Goal: Task Accomplishment & Management: Manage account settings

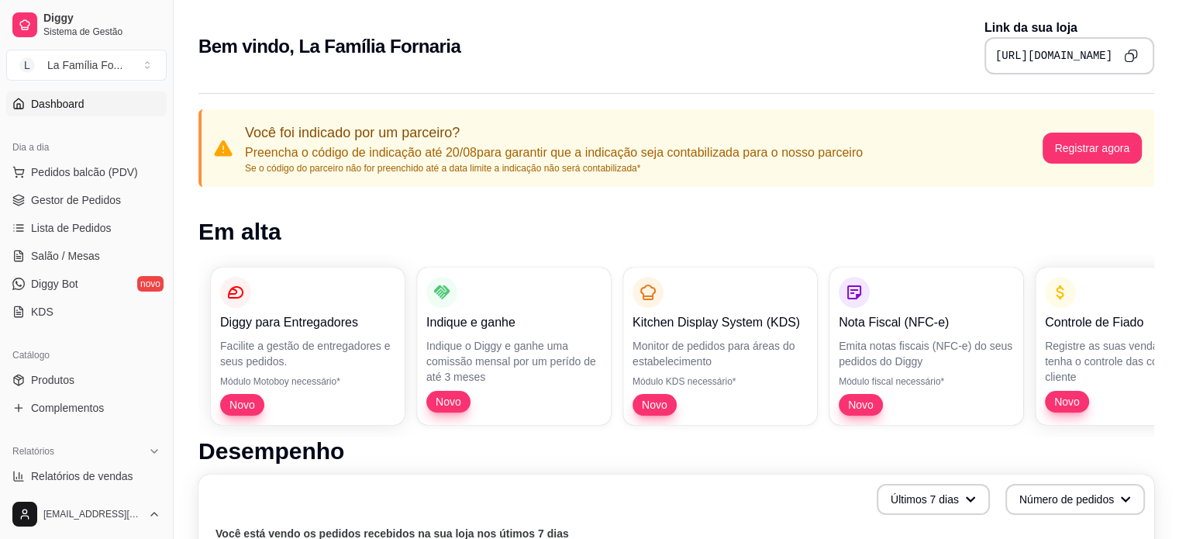
scroll to position [133, 0]
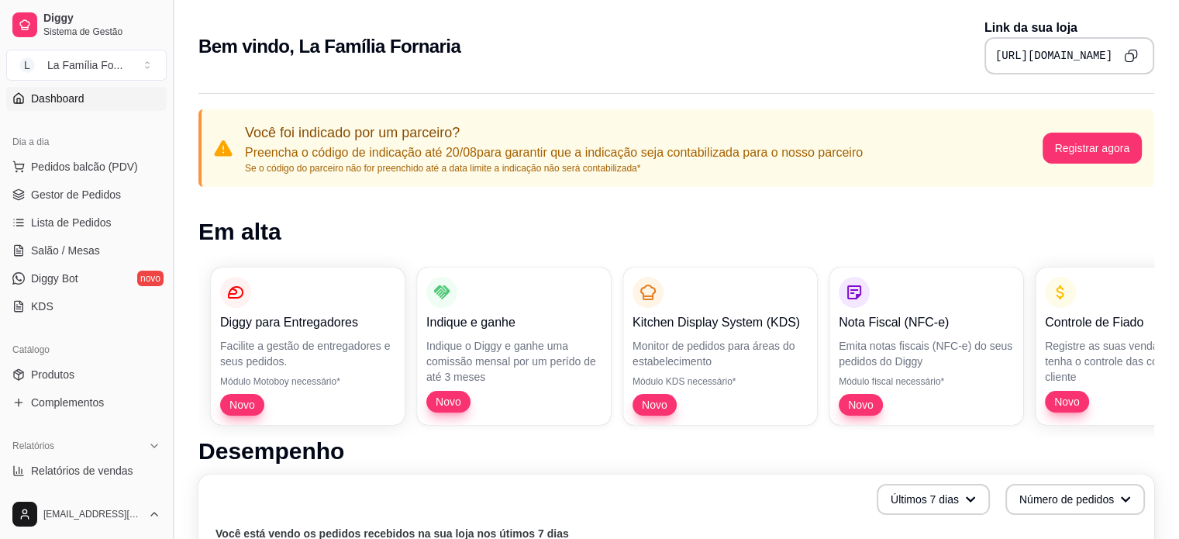
click at [171, 294] on button "Toggle Sidebar" at bounding box center [173, 269] width 12 height 539
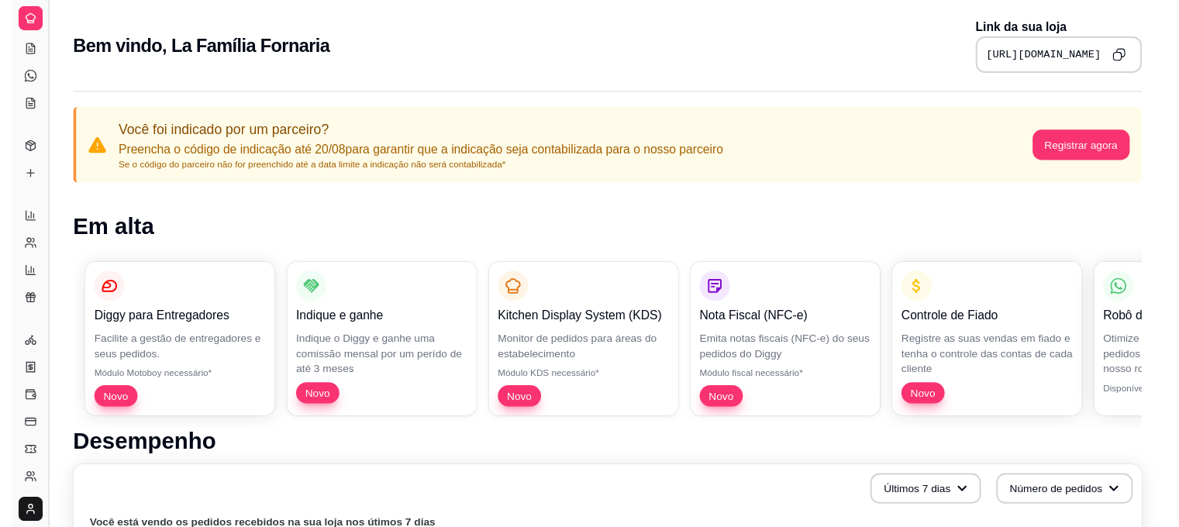
scroll to position [32, 0]
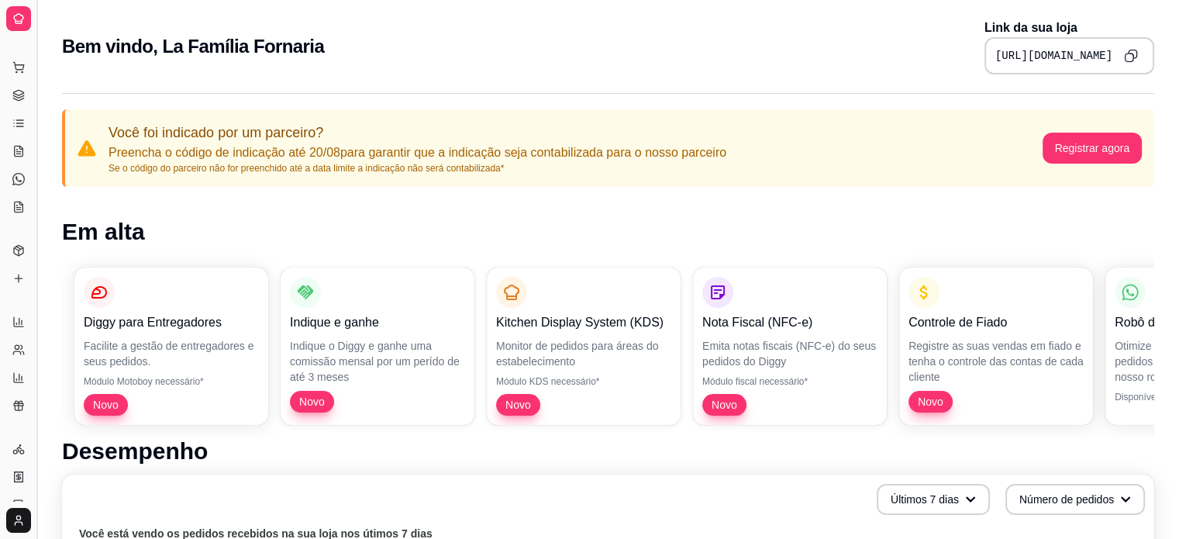
click at [36, 33] on button "Toggle Sidebar" at bounding box center [36, 269] width 12 height 539
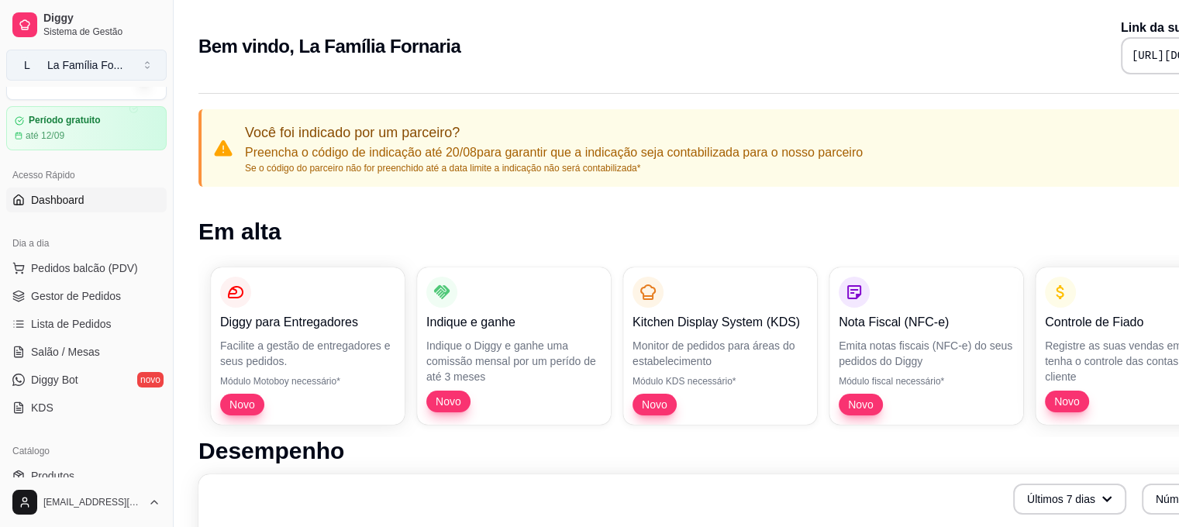
scroll to position [133, 0]
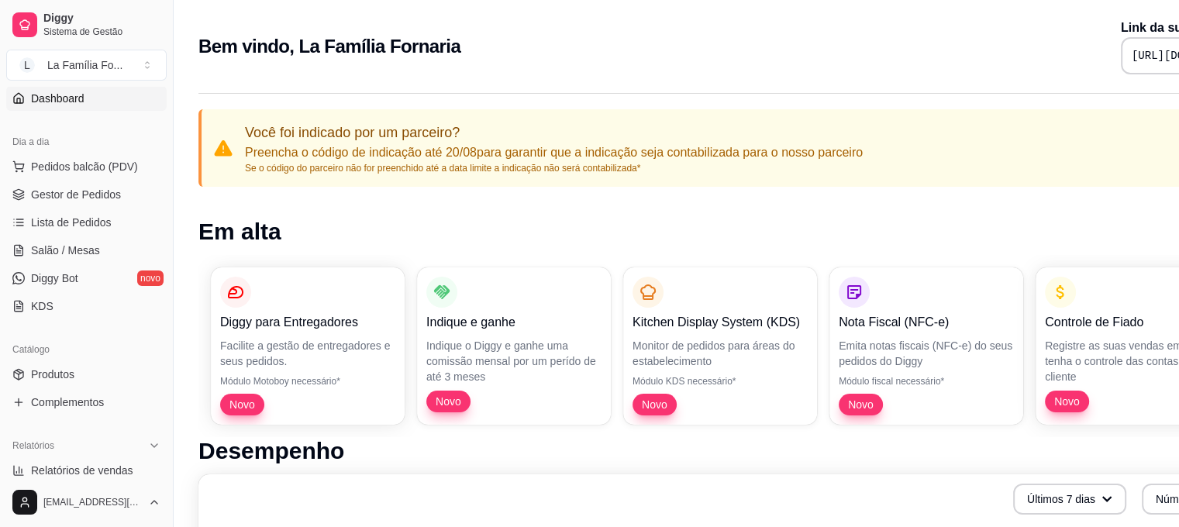
drag, startPoint x: 36, startPoint y: 33, endPoint x: 180, endPoint y: 64, distance: 147.3
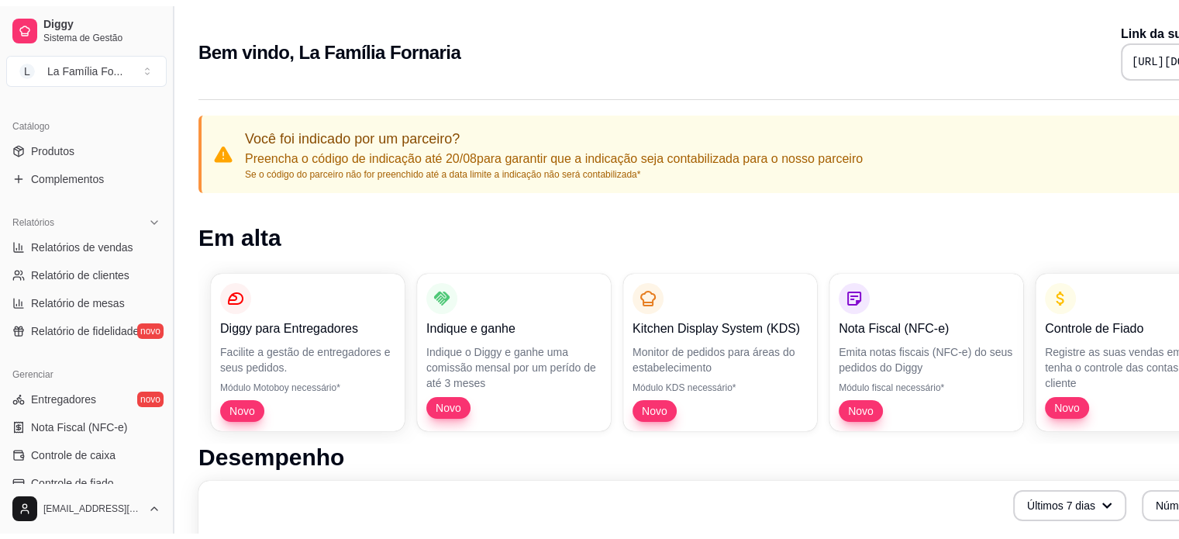
scroll to position [367, 0]
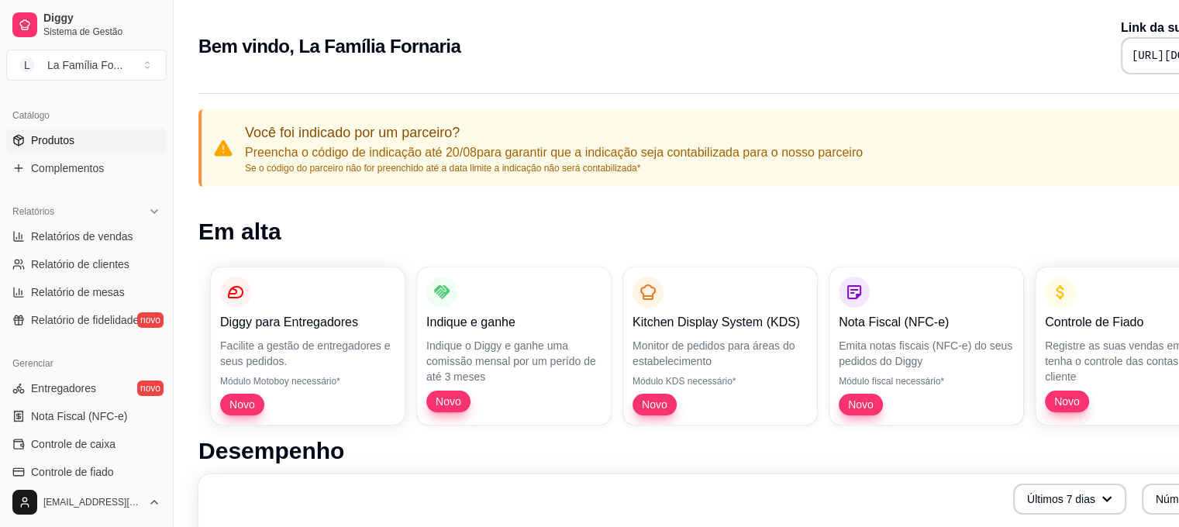
click at [63, 145] on span "Produtos" at bounding box center [52, 141] width 43 height 16
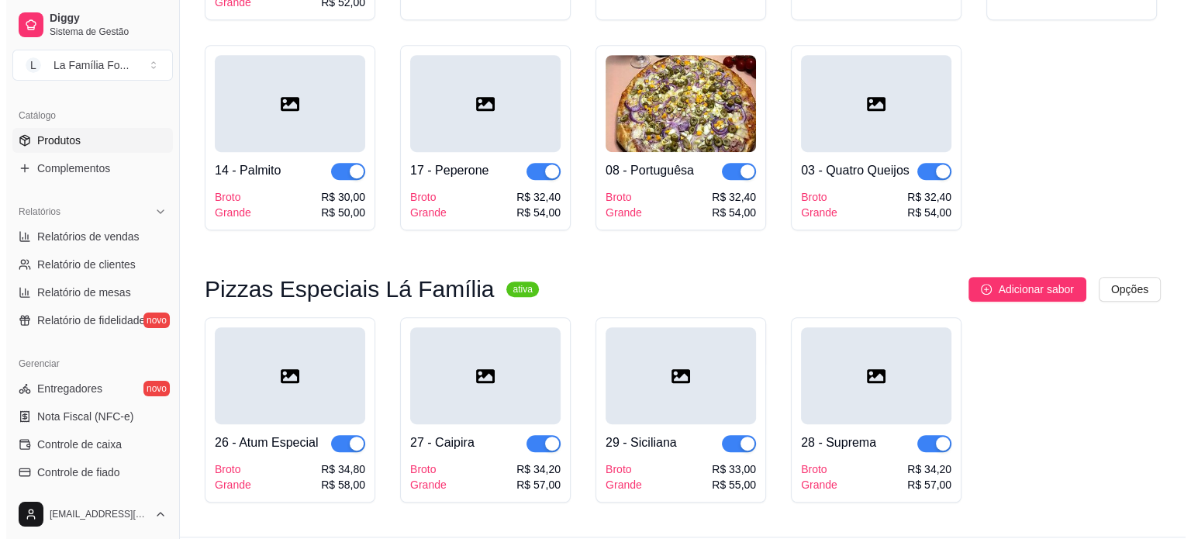
scroll to position [826, 0]
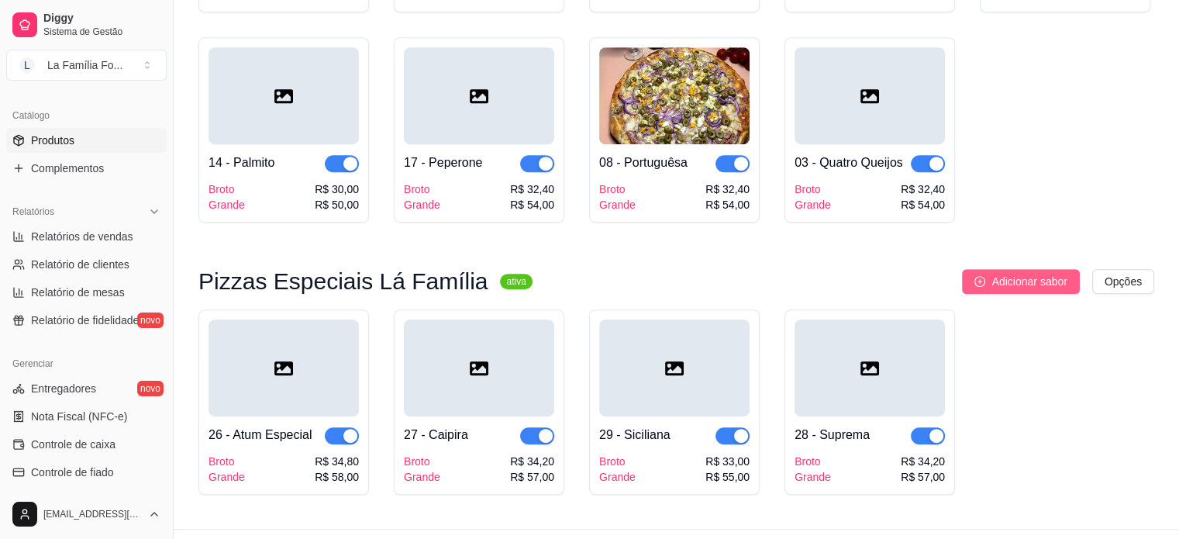
click at [985, 276] on icon "plus-circle" at bounding box center [979, 281] width 11 height 11
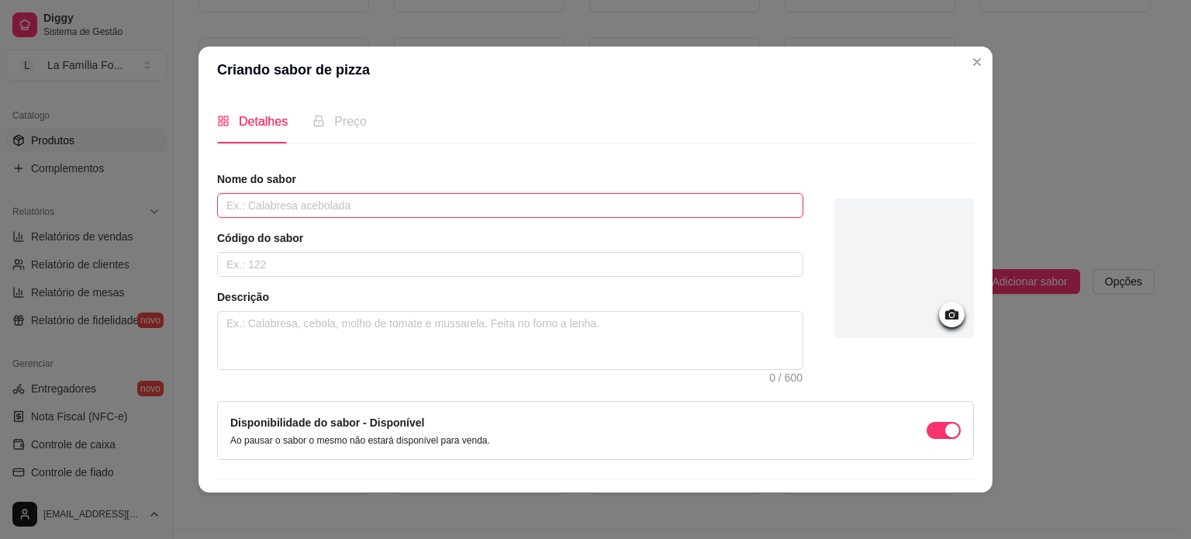
click at [347, 201] on input "text" at bounding box center [510, 205] width 586 height 25
type input "Portuguesa Especial"
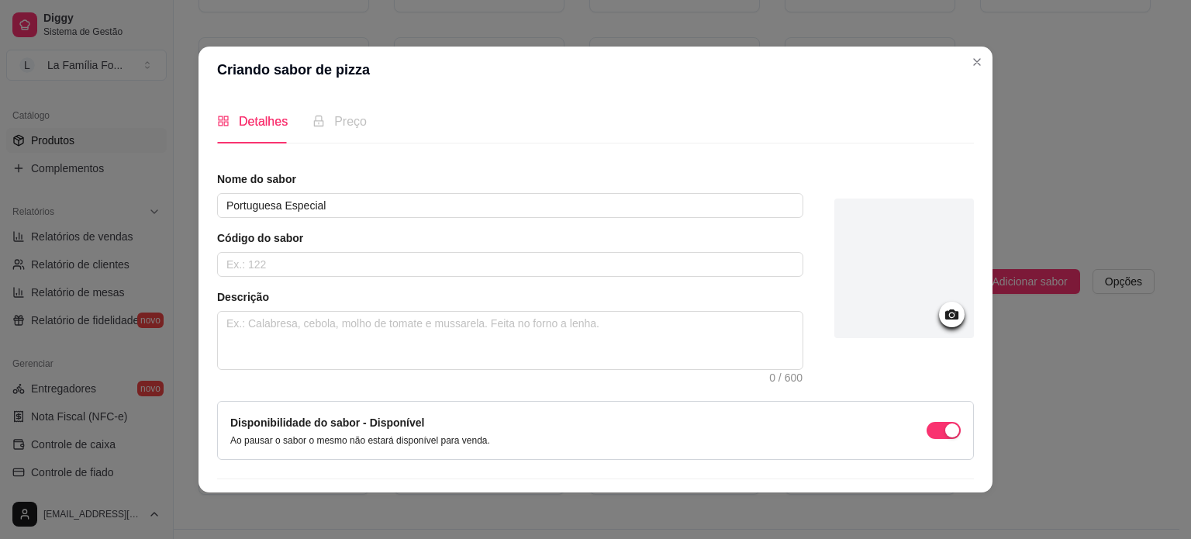
click at [315, 243] on article "Código do sabor" at bounding box center [510, 238] width 586 height 16
click at [313, 258] on input "text" at bounding box center [510, 264] width 586 height 25
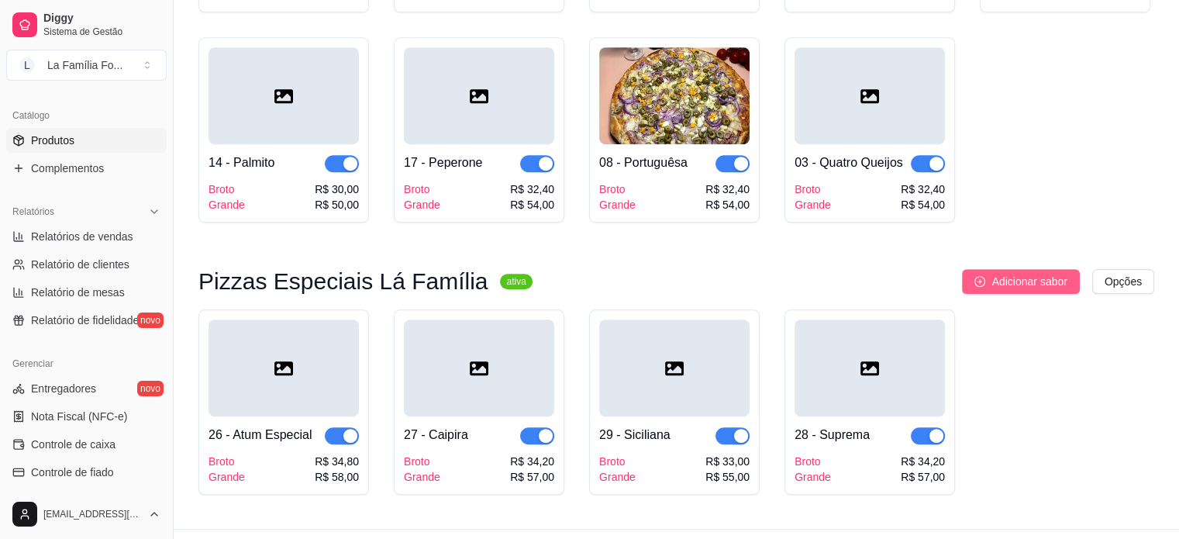
click at [967, 269] on button "Adicionar sabor" at bounding box center [1020, 281] width 117 height 25
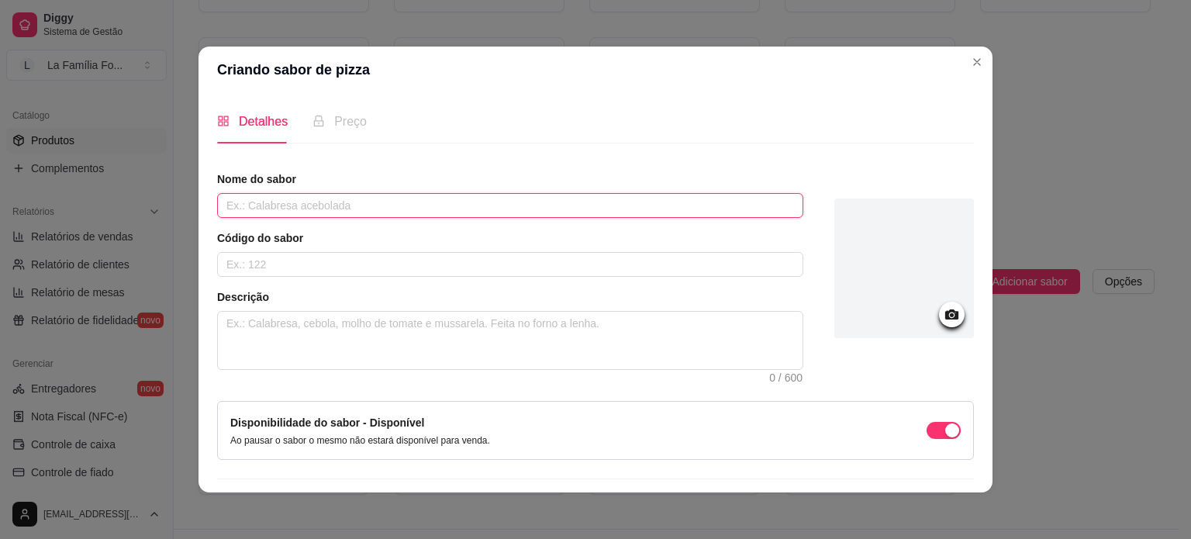
click at [417, 213] on input "text" at bounding box center [510, 205] width 586 height 25
type input "Portuguesa Especial"
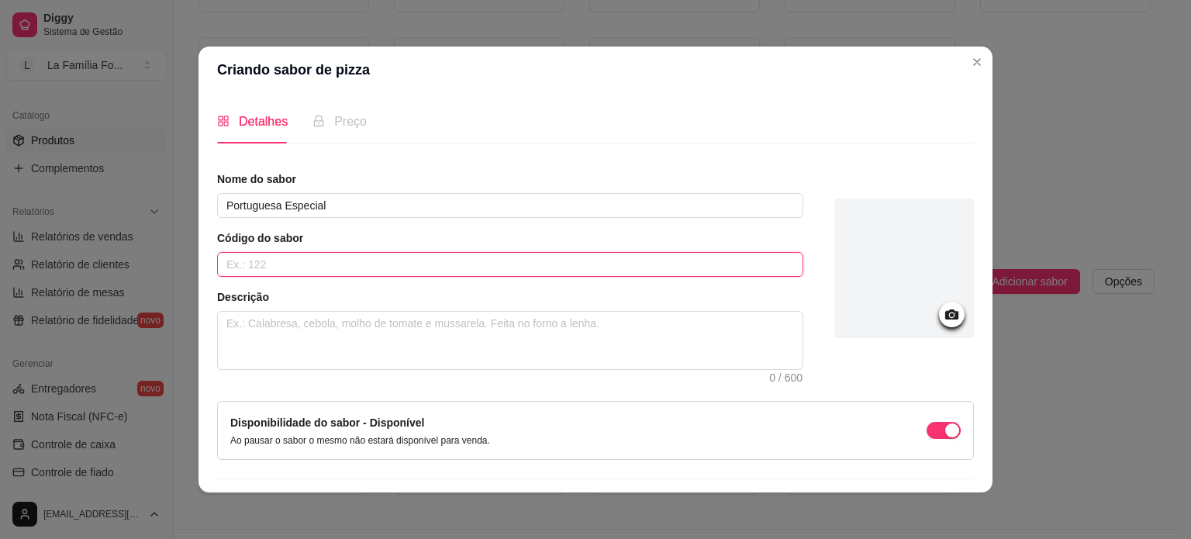
click at [378, 263] on input "text" at bounding box center [510, 264] width 586 height 25
type input "30"
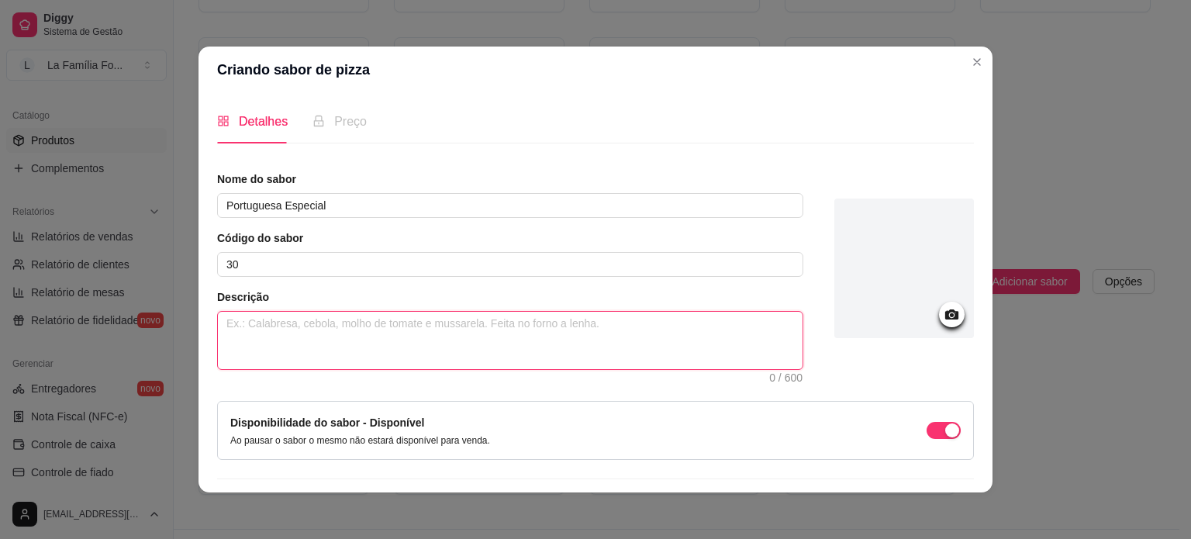
click at [358, 341] on textarea at bounding box center [510, 340] width 584 height 57
type textarea "M"
type textarea "Mo"
type textarea "Mol"
type textarea "Molh"
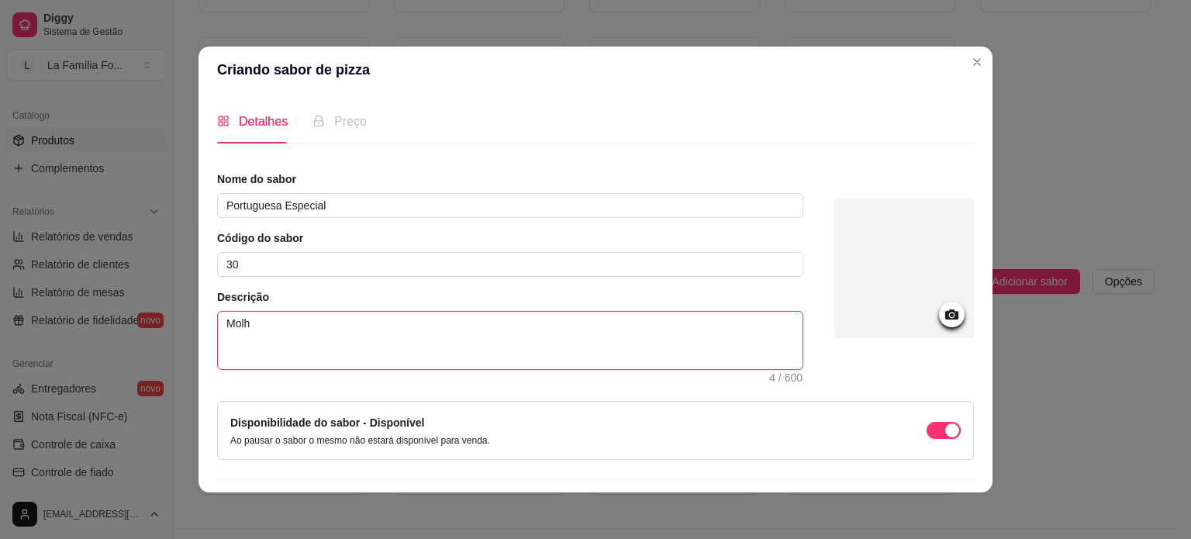
type textarea "Molho"
type textarea "Molho d"
type textarea "Molho de"
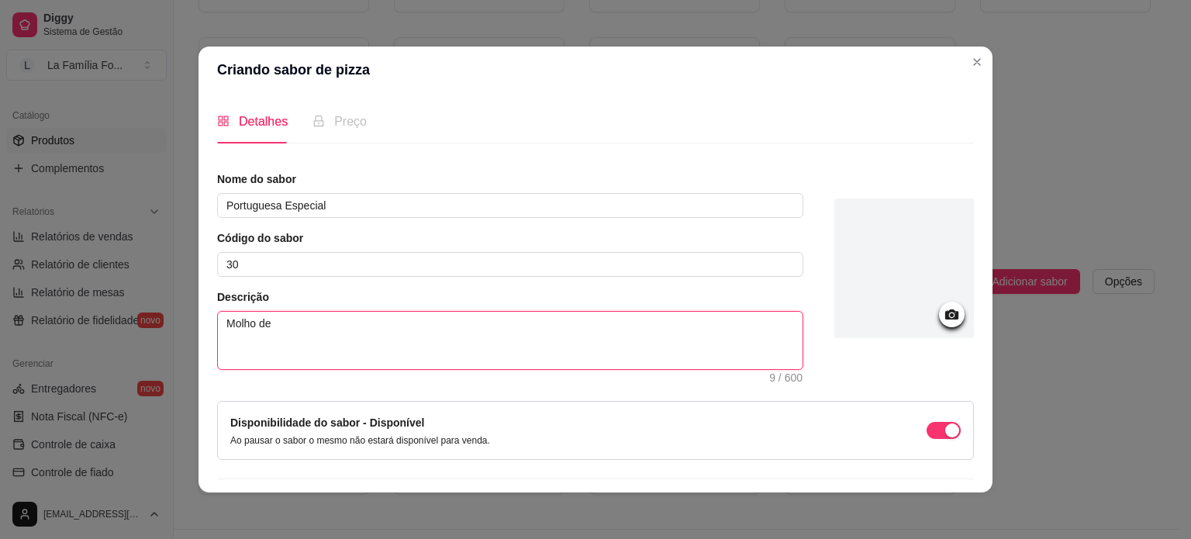
type textarea "Molho de T"
type textarea "Molho de To"
type textarea "Molho de [PERSON_NAME]"
type textarea "Molho de Toma"
type textarea "Molho de Tomat"
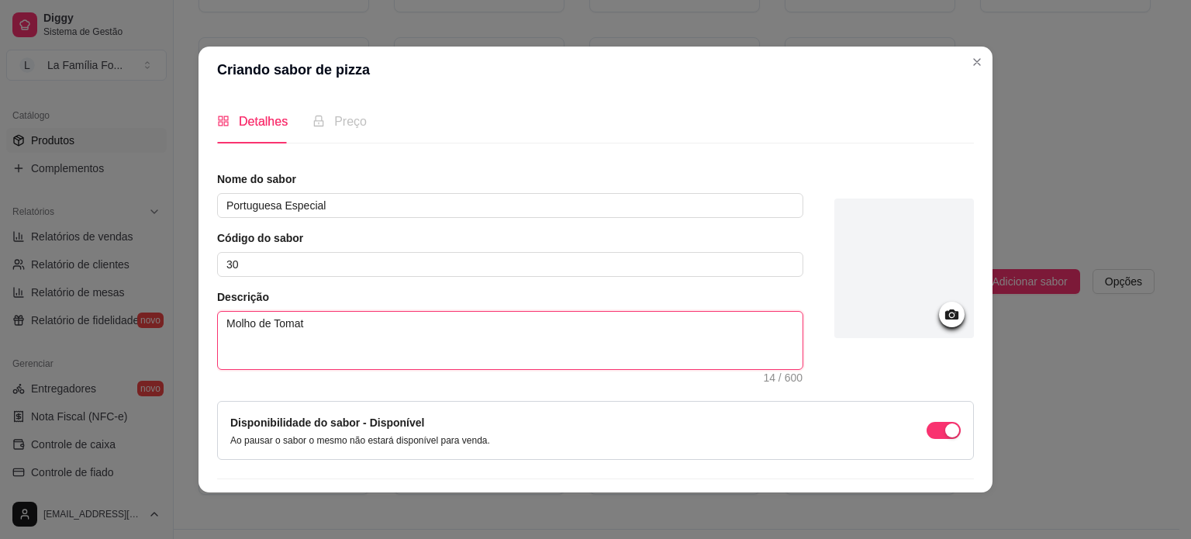
type textarea "Molho de Tomate"
type textarea "Molho de Tomate,"
type textarea "Molho de Tomate, P"
type textarea "Molho de Tomate, Pr"
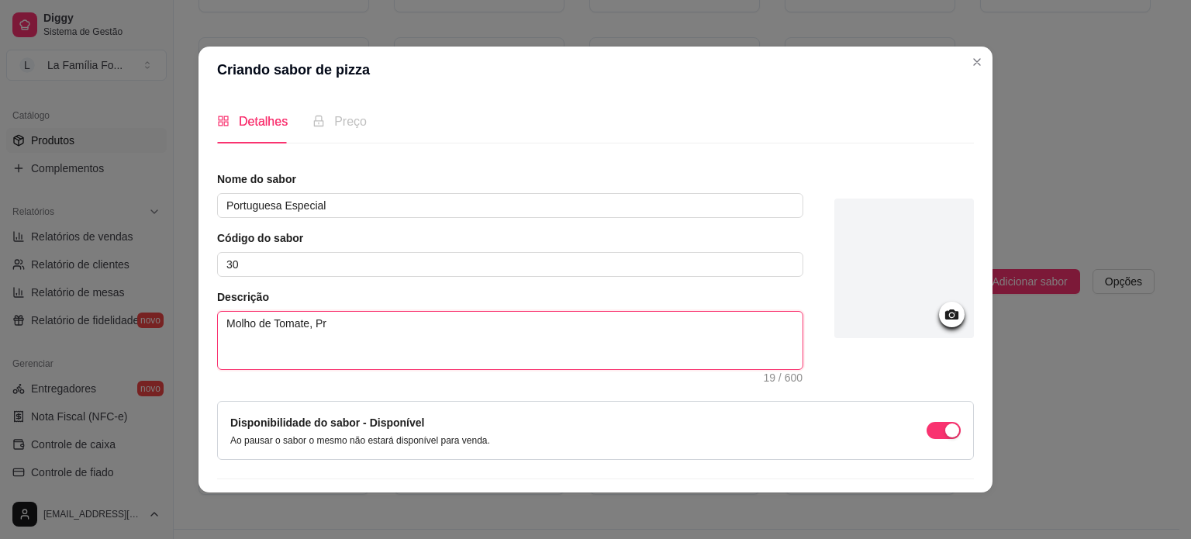
type textarea "Molho de Tomate, Pre"
type textarea "Molho de Tomate, Pres"
type textarea "Molho de Tomate, Presu"
type textarea "Molho de Tomate, Presun"
type textarea "Molho de Tomate, Presunt"
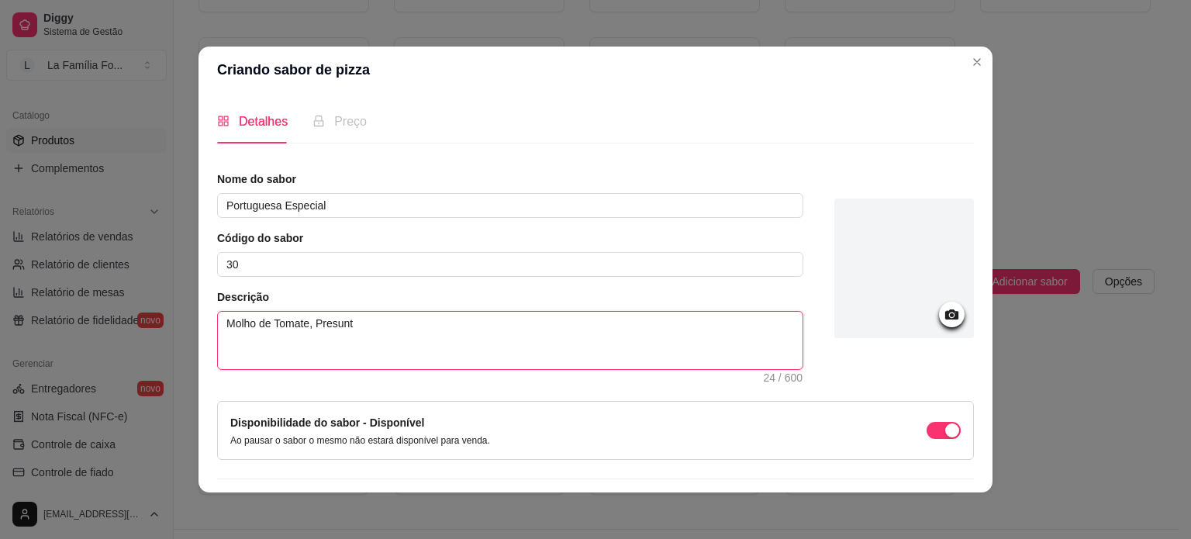
type textarea "Molho de Tomate, Presunto"
type textarea "Molho de Tomate, Presunto,"
type textarea "Molho de Tomate, Presunto, C"
type textarea "Molho de Tomate, Presunto, Ce"
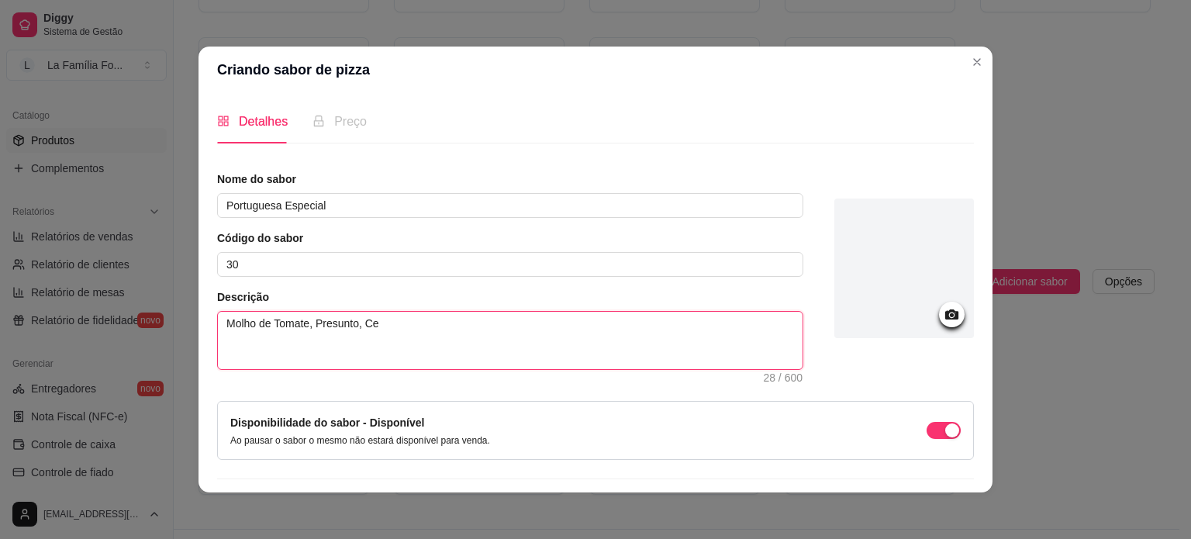
type textarea "Molho de Tomate, Presunto, Ceb"
type textarea "Molho de Tomate, Presunto, Cebo"
type textarea "Molho de Tomate, Presunto, Cebol"
type textarea "Molho de Tomate, Presunto, Cebola"
type textarea "Molho de Tomate, Presunto, Cebola,"
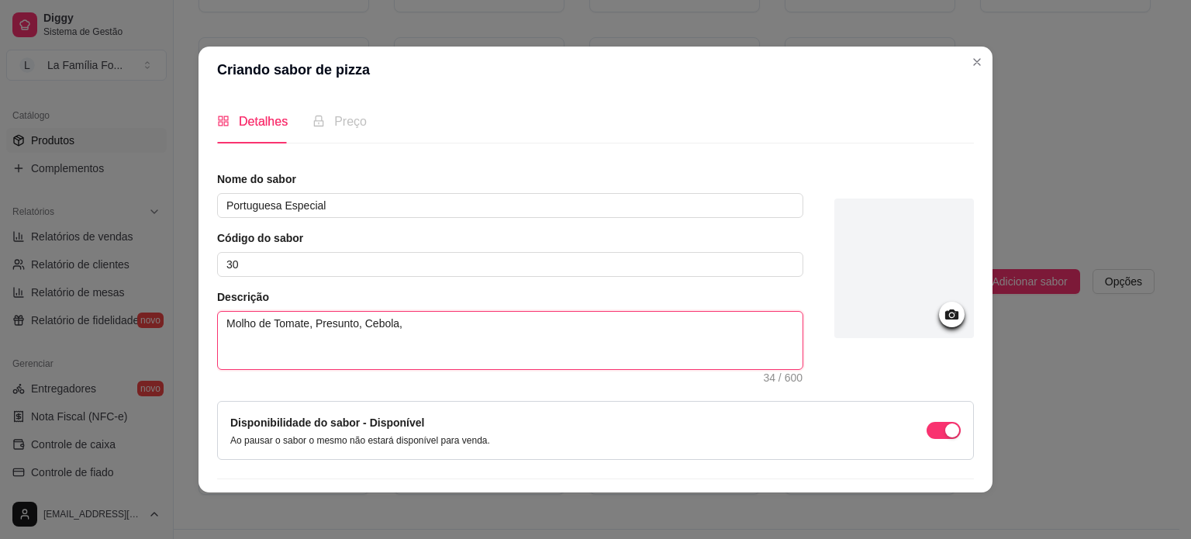
type textarea "Molho de Tomate, Presunto, Cebola,"
type textarea "Molho de Tomate, Presunto, Cebola, O"
type textarea "Molho de Tomate, Presunto, Cebola, Ov"
type textarea "Molho de Tomate, Presunto, Cebola, Ovo"
type textarea "Molho de Tomate, Presunto, Cebola, Ovos"
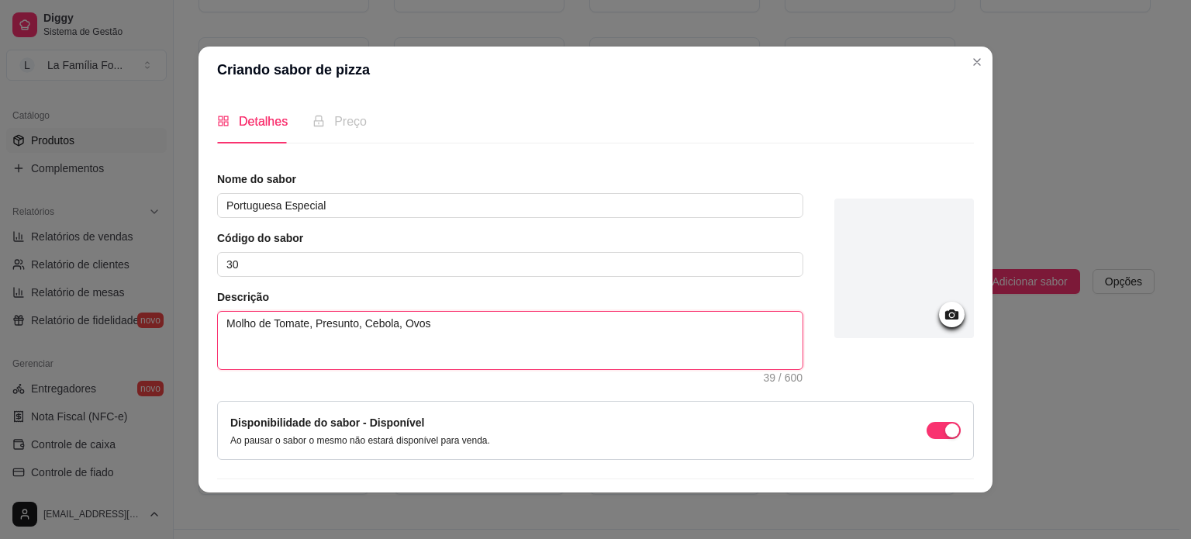
type textarea "Molho de Tomate, Presunto, Cebola, Ovos,"
type textarea "Molho de Tomate, Presunto, Cebola, Ovos, E"
type textarea "Molho de Tomate, Presunto, Cebola, Ovos, Er"
type textarea "Molho de Tomate, Presunto, Cebola, Ovos, Erv"
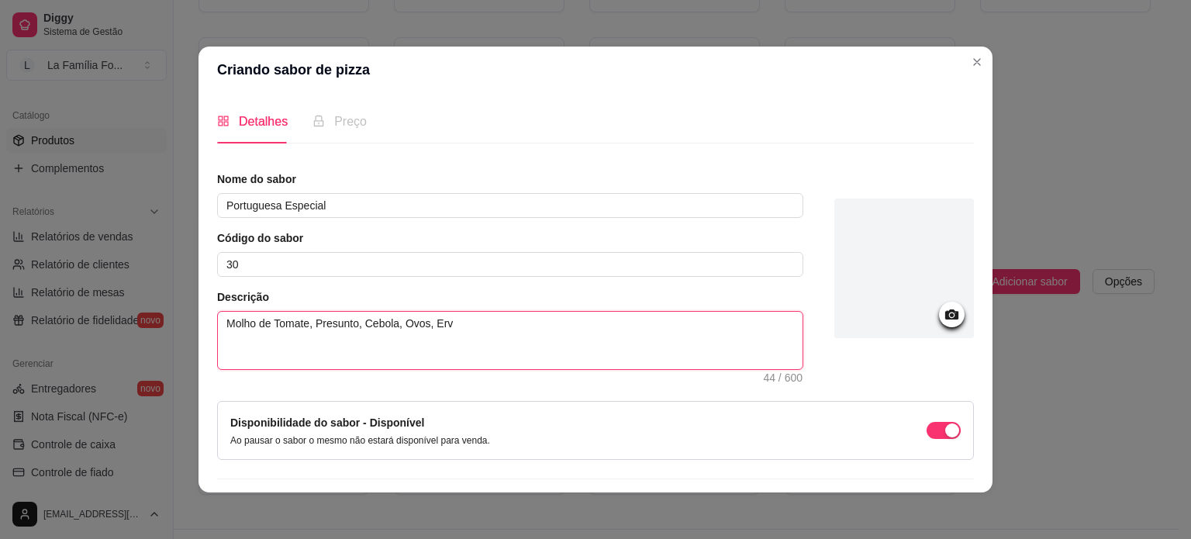
type textarea "Molho de Tomate, Presunto, Cebola, Ovos, Ervi"
type textarea "Molho de Tomate, Presunto, Cebola, Ovos, Ervil"
type textarea "Molho de Tomate, Presunto, Cebola, Ovos, Ervilh"
type textarea "Molho de Tomate, Presunto, Cebola, Ovos, Ervilha"
type textarea "Molho de Tomate, Presunto, Cebola, Ovos, Ervilhas"
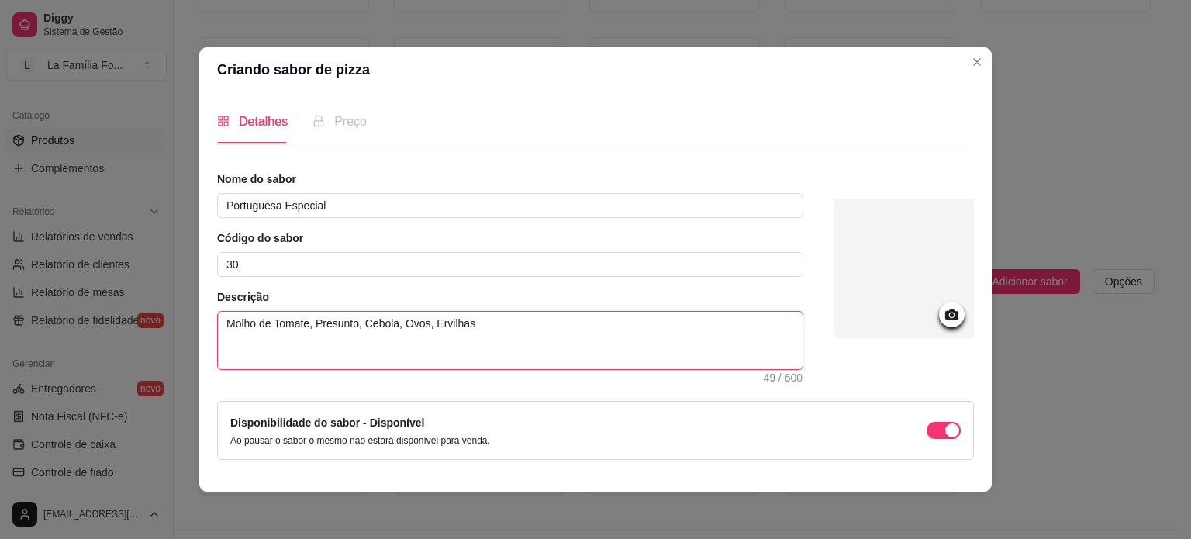
type textarea "Molho de Tomate, Presunto, Cebola, Ovos, Ervilhas,"
type textarea "Molho de Tomate, Presunto, Cebola, Ovos, Ervilhas, C"
type textarea "Molho de Tomate, Presunto, Cebola, Ovos, Ervilhas, Ca"
type textarea "Molho de Tomate, Presunto, Cebola, Ovos, Ervilhas, Car"
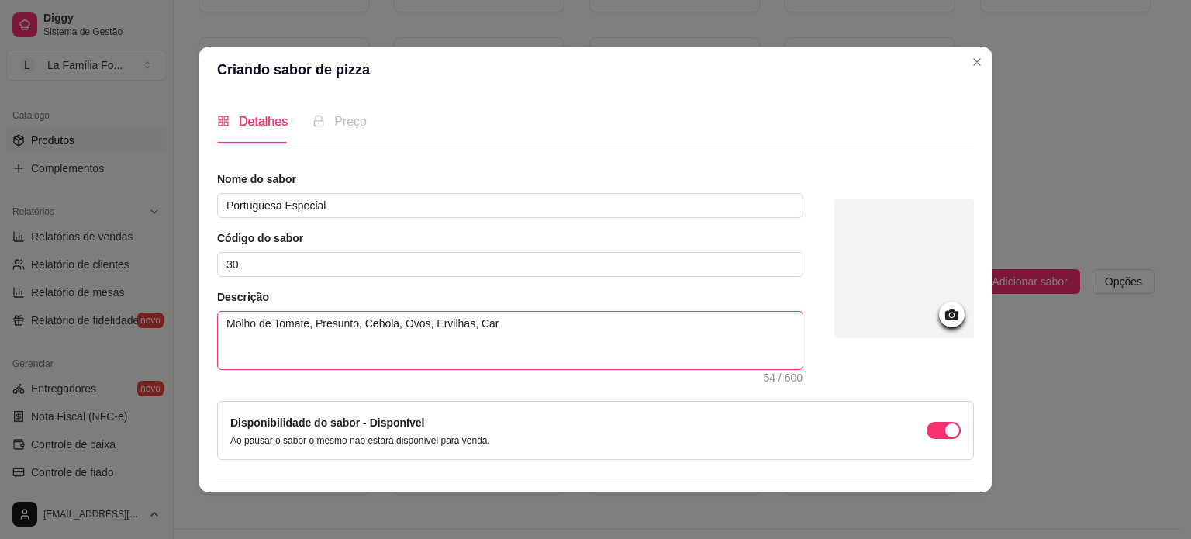
type textarea "Molho de Tomate, Presunto, Cebola, Ovos, Ervilhas, Ca"
type textarea "Molho de Tomate, Presunto, Cebola, Ovos, Ervilhas, Cat"
type textarea "Molho de Tomate, Presunto, Cebola, Ovos, Ervilhas, Catu"
type textarea "Molho de Tomate, Presunto, Cebola, Ovos, Ervilhas, Catup"
type textarea "Molho de Tomate, Presunto, Cebola, Ovos, Ervilhas, Catupi"
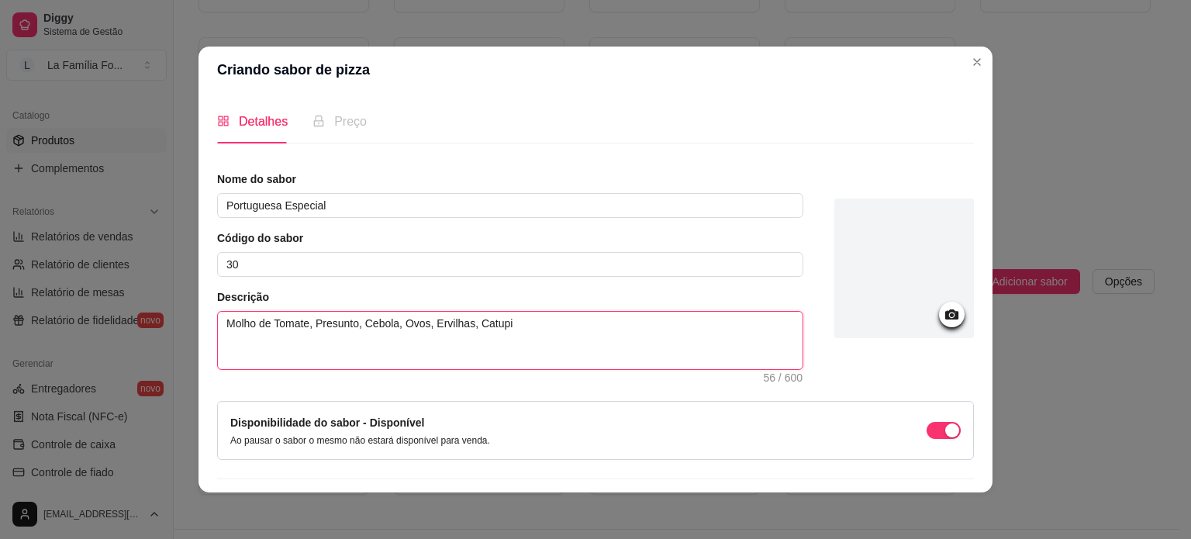
type textarea "Molho de Tomate, Presunto, Cebola, Ovos, Ervilhas, Catupir"
type textarea "Molho de Tomate, Presunto, Cebola, Ovos, Ervilhas, Catupiry"
type textarea "Molho de Tomate, Presunto, Cebola, Ovos, Ervilhas, Catupiry,"
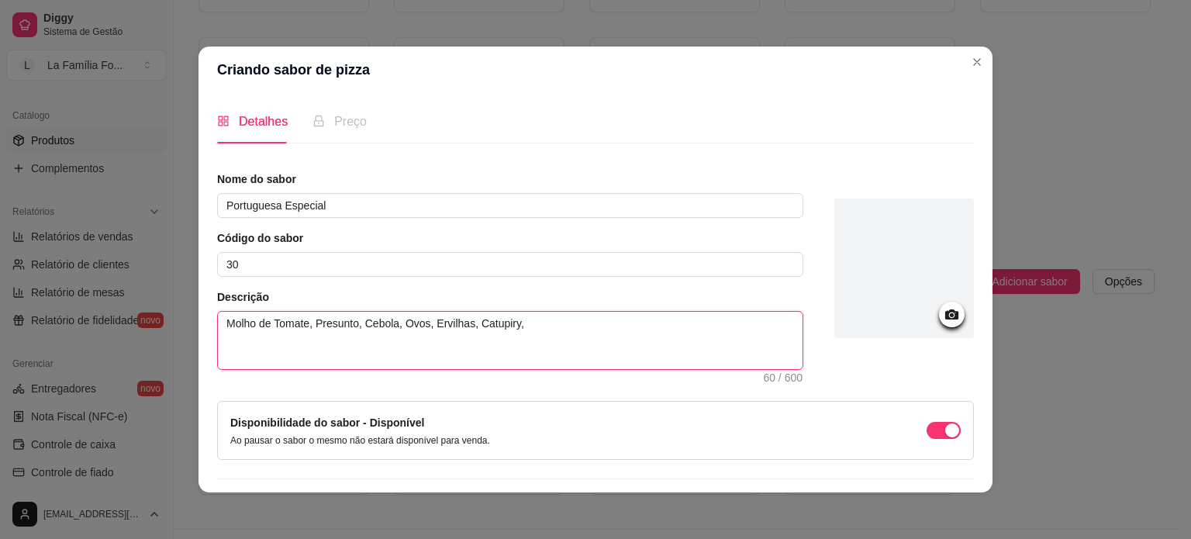
type textarea "Molho de Tomate, Presunto, Cebola, Ovos, Ervilhas, Catupiry,"
type textarea "Molho de Tomate, Presunto, Cebola, Ovos, Ervilhas, Catupiry, M"
type textarea "Molho de Tomate, Presunto, Cebola, Ovos, Ervilhas, Catupiry, Mu"
type textarea "Molho de Tomate, Presunto, Cebola, Ovos, Ervilhas, Catupiry, Muç"
type textarea "Molho de Tomate, Presunto, Cebola, Ovos, Ervilhas, Catupiry, Muça"
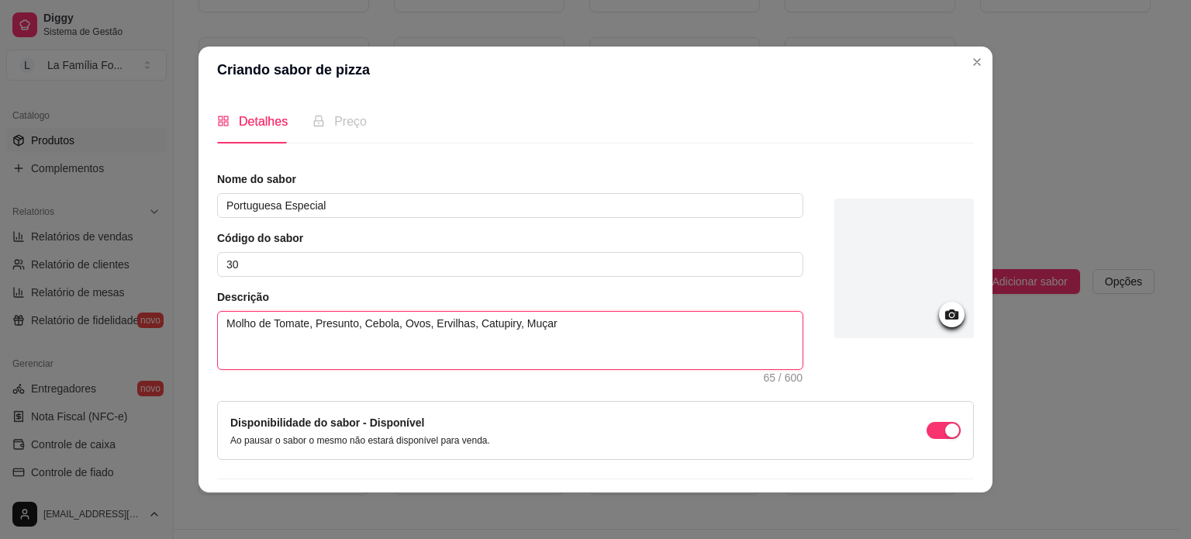
type textarea "Molho de Tomate, Presunto, Cebola, Ovos, Ervilhas, Catupiry, Muçare"
type textarea "Molho de Tomate, Presunto, Cebola, Ovos, Ervilhas, Catupiry, Muçarel"
type textarea "Molho de Tomate, Presunto, Cebola, Ovos, Ervilhas, Catupiry, Muçarela"
type textarea "Molho de Tomate, Presunto, Cebola, Ovos, Ervilhas, Catupiry, Muçarela,"
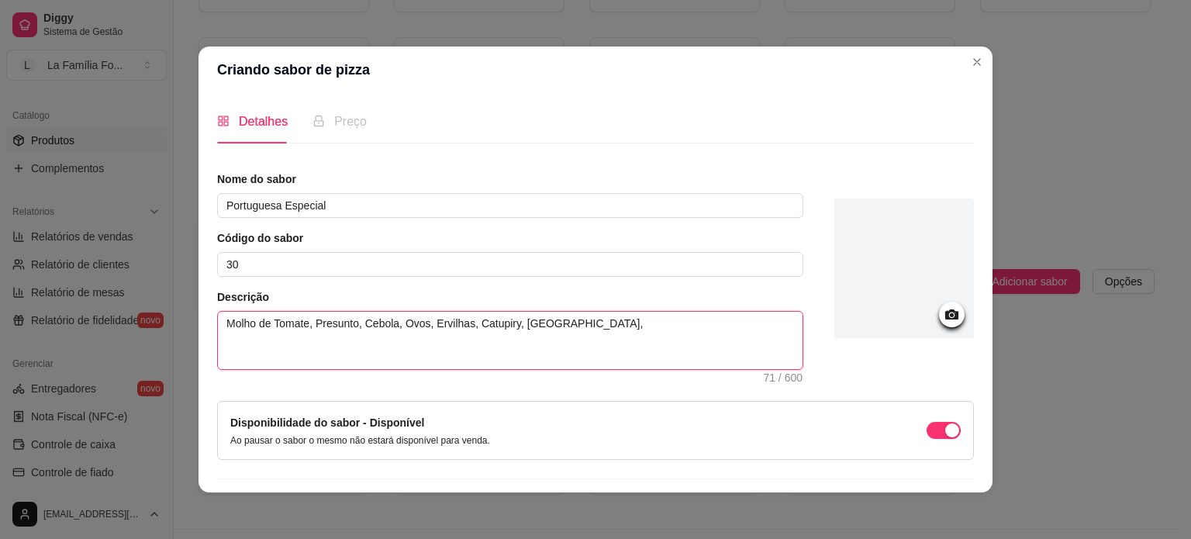
type textarea "Molho de Tomate, Presunto, Cebola, Ovos, Ervilhas, Catupiry, Muçarela, B"
type textarea "Molho de Tomate, Presunto, Cebola, Ovos, Ervilhas, Catupiry, Muçarela, Ba"
type textarea "Molho de Tomate, Presunto, Cebola, Ovos, Ervilhas, Catupiry, Muçarela, Bac"
type textarea "Molho de Tomate, Presunto, Cebola, Ovos, Ervilhas, Catupiry, Muçarela, Baco"
type textarea "Molho de Tomate, Presunto, Cebola, Ovos, Ervilhas, Catupiry, Muçarela, Bacon"
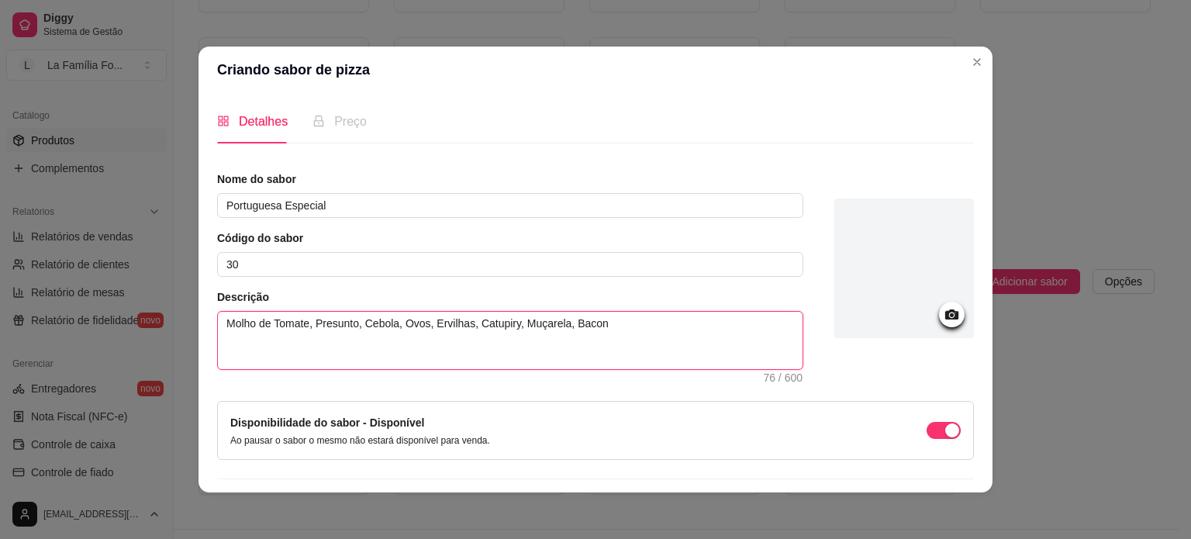
type textarea "Molho de Tomate, Presunto, Cebola, Ovos, Ervilhas, Catupiry, Muçarela, Bacon,"
type textarea "Molho de Tomate, Presunto, Cebola, Ovos, Ervilhas, Catupiry, Muçarela, Bacon, O"
type textarea "Molho de Tomate, Presunto, Cebola, Ovos, Ervilhas, Catupiry, Muçarela, Bacon, Or"
type textarea "Molho de Tomate, Presunto, Cebola, Ovos, Ervilhas, Catupiry, Muçarela, Bacon, O…"
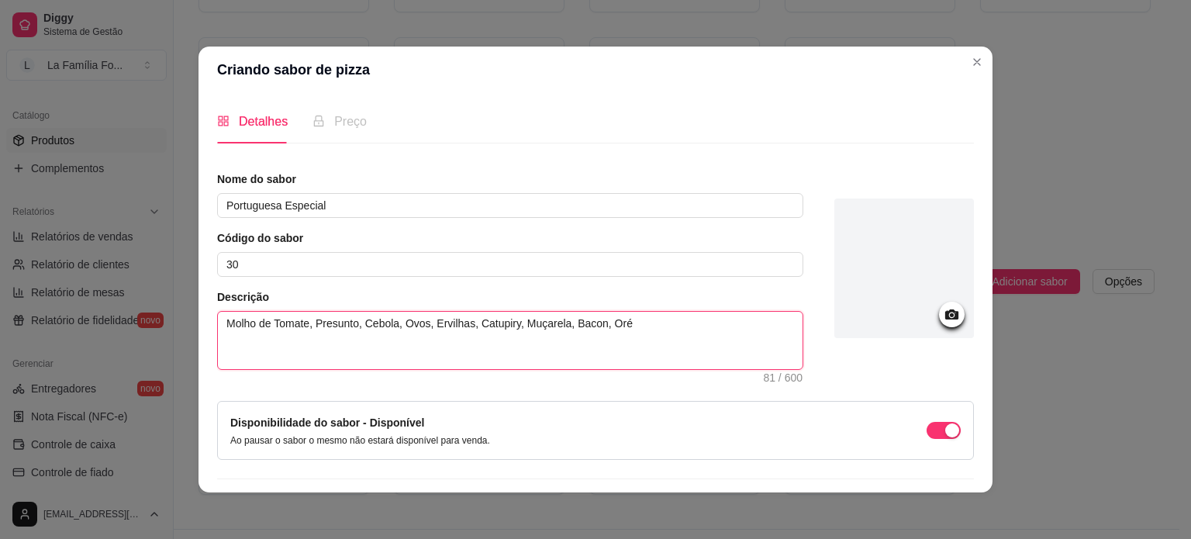
type textarea "Molho de Tomate, Presunto, Cebola, Ovos, Ervilhas, Catupiry, Muçarela, Bacon, O…"
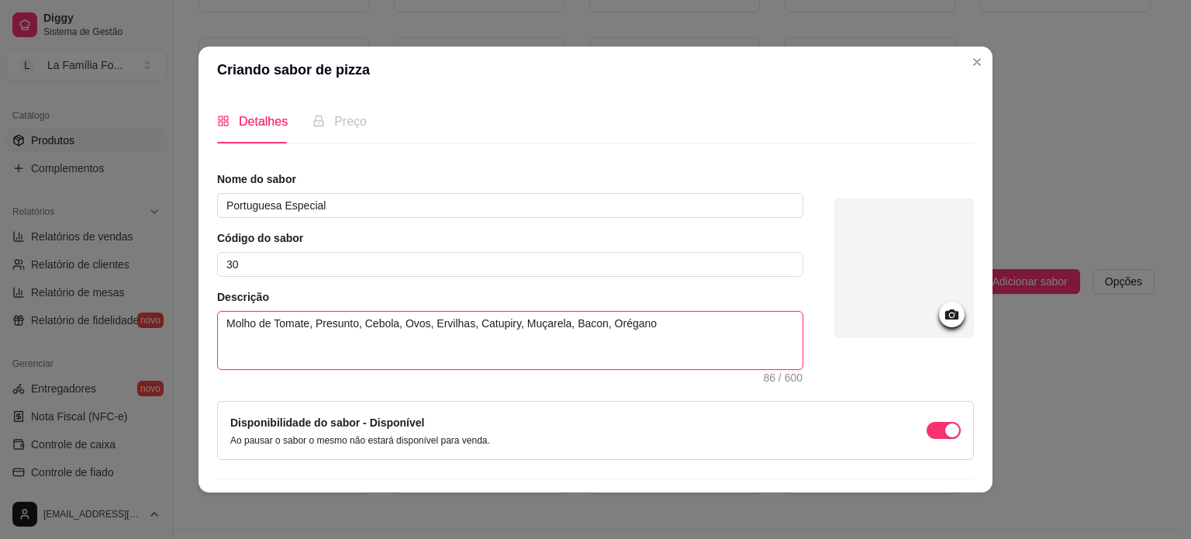
type textarea "Molho de Tomate, Presunto, Cebola, Ovos, Ervilhas, Catupiry, Muçarela, Bacon, O…"
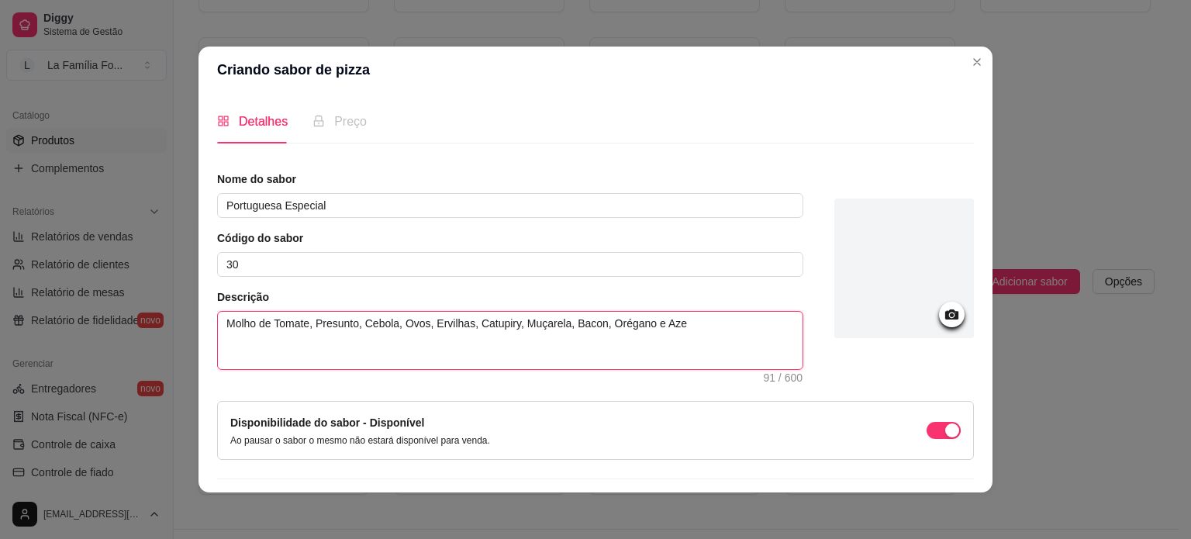
type textarea "Molho de Tomate, Presunto, Cebola, Ovos, Ervilhas, Catupiry, Muçarela, Bacon, O…"
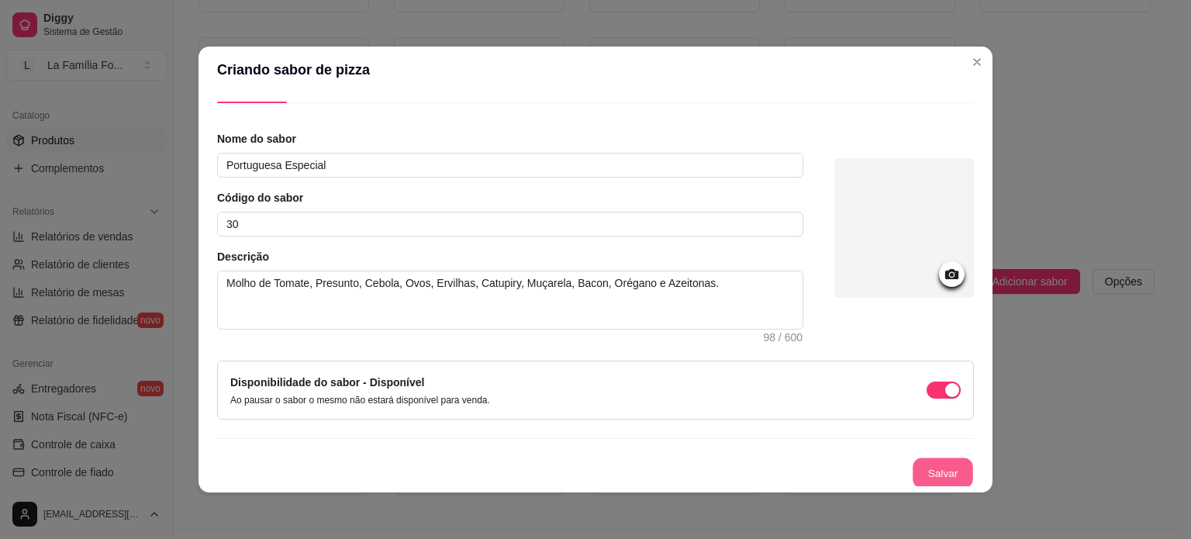
click at [930, 474] on button "Salvar" at bounding box center [942, 473] width 60 height 30
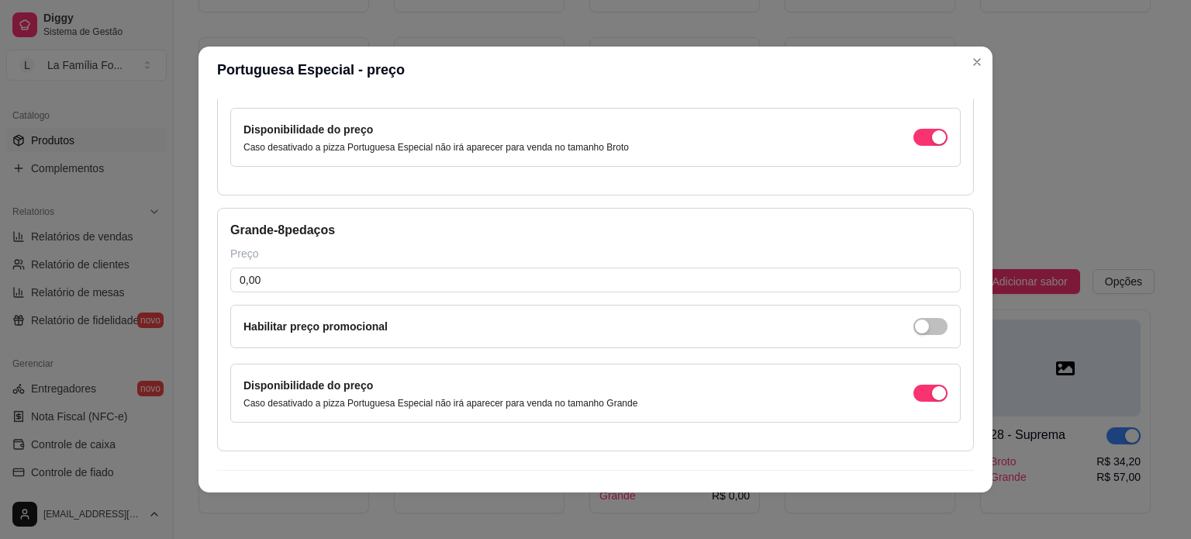
scroll to position [217, 0]
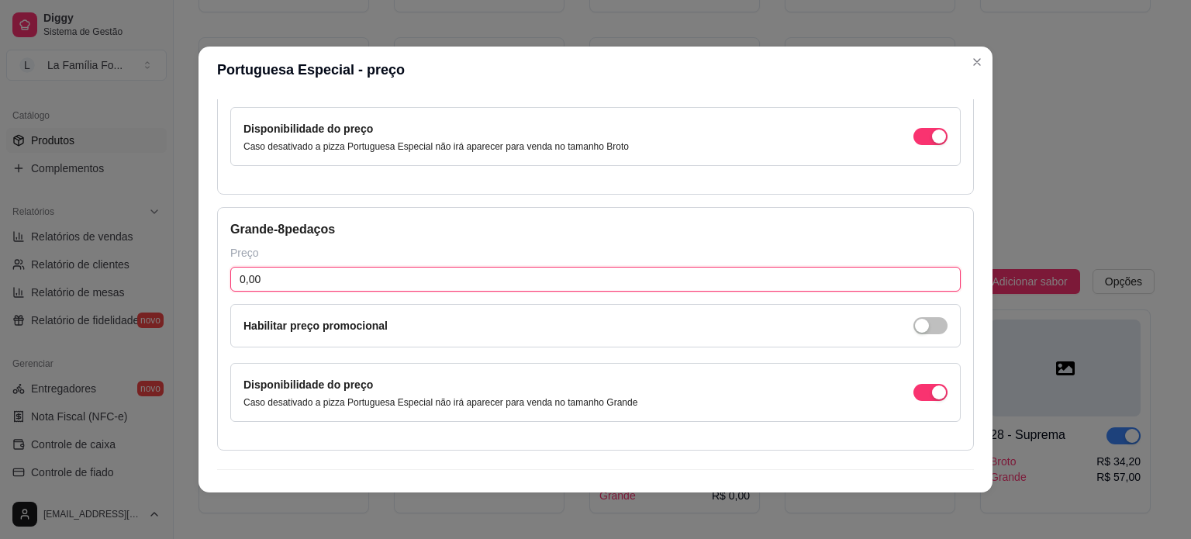
click at [355, 283] on input "0,00" at bounding box center [595, 279] width 730 height 25
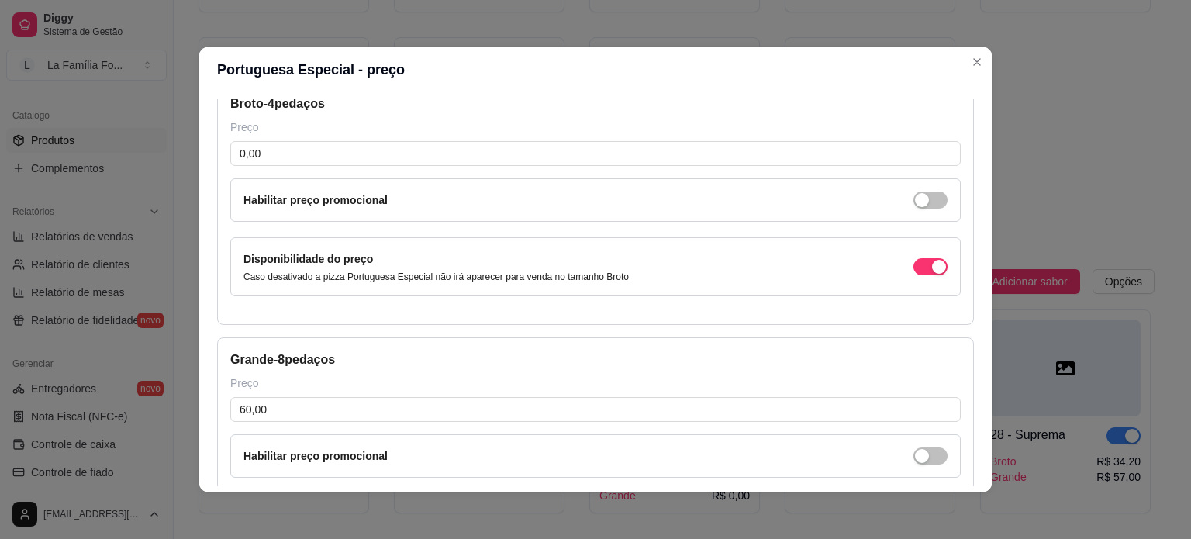
scroll to position [65, 0]
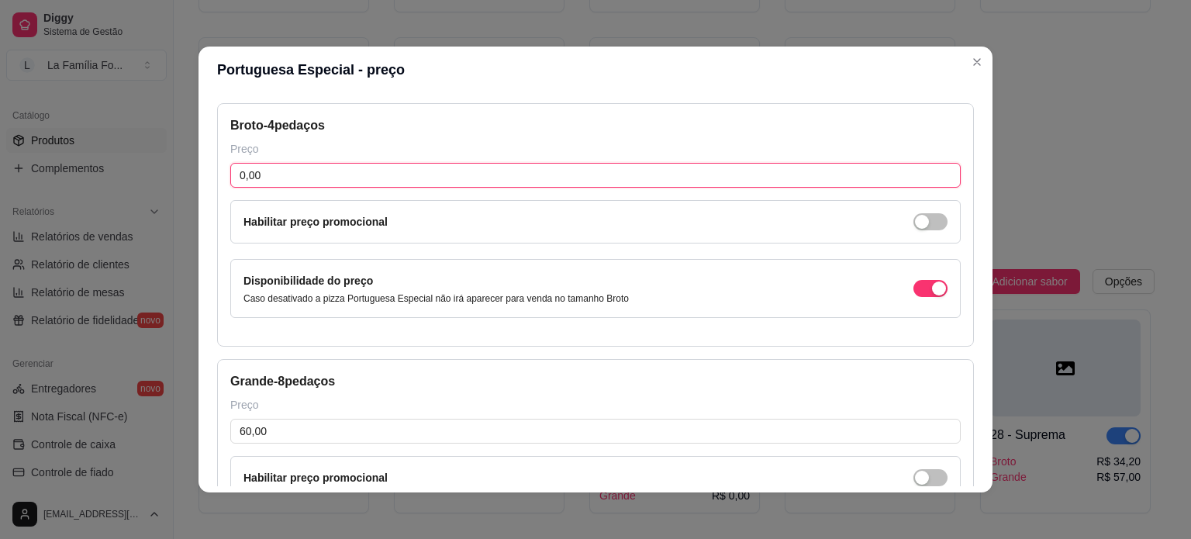
click at [446, 176] on input "0,00" at bounding box center [595, 175] width 730 height 25
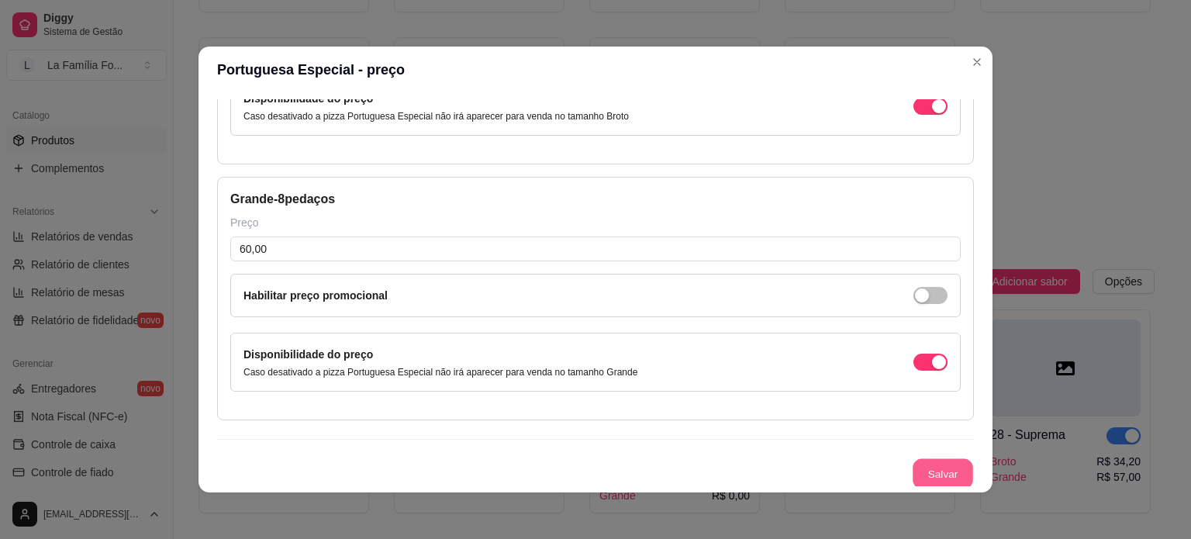
click at [928, 469] on button "Salvar" at bounding box center [942, 474] width 60 height 30
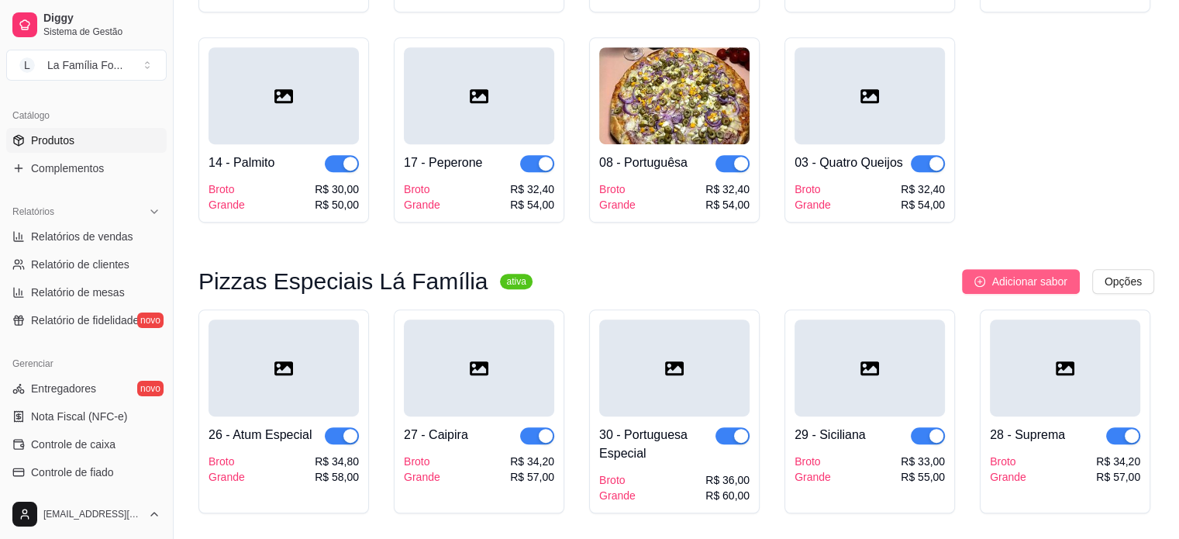
click at [991, 269] on button "Adicionar sabor" at bounding box center [1020, 281] width 117 height 25
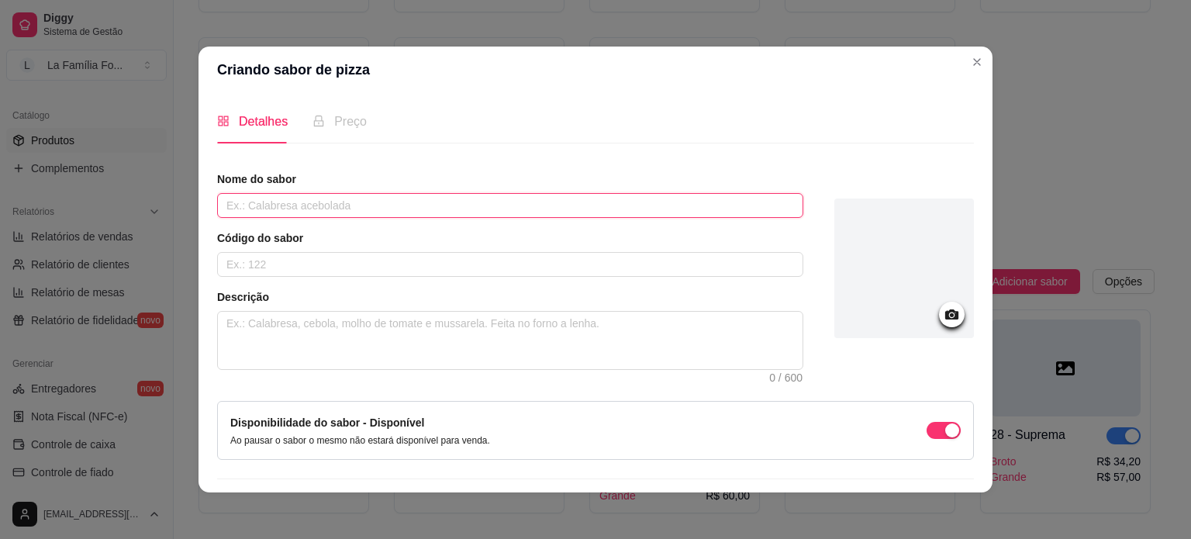
click at [479, 202] on input "text" at bounding box center [510, 205] width 586 height 25
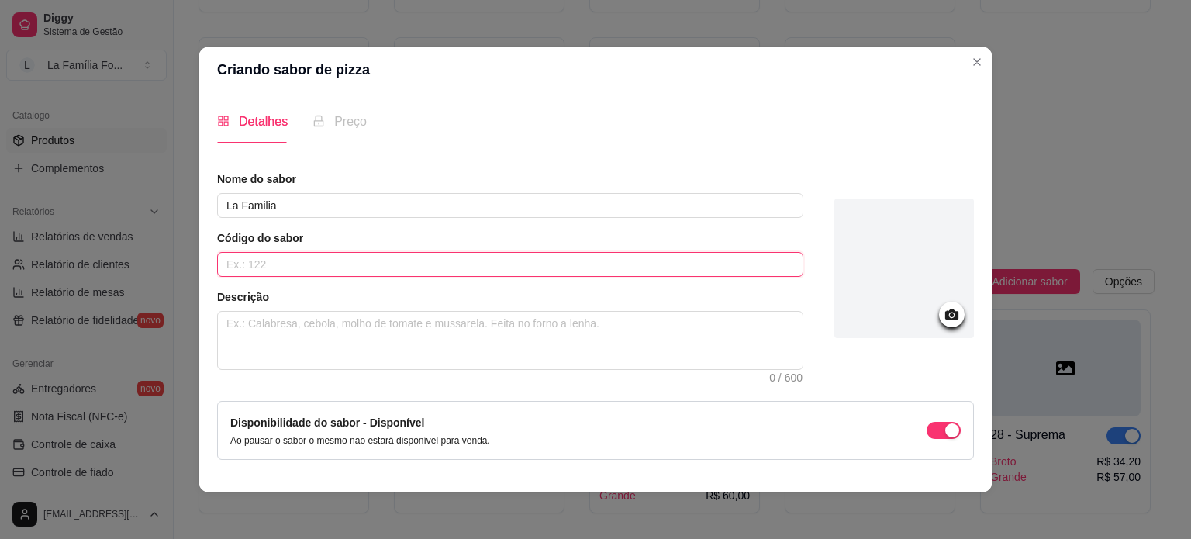
click at [443, 257] on input "text" at bounding box center [510, 264] width 586 height 25
click at [416, 350] on textarea at bounding box center [510, 340] width 584 height 57
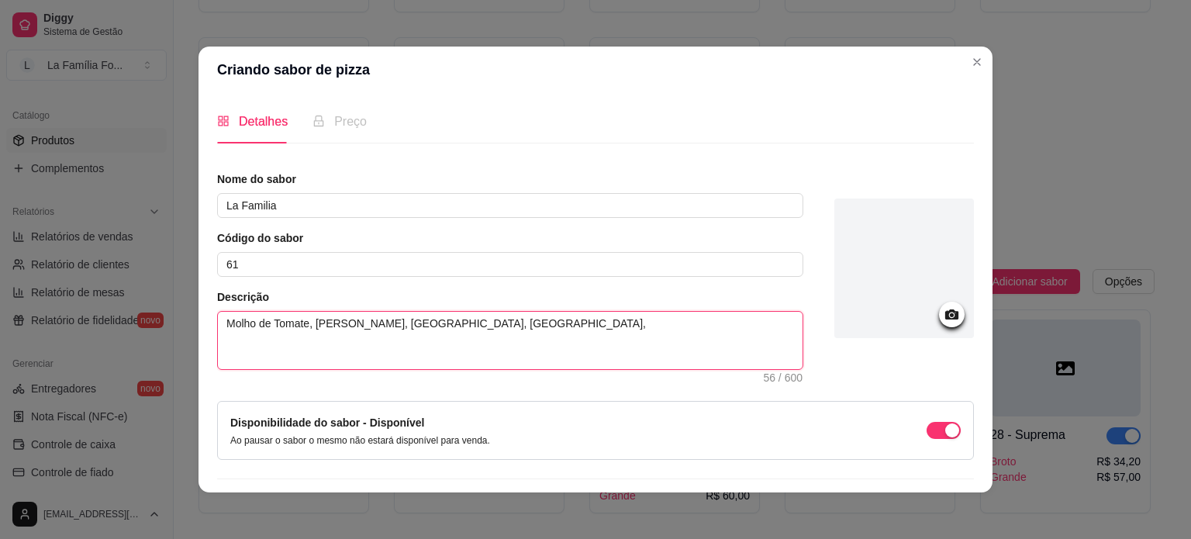
click at [443, 326] on textarea "Molho de Tomate, Frango Desfiado, Brócolis, Champgnons," at bounding box center [510, 340] width 584 height 57
click at [525, 332] on textarea "Molho de Tomate, Frango Desfiado, Brócolis, Champgnons," at bounding box center [510, 340] width 584 height 57
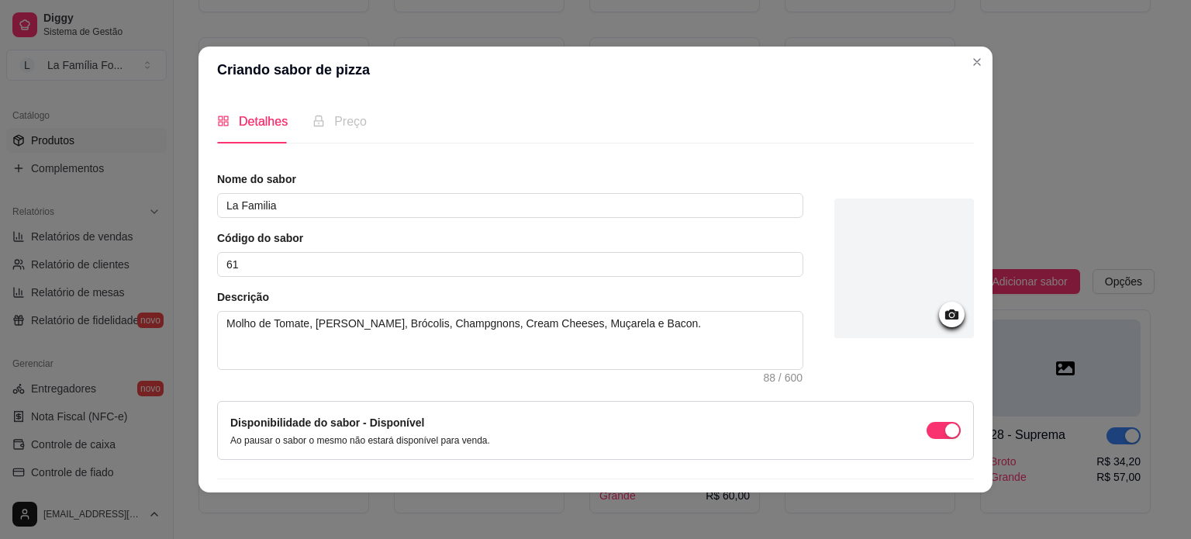
scroll to position [40, 0]
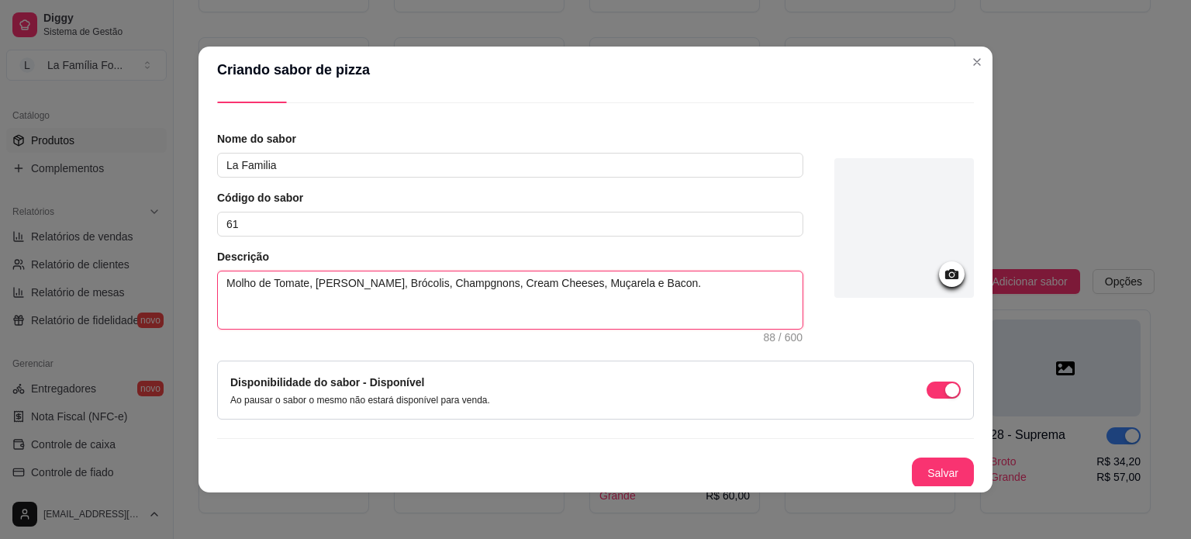
click at [704, 285] on textarea "Molho de Tomate, Frango Desfiado, Brócolis, Champgnons, Cream Cheeses, Muçarela…" at bounding box center [510, 299] width 584 height 57
click at [499, 287] on textarea "Molho de Tomate, Frango Desfiado, Brócolis, Champgnons, Cream Cheeses, Muçarela…" at bounding box center [510, 299] width 584 height 57
click at [737, 284] on textarea "Molho de Tomate, Frango Desfiado, Brócolis, Cream Cheeses, Muçarela, Bacon, Pim…" at bounding box center [510, 299] width 584 height 57
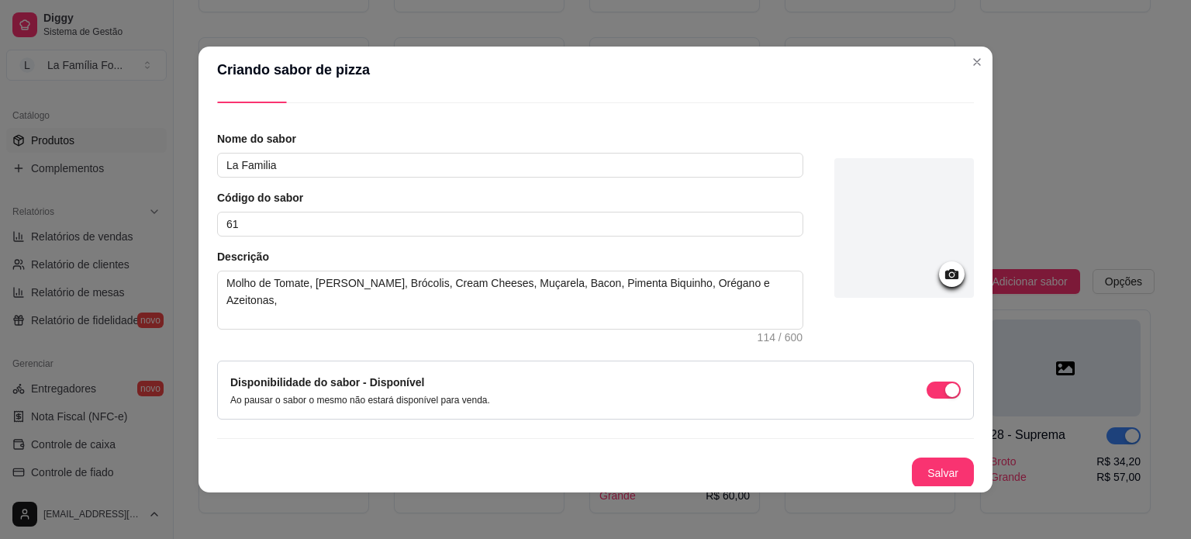
click at [903, 404] on div "Disponibilidade do sabor - Disponível Ao pausar o sabor o mesmo não estará disp…" at bounding box center [595, 390] width 730 height 33
click at [912, 467] on button "Salvar" at bounding box center [943, 472] width 62 height 31
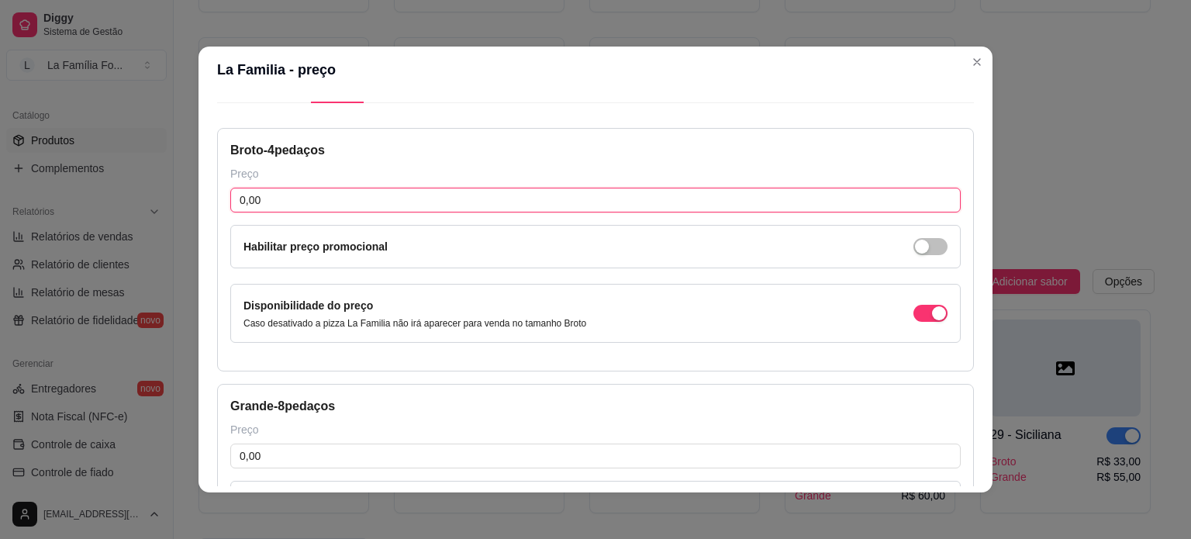
click at [384, 205] on input "0,00" at bounding box center [595, 200] width 730 height 25
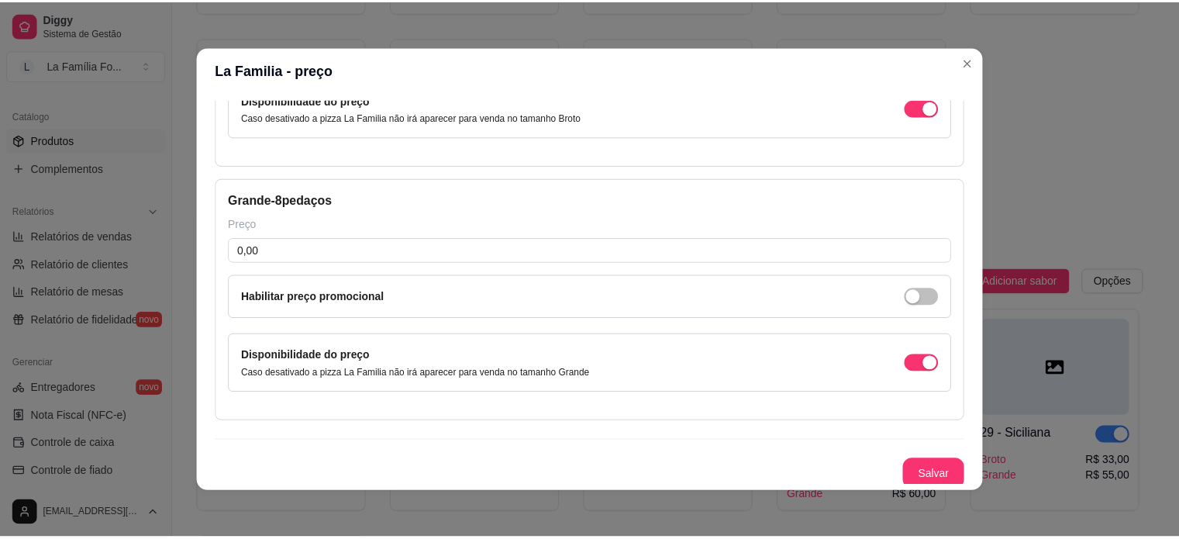
scroll to position [247, 0]
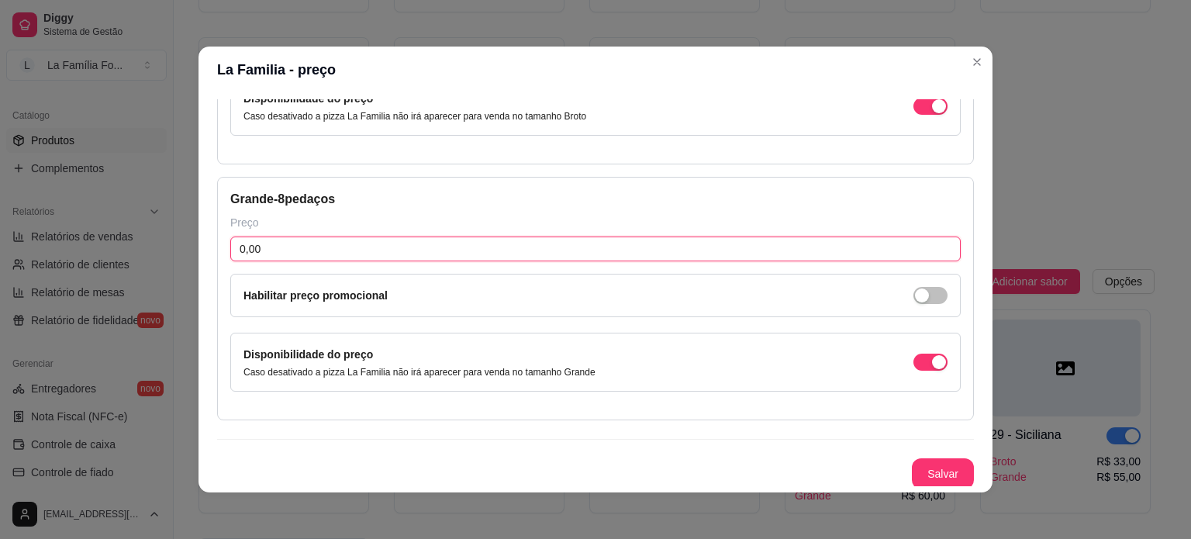
click at [540, 242] on input "0,00" at bounding box center [595, 248] width 730 height 25
click at [916, 470] on button "Salvar" at bounding box center [942, 474] width 60 height 30
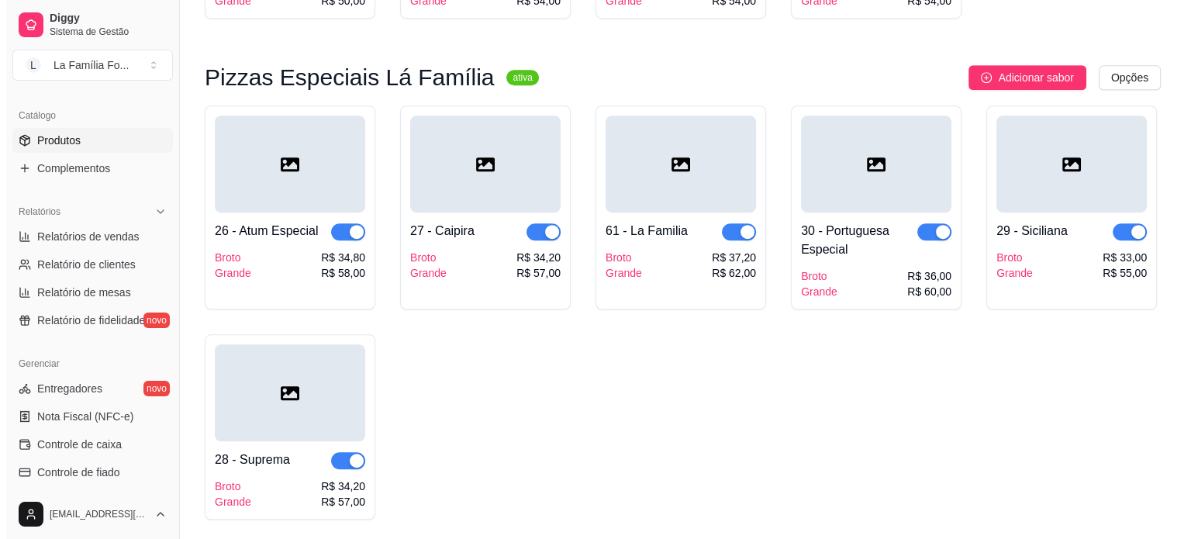
scroll to position [1054, 0]
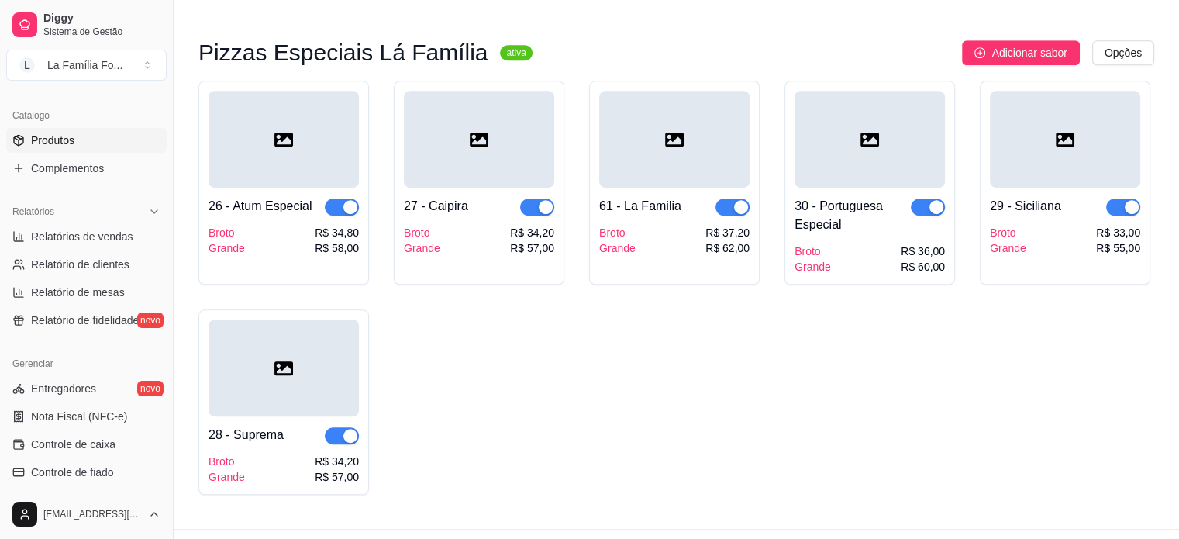
click at [703, 122] on div at bounding box center [674, 139] width 150 height 97
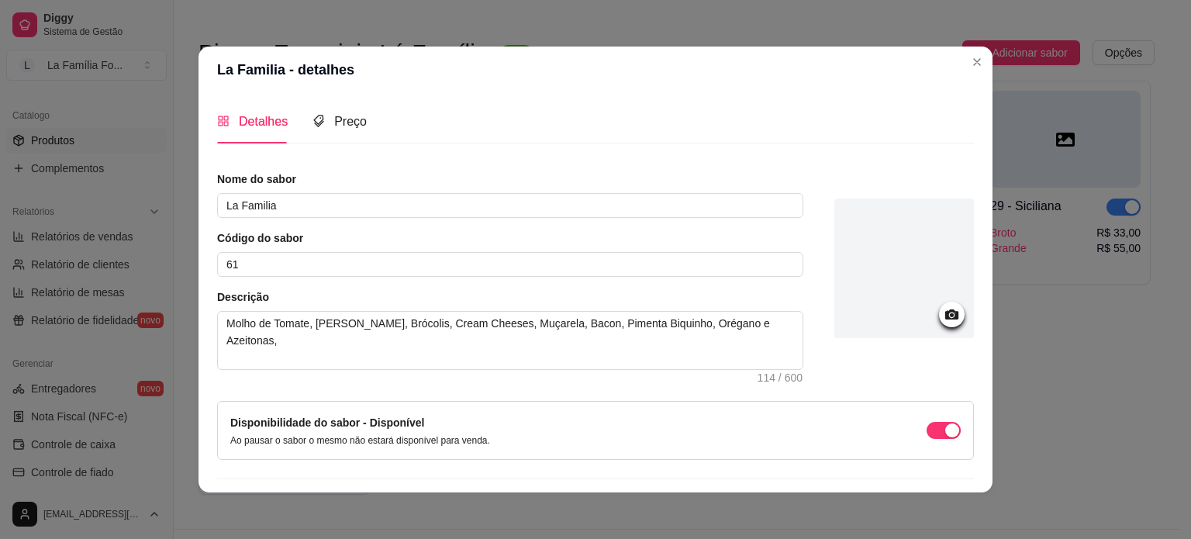
click at [924, 322] on div at bounding box center [904, 268] width 140 height 140
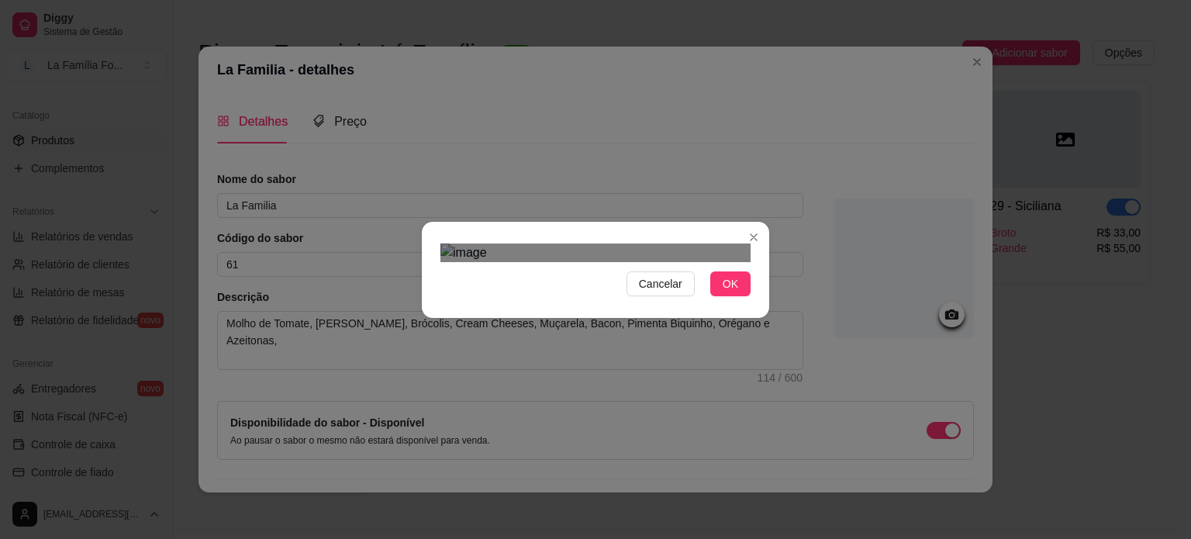
click at [611, 440] on div "Use the arrow keys to move the crop selection area" at bounding box center [601, 541] width 279 height 279
click at [727, 292] on span "OK" at bounding box center [730, 283] width 16 height 17
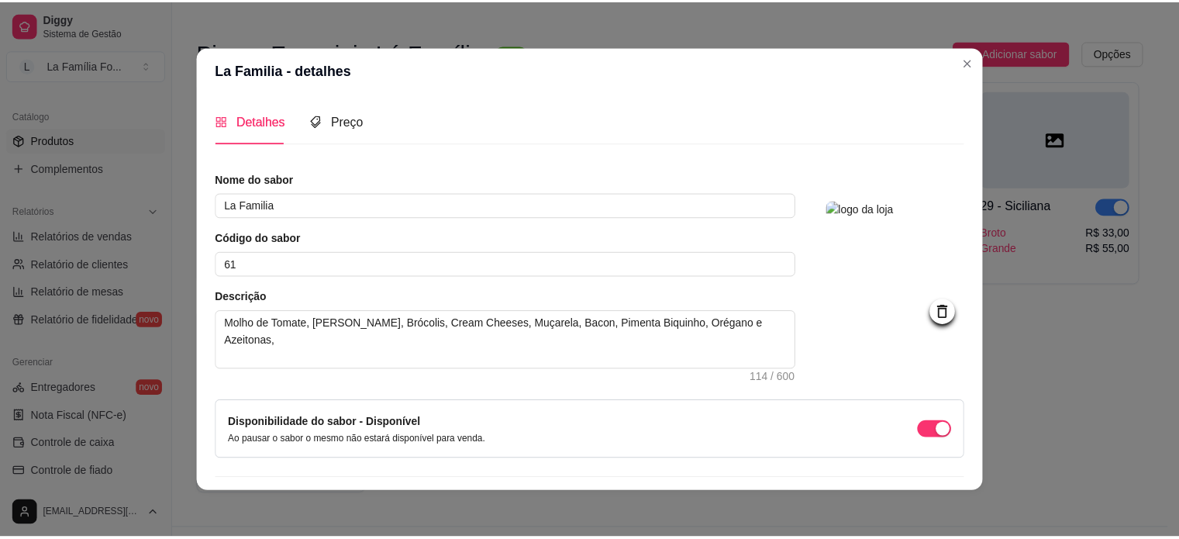
scroll to position [40, 0]
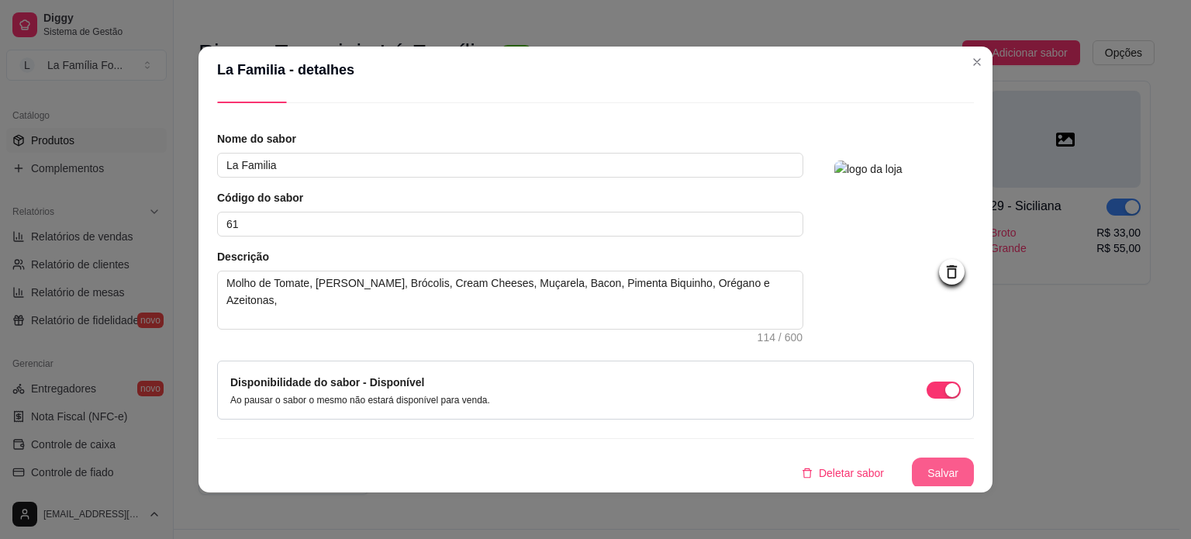
click at [924, 471] on button "Salvar" at bounding box center [943, 472] width 62 height 31
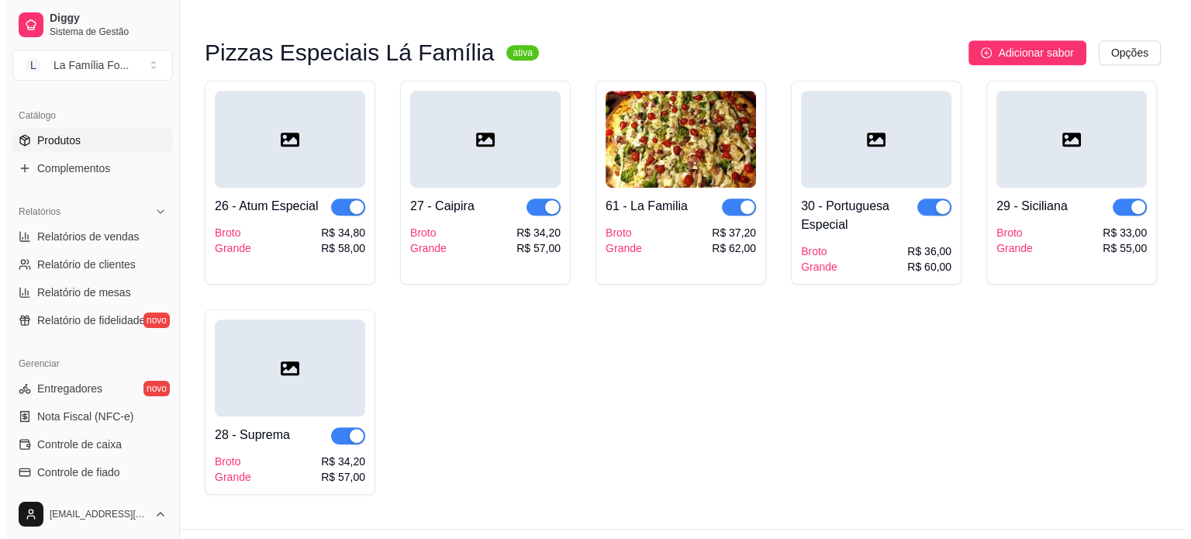
scroll to position [1051, 0]
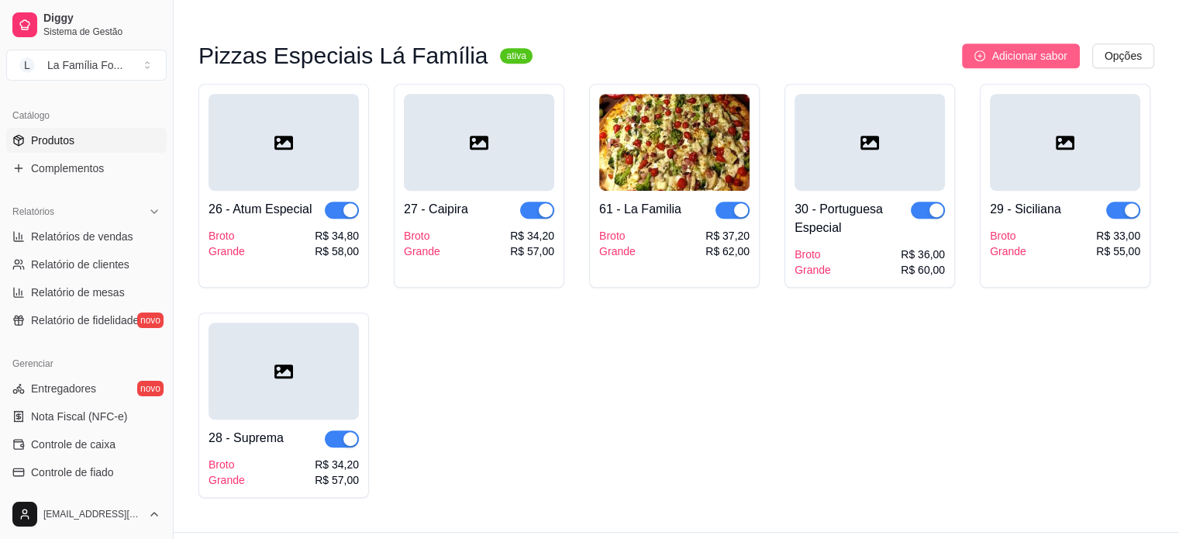
click at [1047, 47] on span "Adicionar sabor" at bounding box center [1028, 55] width 75 height 17
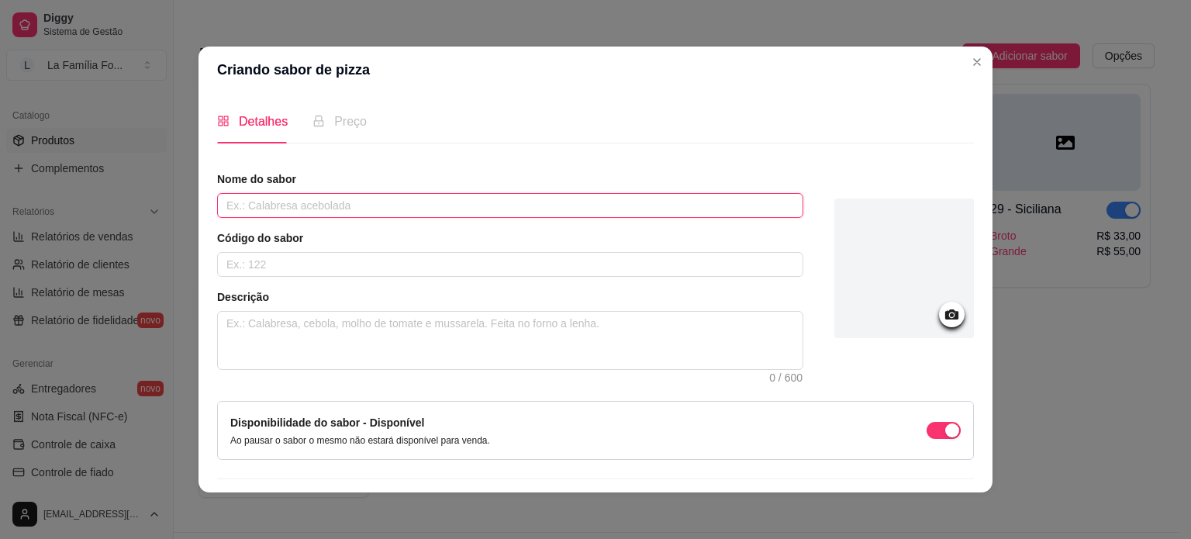
click at [543, 208] on input "text" at bounding box center [510, 205] width 586 height 25
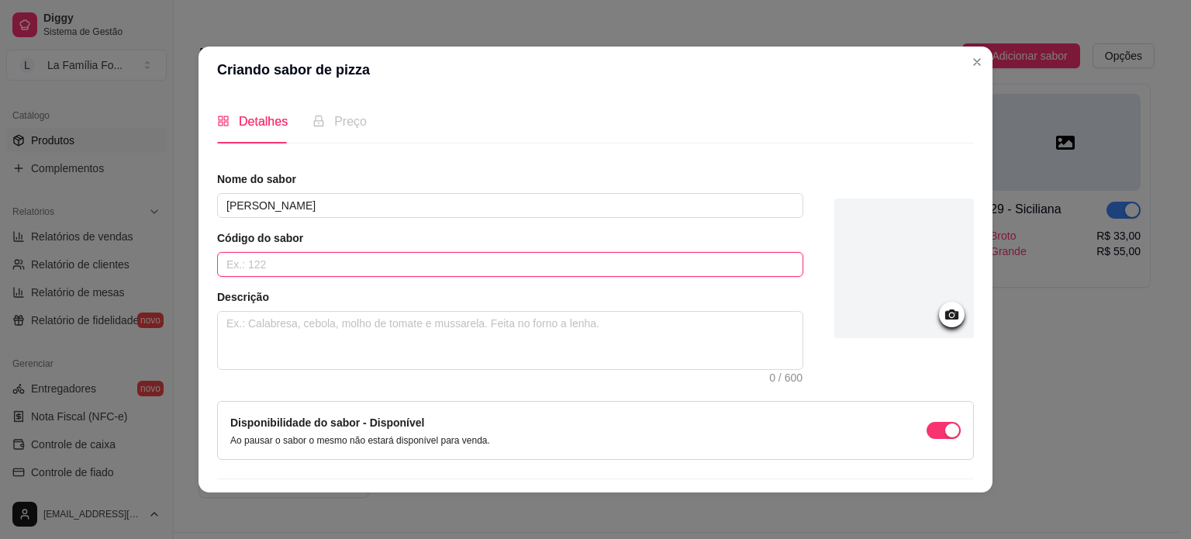
click at [472, 260] on input "text" at bounding box center [510, 264] width 586 height 25
click at [429, 322] on textarea at bounding box center [510, 340] width 584 height 57
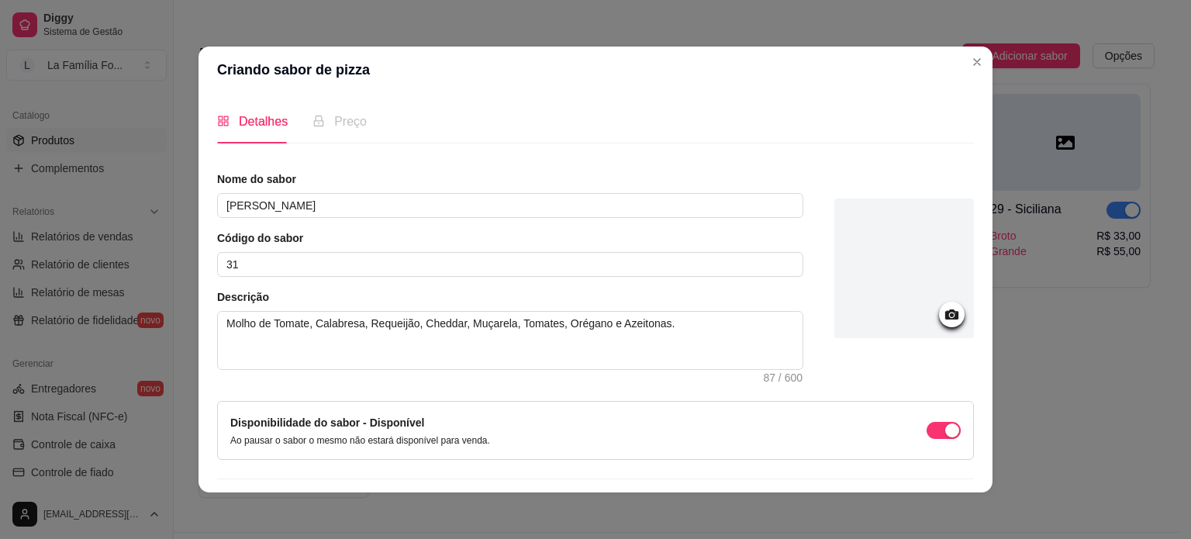
scroll to position [40, 0]
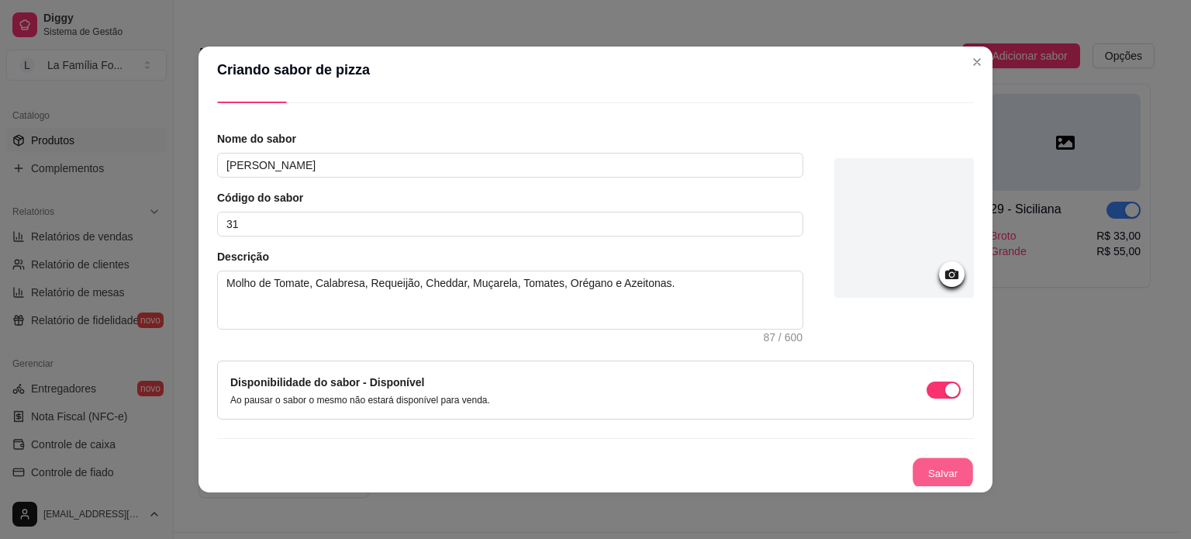
click at [917, 476] on button "Salvar" at bounding box center [942, 473] width 60 height 30
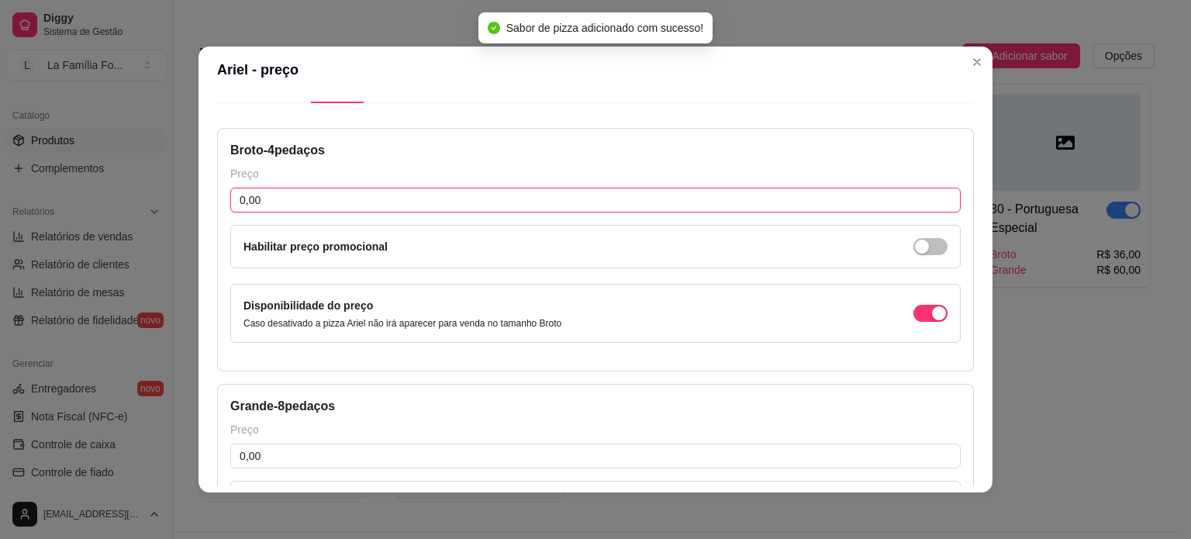
click at [348, 209] on input "0,00" at bounding box center [595, 200] width 730 height 25
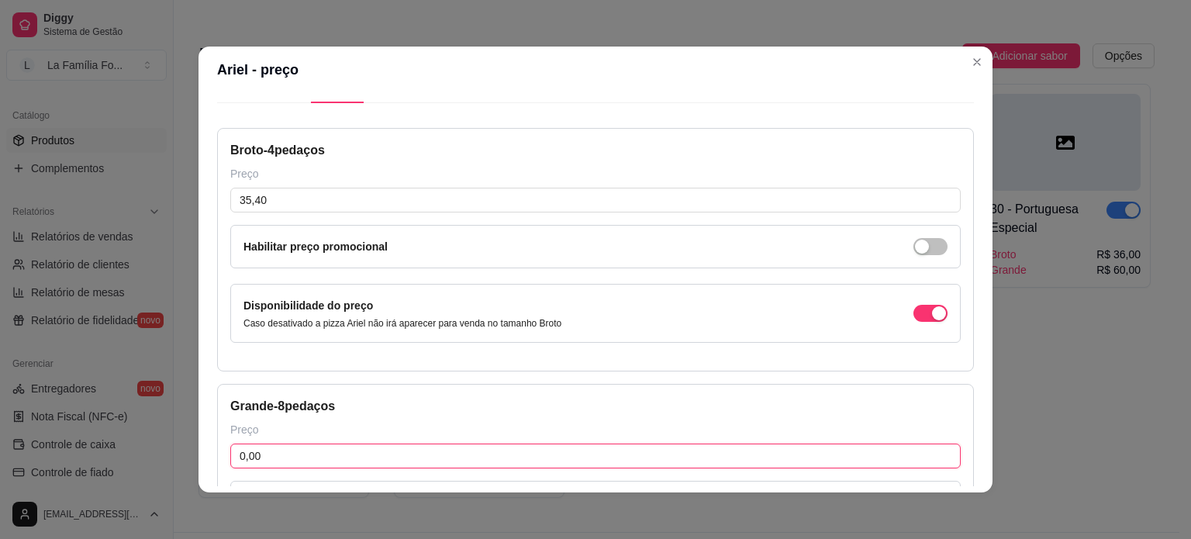
click at [381, 458] on input "0,00" at bounding box center [595, 455] width 730 height 25
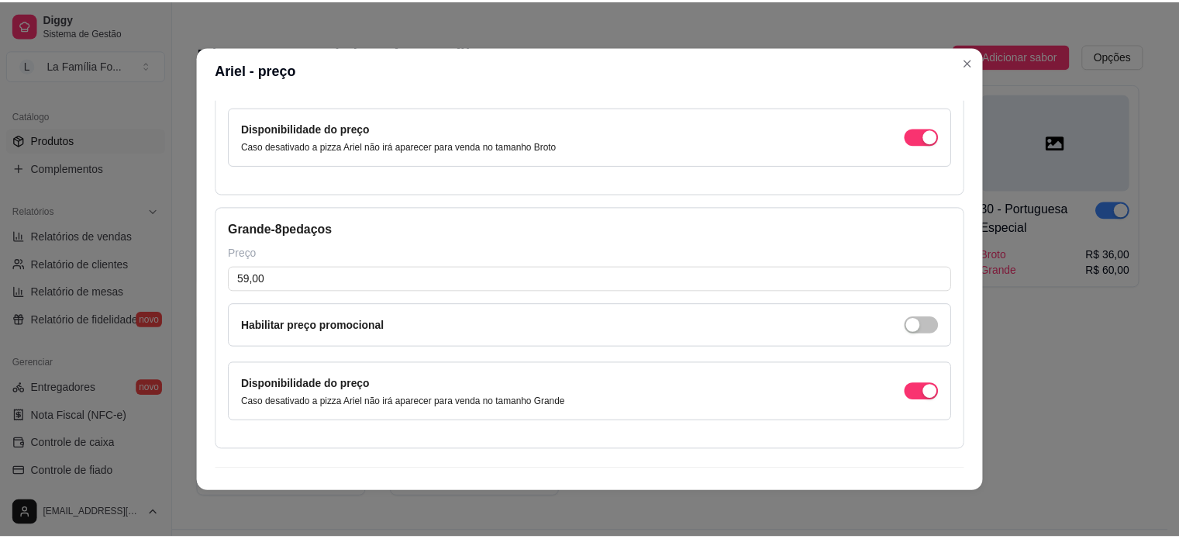
scroll to position [247, 0]
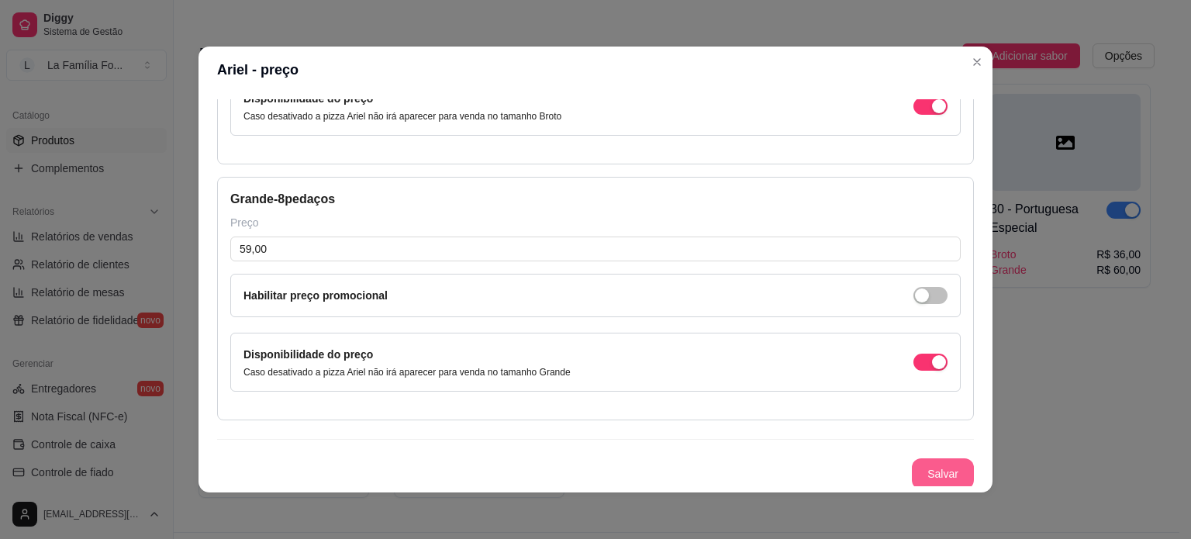
click at [929, 467] on button "Salvar" at bounding box center [943, 473] width 62 height 31
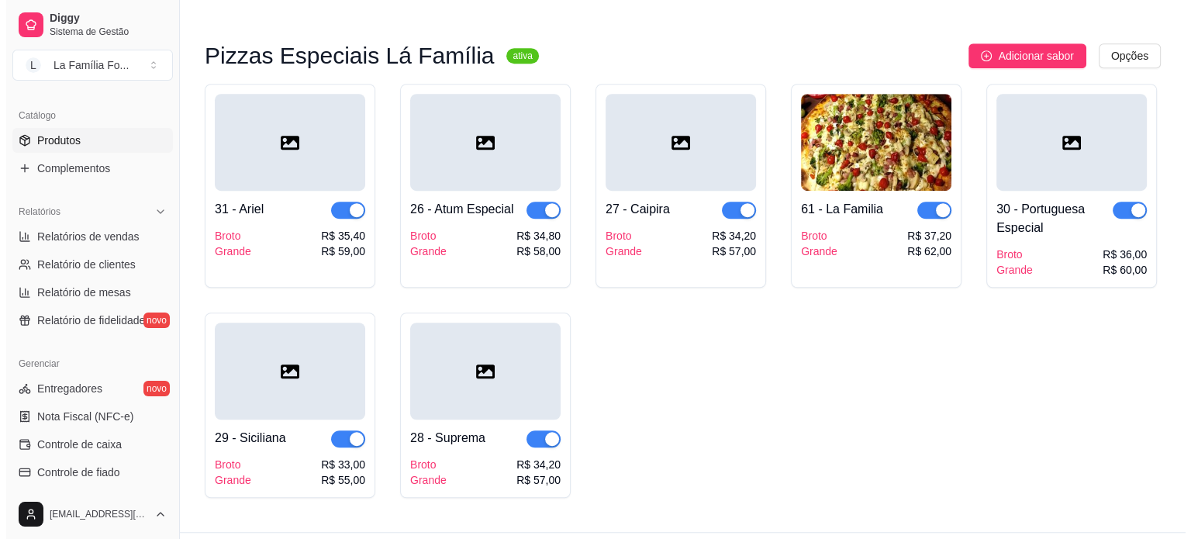
scroll to position [1054, 0]
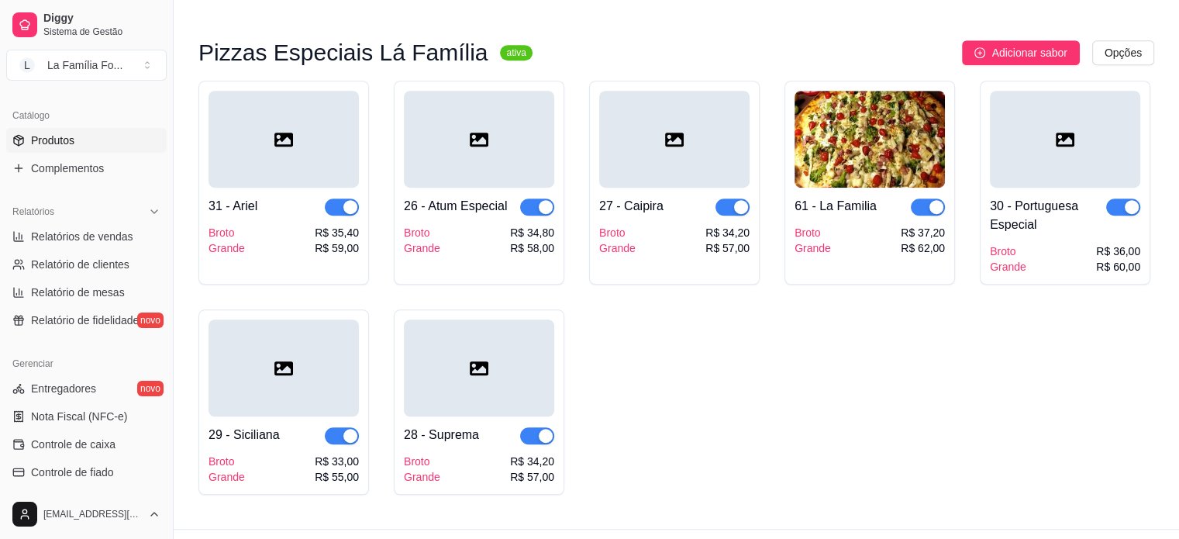
click at [845, 197] on div "61 - La Familia" at bounding box center [836, 206] width 82 height 19
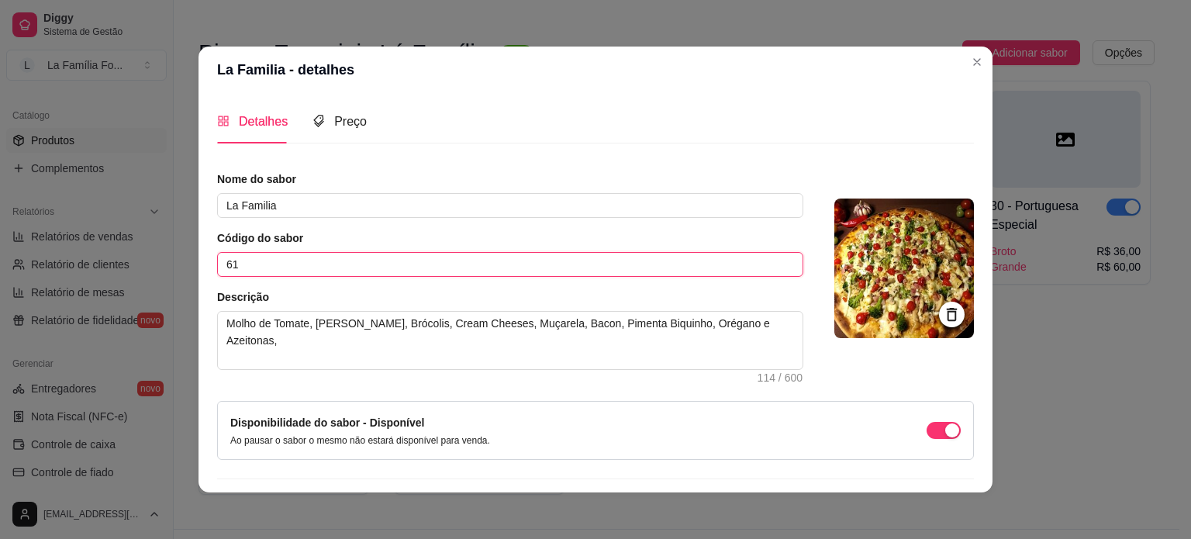
click at [311, 266] on input "61" at bounding box center [510, 264] width 586 height 25
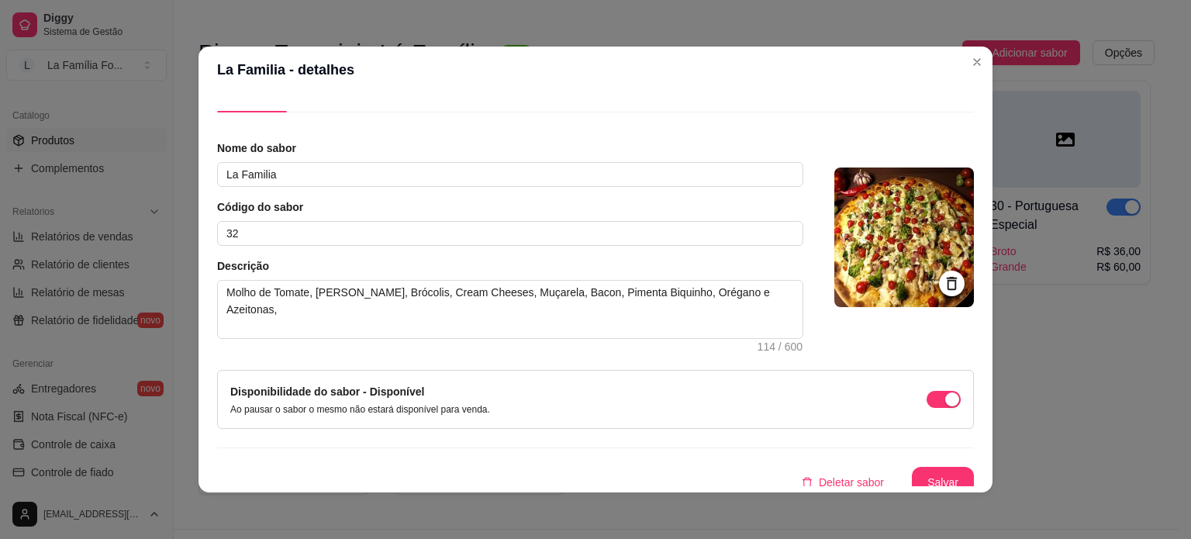
scroll to position [40, 0]
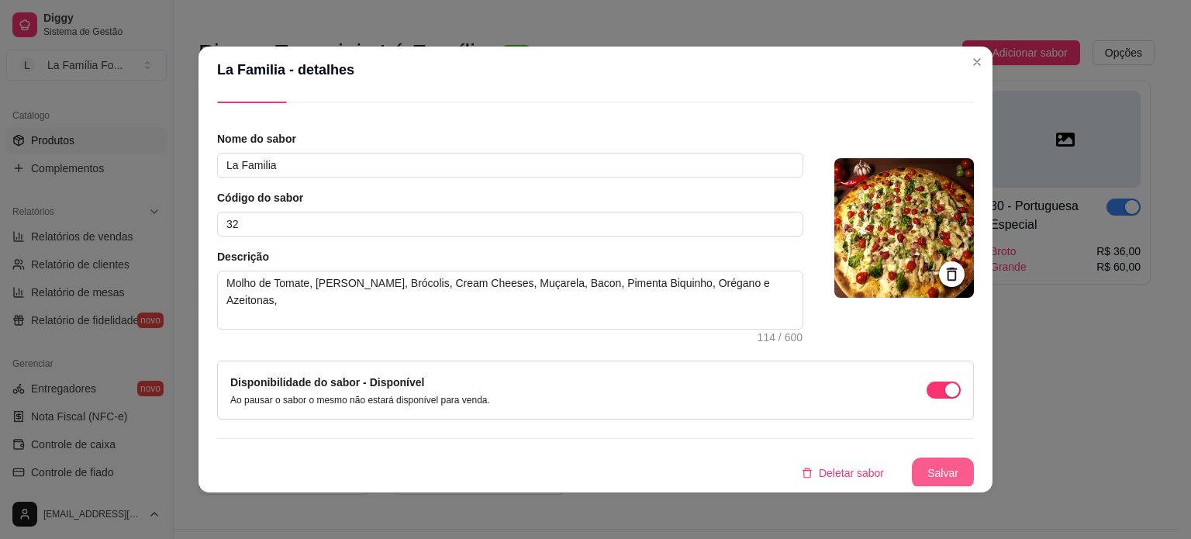
click at [933, 471] on button "Salvar" at bounding box center [943, 472] width 62 height 31
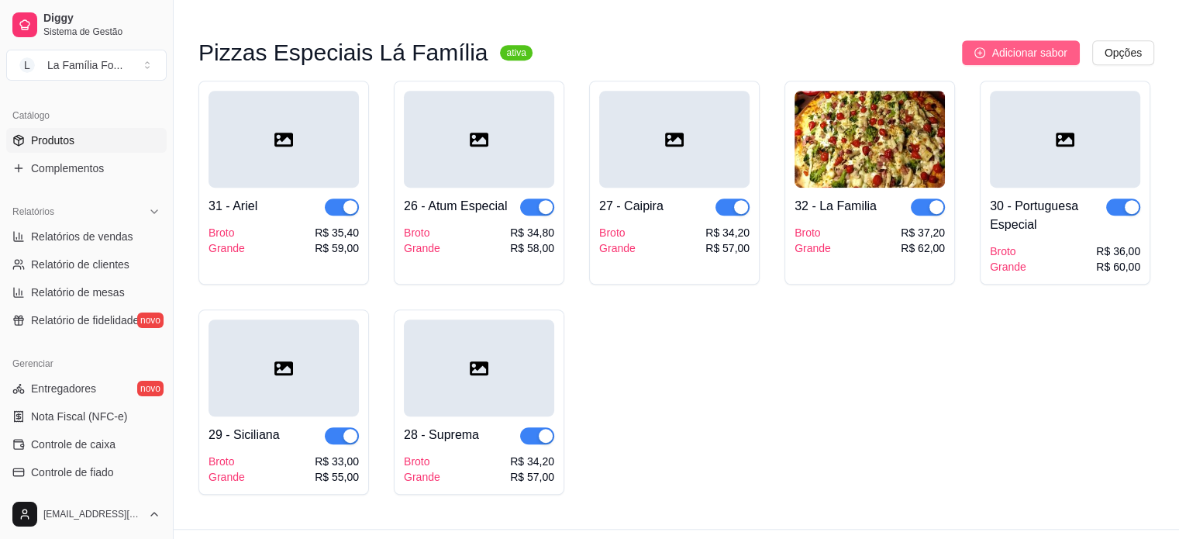
click at [982, 47] on icon "plus-circle" at bounding box center [979, 52] width 11 height 11
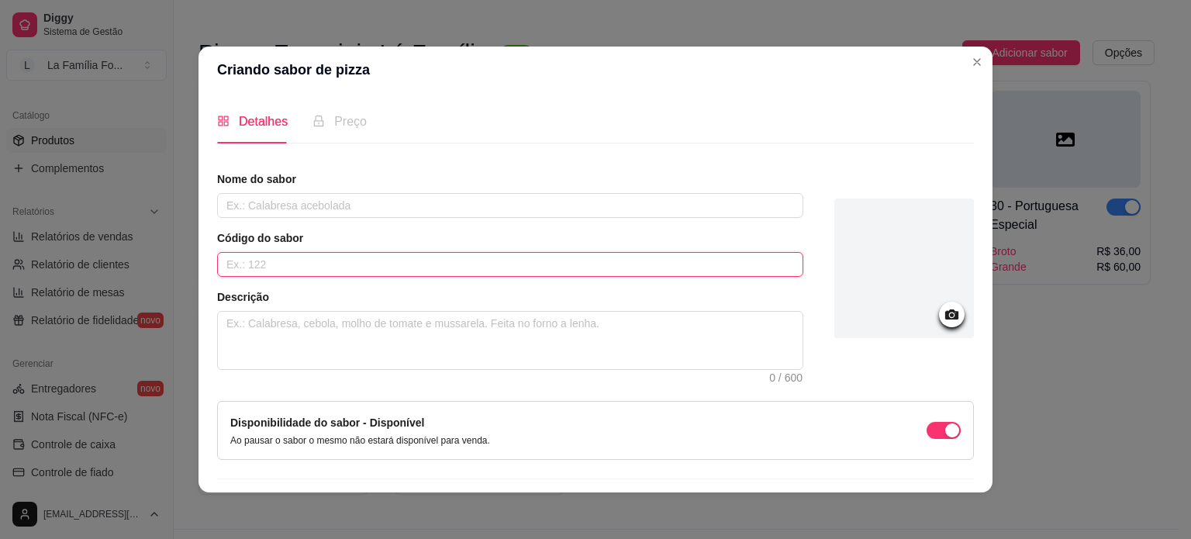
click at [362, 256] on input "text" at bounding box center [510, 264] width 586 height 25
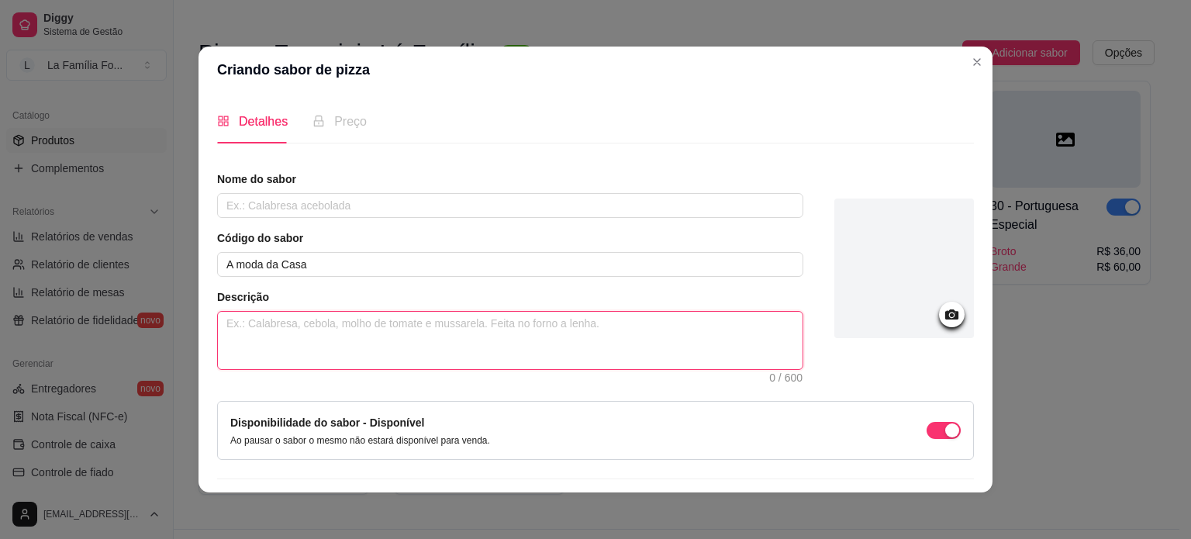
click at [286, 334] on textarea at bounding box center [510, 340] width 584 height 57
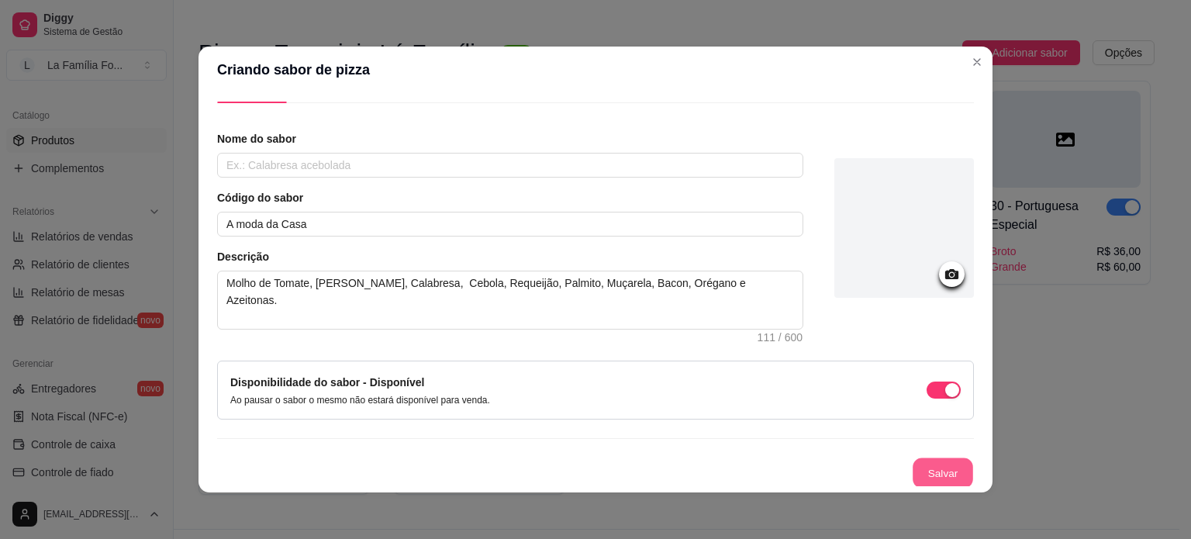
click at [927, 472] on button "Salvar" at bounding box center [942, 473] width 60 height 30
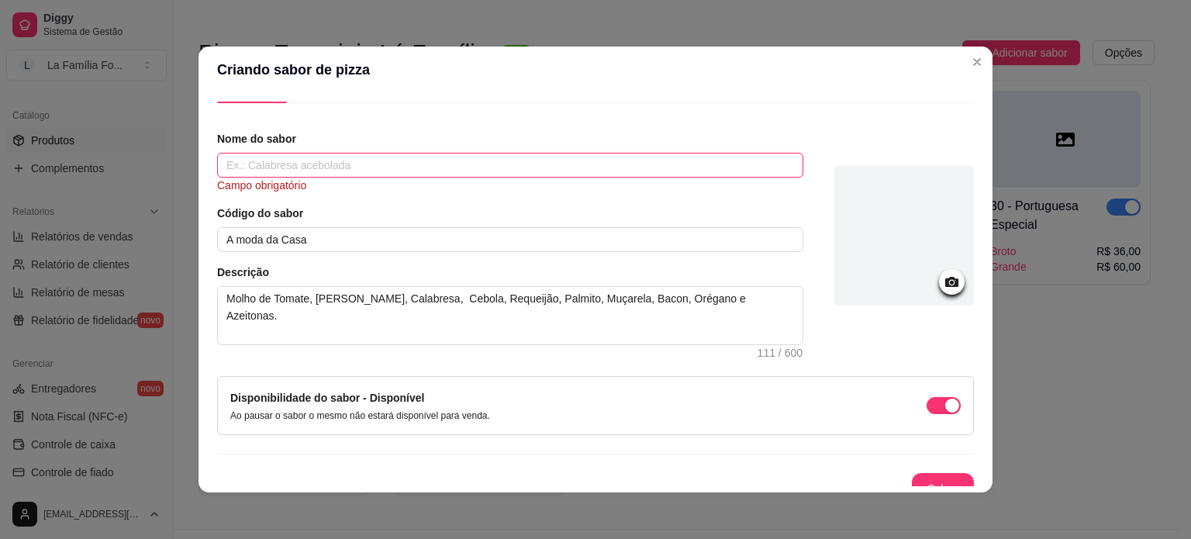
click at [497, 154] on input "text" at bounding box center [510, 165] width 586 height 25
click at [313, 241] on input "A moda da Casa" at bounding box center [510, 239] width 586 height 25
click at [244, 143] on article "Nome do sabor" at bounding box center [510, 139] width 586 height 16
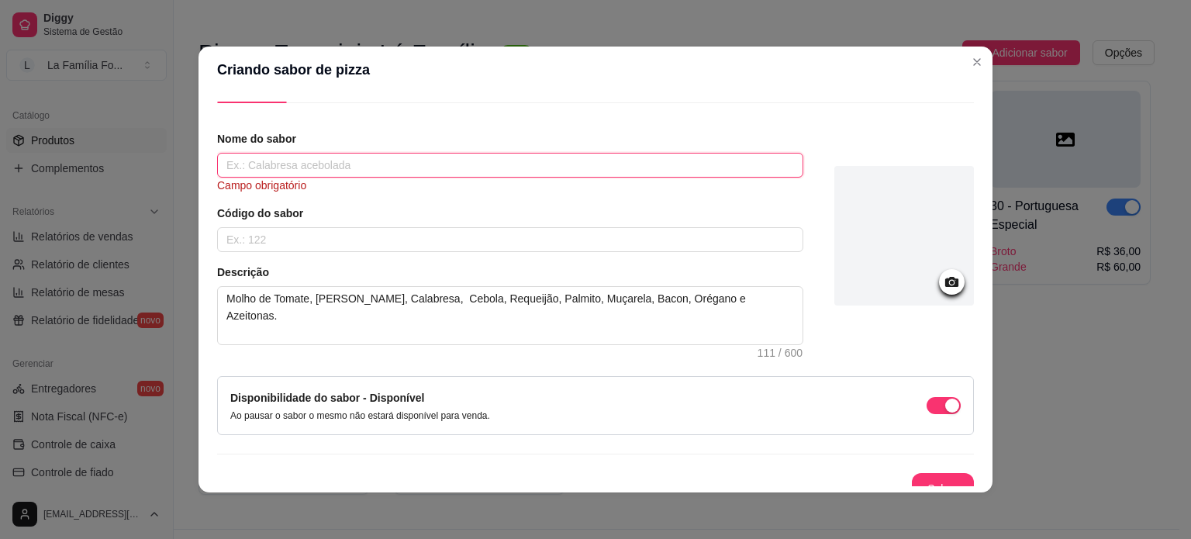
click at [247, 154] on input "text" at bounding box center [510, 165] width 586 height 25
paste input "A moda da Casa"
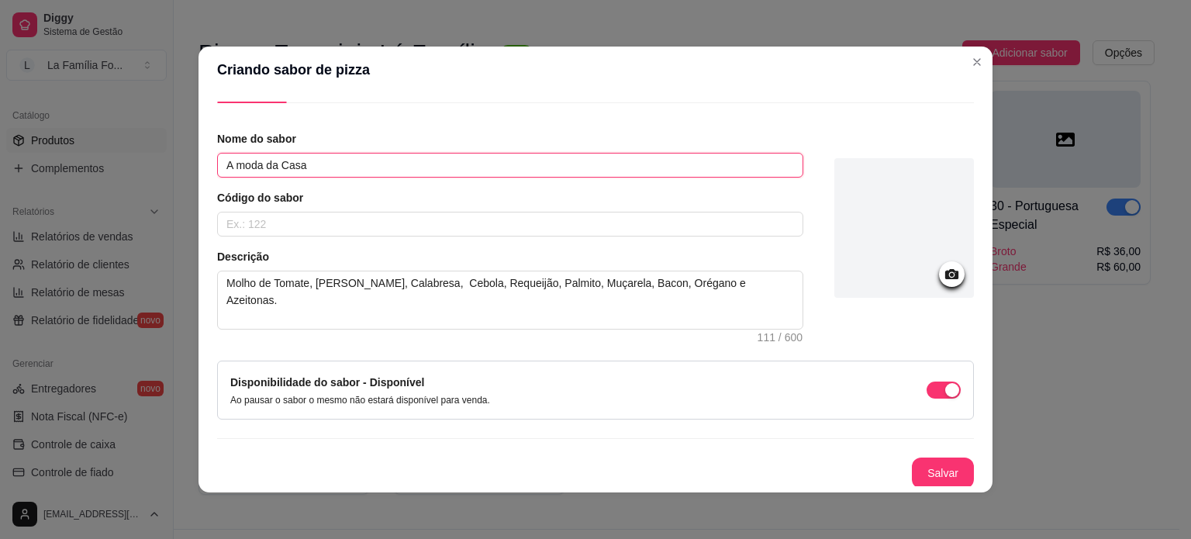
click at [247, 154] on input "A moda da Casa" at bounding box center [510, 165] width 586 height 25
click at [270, 226] on input "text" at bounding box center [510, 224] width 586 height 25
click at [912, 481] on button "Salvar" at bounding box center [943, 472] width 62 height 31
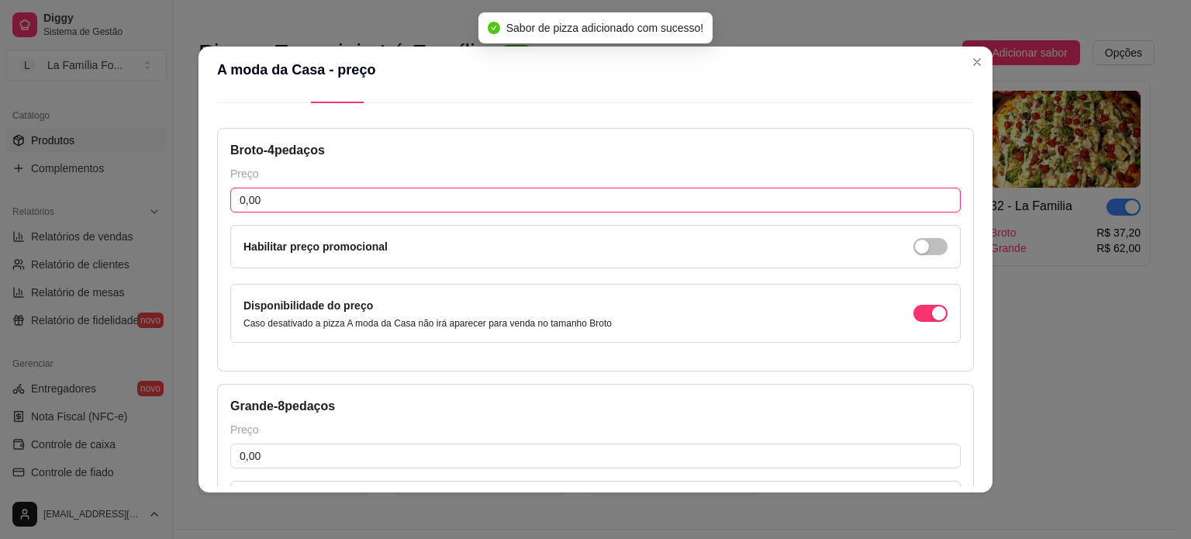
click at [456, 209] on input "0,00" at bounding box center [595, 200] width 730 height 25
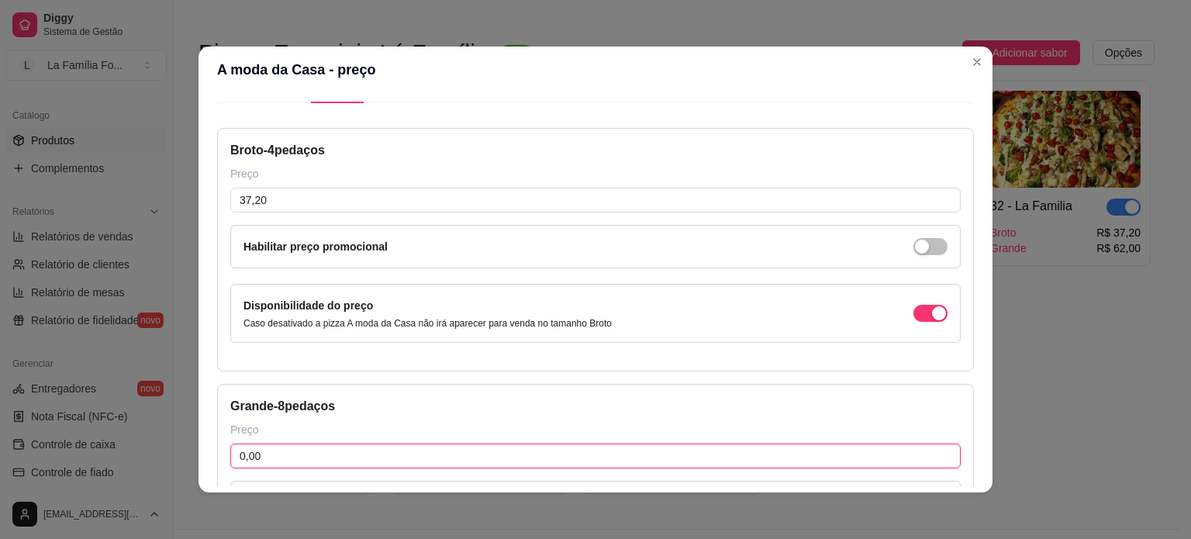
click at [328, 443] on input "0,00" at bounding box center [595, 455] width 730 height 25
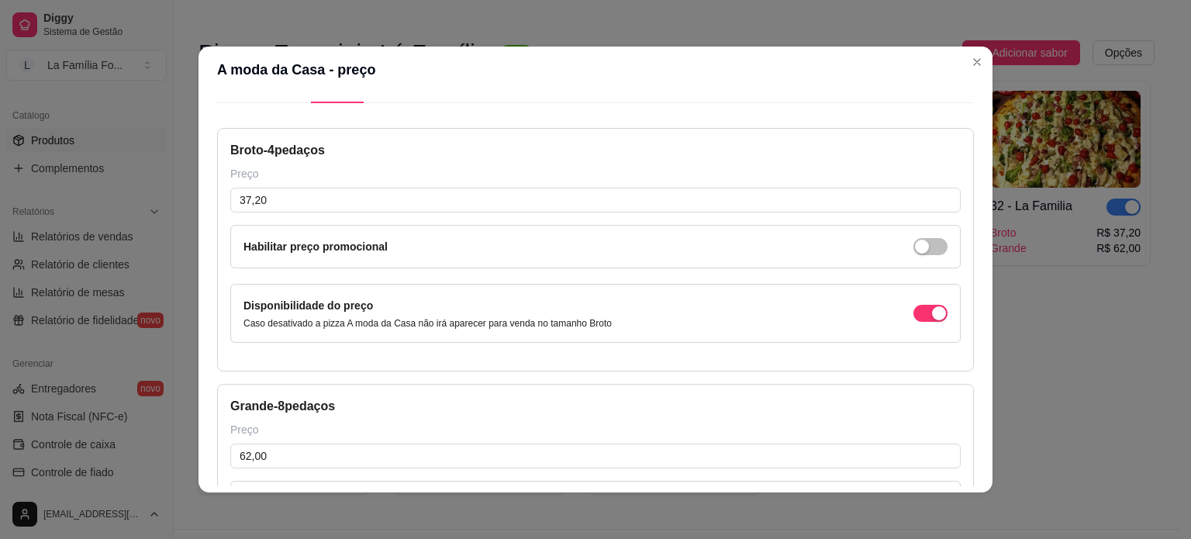
click at [968, 430] on div "Detalhes Preço Nome do sabor A moda da Casa Código do sabor 33 Descrição Molho …" at bounding box center [595, 292] width 794 height 399
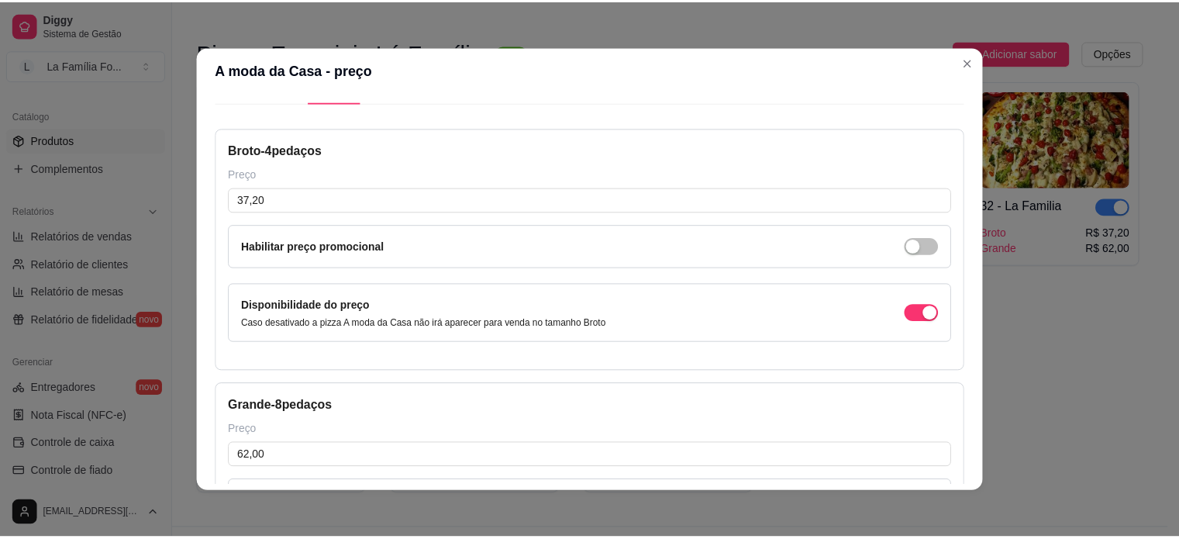
scroll to position [247, 0]
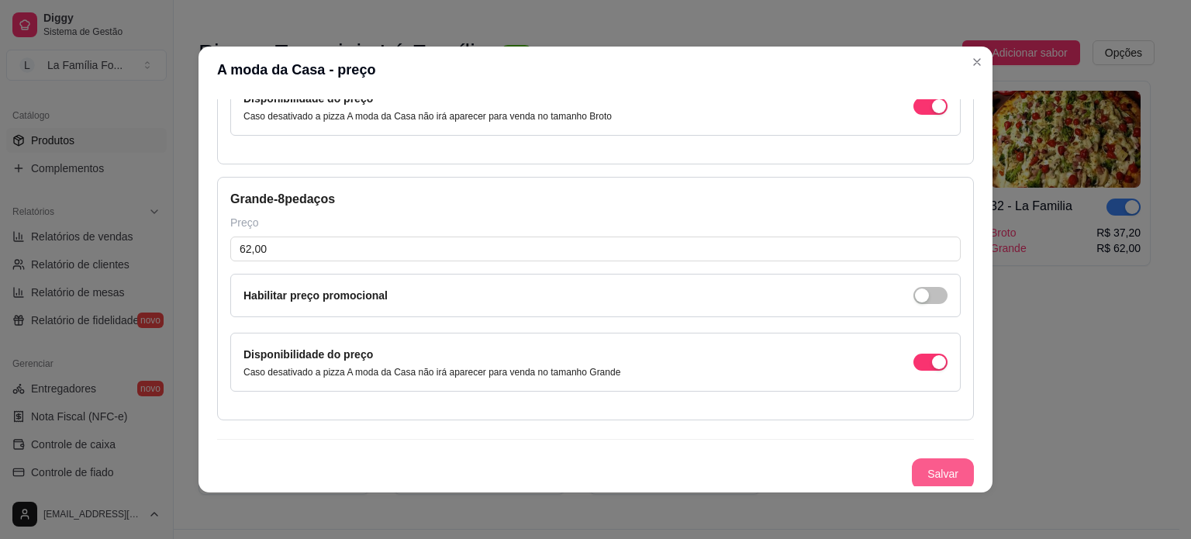
click at [933, 467] on button "Salvar" at bounding box center [943, 473] width 62 height 31
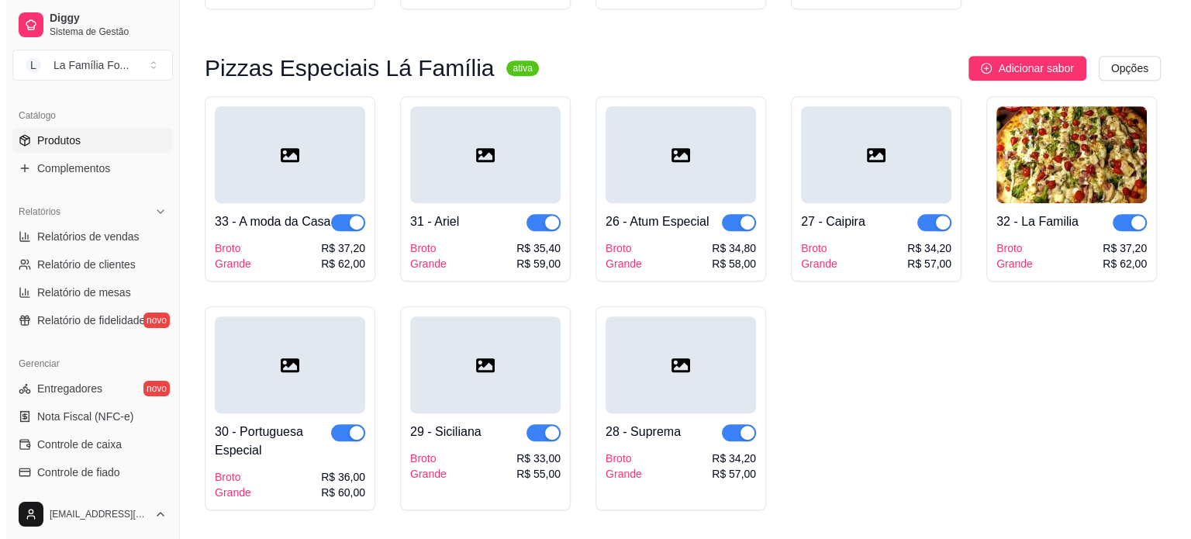
scroll to position [1041, 0]
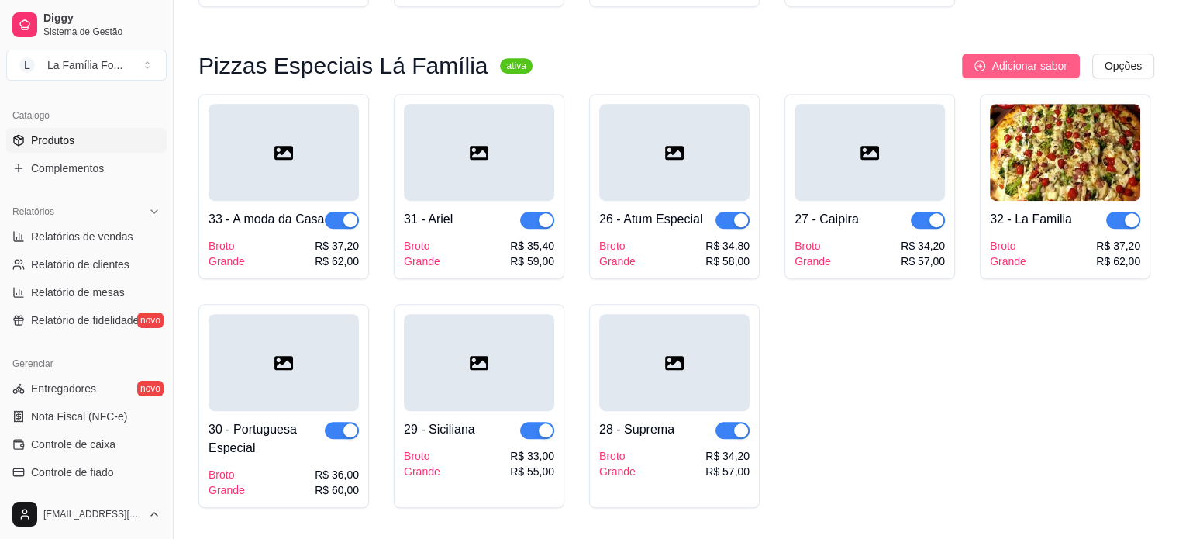
click at [1009, 57] on span "Adicionar sabor" at bounding box center [1028, 65] width 75 height 17
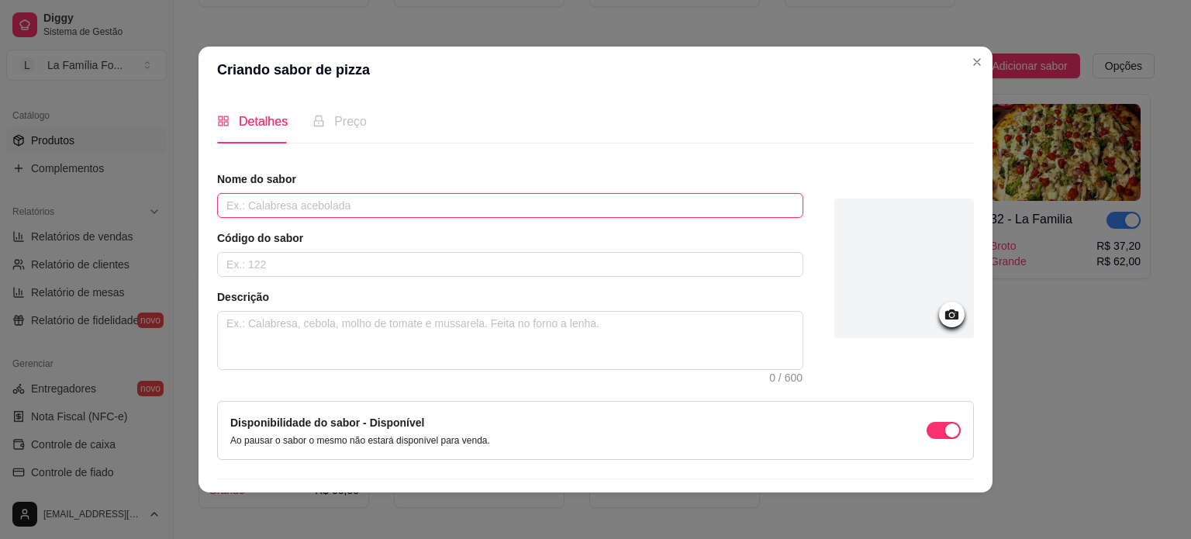
click at [736, 205] on input "text" at bounding box center [510, 205] width 586 height 25
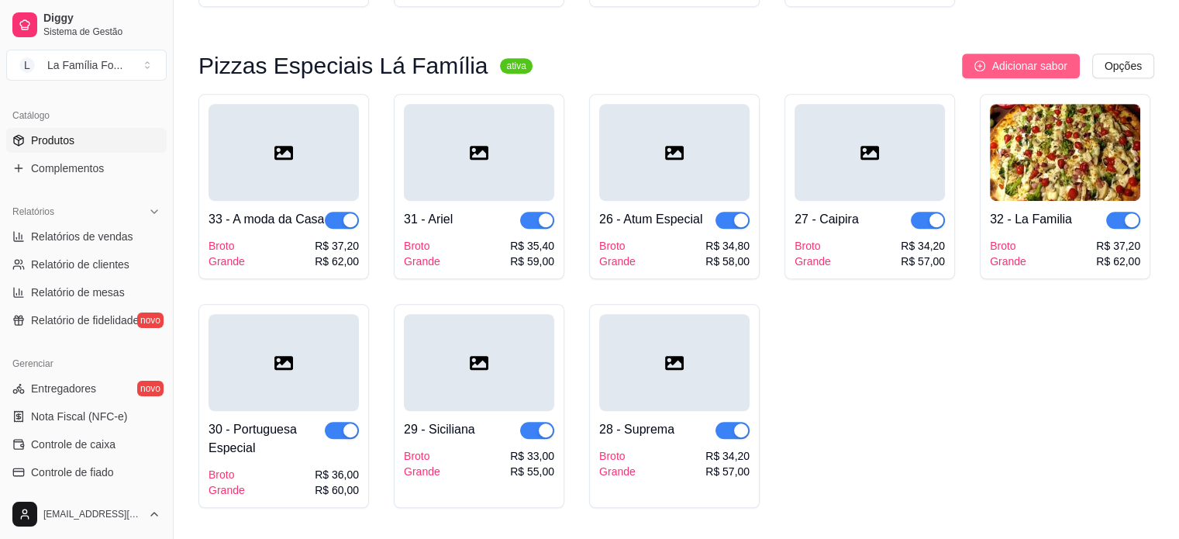
click at [974, 53] on button "Adicionar sabor" at bounding box center [1020, 65] width 117 height 25
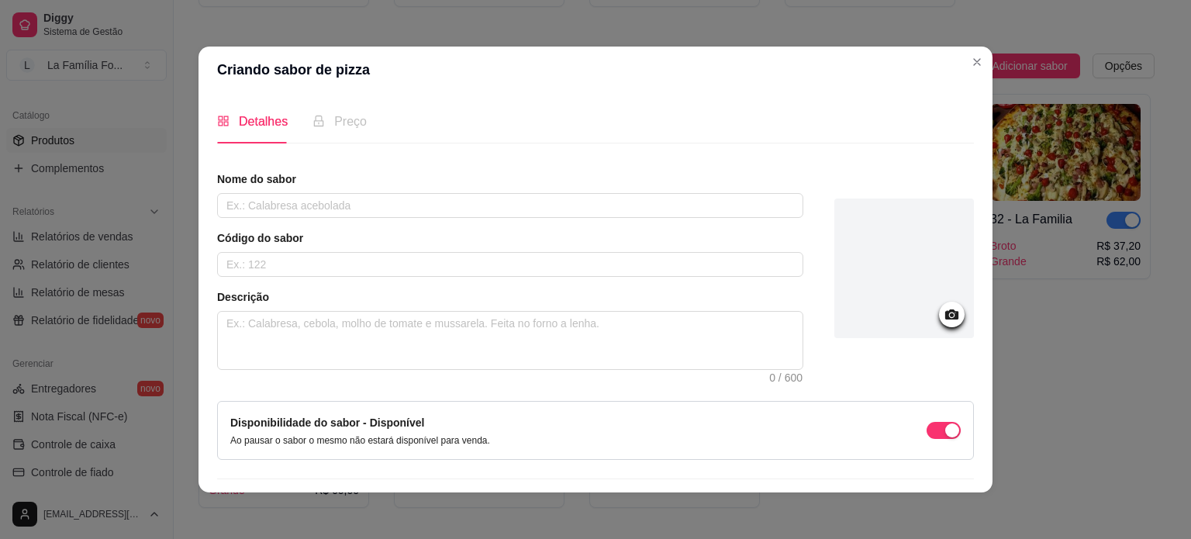
click at [409, 182] on article "Nome do sabor" at bounding box center [510, 179] width 586 height 16
click at [413, 191] on div "Nome do sabor" at bounding box center [510, 194] width 586 height 47
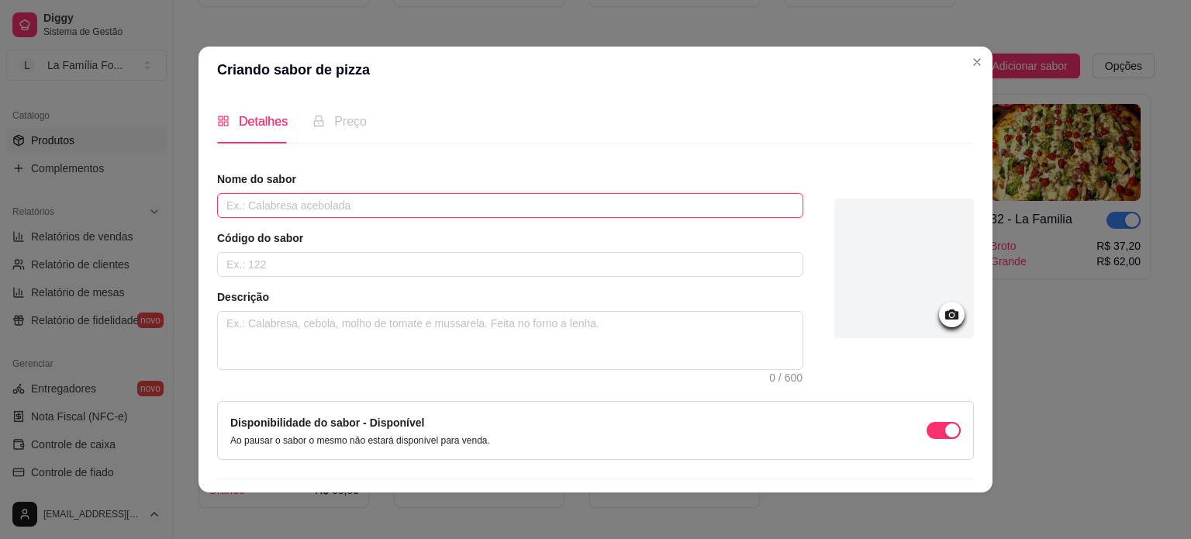
click at [411, 208] on input "text" at bounding box center [510, 205] width 586 height 25
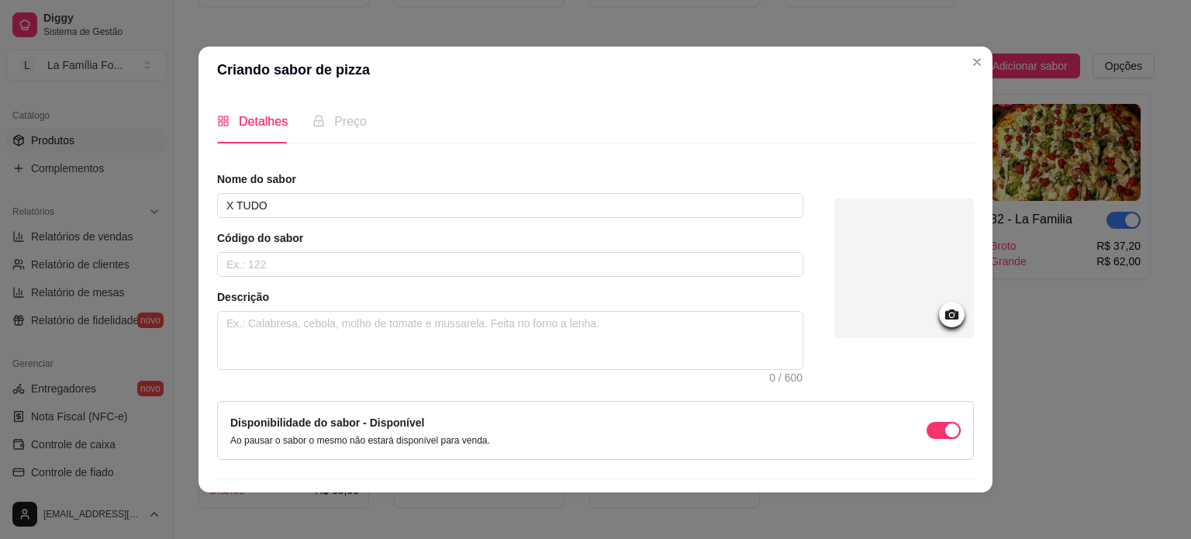
click at [305, 278] on div "Nome do sabor X TUDO Código do sabor Descrição 0 / 600" at bounding box center [510, 270] width 586 height 198
click at [301, 265] on input "text" at bounding box center [510, 264] width 586 height 25
click at [279, 340] on textarea at bounding box center [510, 340] width 584 height 57
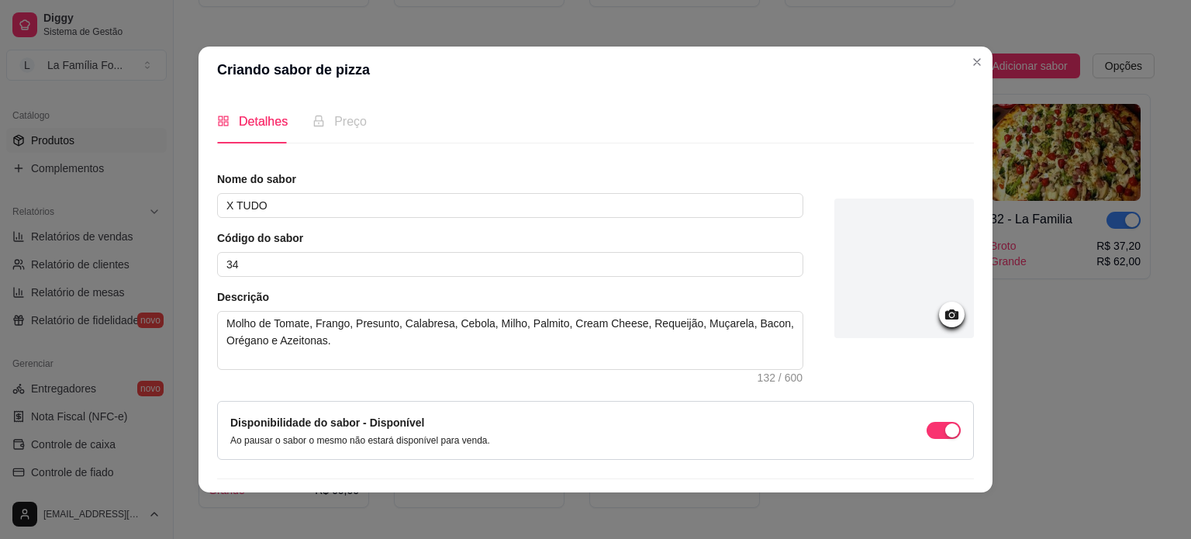
scroll to position [40, 0]
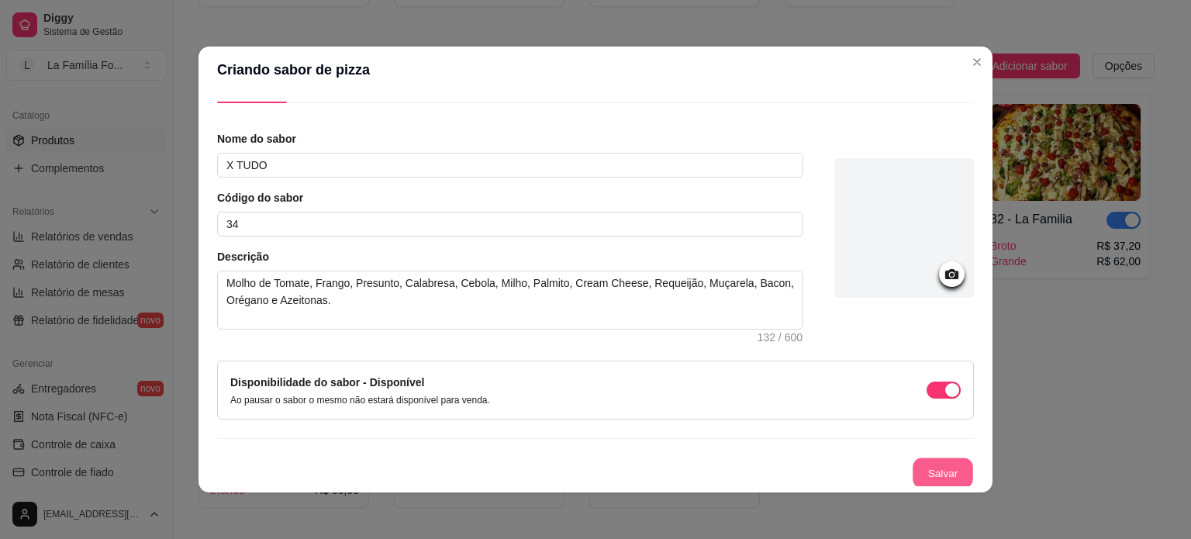
click at [912, 479] on button "Salvar" at bounding box center [942, 473] width 60 height 30
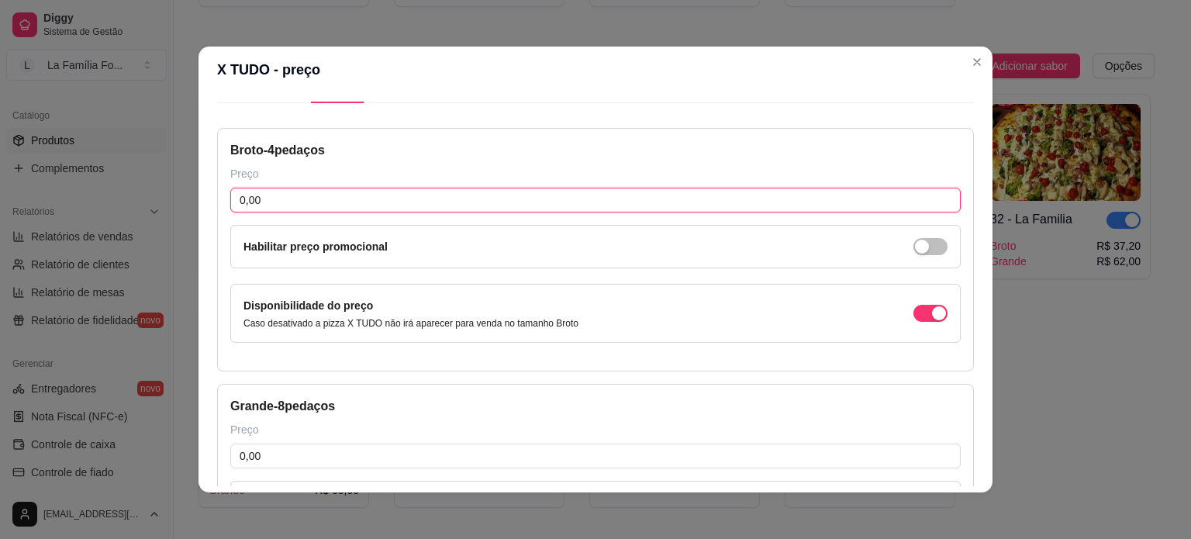
click at [268, 198] on input "0,00" at bounding box center [595, 200] width 730 height 25
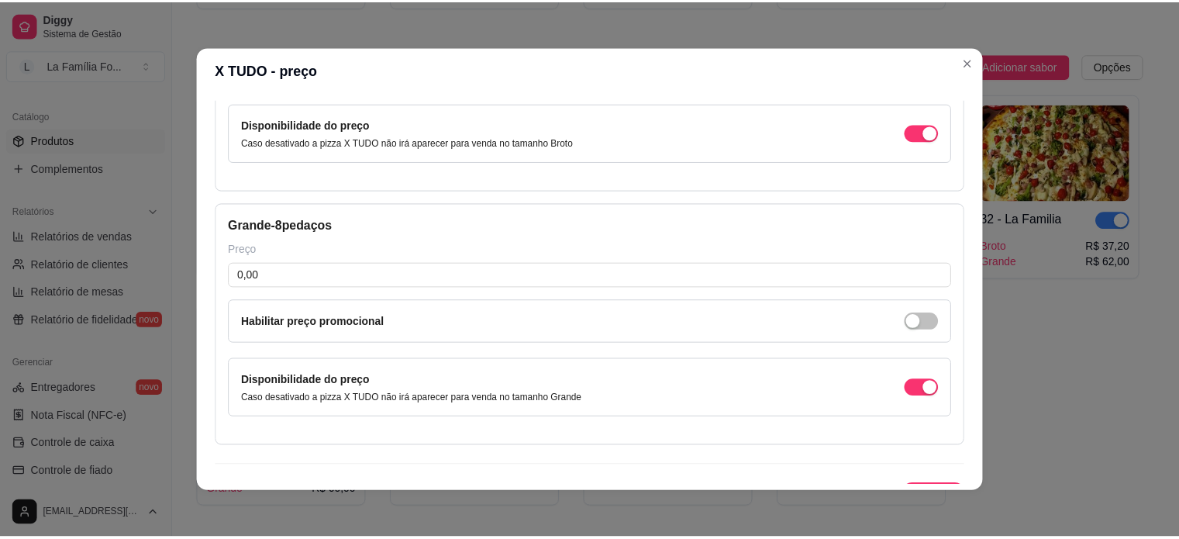
scroll to position [247, 0]
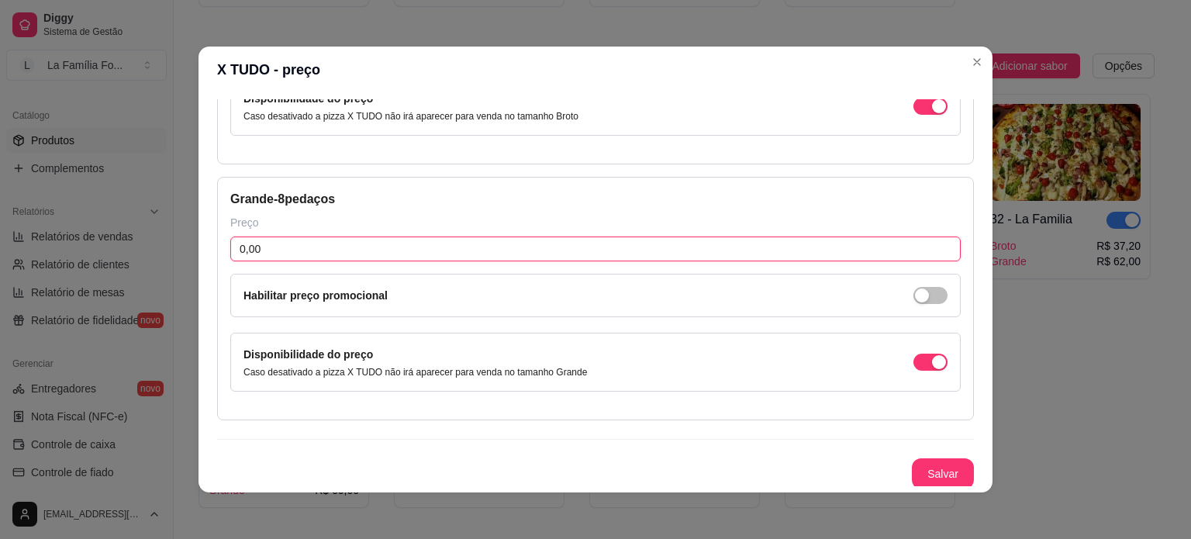
click at [458, 257] on input "0,00" at bounding box center [595, 248] width 730 height 25
click at [926, 476] on button "Salvar" at bounding box center [943, 473] width 62 height 31
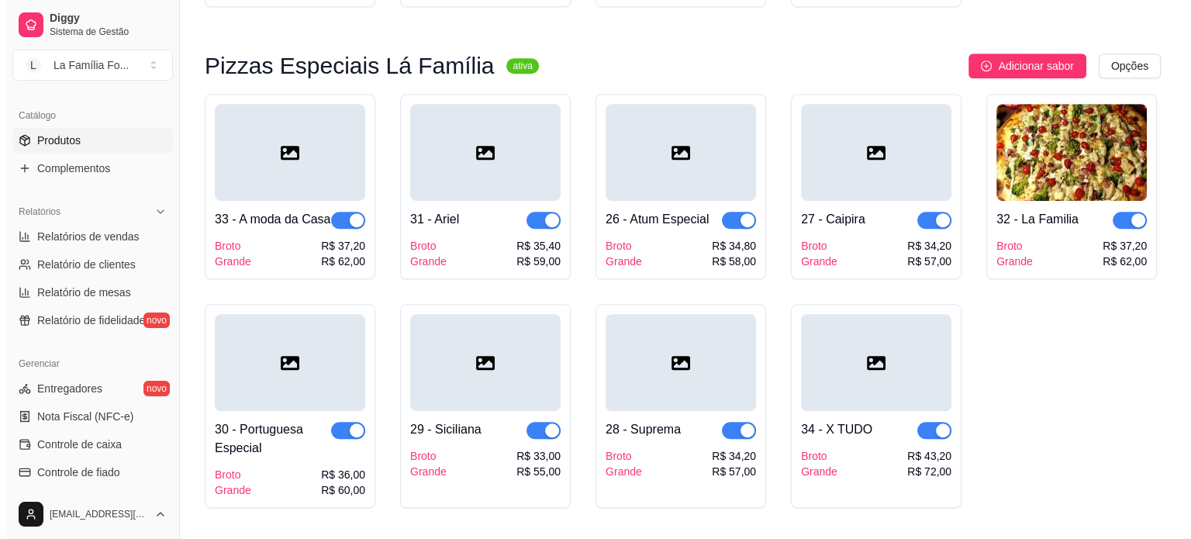
scroll to position [1054, 0]
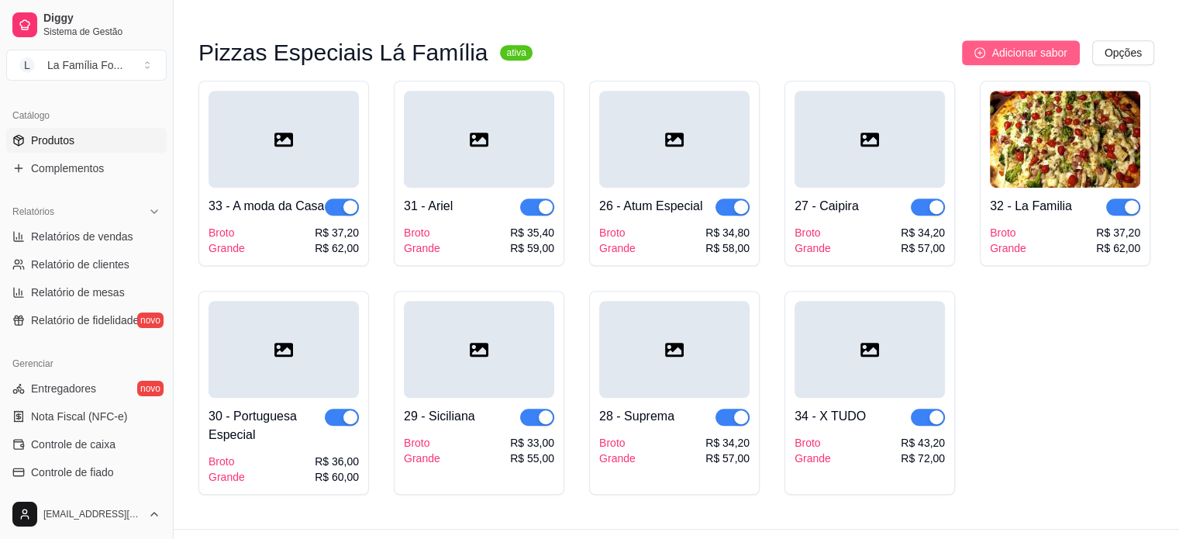
click at [1040, 44] on span "Adicionar sabor" at bounding box center [1028, 52] width 75 height 17
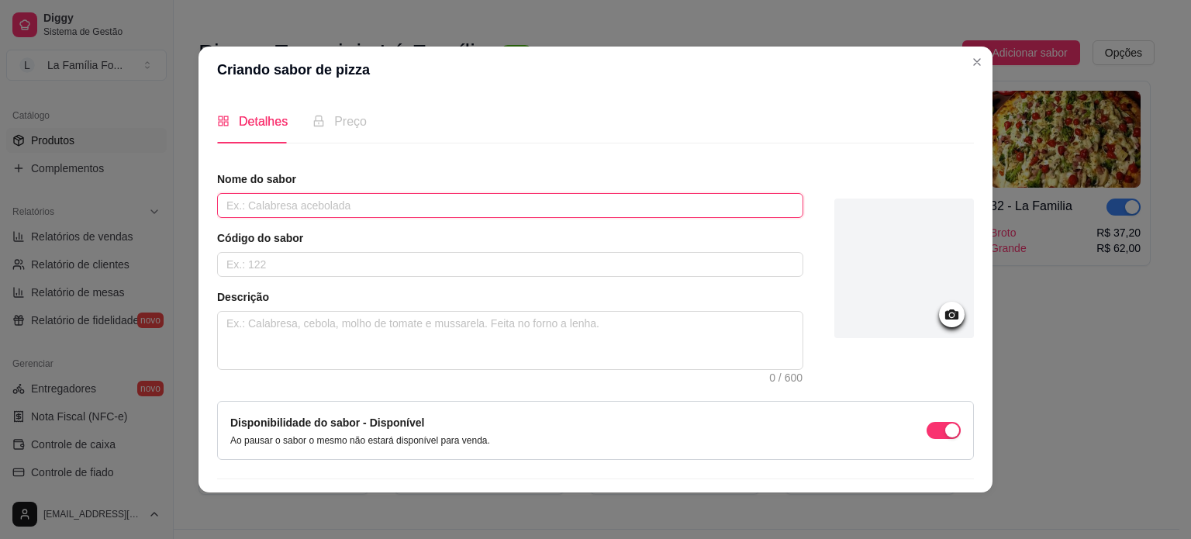
click at [313, 203] on input "text" at bounding box center [510, 205] width 586 height 25
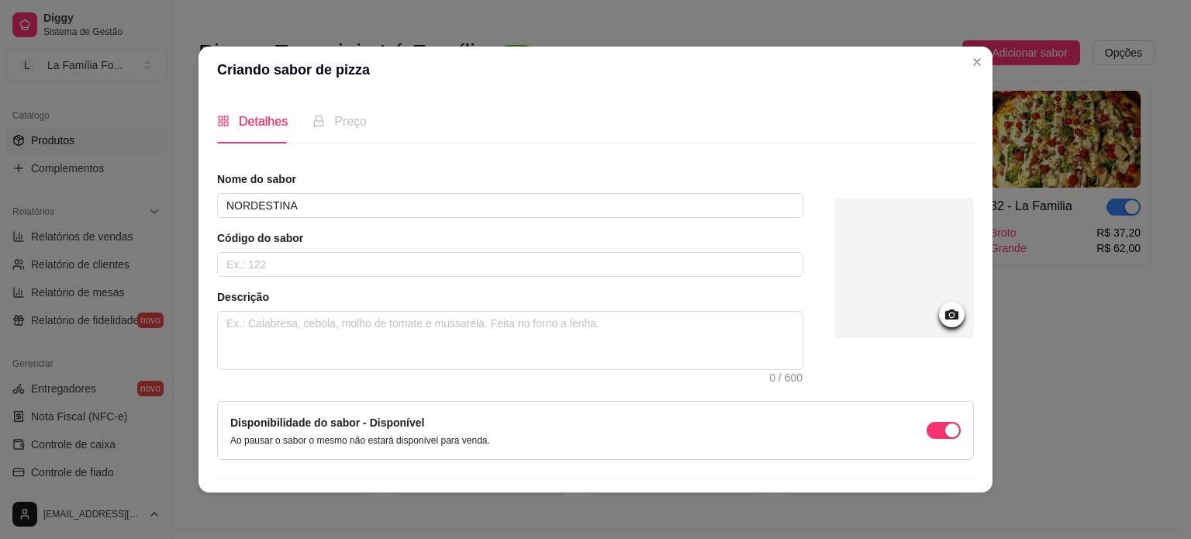
click at [283, 277] on div "Nome do sabor NORDESTINA Código do sabor Descrição 0 / 600" at bounding box center [510, 270] width 586 height 198
click at [281, 269] on input "text" at bounding box center [510, 264] width 586 height 25
click at [290, 324] on textarea at bounding box center [510, 340] width 584 height 57
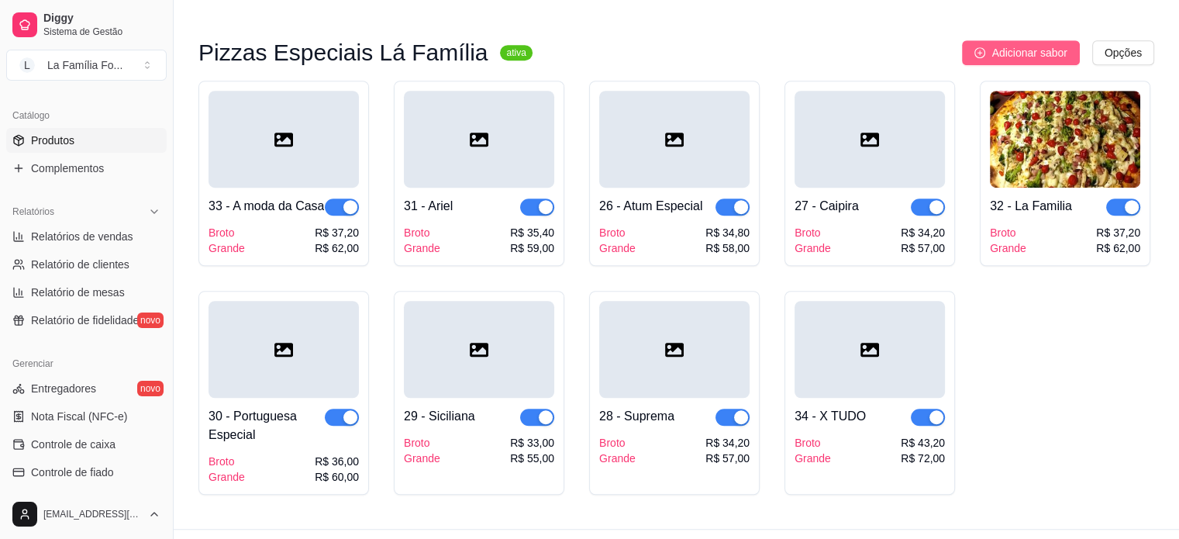
click at [979, 47] on icon "plus-circle" at bounding box center [979, 52] width 11 height 11
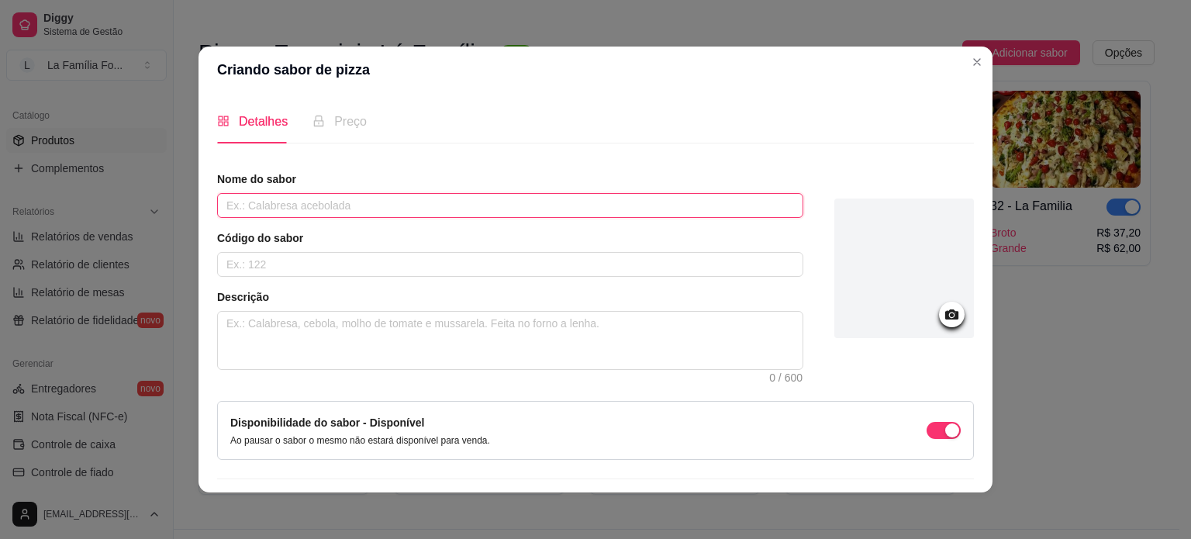
click at [670, 198] on input "text" at bounding box center [510, 205] width 586 height 25
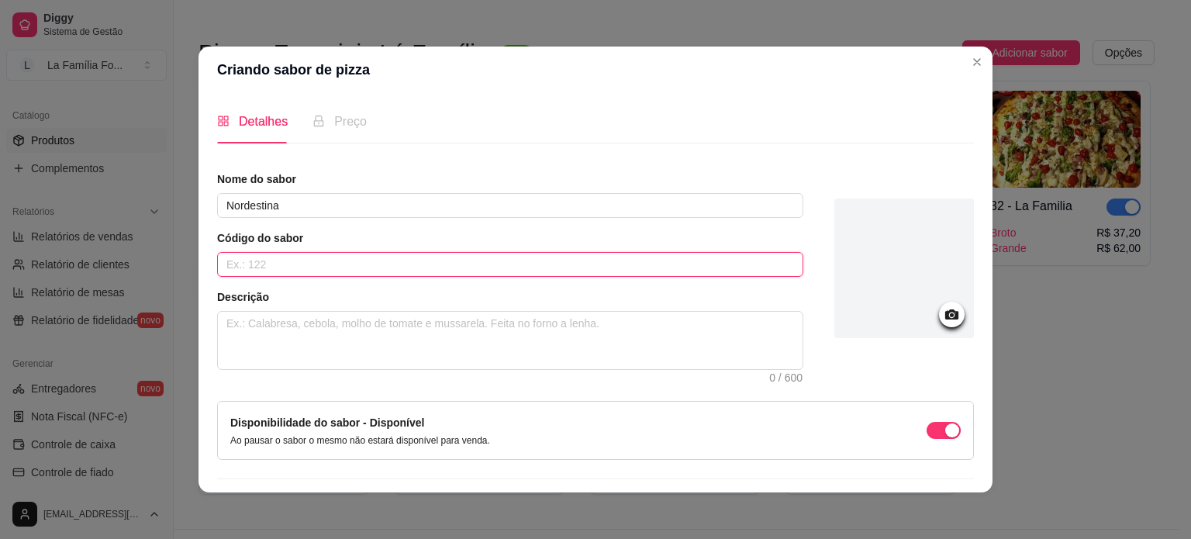
click at [646, 264] on input "text" at bounding box center [510, 264] width 586 height 25
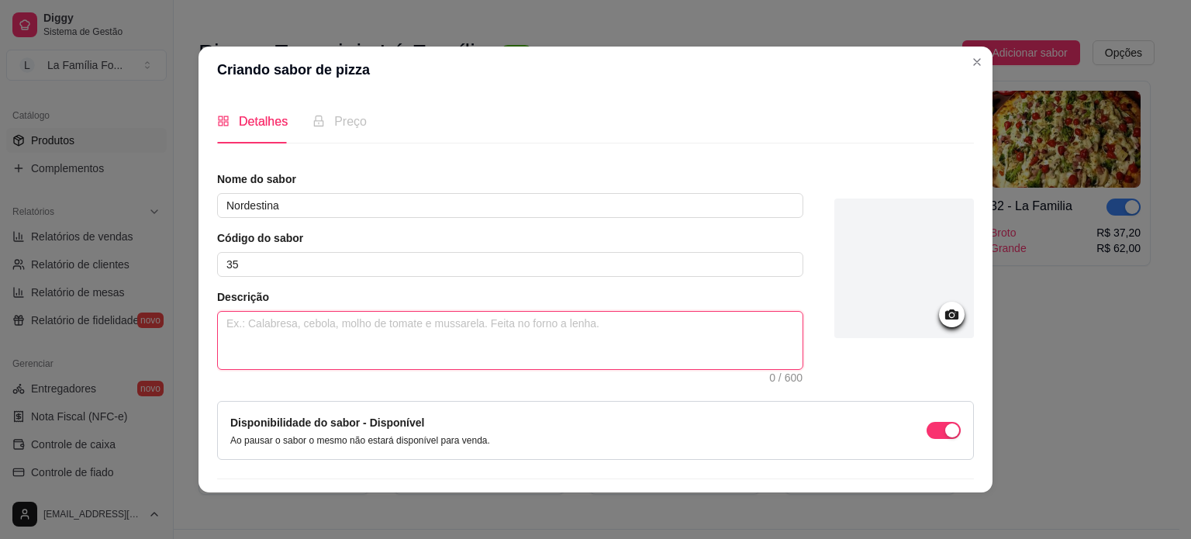
click at [576, 364] on textarea at bounding box center [510, 340] width 584 height 57
click at [484, 324] on textarea "Molho de Tomate, Muçarela, Carne Seca. Cebola Roxa, Requeijão" at bounding box center [510, 340] width 584 height 57
click at [539, 327] on textarea "Molho de Tomate, Muçarela, Carne Seca. Cebola Roxa, Requeijão" at bounding box center [510, 340] width 584 height 57
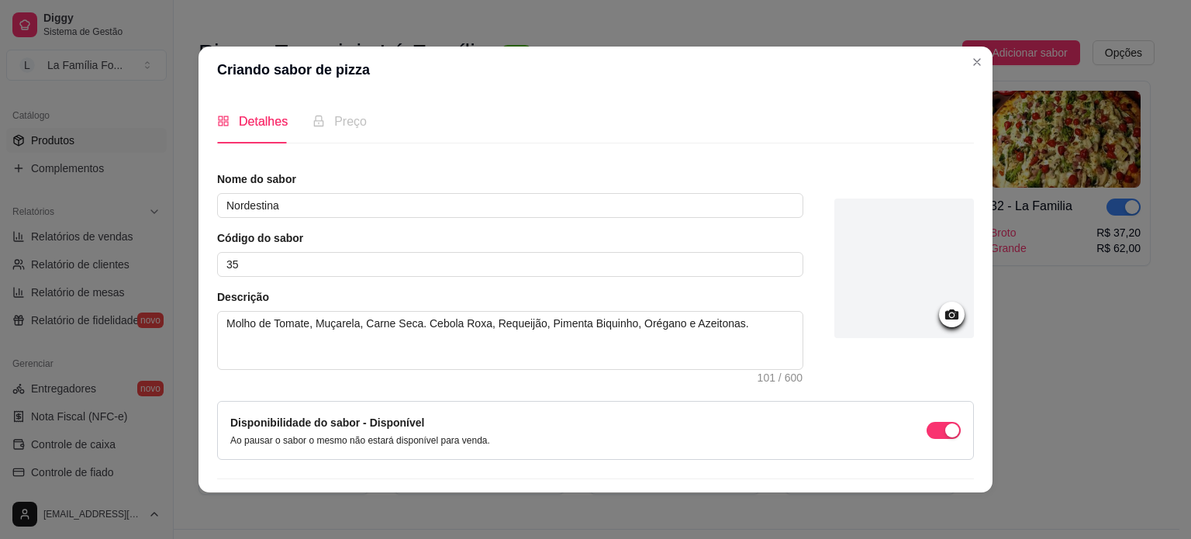
scroll to position [40, 0]
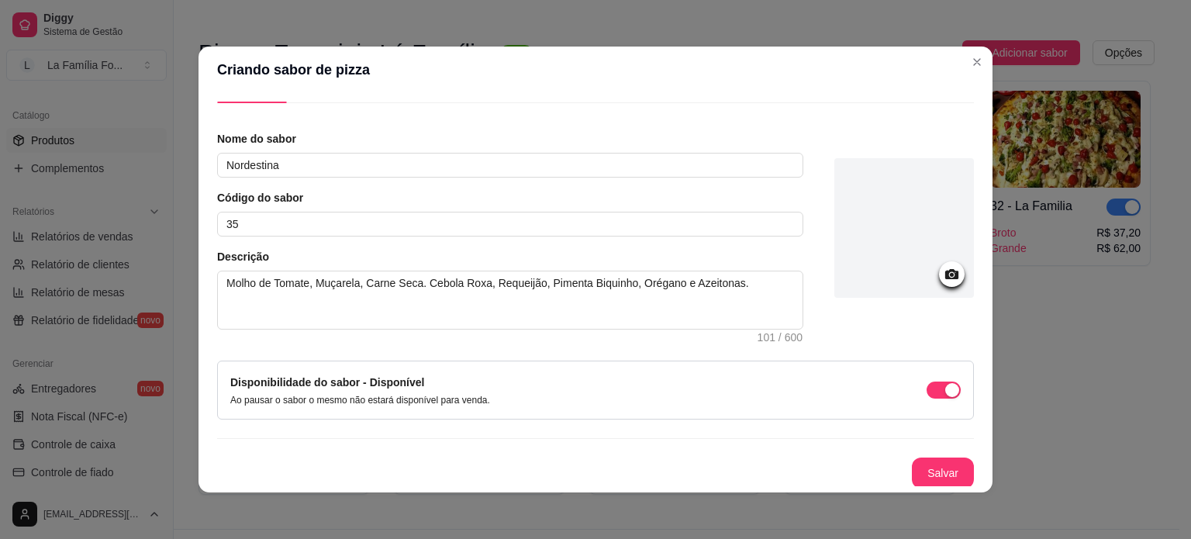
click at [945, 271] on icon at bounding box center [951, 274] width 13 height 10
click at [912, 465] on button "Salvar" at bounding box center [942, 473] width 60 height 30
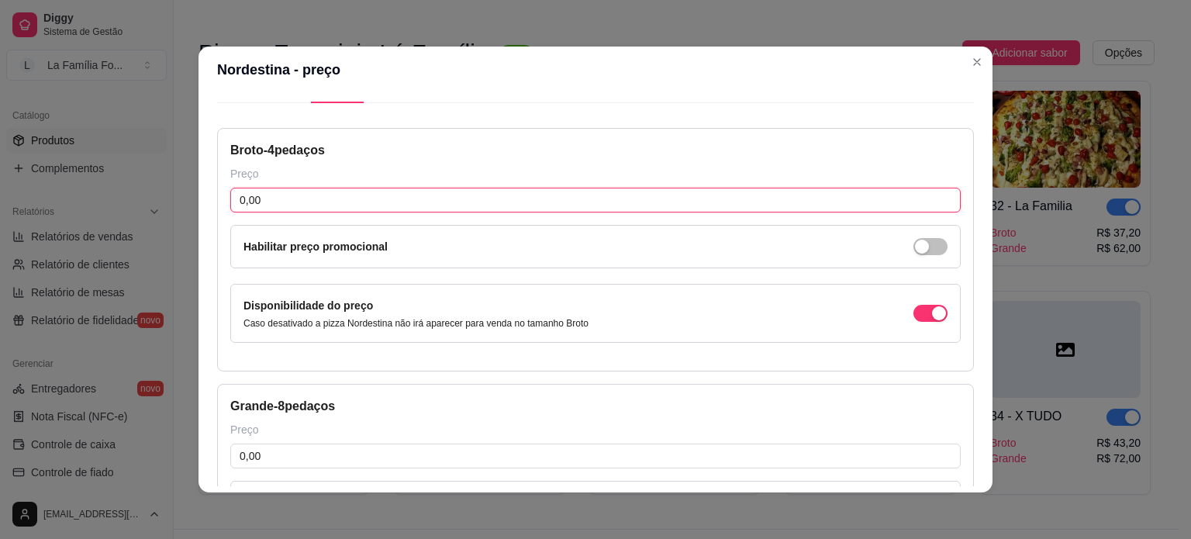
click at [340, 198] on input "0,00" at bounding box center [595, 200] width 730 height 25
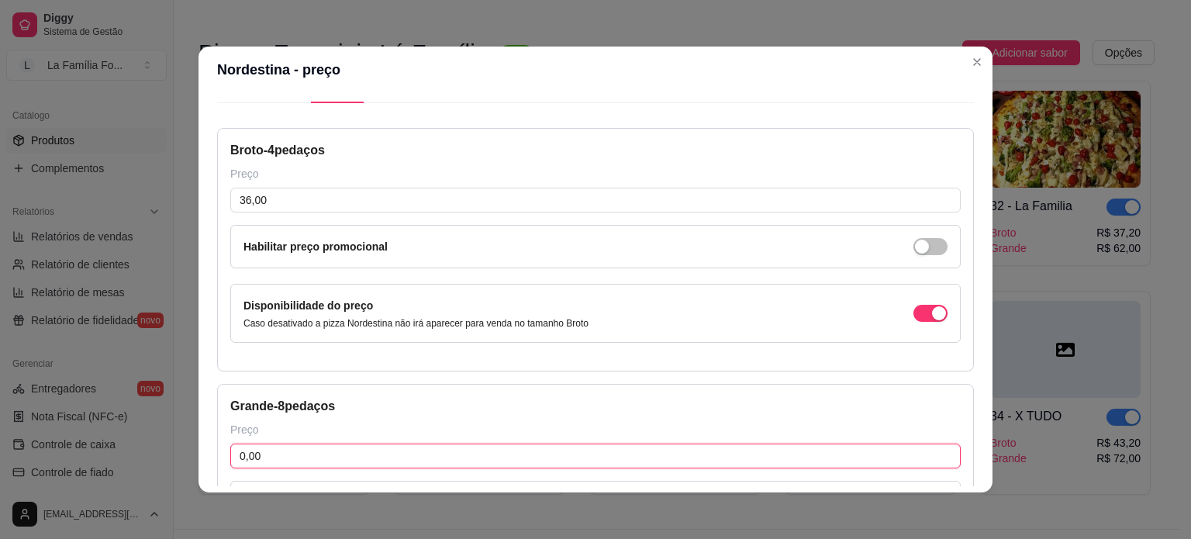
click at [339, 461] on input "0,00" at bounding box center [595, 455] width 730 height 25
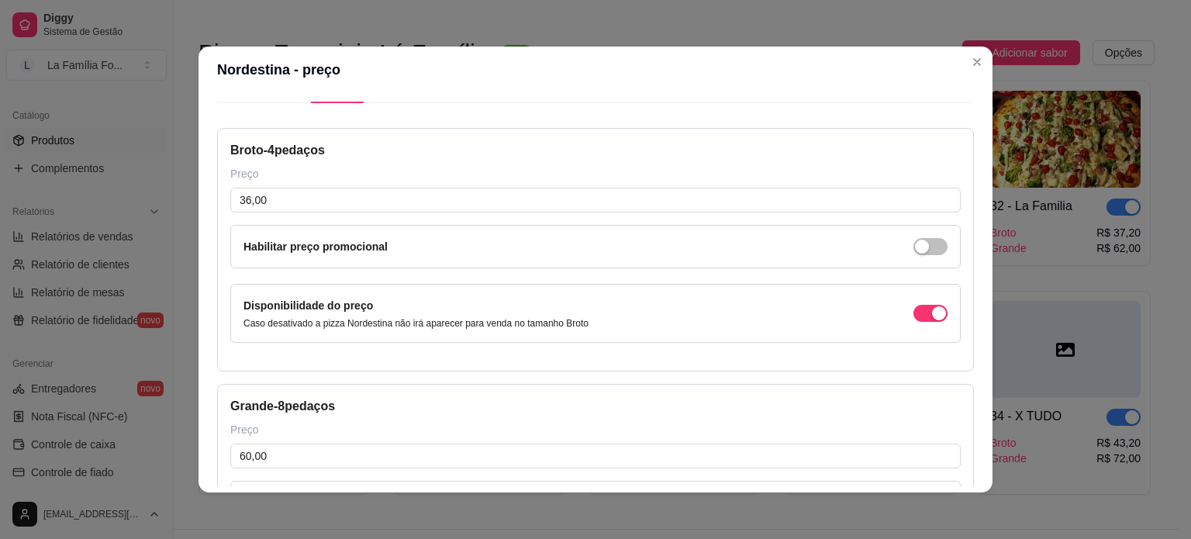
scroll to position [247, 0]
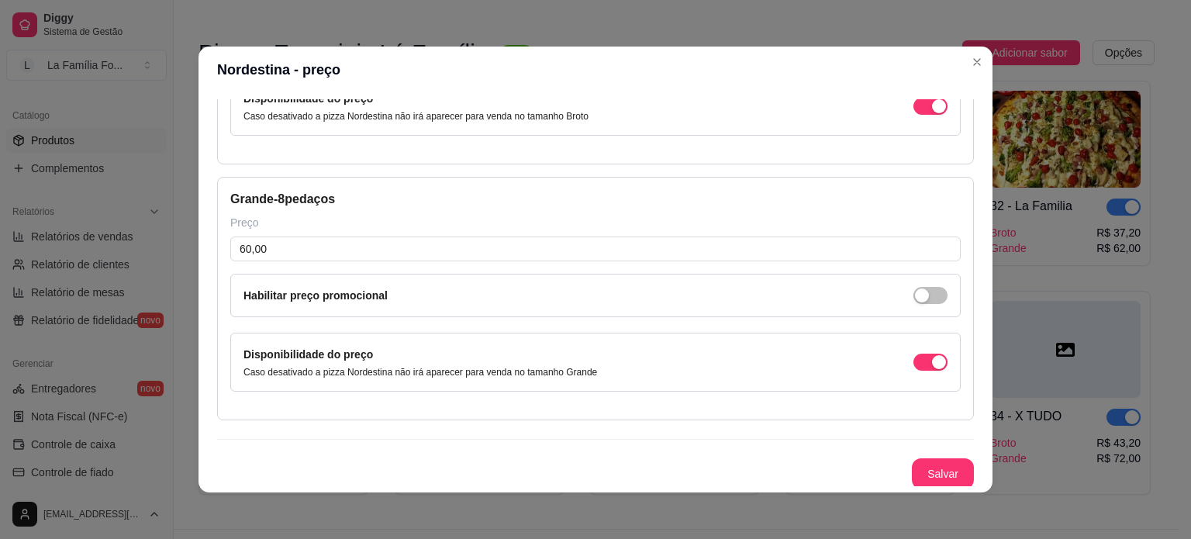
click at [891, 474] on div "Salvar" at bounding box center [595, 473] width 757 height 31
click at [912, 469] on button "Salvar" at bounding box center [943, 473] width 62 height 31
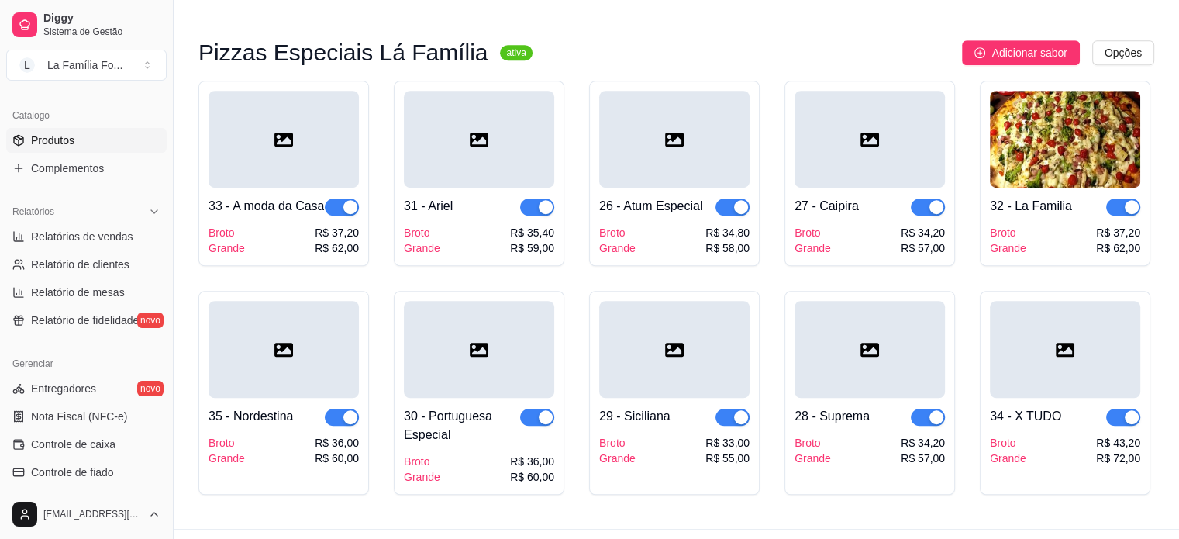
click at [869, 340] on icon at bounding box center [869, 349] width 19 height 19
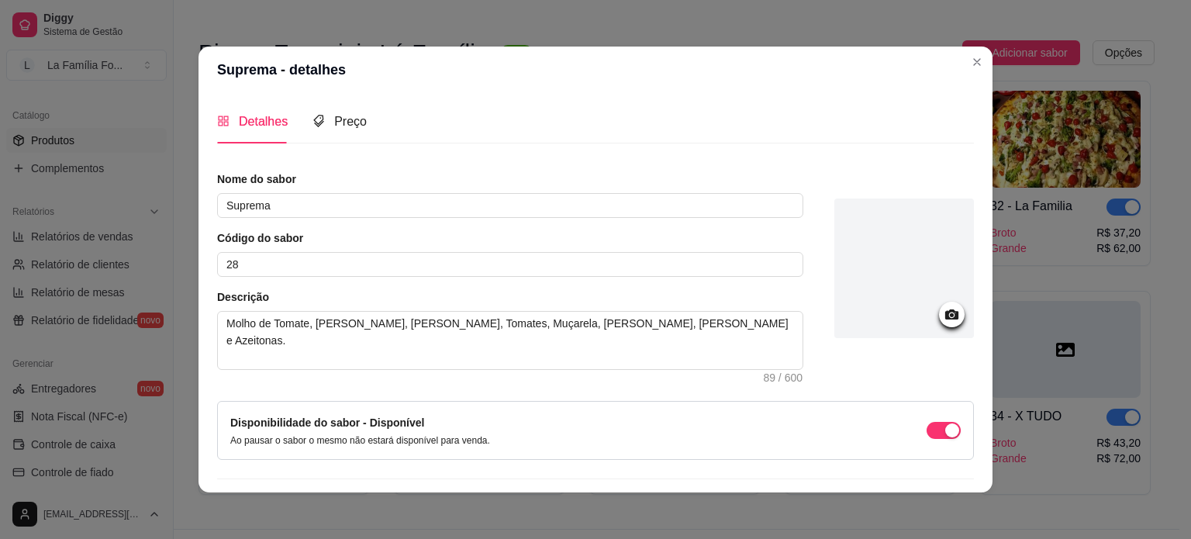
click at [943, 312] on icon at bounding box center [952, 314] width 18 height 18
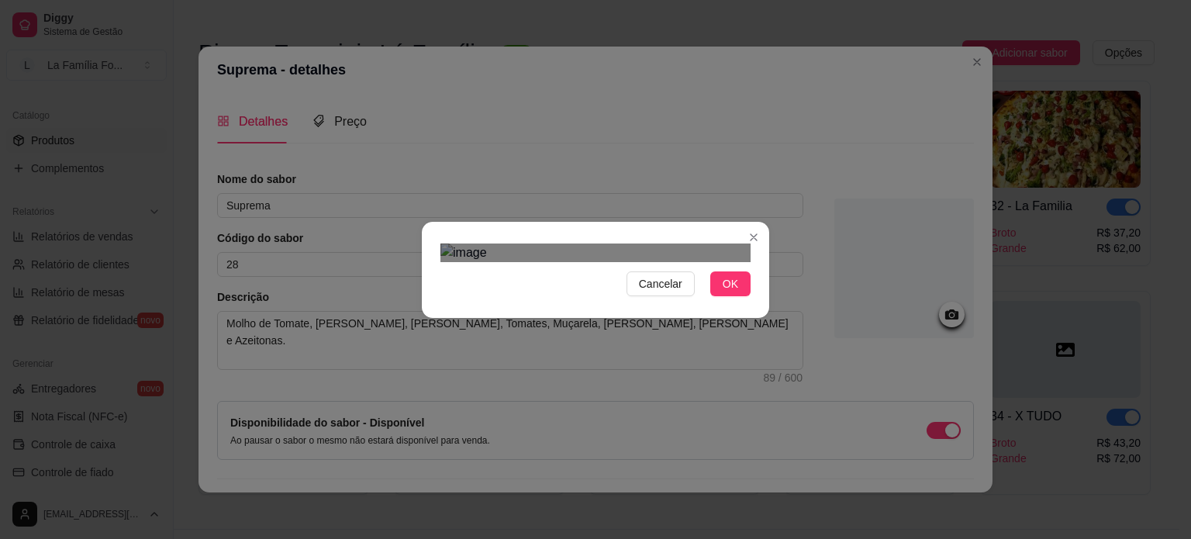
click at [646, 381] on div "Use the arrow keys to move the crop selection area" at bounding box center [602, 410] width 279 height 279
click at [729, 292] on span "OK" at bounding box center [730, 283] width 16 height 17
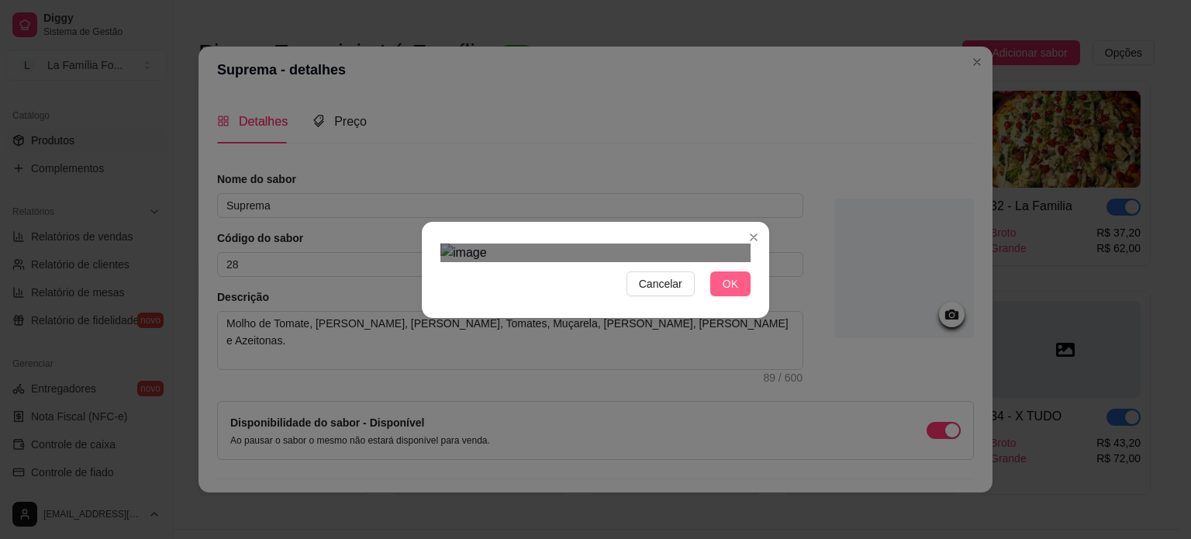
click at [729, 292] on span "OK" at bounding box center [730, 283] width 16 height 17
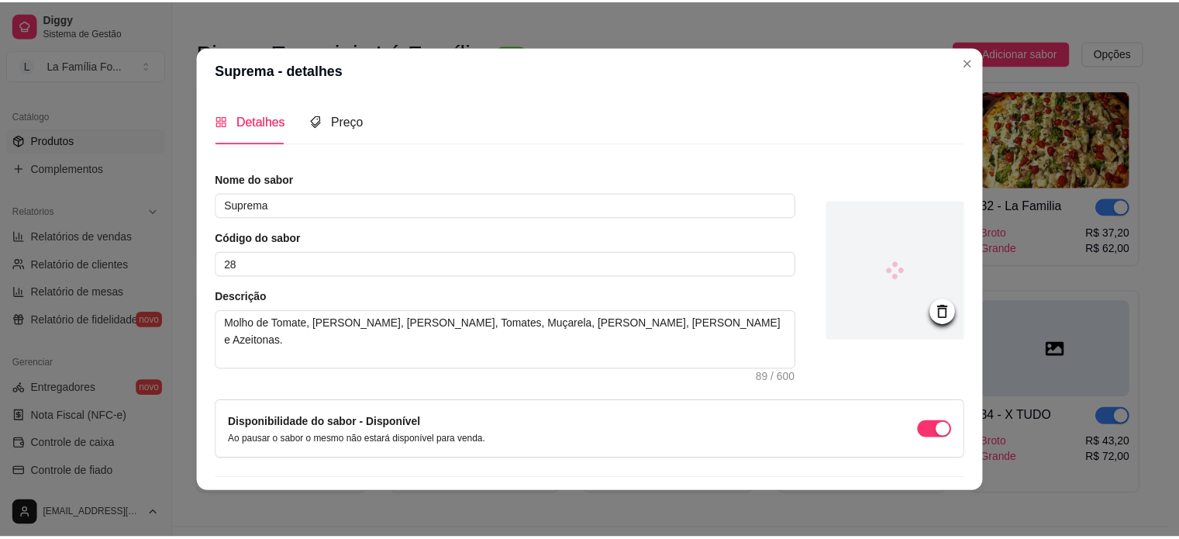
scroll to position [40, 0]
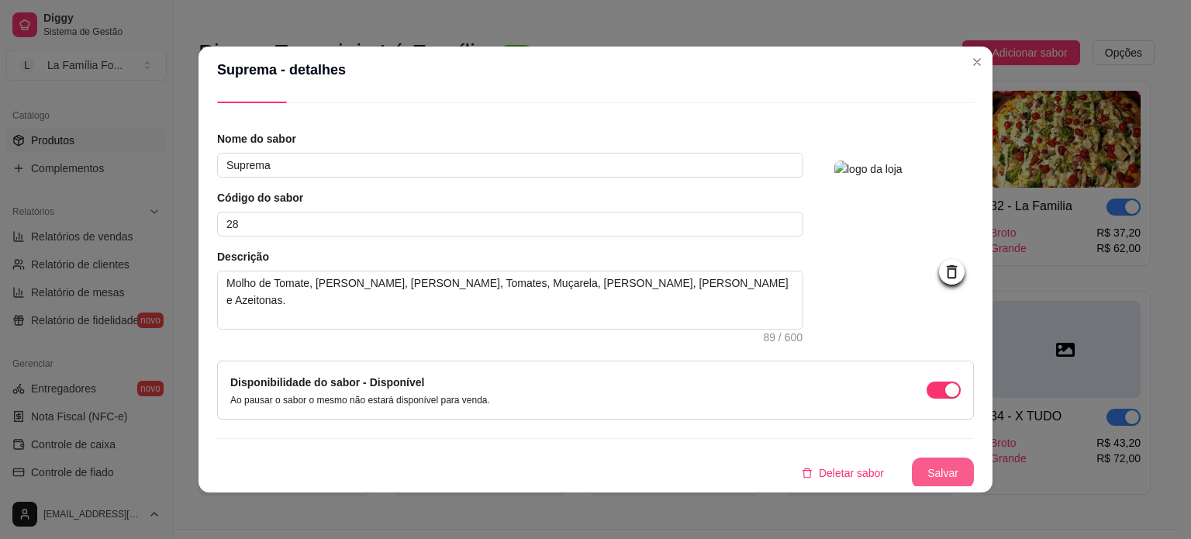
click at [938, 477] on button "Salvar" at bounding box center [943, 472] width 62 height 31
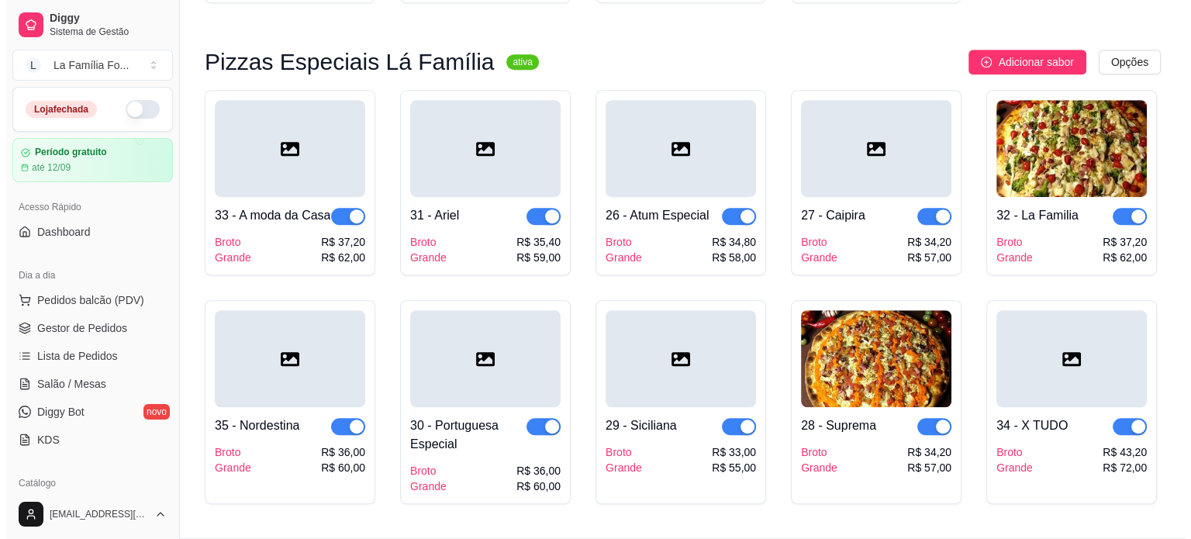
scroll to position [1054, 0]
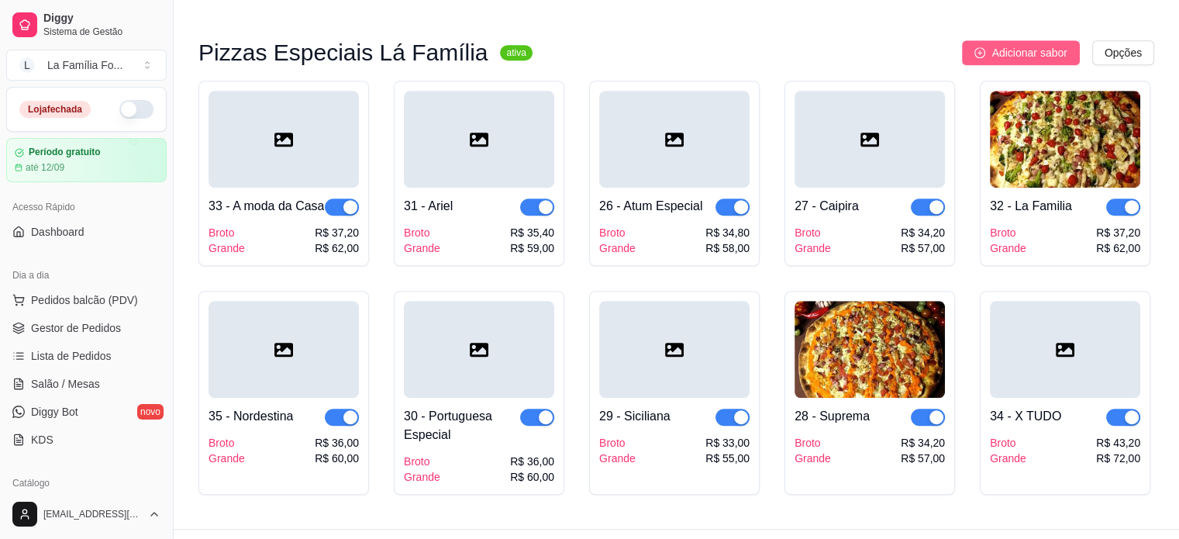
click at [1036, 44] on span "Adicionar sabor" at bounding box center [1028, 52] width 75 height 17
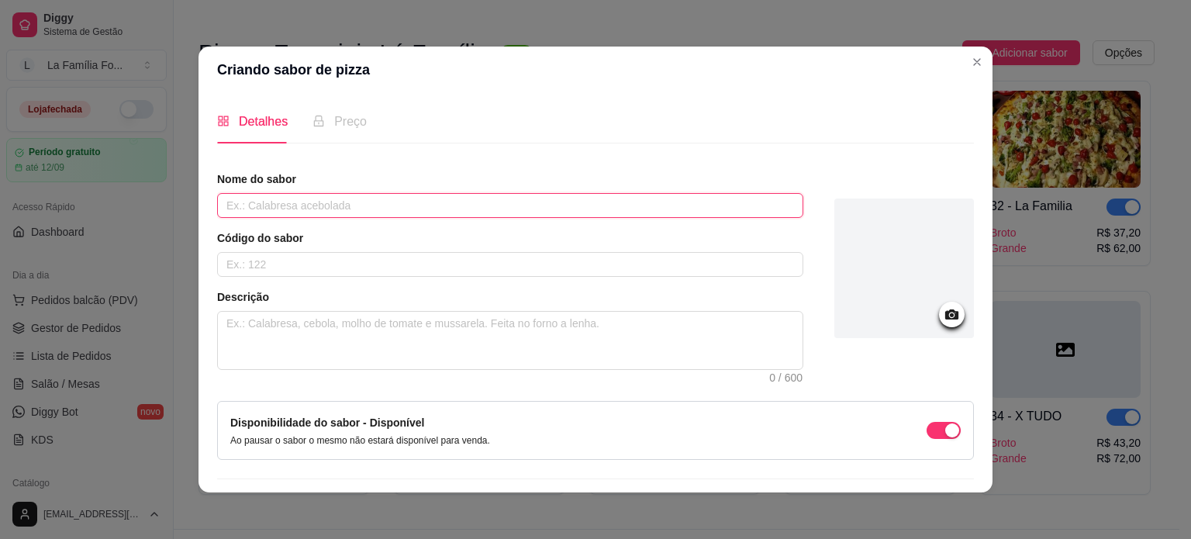
click at [536, 207] on input "text" at bounding box center [510, 205] width 586 height 25
type input "PEPECHEESE"
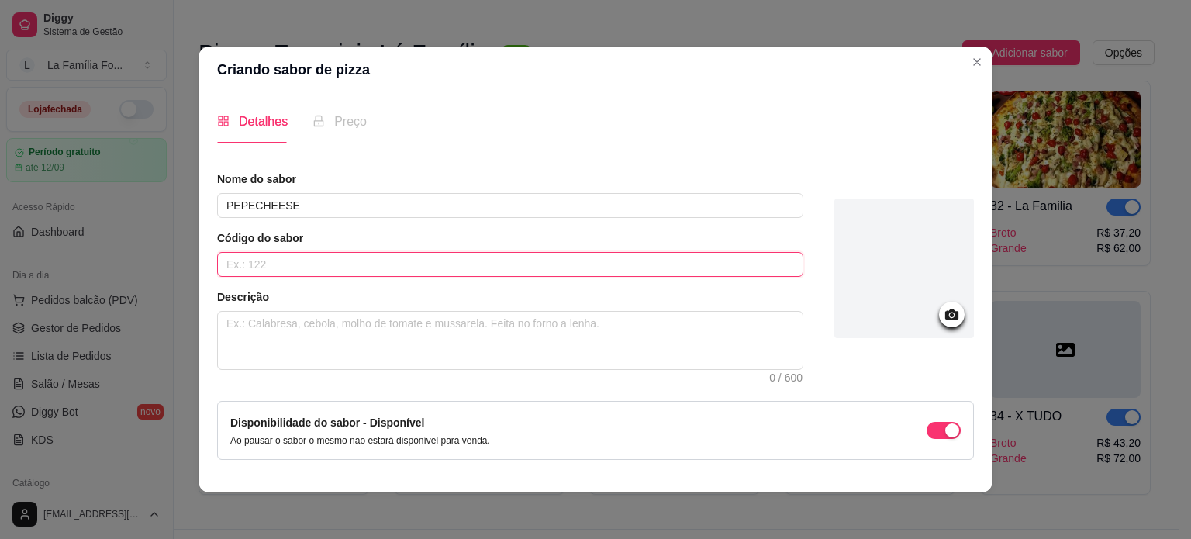
click at [705, 264] on input "text" at bounding box center [510, 264] width 586 height 25
type input "36"
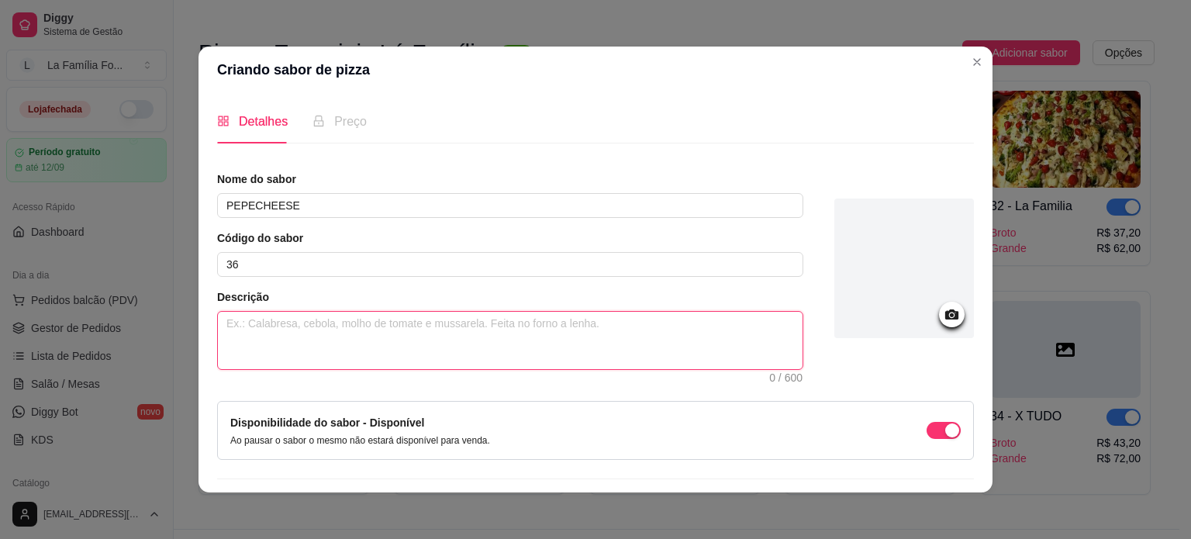
click at [645, 334] on textarea at bounding box center [510, 340] width 584 height 57
type textarea "M"
type textarea "MO"
type textarea "M"
type textarea "Mo"
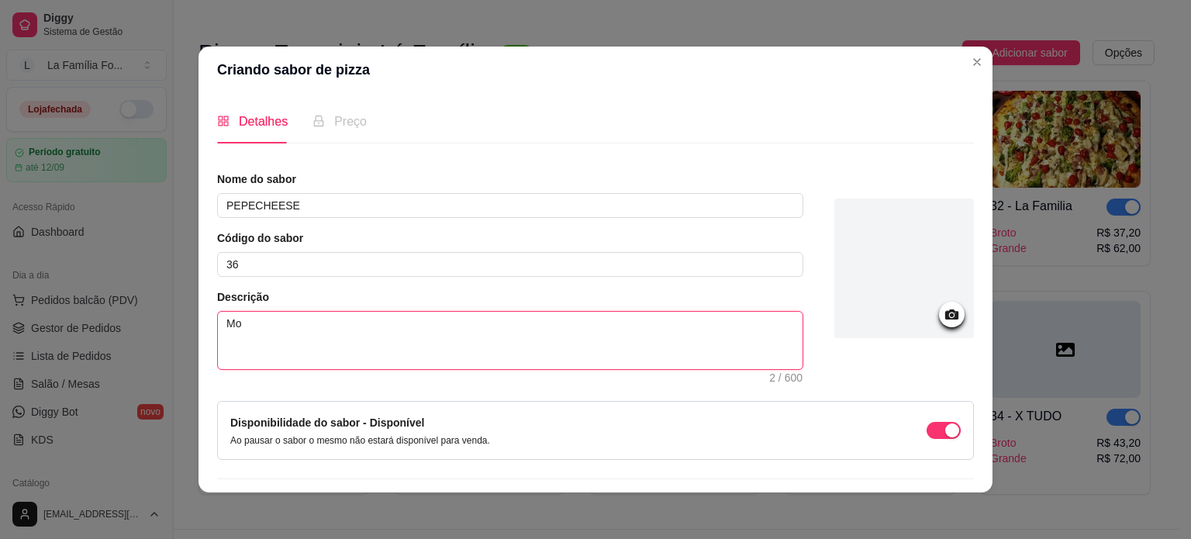
type textarea "Mol"
type textarea "Molh"
type textarea "Molho"
type textarea "Molho d"
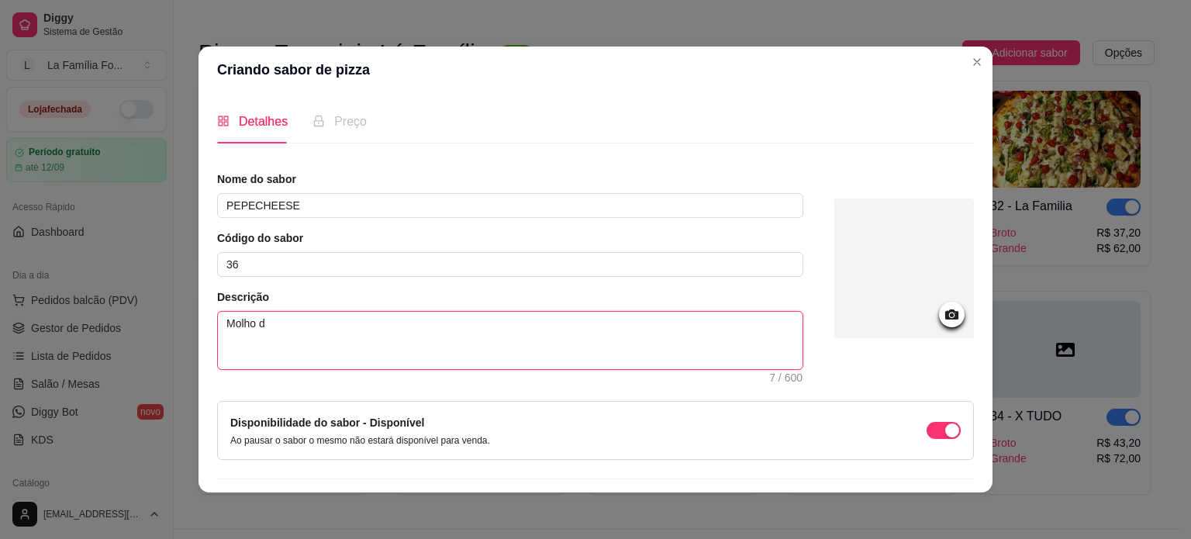
type textarea "Molho de"
type textarea "Molho de T"
type textarea "Molho de To"
type textarea "Molho de [PERSON_NAME]"
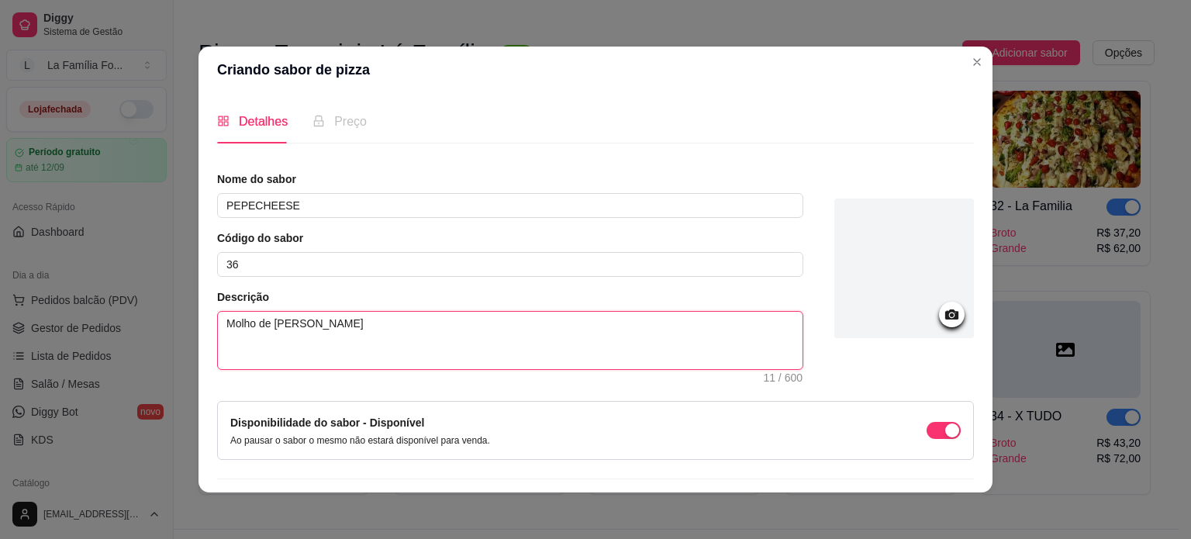
type textarea "Molho de Toma"
type textarea "Molho de Tomat"
type textarea "Molho de Tomate"
type textarea "Molho de Tomate,"
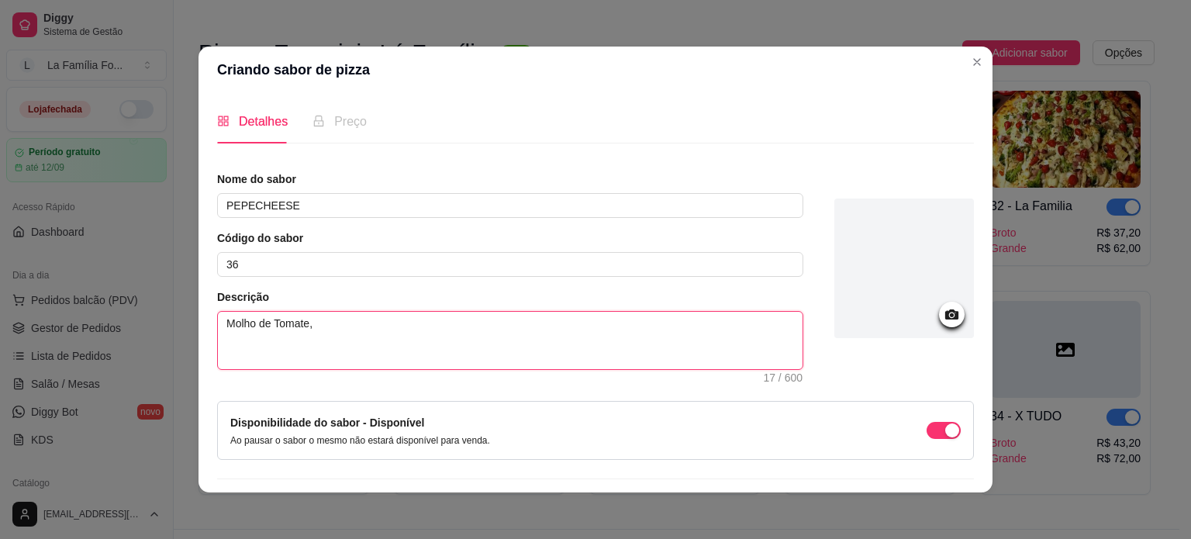
type textarea "Molho de Tomate, M"
type textarea "Molho de Tomate, Mu"
type textarea "Molho de Tomate, Muç"
type textarea "Molho de Tomate, Muça"
type textarea "Molho de Tomate, Muçar"
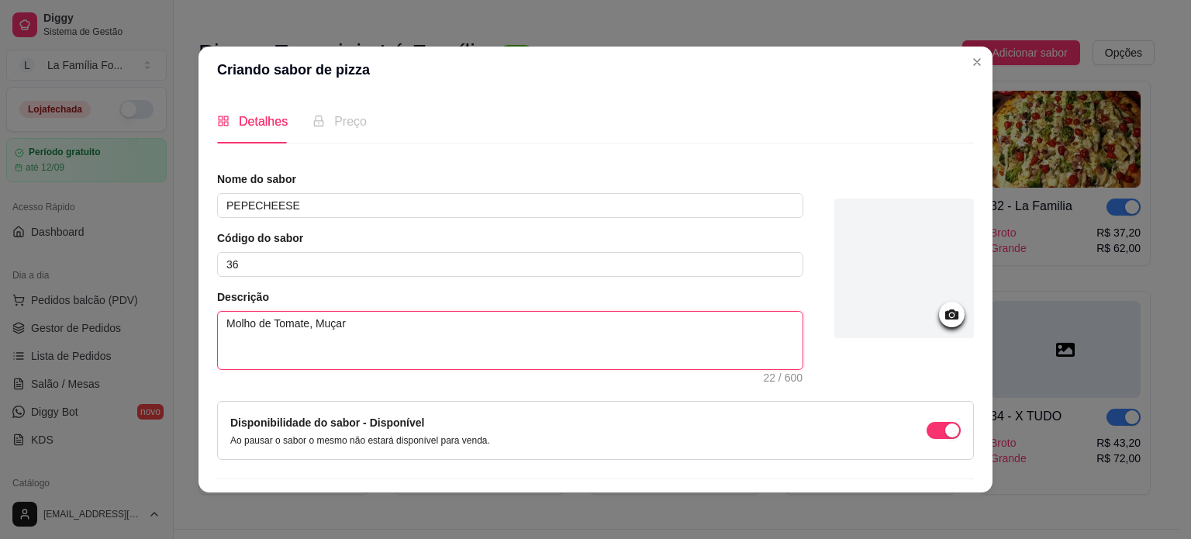
type textarea "Molho de Tomate, Muçare"
type textarea "Molho de Tomate, Muçarel"
type textarea "Molho de Tomate, Muçarela"
type textarea "Molho de Tomate, Muçarela,"
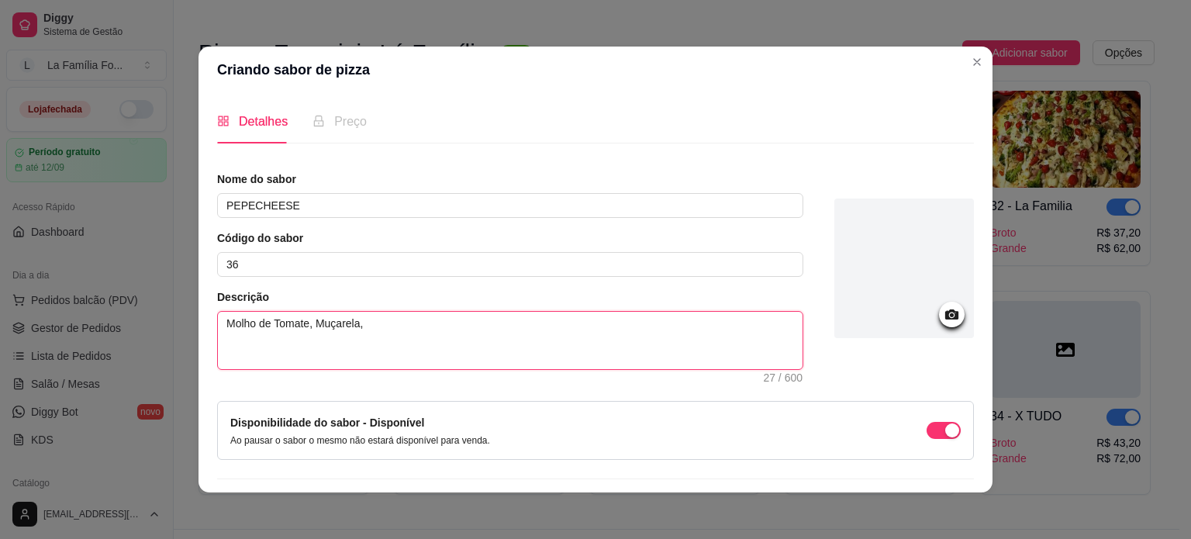
type textarea "Molho de Tomate, Muçarela, P"
type textarea "Molho de Tomate, Muçarela, Pe"
type textarea "Molho de Tomate, Muçarela, Pep"
type textarea "Molho de Tomate, [PERSON_NAME]"
type textarea "Molho de Tomate, [PERSON_NAME], Peper"
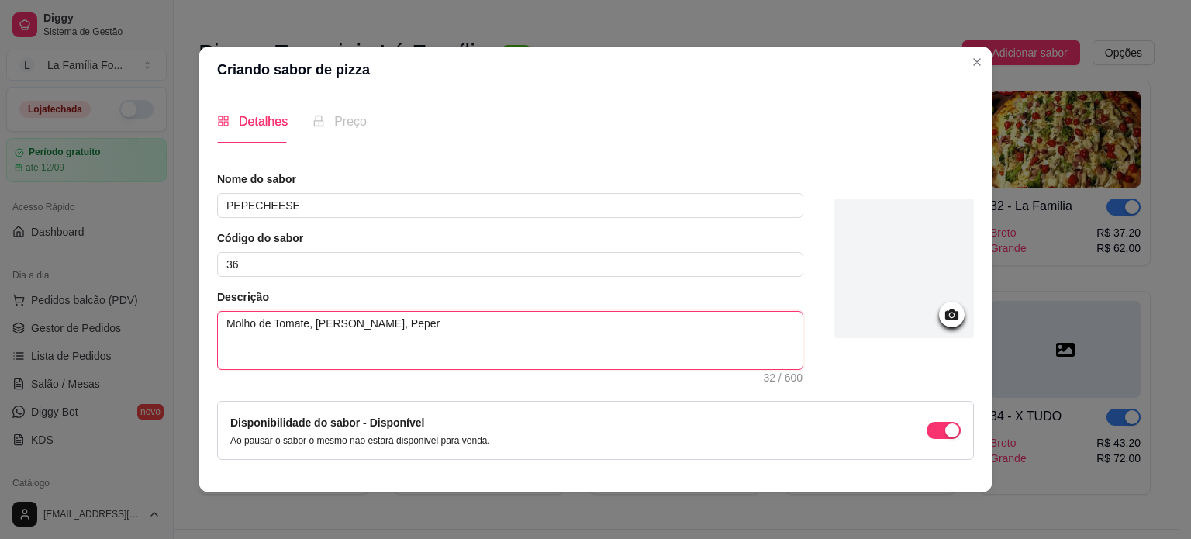
type textarea "Molho de Tomate, [PERSON_NAME], Pepero"
type textarea "Molho de Tomate, [PERSON_NAME], Peperon"
type textarea "Molho de Tomate, [PERSON_NAME], Peperone"
type textarea "Molho de Tomate, [PERSON_NAME], [PERSON_NAME],"
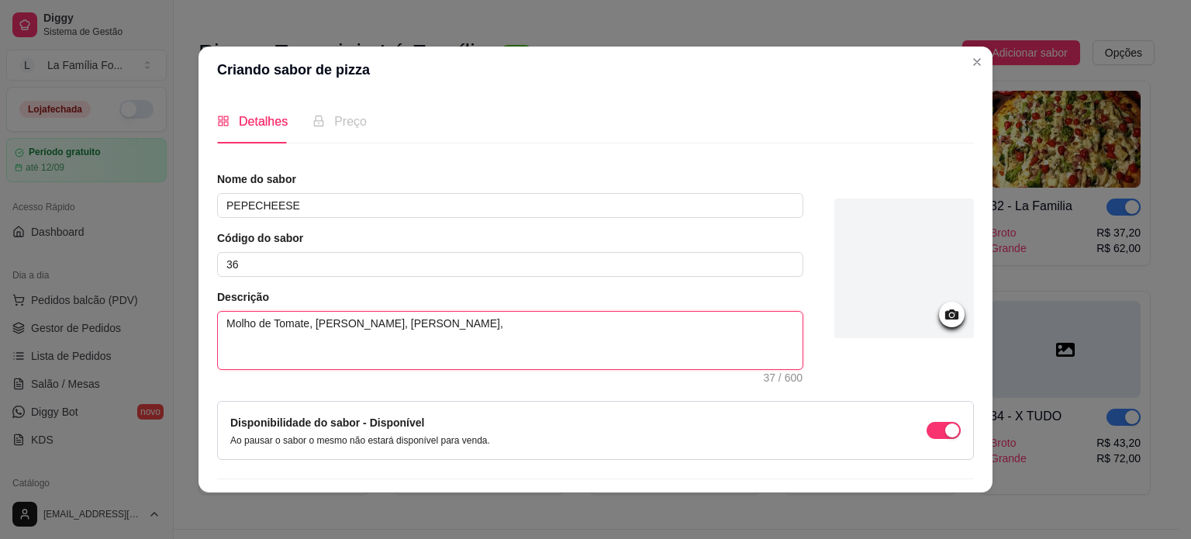
type textarea "Molho de Tomate, [PERSON_NAME], [PERSON_NAME], C"
type textarea "Molho de Tomate, [PERSON_NAME], [PERSON_NAME], Cr"
type textarea "Molho de Tomate, [PERSON_NAME], [PERSON_NAME], Cre"
type textarea "Molho de Tomate, [PERSON_NAME], [PERSON_NAME], Crea"
type textarea "Molho de Tomate, Muçarela, Peperone, Cream"
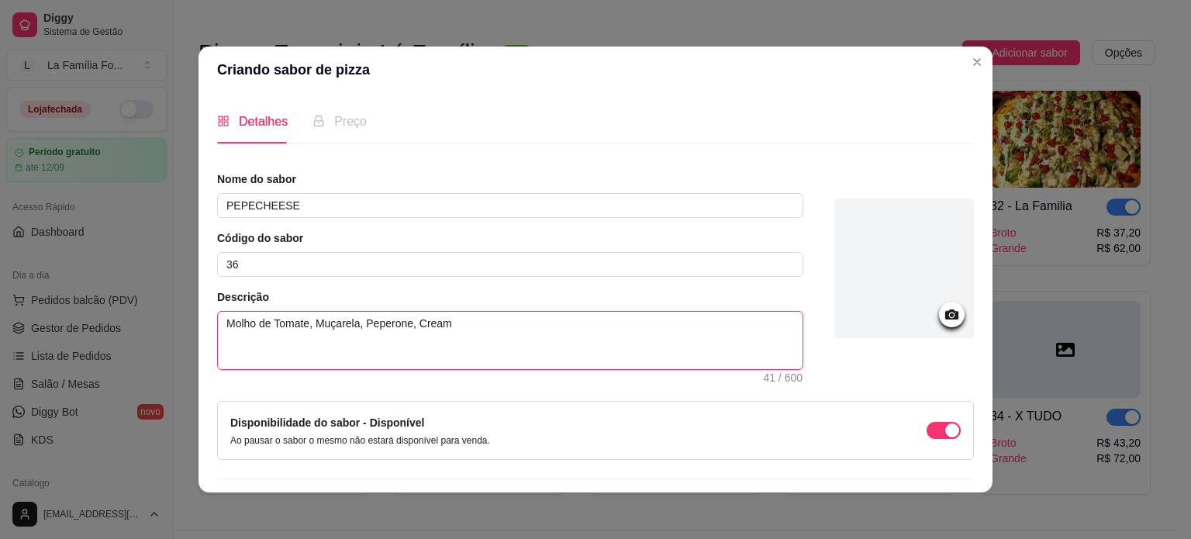
type textarea "Molho de Tomate, Muçarela, Peperone, Cream"
type textarea "Molho de Tomate, Muçarela, Peperone, Cream C"
type textarea "Molho de Tomate, Muçarela, Peperone, Cream Ch"
type textarea "Molho de Tomate, Muçarela, Peperone, Cream Che"
type textarea "Molho de Tomate, Muçarela, Peperone, Cream Ches"
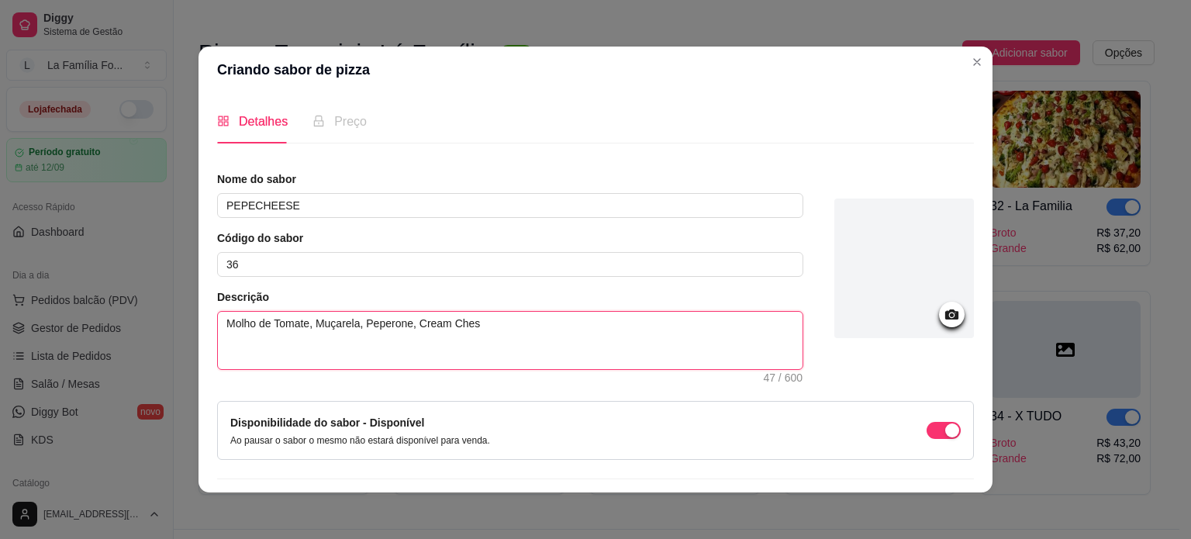
type textarea "Molho de Tomate, Muçarela, Peperone, Cream Che"
type textarea "Molho de Tomate, Muçarela, Peperone, Cream Chee"
type textarea "Molho de Tomate, Muçarela, Peperone, Cream Chees"
type textarea "Molho de Tomate, Muçarela, Peperone, Cream Cheese"
type textarea "Molho de Tomate, Muçarela, Peperone, Cream Cheese,"
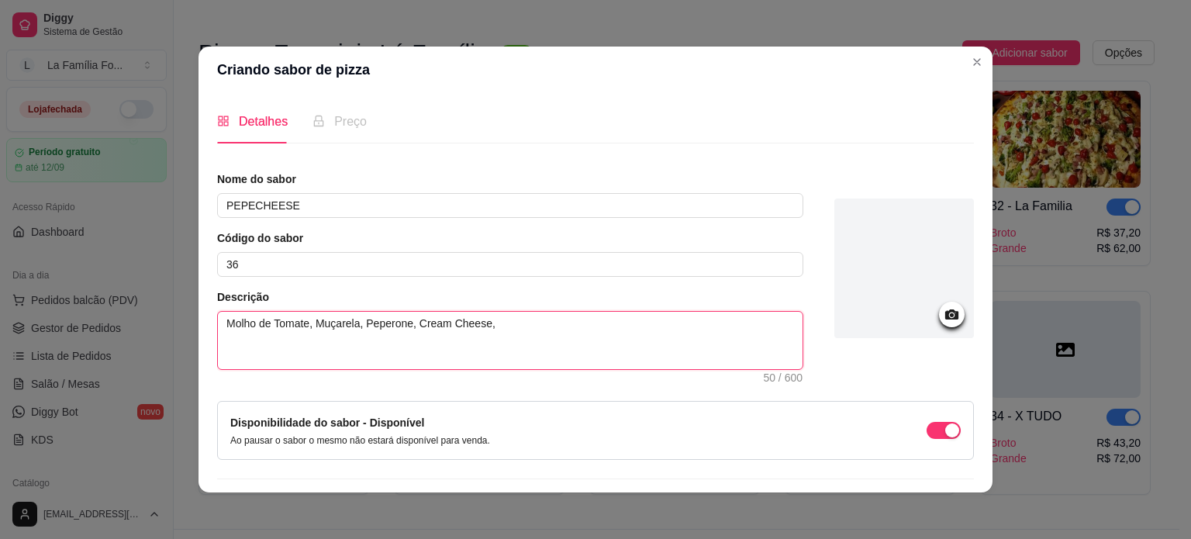
type textarea "Molho de Tomate, Muçarela, Peperone, Cream Cheese,"
type textarea "Molho de Tomate, Muçarela, Peperone, Cream Cheese, O"
type textarea "Molho de Tomate, Muçarela, Peperone, Cream Cheese, Or"
type textarea "Molho de Tomate, Muçarela, Peperone, Cream Cheese, Oré"
type textarea "Molho de Tomate, Muçarela, Peperone, Cream Cheese, Orég"
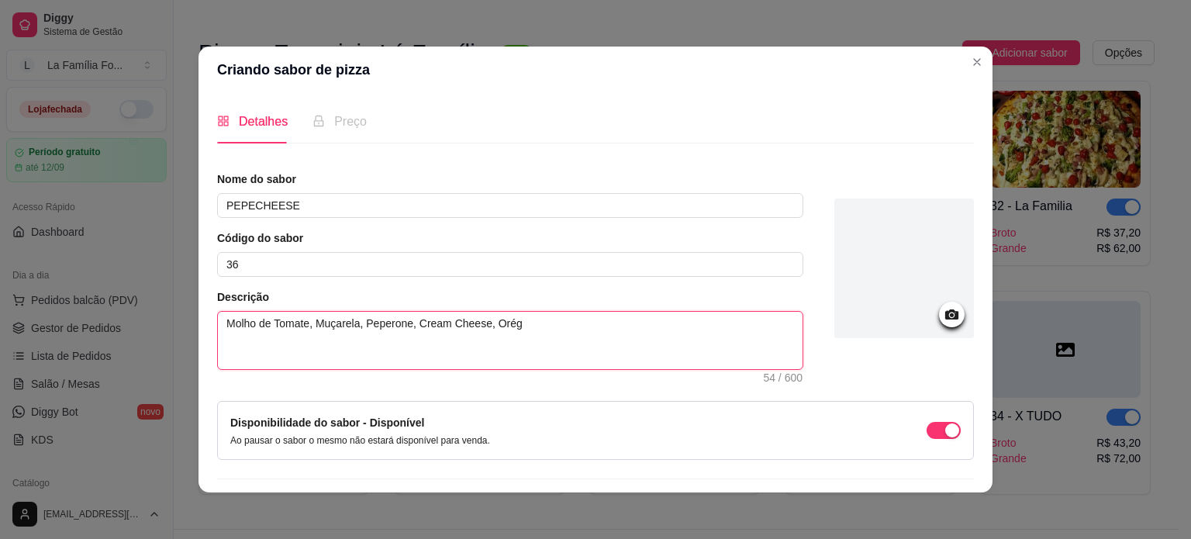
type textarea "Molho de Tomate, Muçarela, Peperone, Cream Cheese, Oréga"
type textarea "Molho de Tomate, Muçarela, Peperone, Cream Cheese, Orégan"
type textarea "Molho de Tomate, Muçarela, Peperone, Cream Cheese, Orégano"
type textarea "Molho de Tomate, Muçarela, Peperone, Cream Cheese, Orégano e"
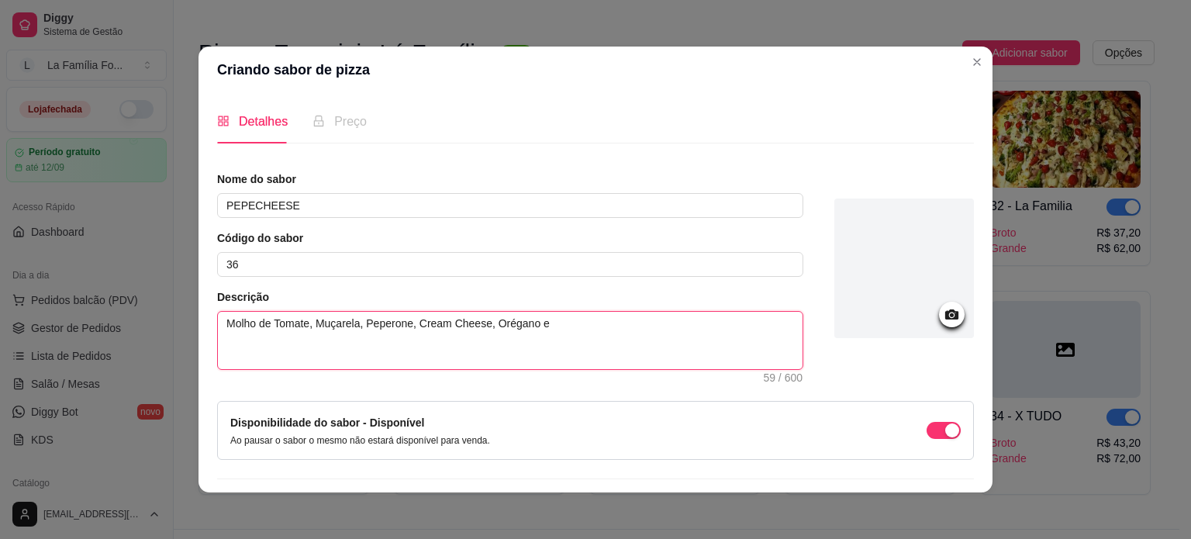
type textarea "Molho de Tomate, Muçarela, Peperone, Cream Cheese, Orégano e"
type textarea "Molho de Tomate, Muçarela, Peperone, Cream Cheese, Orégano e A"
type textarea "Molho de Tomate, Muçarela, Peperone, Cream Cheese, Orégano e Az"
type textarea "Molho de Tomate, Muçarela, Peperone, Cream Cheese, Orégano e Aze"
type textarea "Molho de Tomate, Muçarela, Peperone, Cream Cheese, Orégano e Azei"
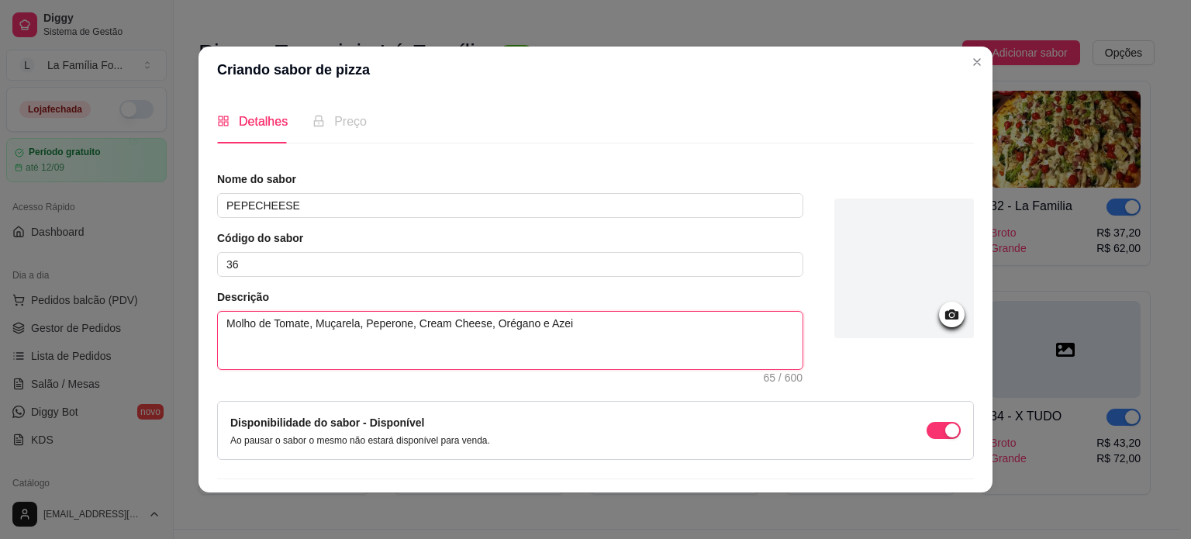
type textarea "Molho de Tomate, Muçarela, Peperone, Cream Cheese, Orégano e Azeit"
type textarea "Molho de Tomate, Muçarela, Peperone, Cream Cheese, Orégano e Azeito"
type textarea "Molho de Tomate, Muçarela, Peperone, Cream Cheese, Orégano e Azeiton"
type textarea "Molho de Tomate, Muçarela, Peperone, Cream Cheese, Orégano e Azeitona"
type textarea "Molho de Tomate, Muçarela, Peperone, Cream Cheese, Orégano e Azeitonas"
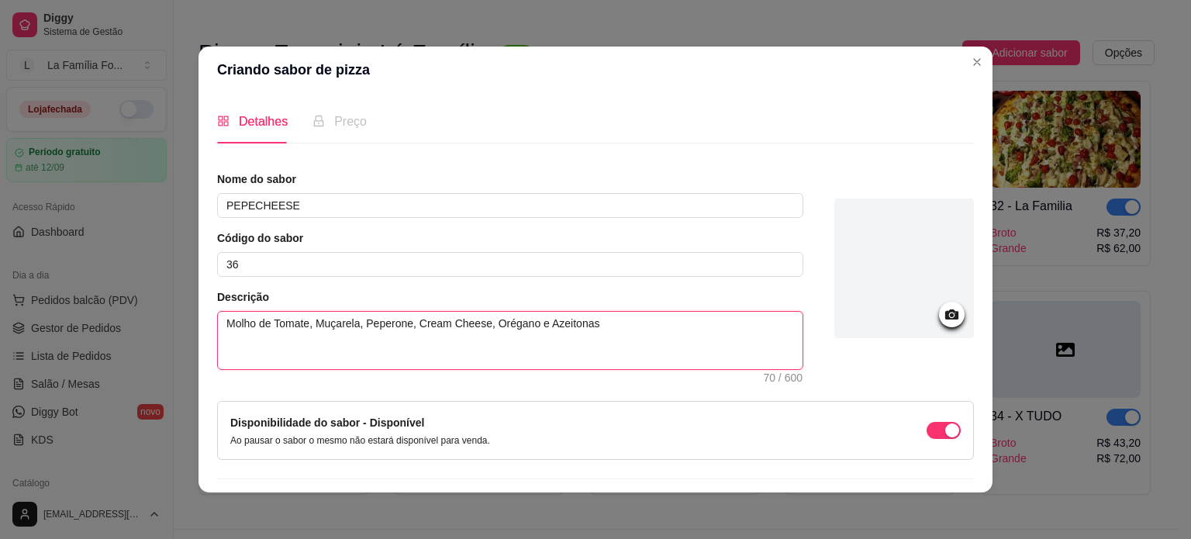
type textarea "Molho de Tomate, Muçarela, Peperone, Cream Cheese, Orégano e Azeitonas."
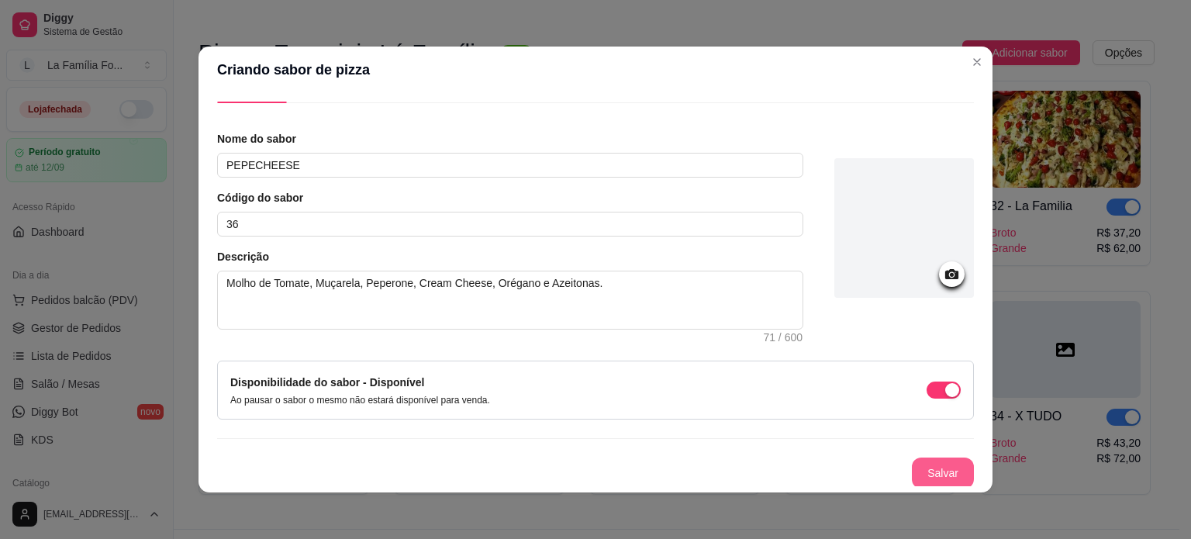
click at [936, 467] on button "Salvar" at bounding box center [943, 472] width 62 height 31
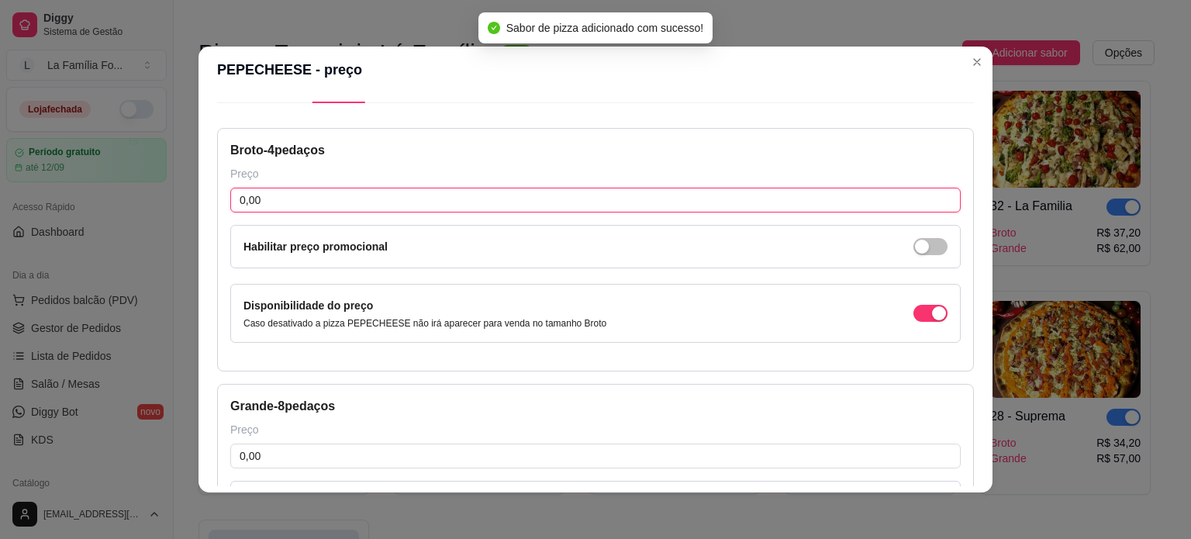
click at [470, 202] on input "0,00" at bounding box center [595, 200] width 730 height 25
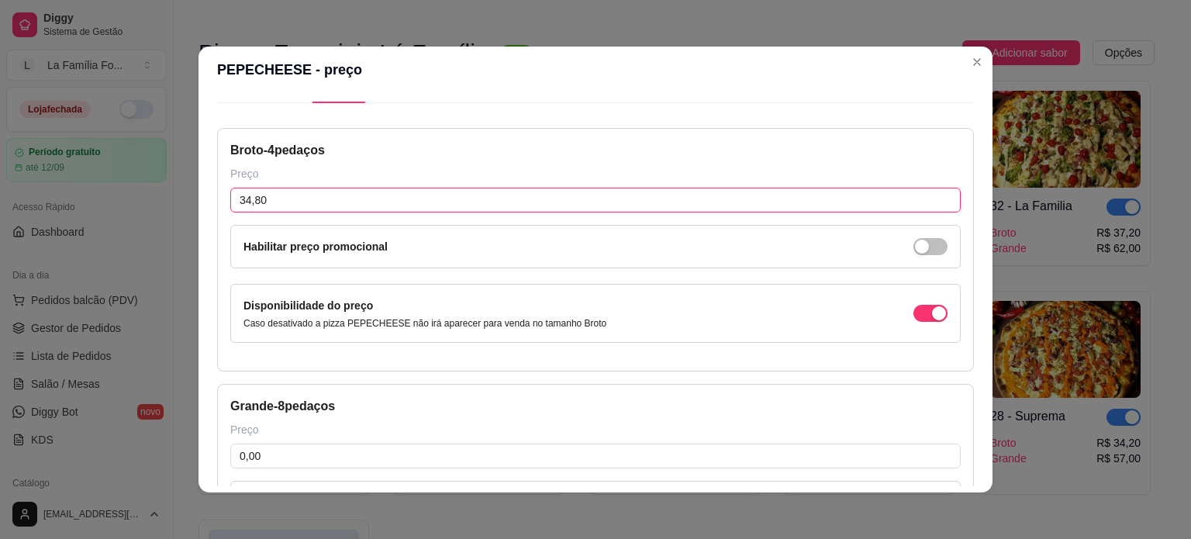
click at [468, 202] on input "34,80" at bounding box center [595, 200] width 730 height 25
type input "34,80"
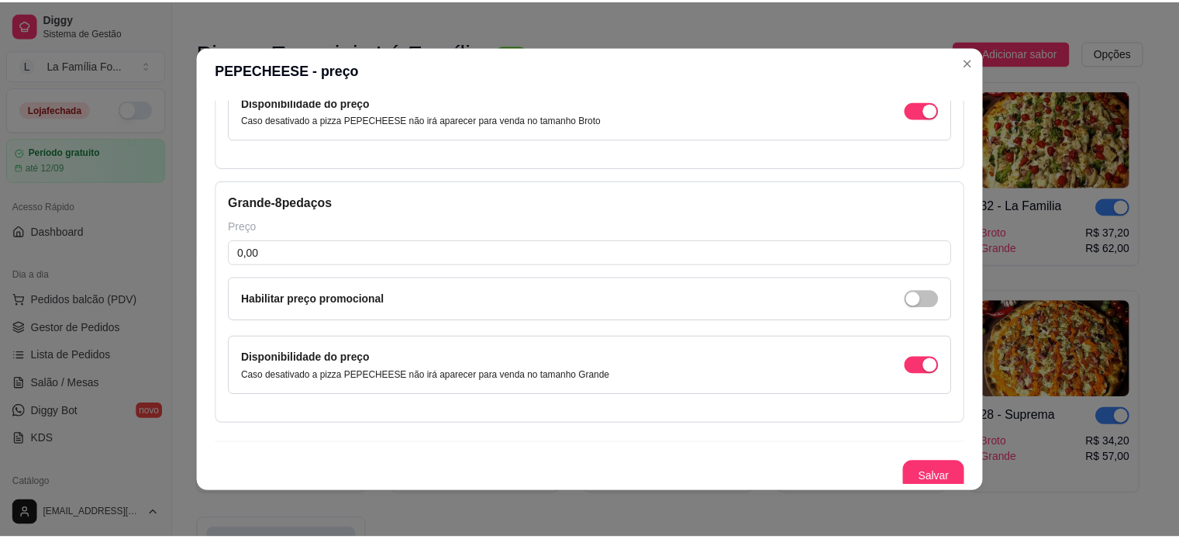
scroll to position [247, 0]
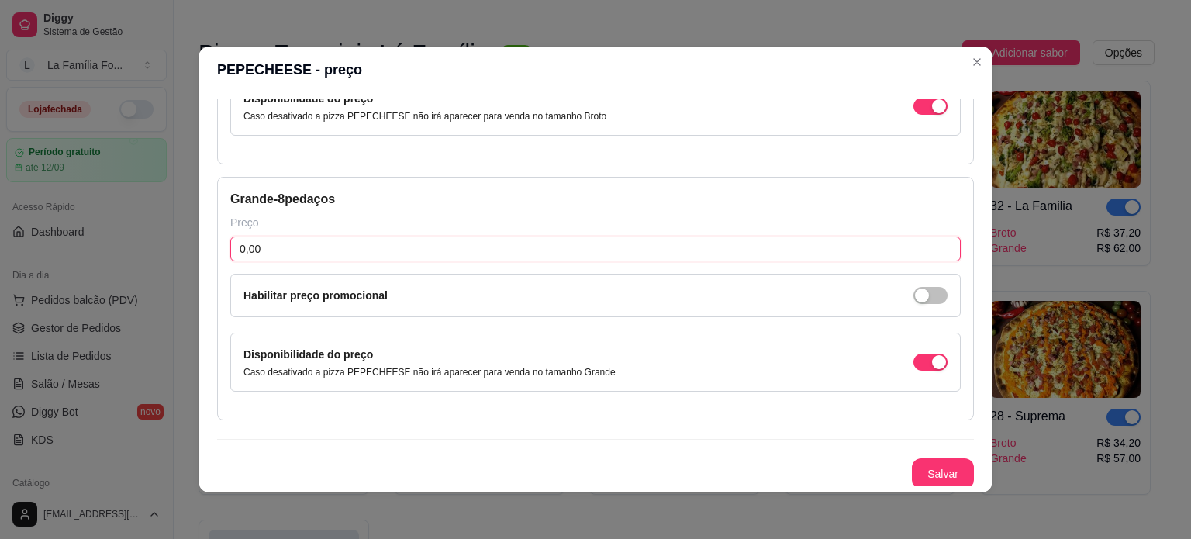
click at [576, 242] on input "0,00" at bounding box center [595, 248] width 730 height 25
type input "58,00"
click at [912, 472] on button "Salvar" at bounding box center [943, 473] width 62 height 31
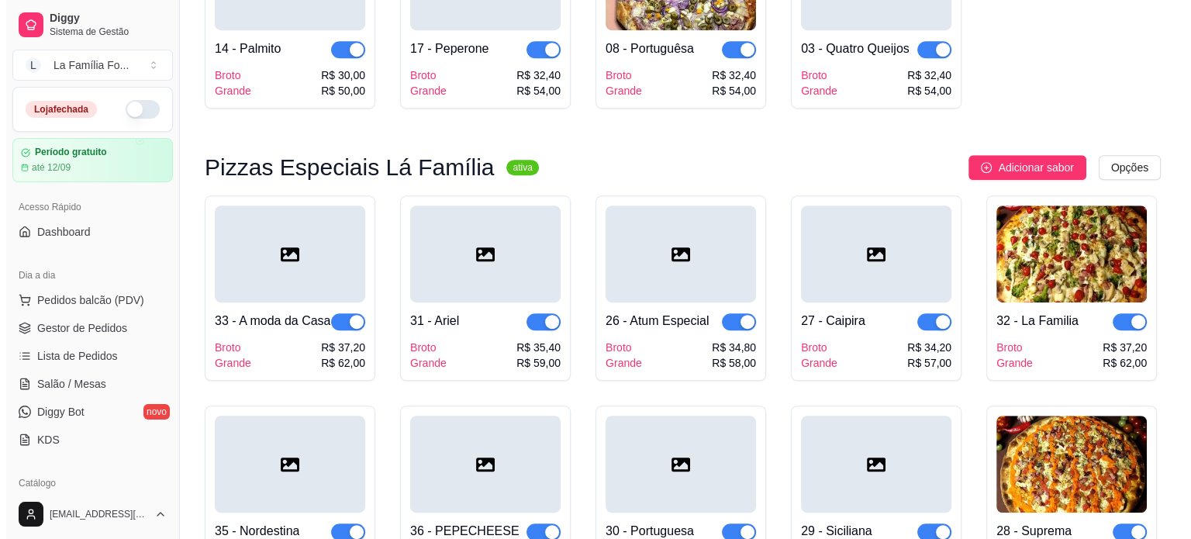
scroll to position [994, 0]
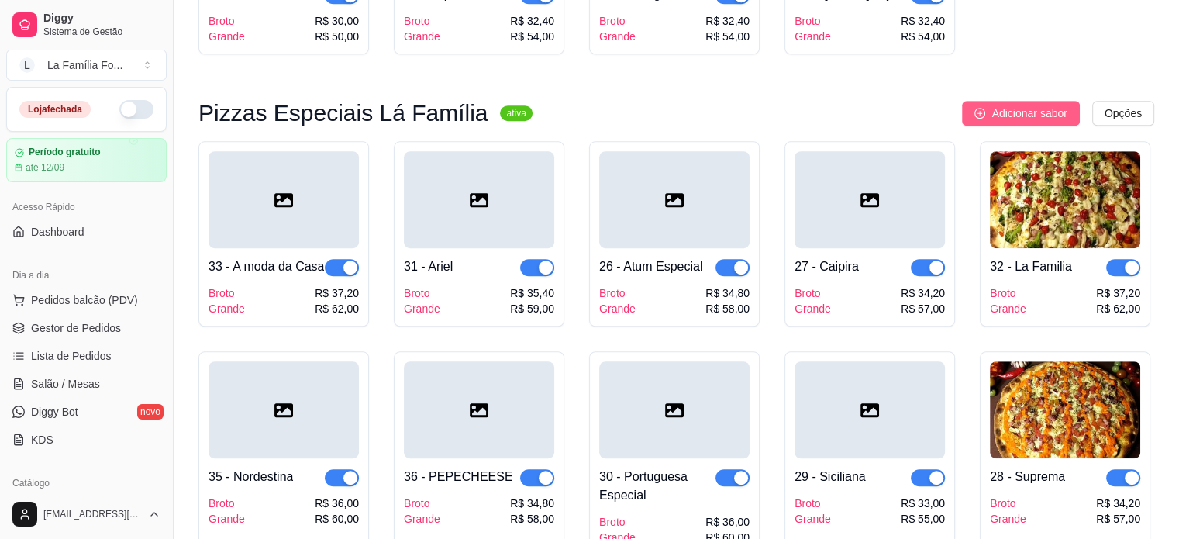
click at [1005, 105] on span "Adicionar sabor" at bounding box center [1028, 113] width 75 height 17
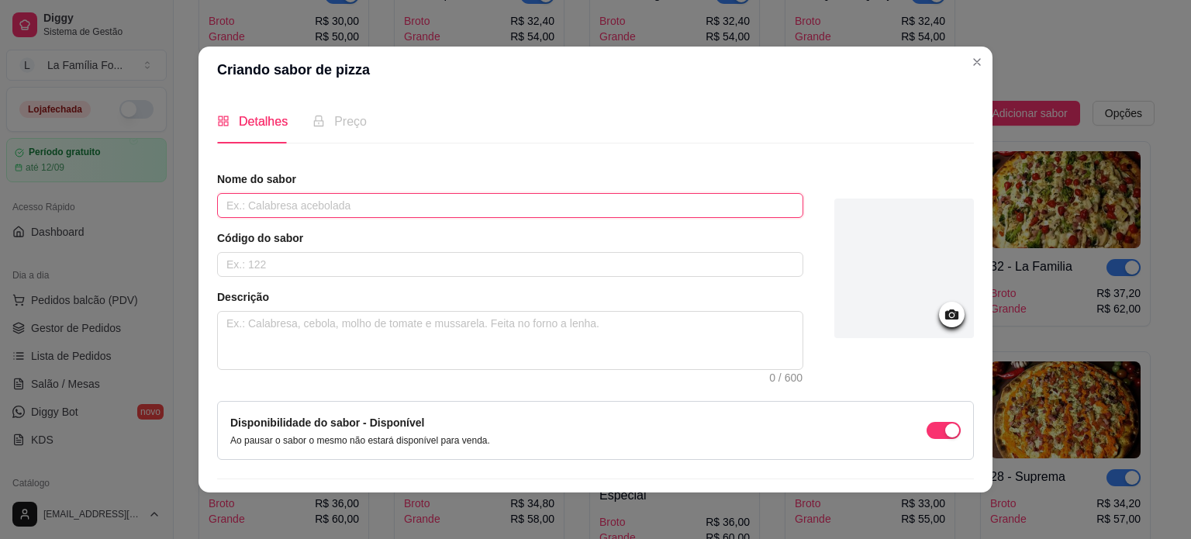
click at [679, 210] on input "text" at bounding box center [510, 205] width 586 height 25
type input "Mineira"
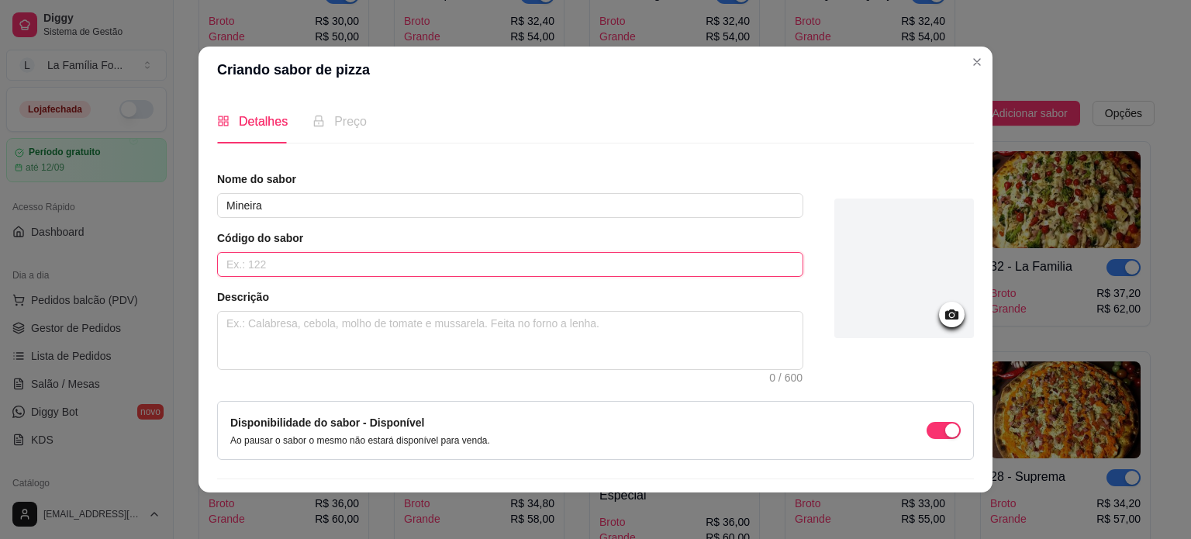
click at [478, 267] on input "text" at bounding box center [510, 264] width 586 height 25
type input "37"
click at [470, 340] on textarea at bounding box center [510, 340] width 584 height 57
type textarea "M"
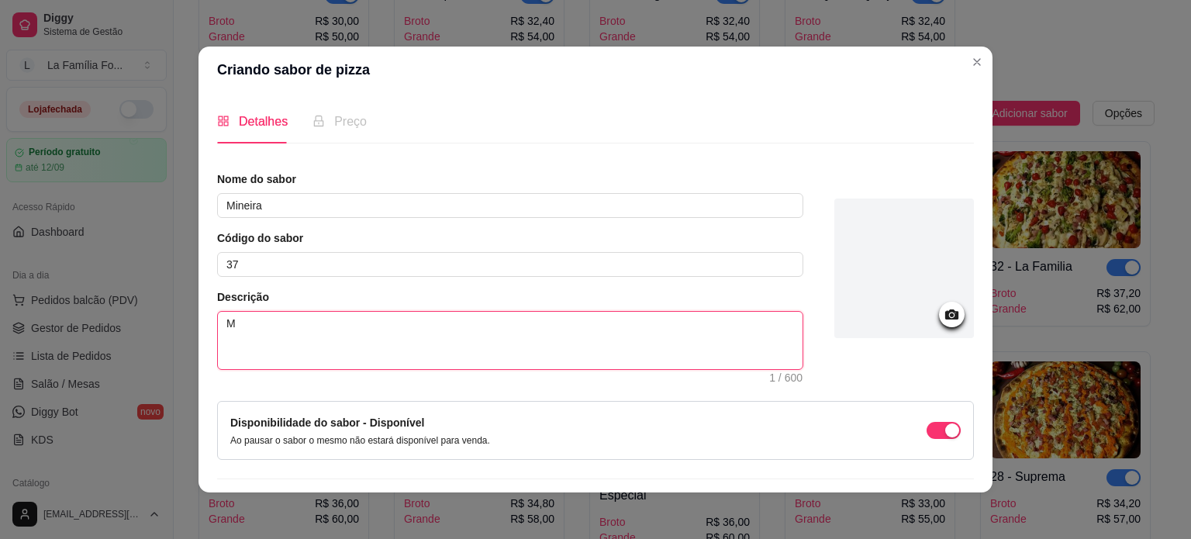
type textarea "Mo"
type textarea "Molh"
type textarea "Molho"
type textarea "Molho de"
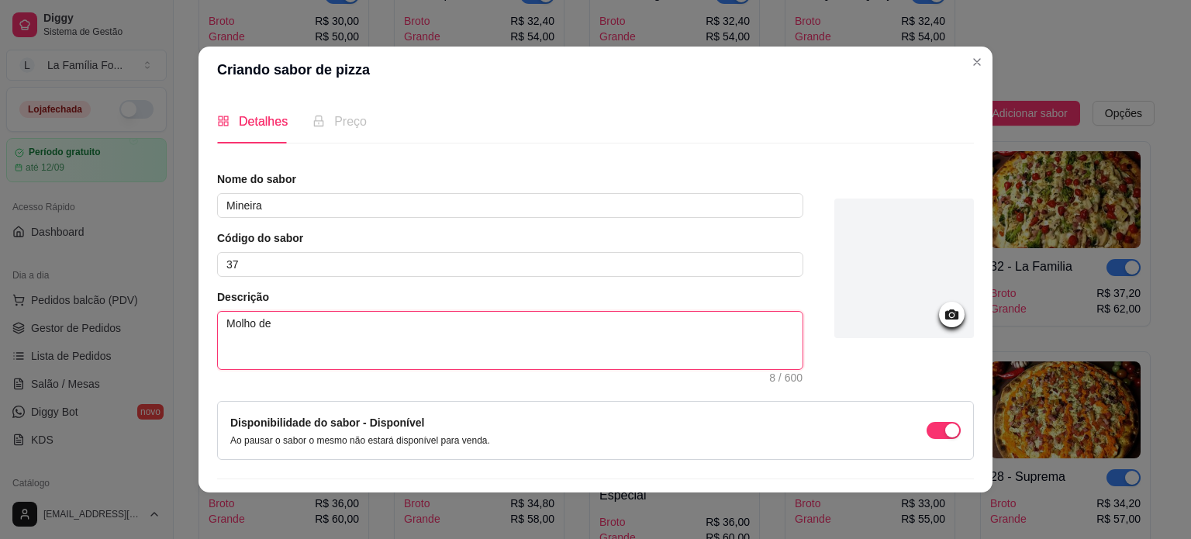
type textarea "Molho de"
type textarea "Molho de T"
type textarea "Molho de To"
type textarea "Molho de Toma"
type textarea "Molho de Tomat"
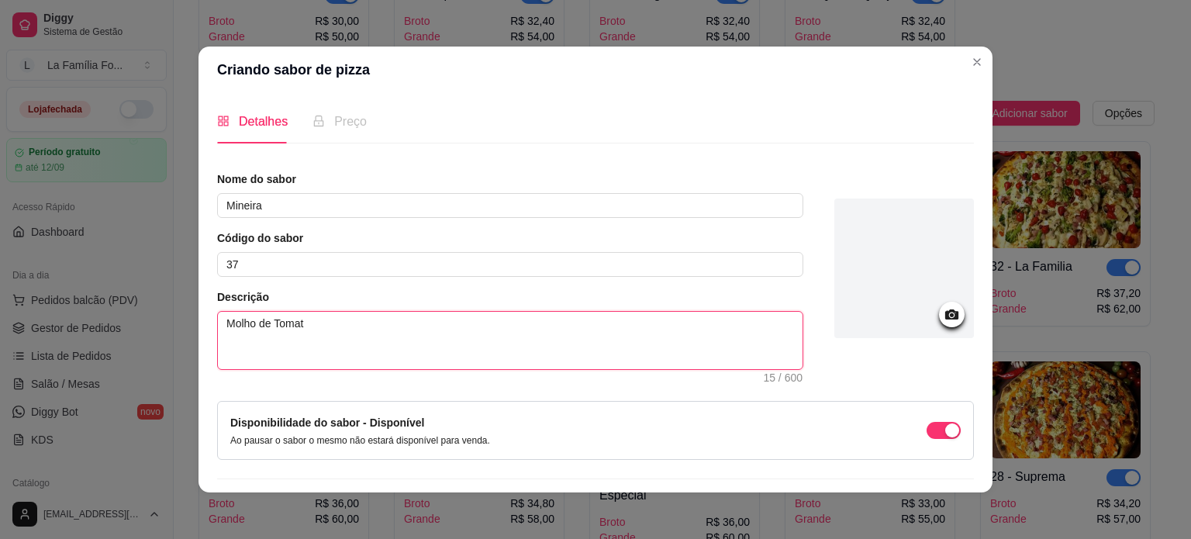
type textarea "Molho de Tomate"
type textarea "Molho de Tomate,"
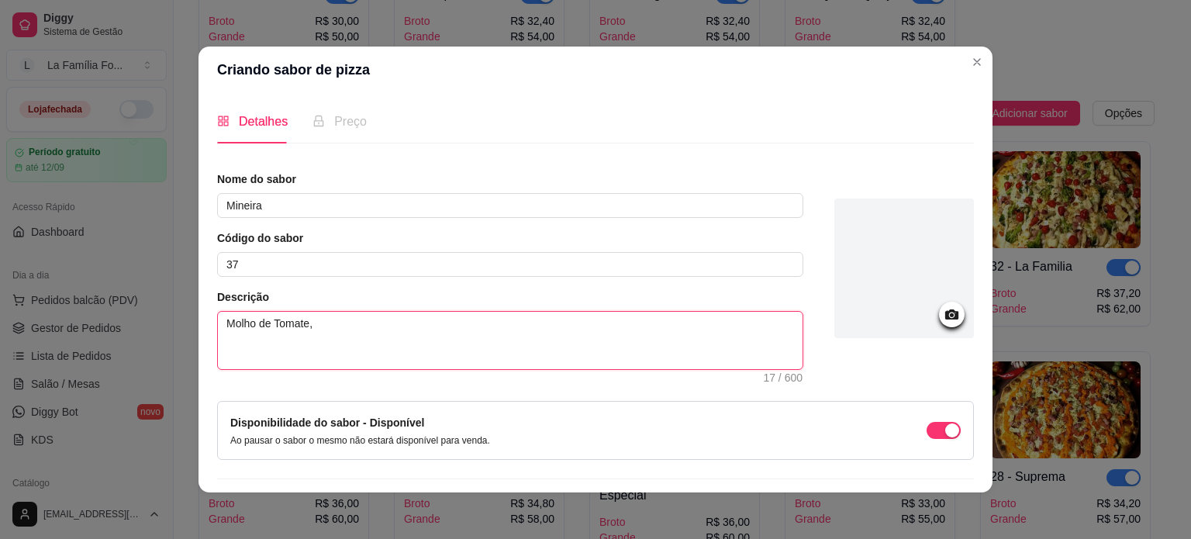
type textarea "Molho de Tomate, M"
type textarea "Molho de Tomate, Mu"
type textarea "Molho de Tomate, Muç"
type textarea "Molho de Tomate, Muça"
click at [449, 328] on textarea "Molho de Tomate, Muçarela, Carne Seca, Cebola, Tomate, Cheddar, Barbecue," at bounding box center [510, 340] width 584 height 57
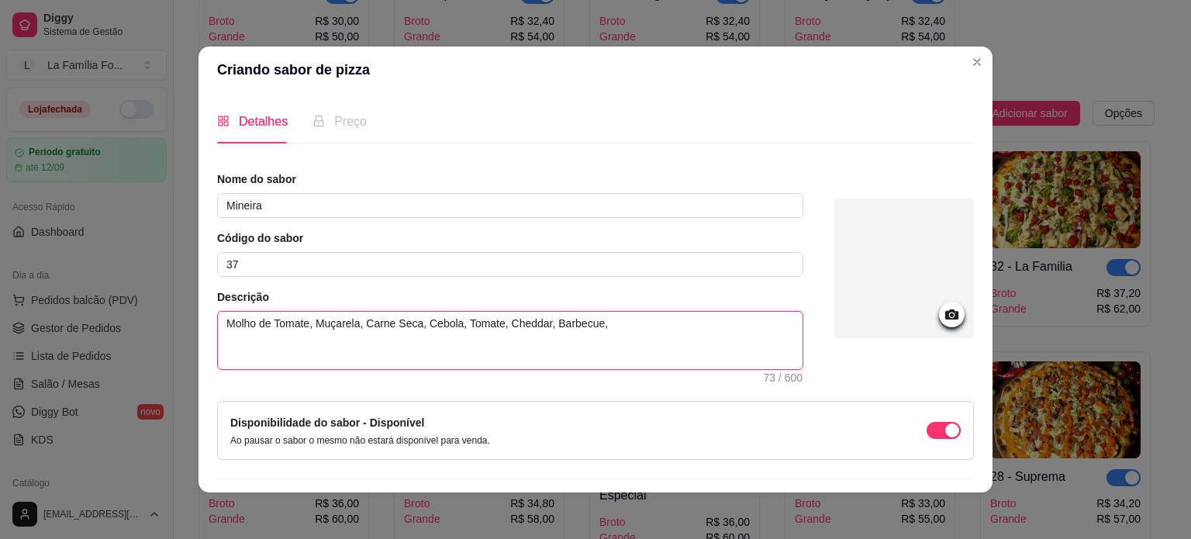
click at [592, 331] on textarea "Molho de Tomate, Muçarela, Carne Seca, Cebola, Tomate, Cheddar, Barbecue," at bounding box center [510, 340] width 584 height 57
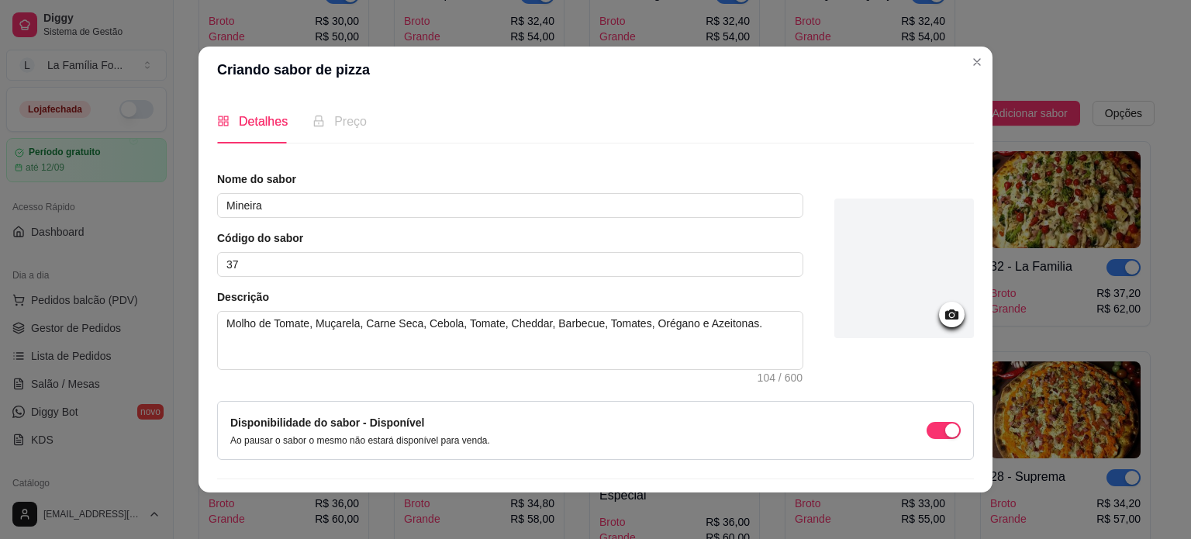
scroll to position [40, 0]
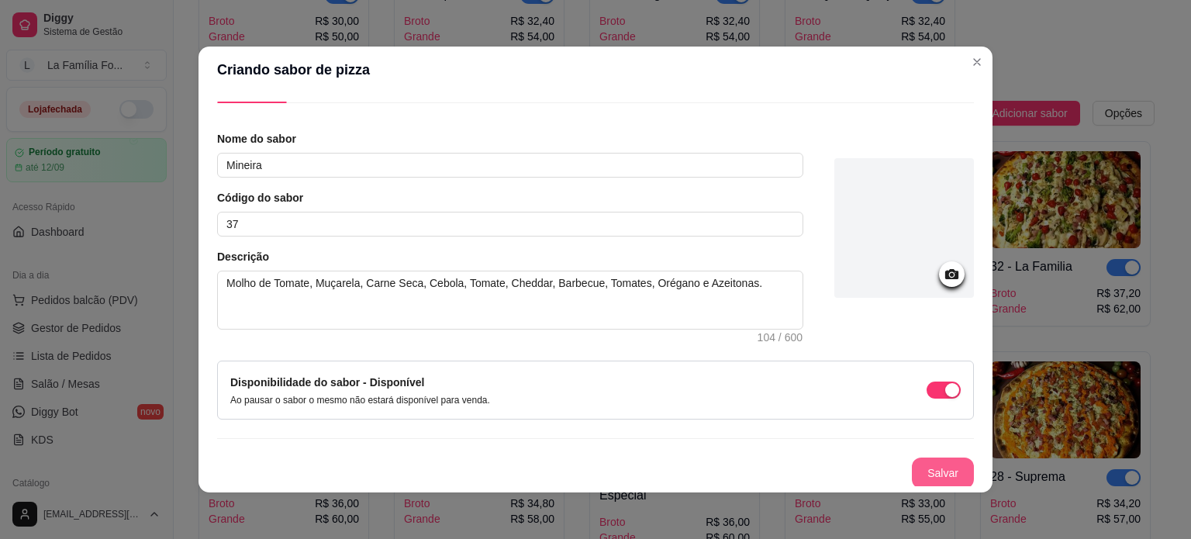
click at [936, 475] on button "Salvar" at bounding box center [943, 472] width 62 height 31
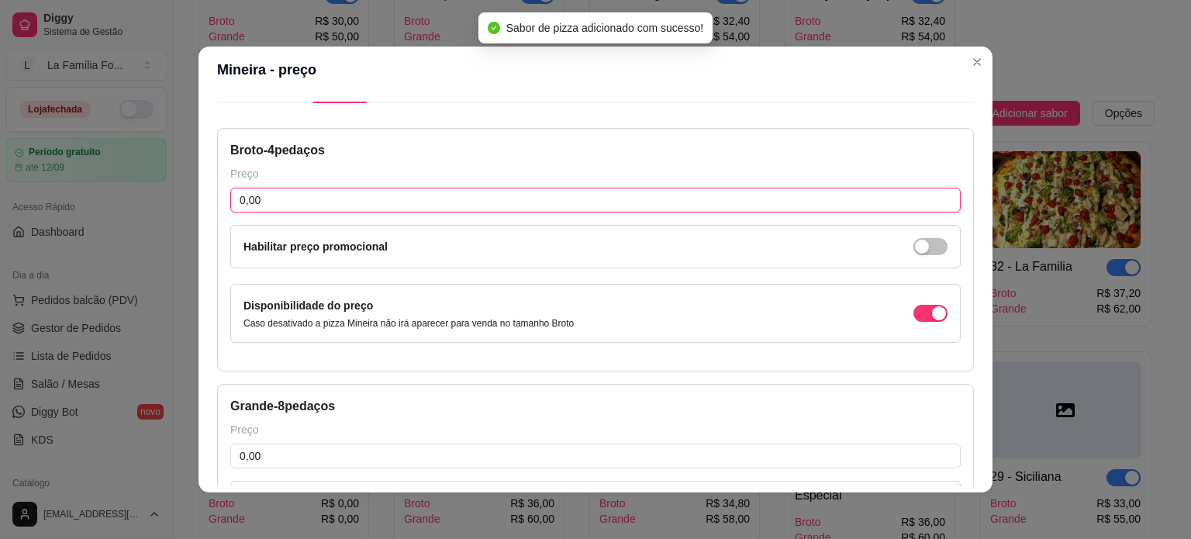
click at [444, 193] on input "0,00" at bounding box center [595, 200] width 730 height 25
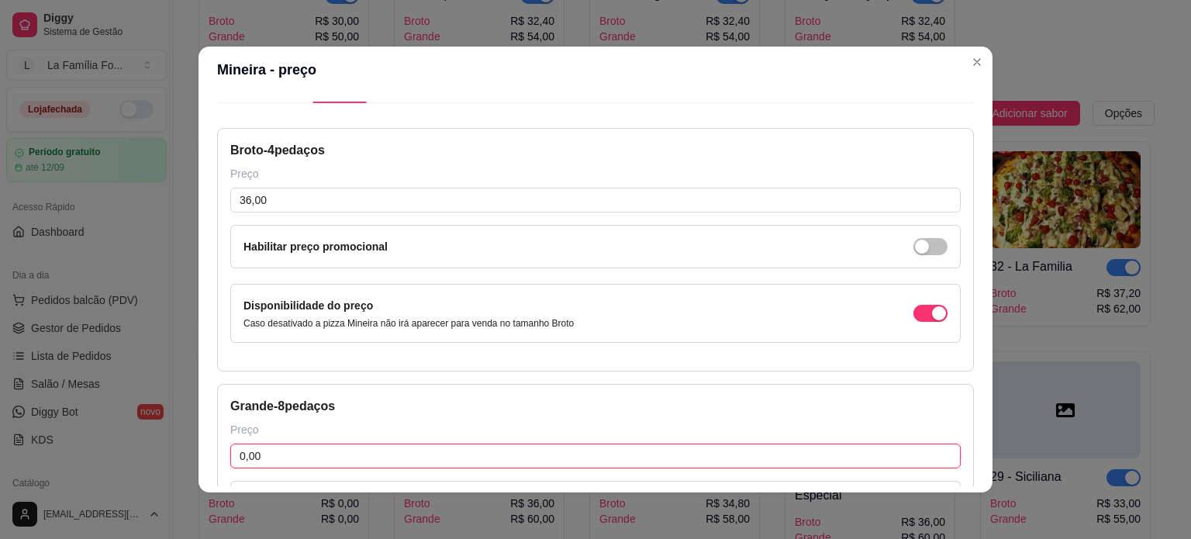
click at [319, 449] on input "0,00" at bounding box center [595, 455] width 730 height 25
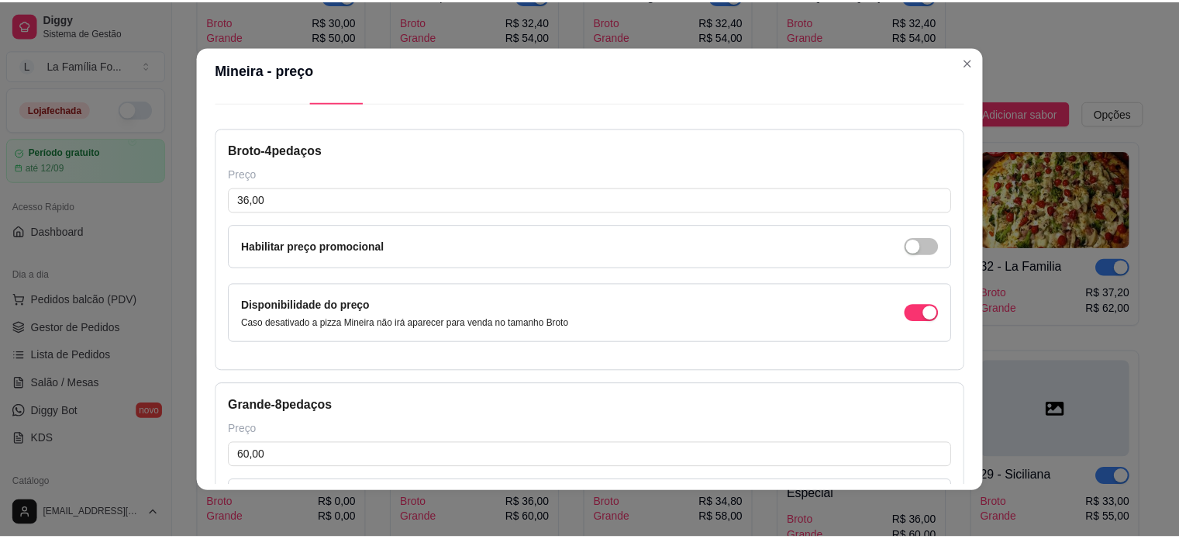
scroll to position [247, 0]
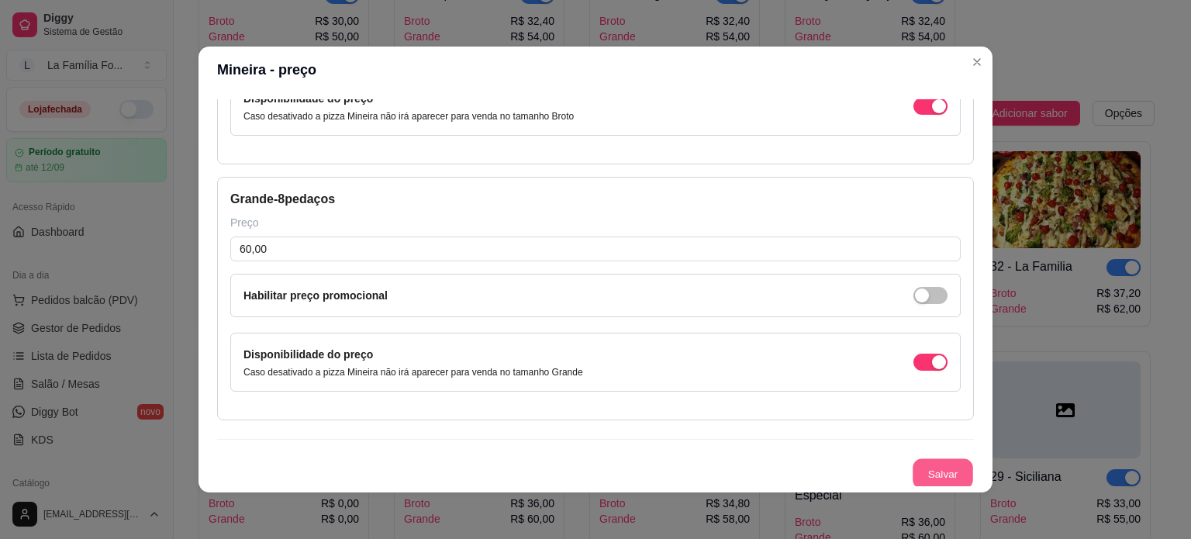
click at [940, 459] on button "Salvar" at bounding box center [942, 474] width 60 height 30
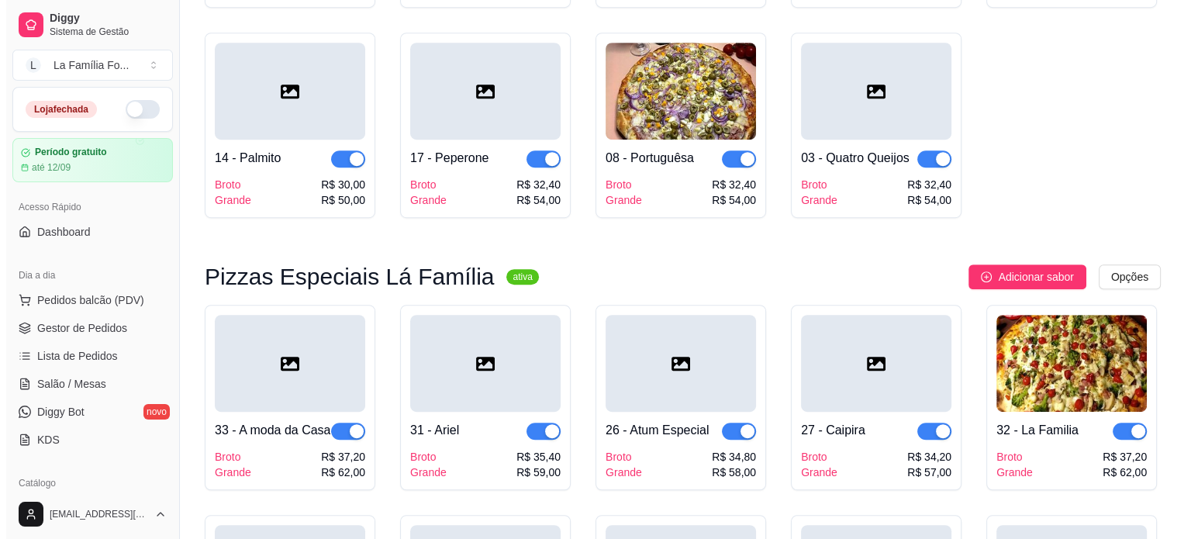
scroll to position [874, 0]
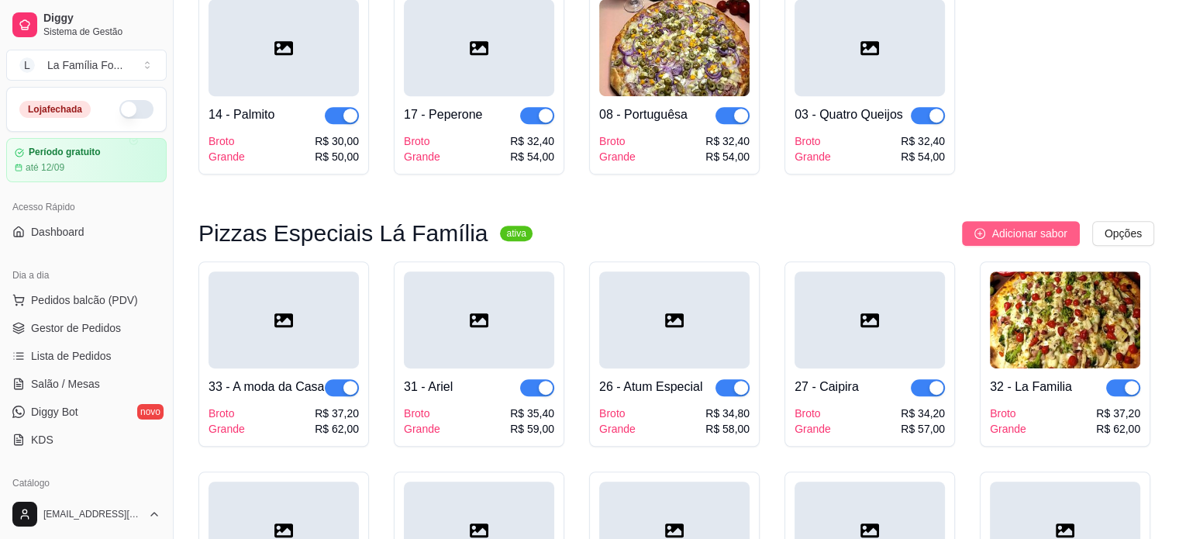
click at [1017, 221] on button "Adicionar sabor" at bounding box center [1020, 233] width 117 height 25
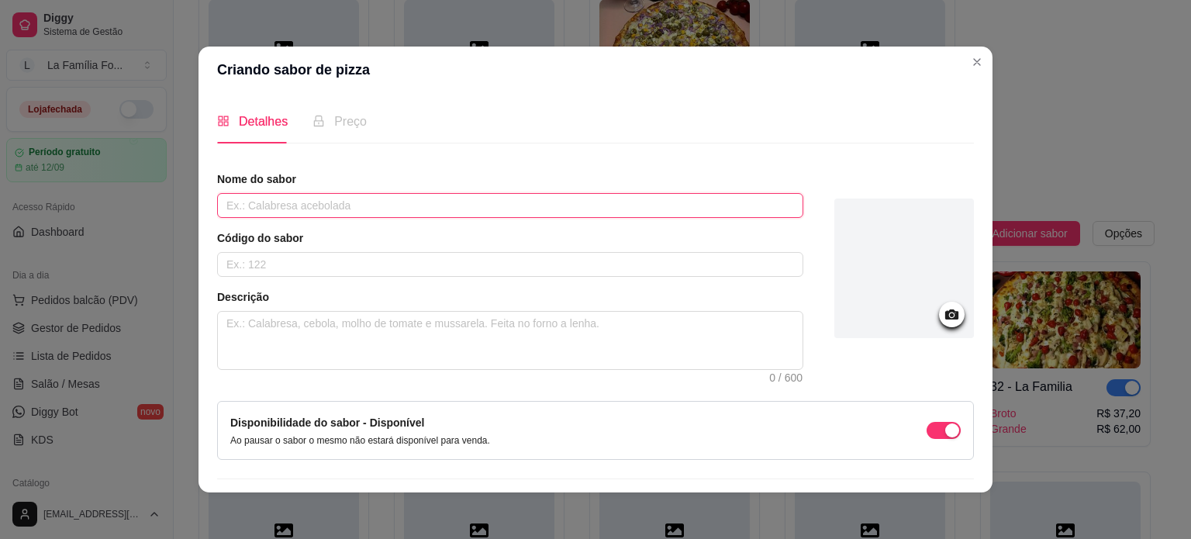
click at [281, 196] on input "text" at bounding box center [510, 205] width 586 height 25
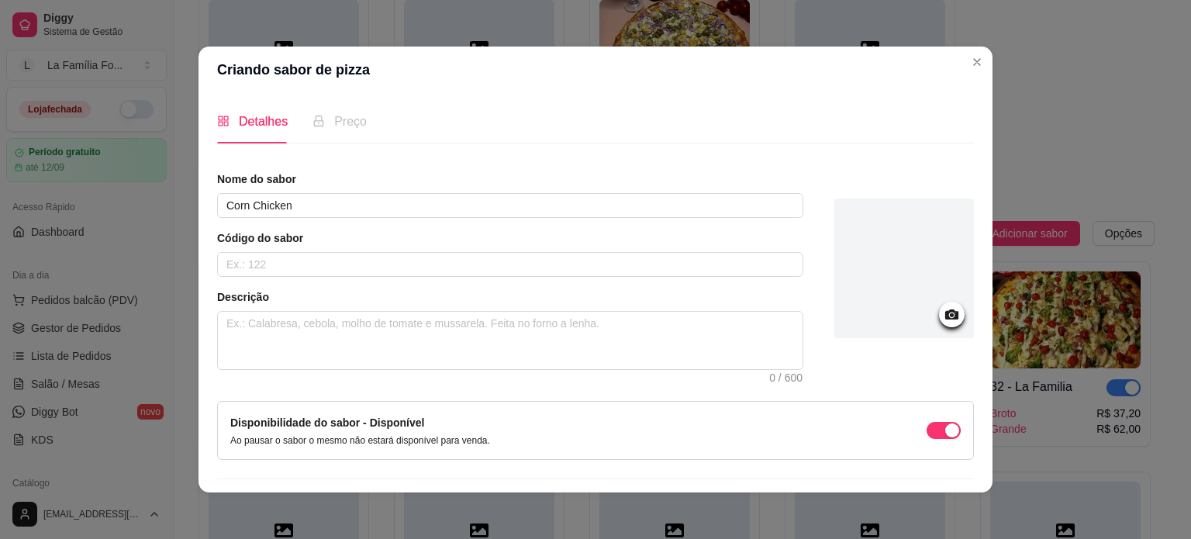
click at [303, 288] on div "Nome do sabor Corn Chicken Código do sabor Descrição 0 / 600" at bounding box center [510, 270] width 586 height 198
click at [290, 267] on input "text" at bounding box center [510, 264] width 586 height 25
click at [288, 328] on textarea at bounding box center [510, 340] width 584 height 57
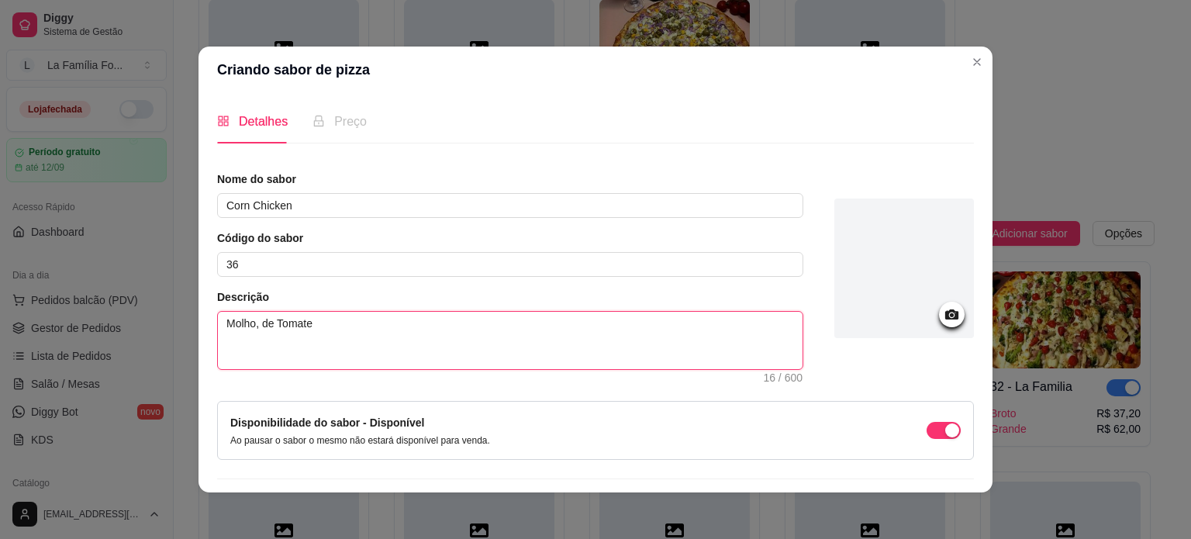
click at [252, 324] on textarea "Molho, de Tomate" at bounding box center [510, 340] width 584 height 57
click at [255, 326] on textarea "Molho, de Tomate" at bounding box center [510, 340] width 584 height 57
click at [316, 333] on textarea "Molho de Tomate" at bounding box center [510, 340] width 584 height 57
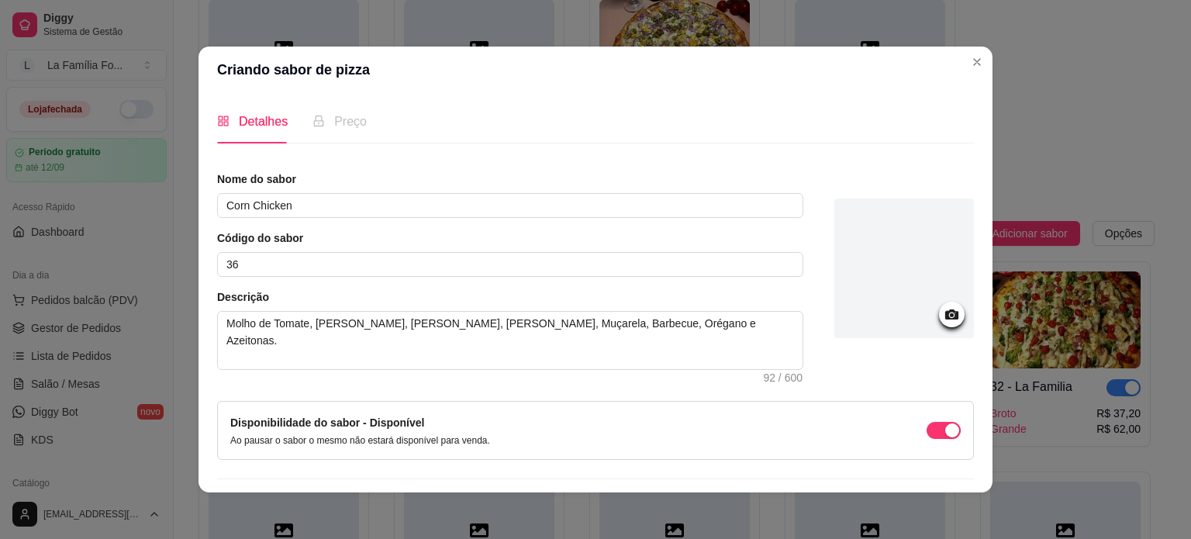
scroll to position [40, 0]
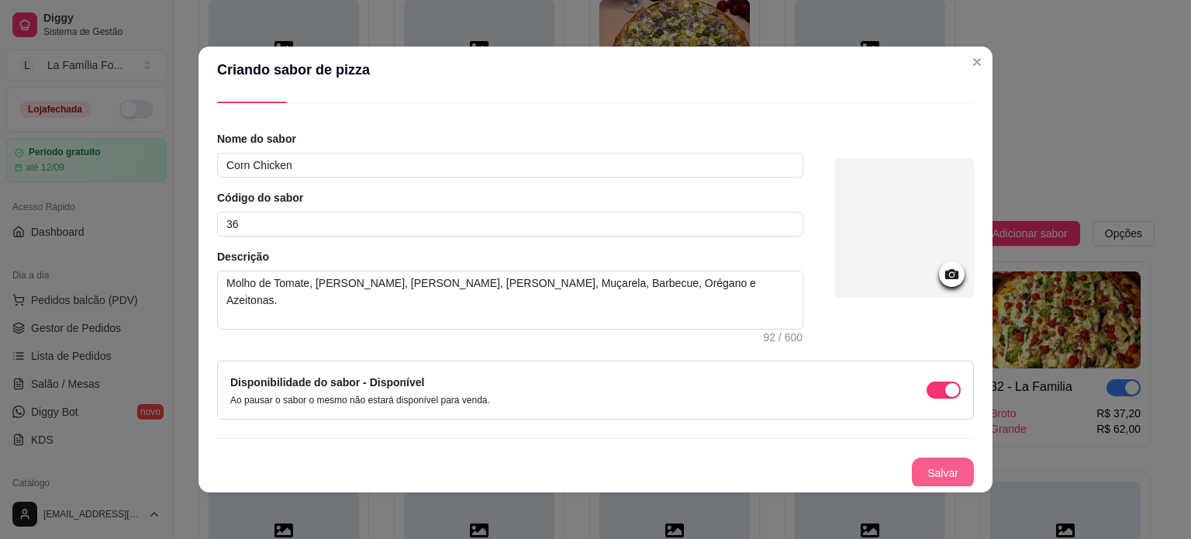
click at [918, 470] on button "Salvar" at bounding box center [943, 472] width 62 height 31
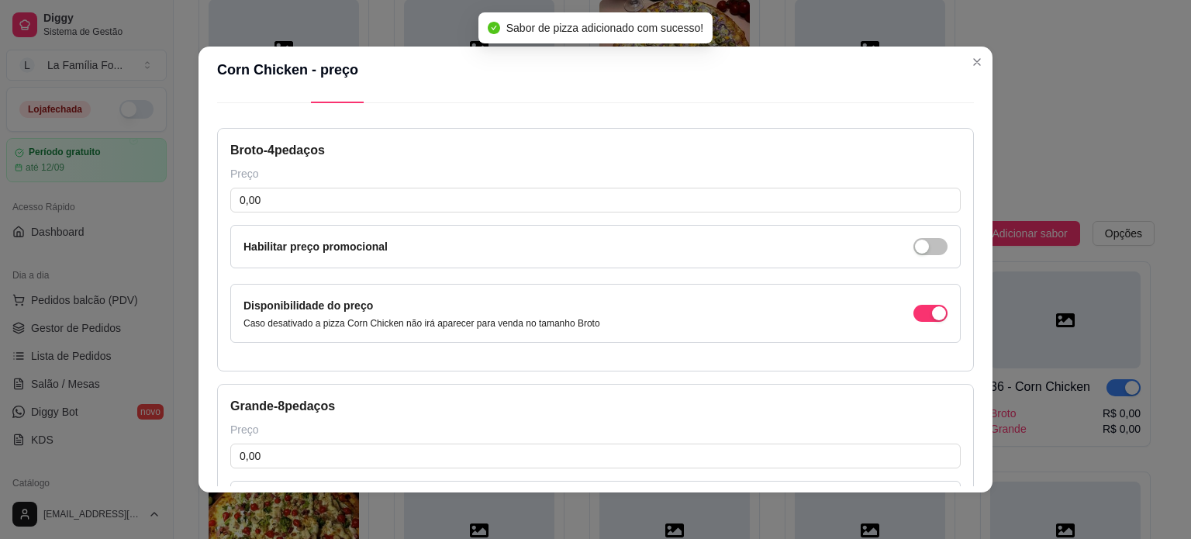
click at [465, 215] on div "Broto - 4 pedaços Preço 0,00 Habilitar preço promocional Disponibilidade do pre…" at bounding box center [595, 249] width 757 height 243
click at [458, 200] on input "0,00" at bounding box center [595, 200] width 730 height 25
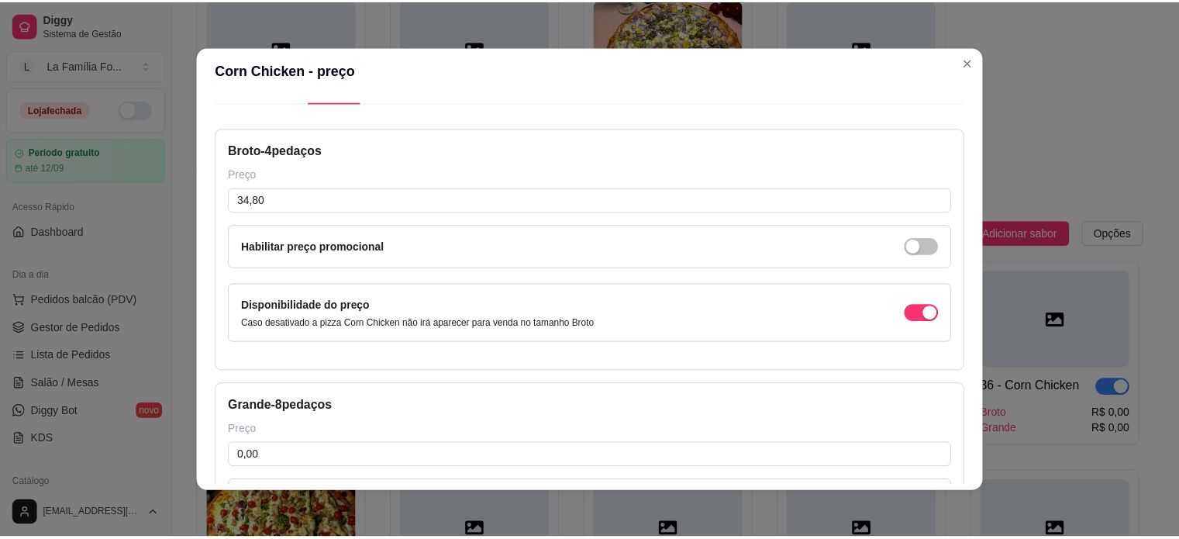
scroll to position [247, 0]
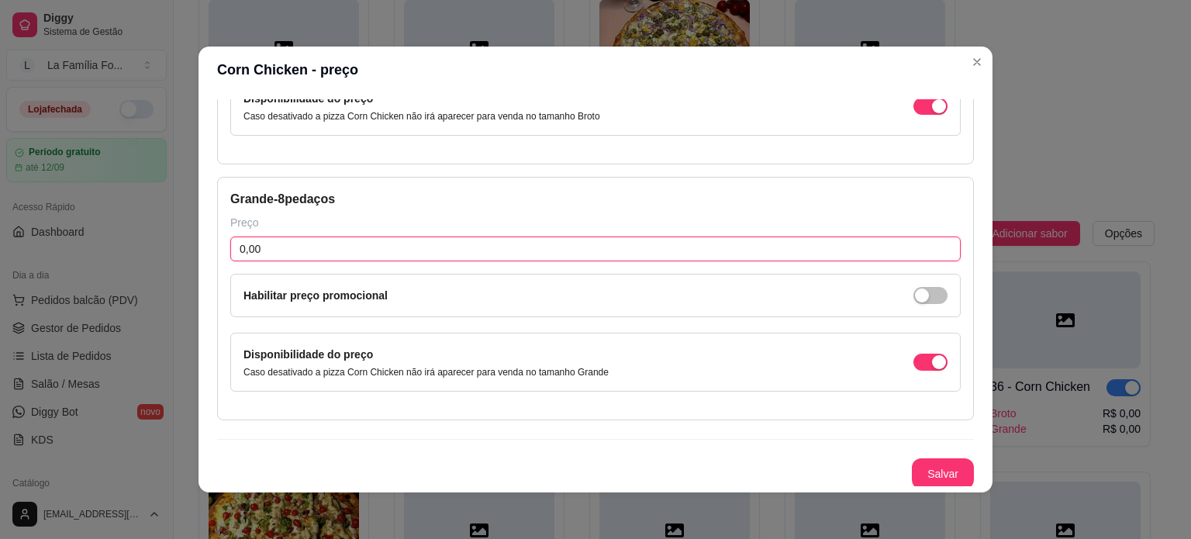
click at [609, 255] on input "0,00" at bounding box center [595, 248] width 730 height 25
click at [915, 461] on button "Salvar" at bounding box center [943, 473] width 62 height 31
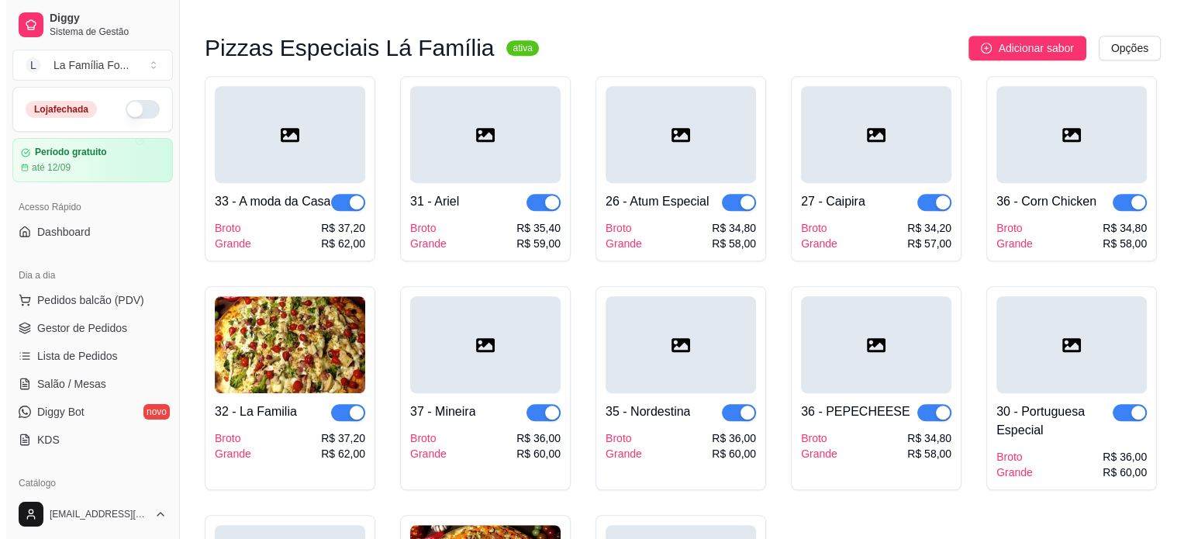
scroll to position [1061, 0]
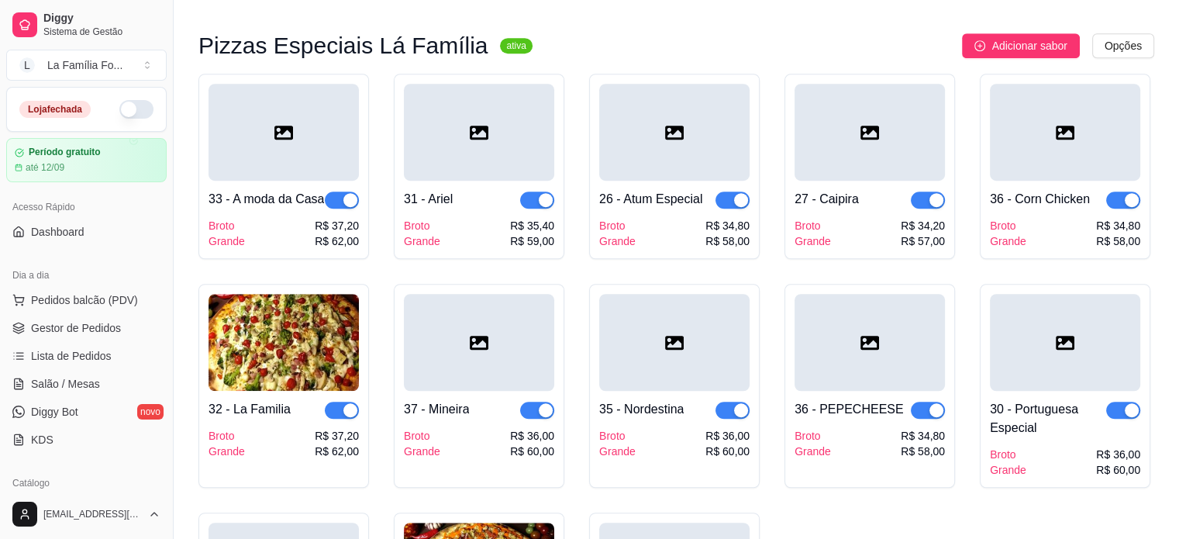
click at [1060, 181] on div "36 - Corn Chicken Broto Grande R$ 34,80 R$ 58,00" at bounding box center [1065, 215] width 150 height 68
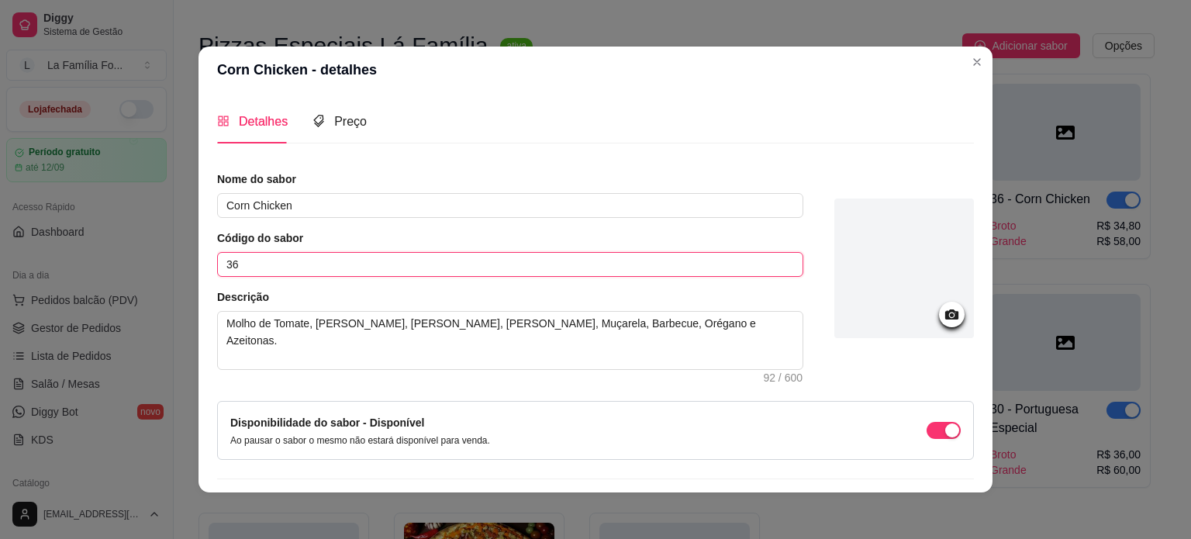
click at [481, 275] on input "36" at bounding box center [510, 264] width 586 height 25
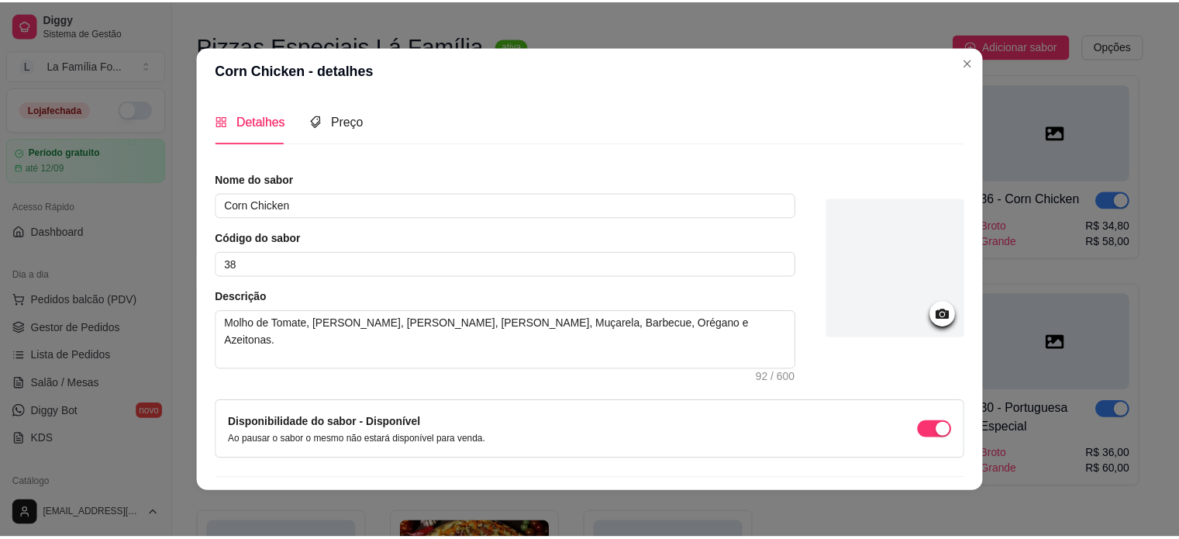
scroll to position [40, 0]
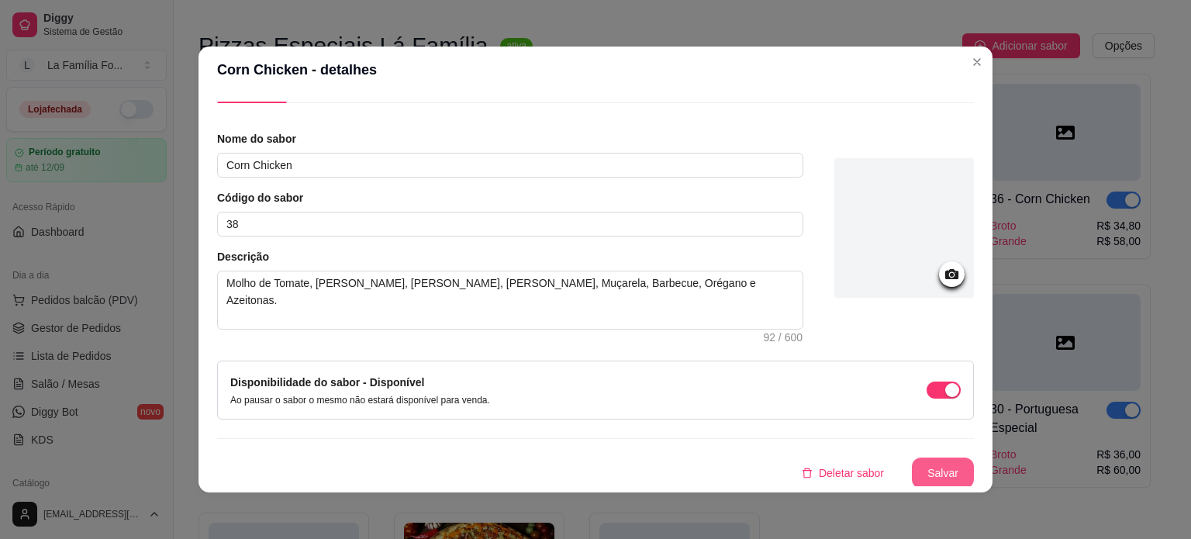
click at [945, 464] on button "Salvar" at bounding box center [943, 472] width 62 height 31
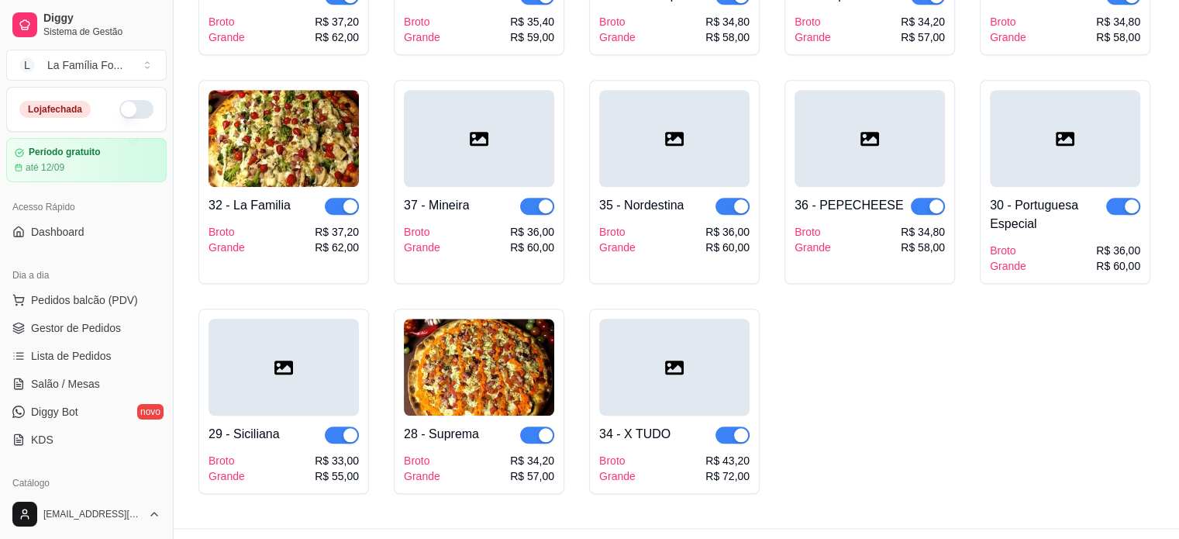
scroll to position [794, 0]
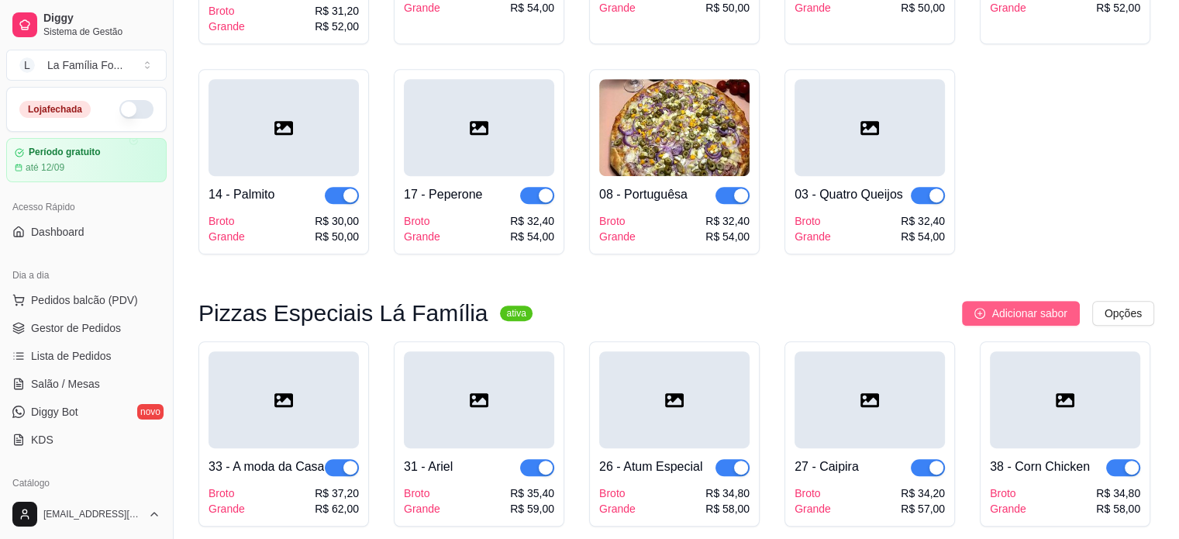
click at [1025, 305] on span "Adicionar sabor" at bounding box center [1028, 313] width 75 height 17
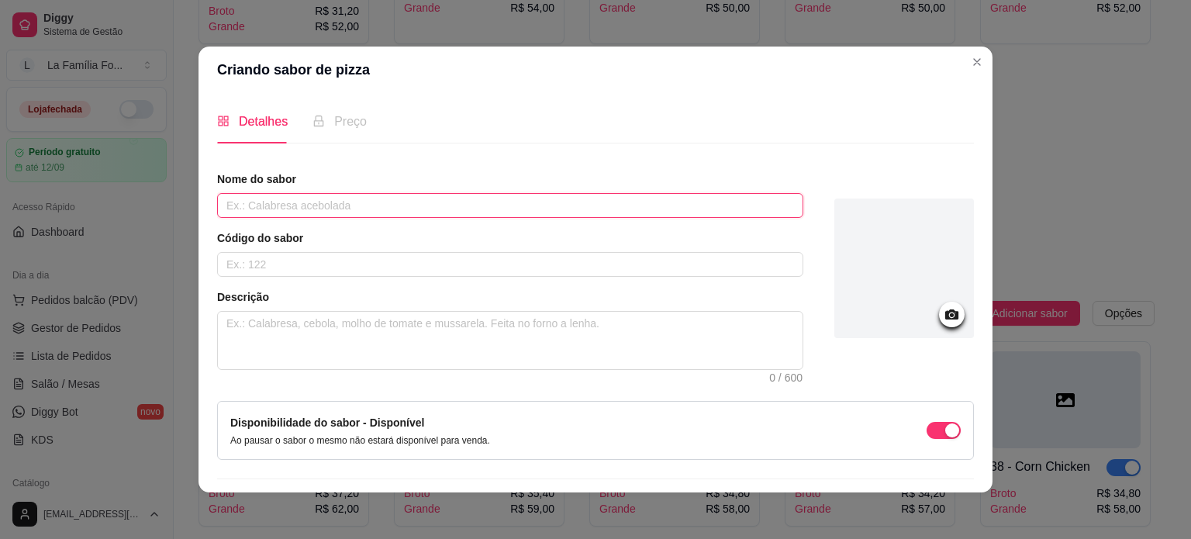
click at [568, 193] on input "text" at bounding box center [510, 205] width 586 height 25
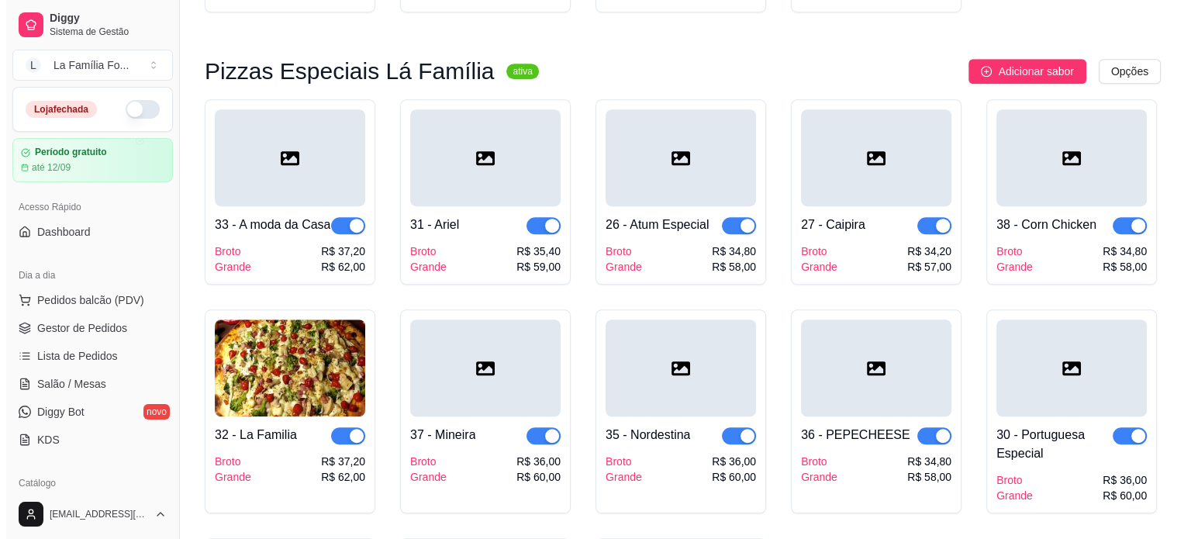
scroll to position [1005, 0]
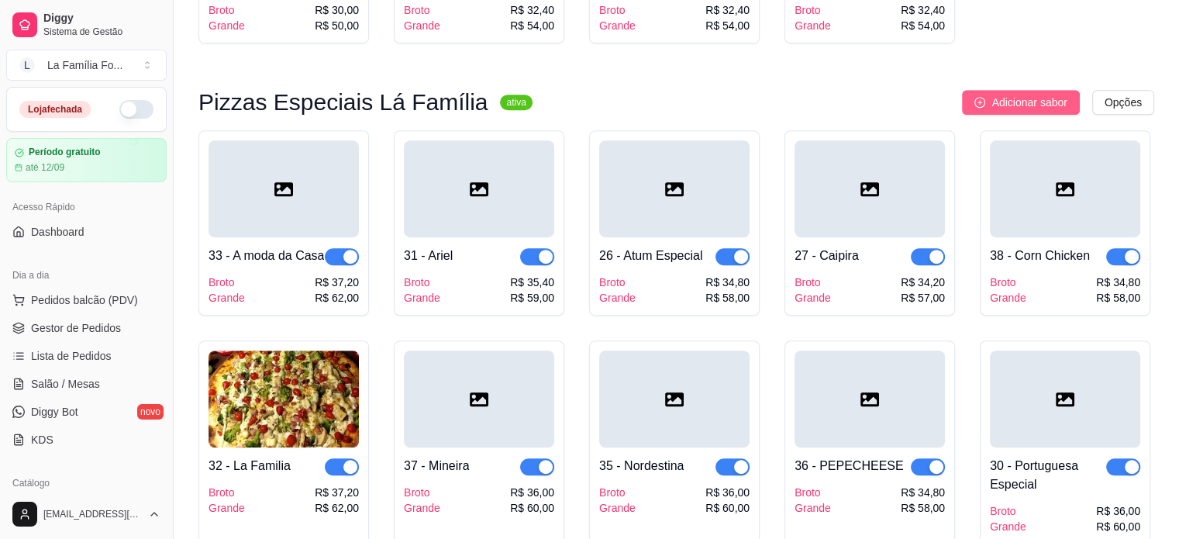
click at [971, 90] on button "Adicionar sabor" at bounding box center [1020, 102] width 117 height 25
click at [986, 90] on button "Adicionar sabor" at bounding box center [1020, 102] width 117 height 25
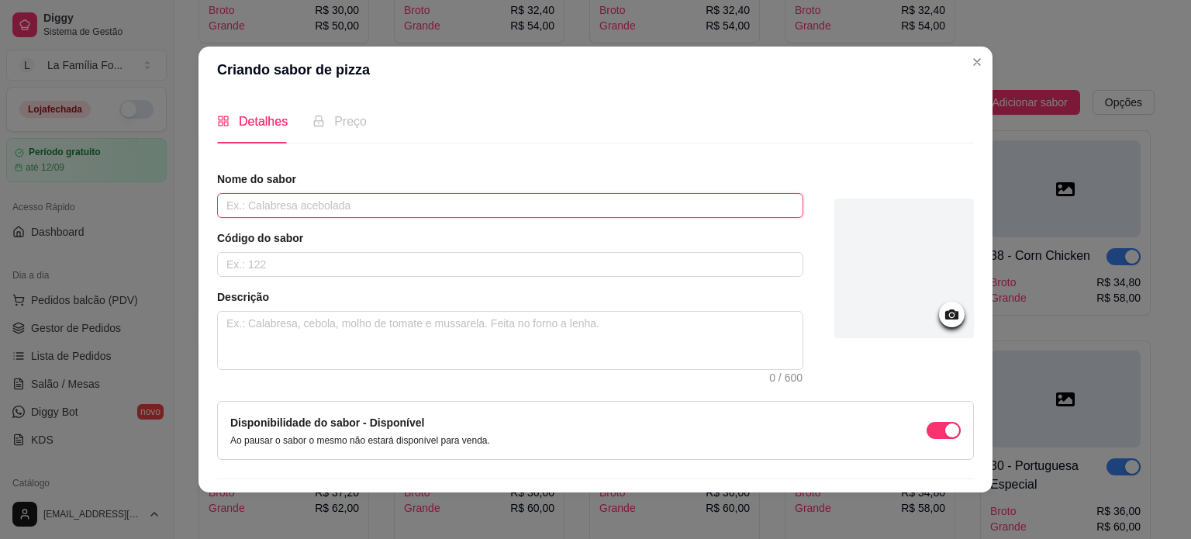
click at [488, 203] on input "text" at bounding box center [510, 205] width 586 height 25
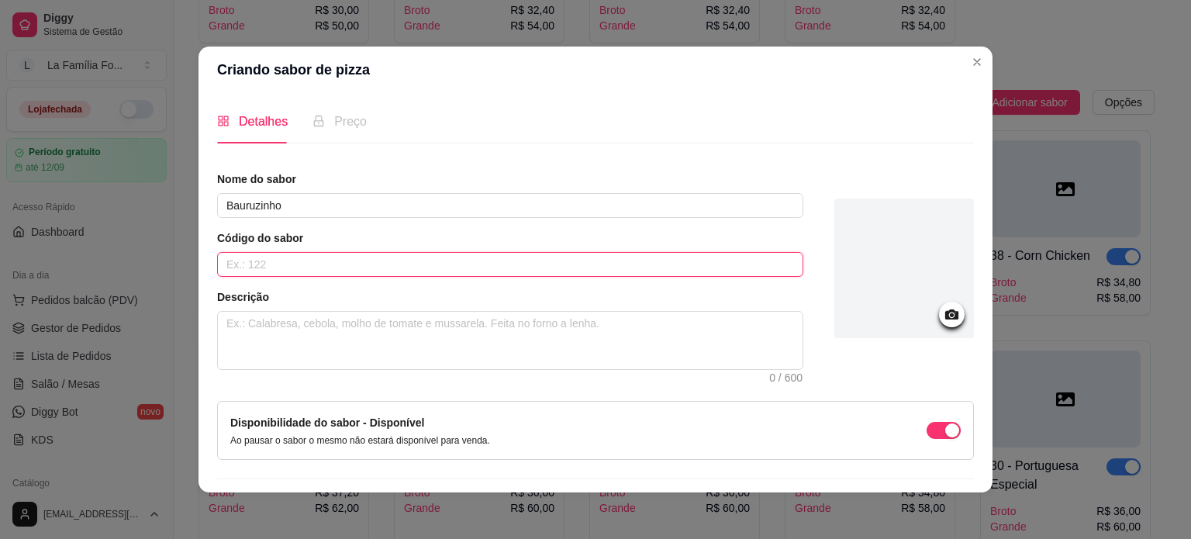
click at [461, 255] on input "text" at bounding box center [510, 264] width 586 height 25
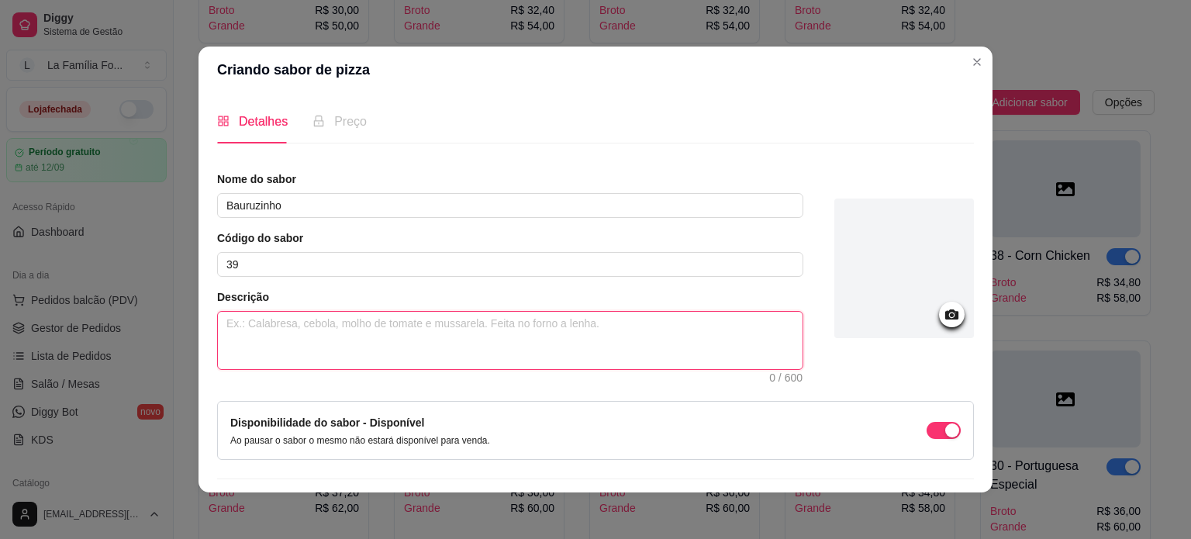
click at [415, 346] on textarea at bounding box center [510, 340] width 584 height 57
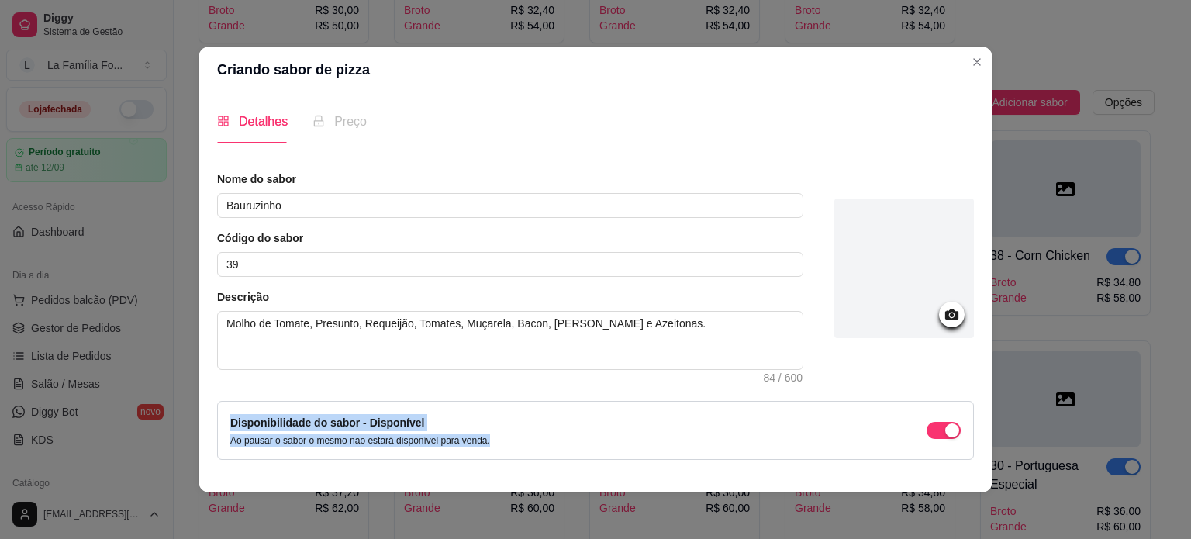
drag, startPoint x: 954, startPoint y: 360, endPoint x: 952, endPoint y: 409, distance: 48.9
click at [952, 409] on div "Nome do sabor Bauruzinho Código do sabor 39 Descrição Molho de Tomate, Presunto…" at bounding box center [595, 349] width 757 height 357
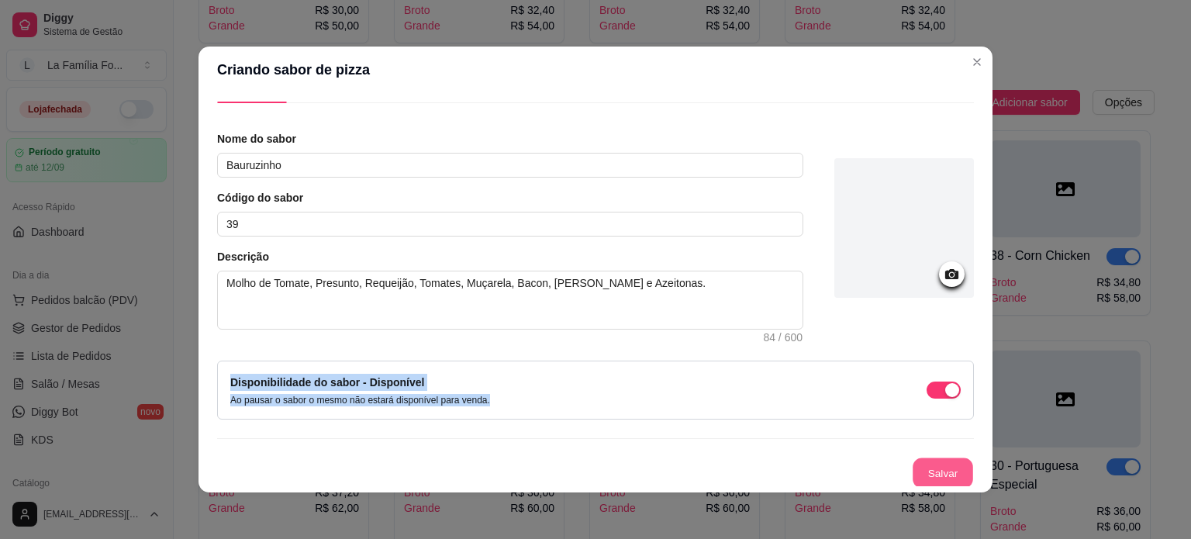
click at [918, 464] on button "Salvar" at bounding box center [942, 473] width 60 height 30
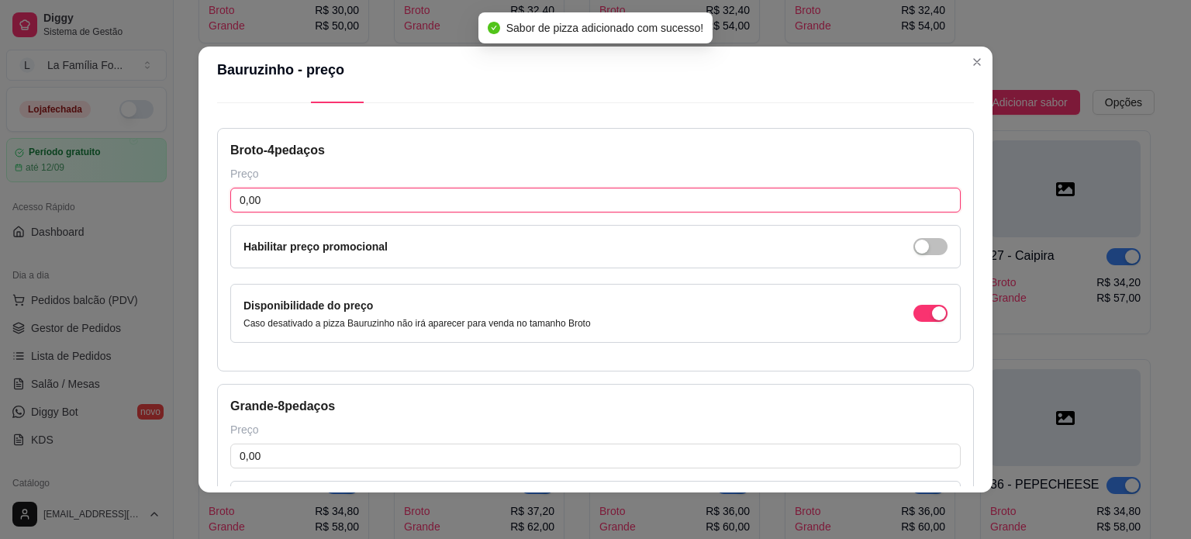
click at [451, 198] on input "0,00" at bounding box center [595, 200] width 730 height 25
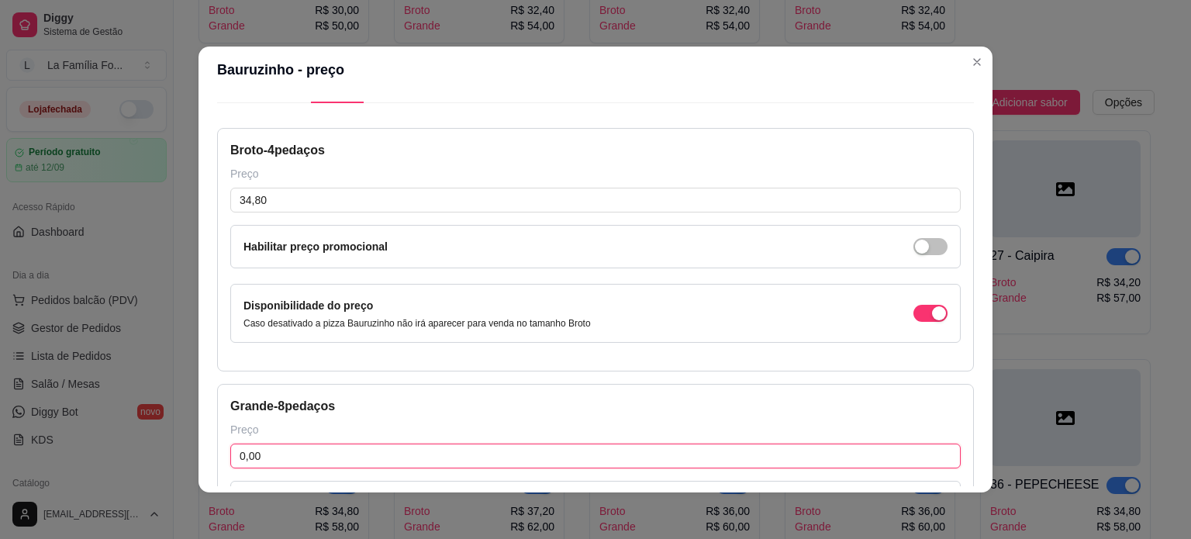
click at [378, 455] on input "0,00" at bounding box center [595, 455] width 730 height 25
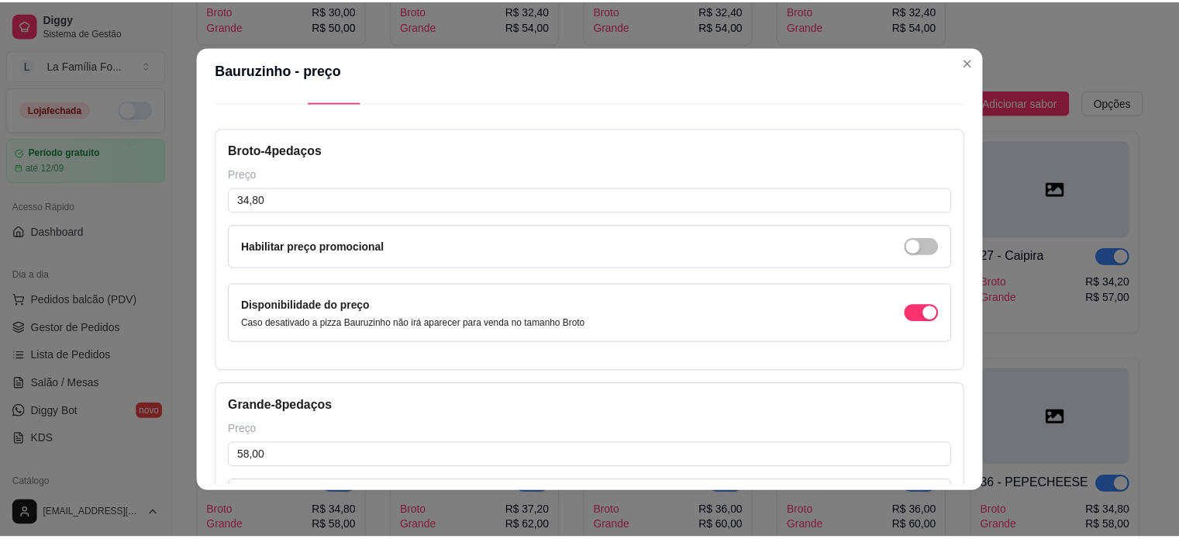
scroll to position [247, 0]
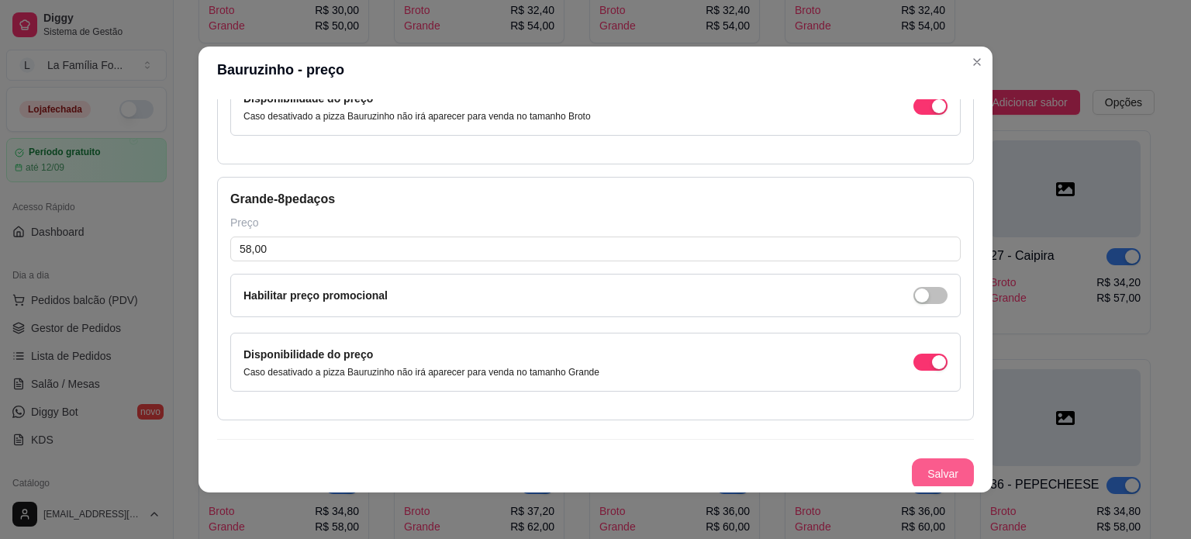
click at [912, 473] on button "Salvar" at bounding box center [943, 473] width 62 height 31
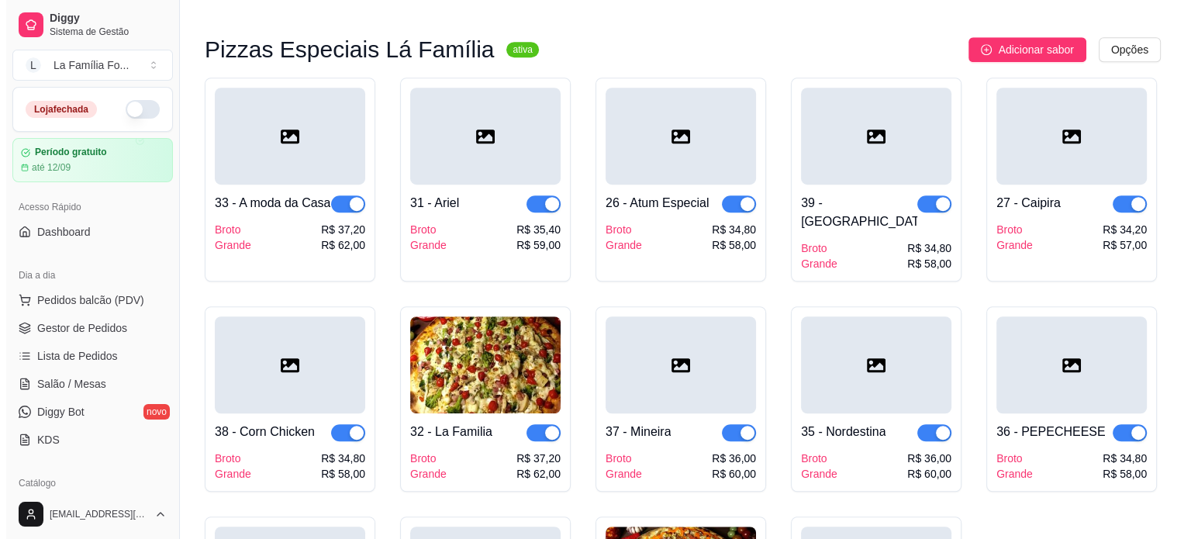
scroll to position [1046, 0]
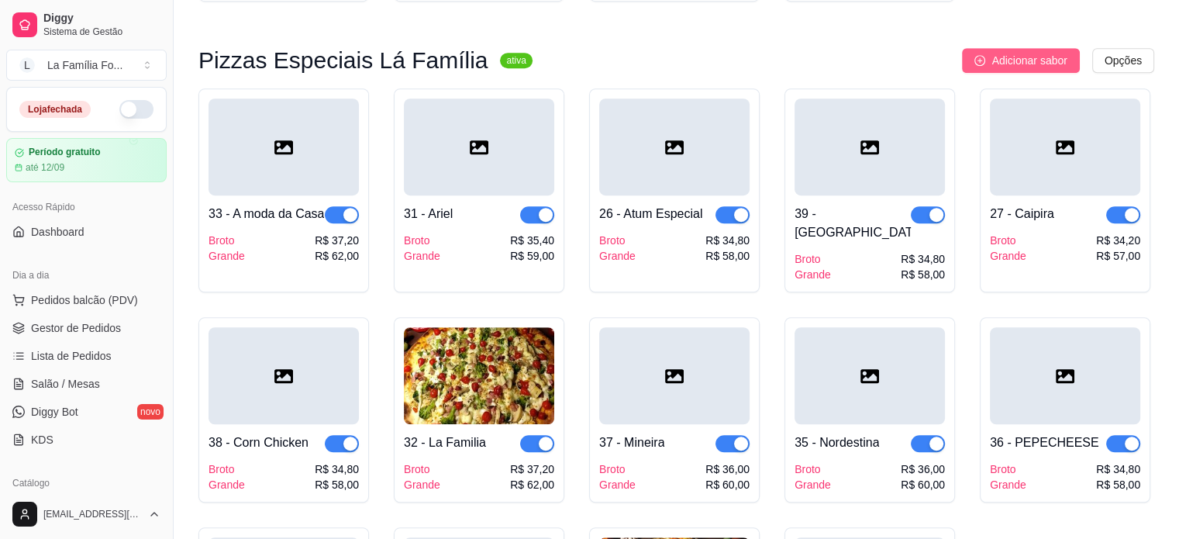
click at [1039, 48] on button "Adicionar sabor" at bounding box center [1020, 60] width 117 height 25
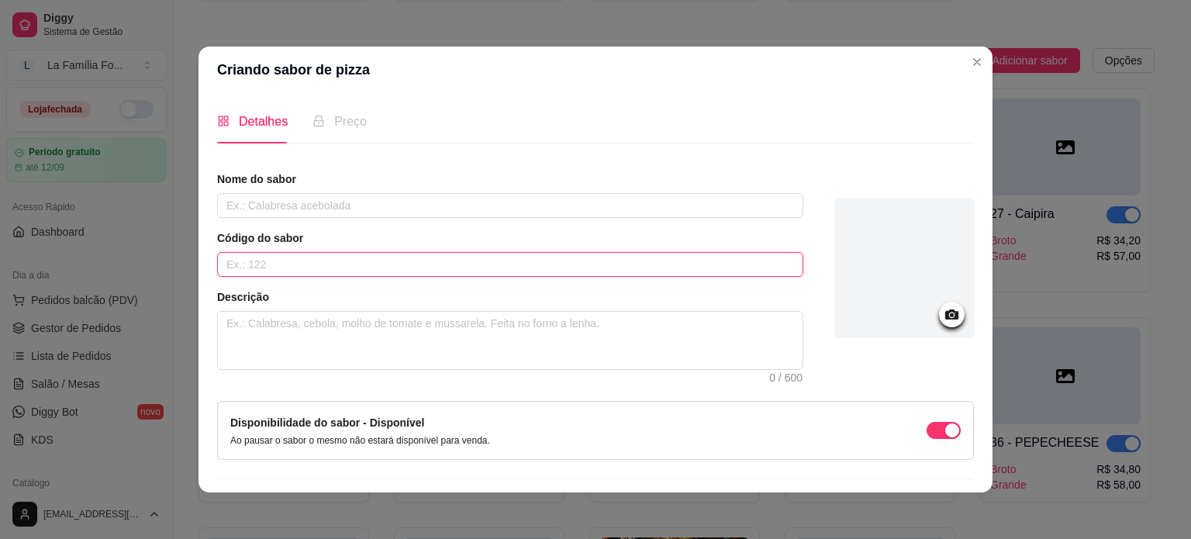
click at [526, 254] on input "text" at bounding box center [510, 264] width 586 height 25
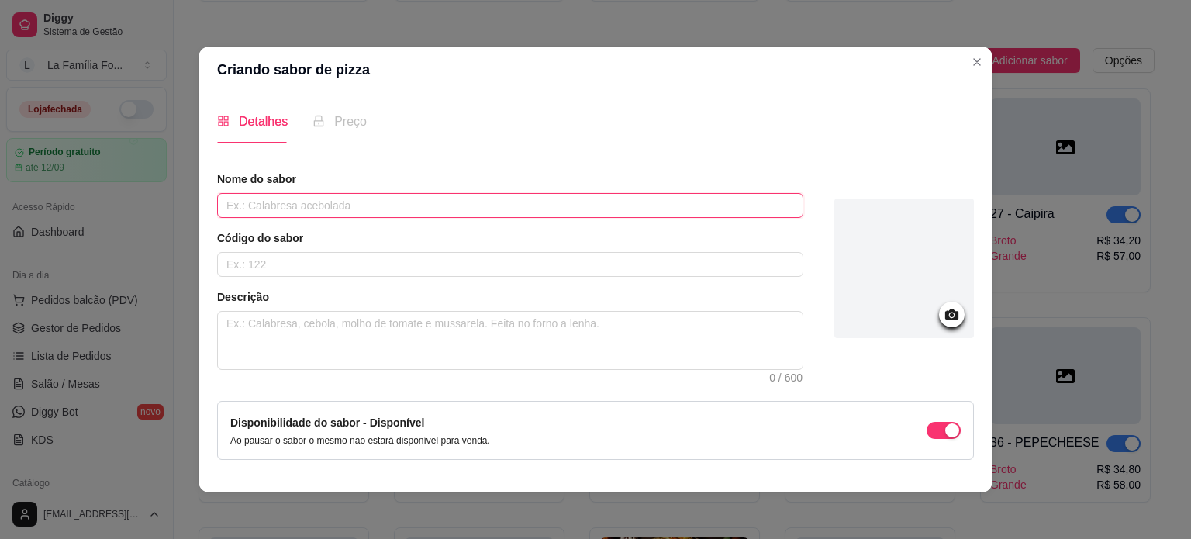
click at [484, 195] on input "text" at bounding box center [510, 205] width 586 height 25
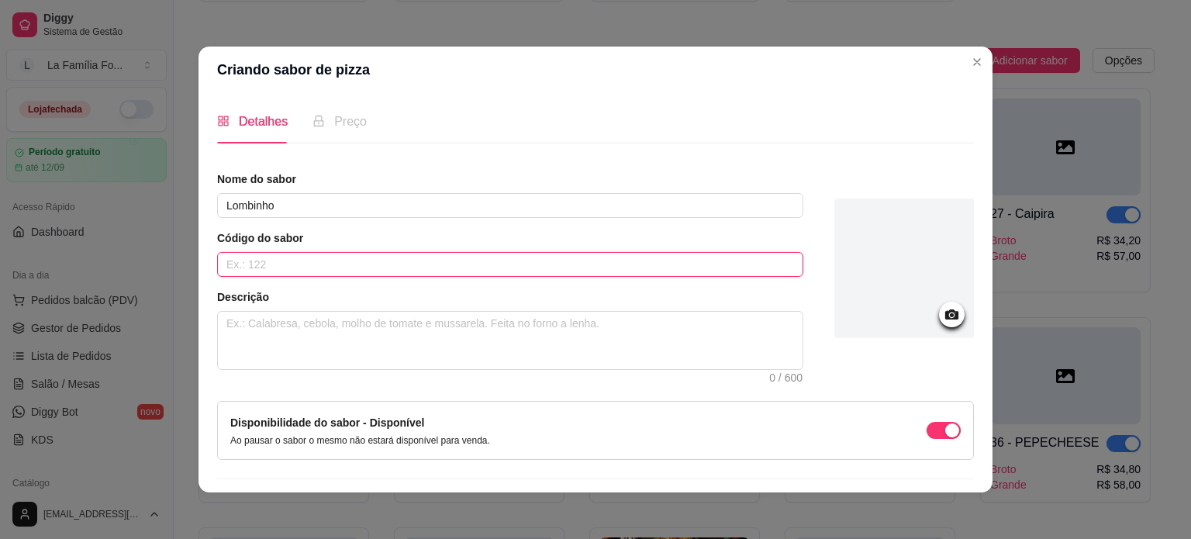
click at [444, 274] on input "text" at bounding box center [510, 264] width 586 height 25
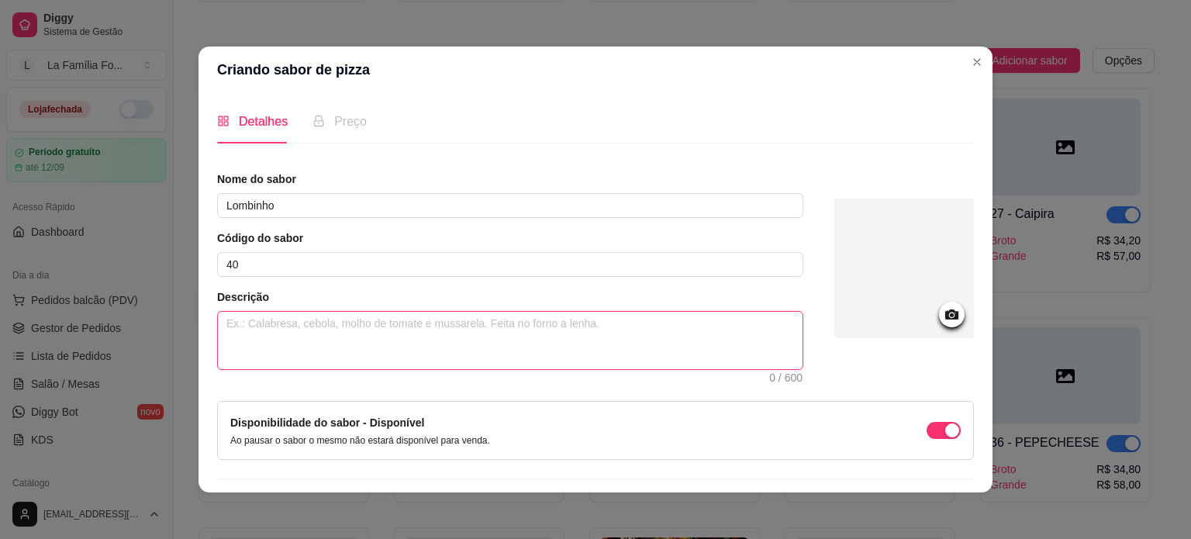
click at [389, 333] on textarea at bounding box center [510, 340] width 584 height 57
click at [356, 324] on textarea "Molho de Tomate, Muçarela, Lombo, [GEOGRAPHIC_DATA]," at bounding box center [510, 340] width 584 height 57
click at [422, 329] on textarea "Molho de Tomate, Lombo, Requeijão," at bounding box center [510, 340] width 584 height 57
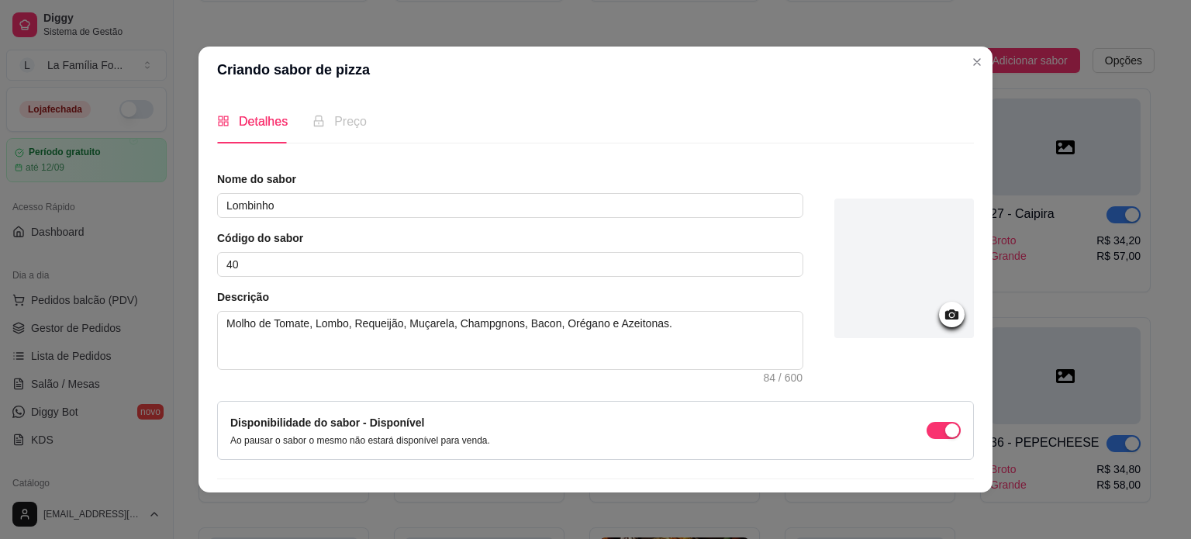
scroll to position [40, 0]
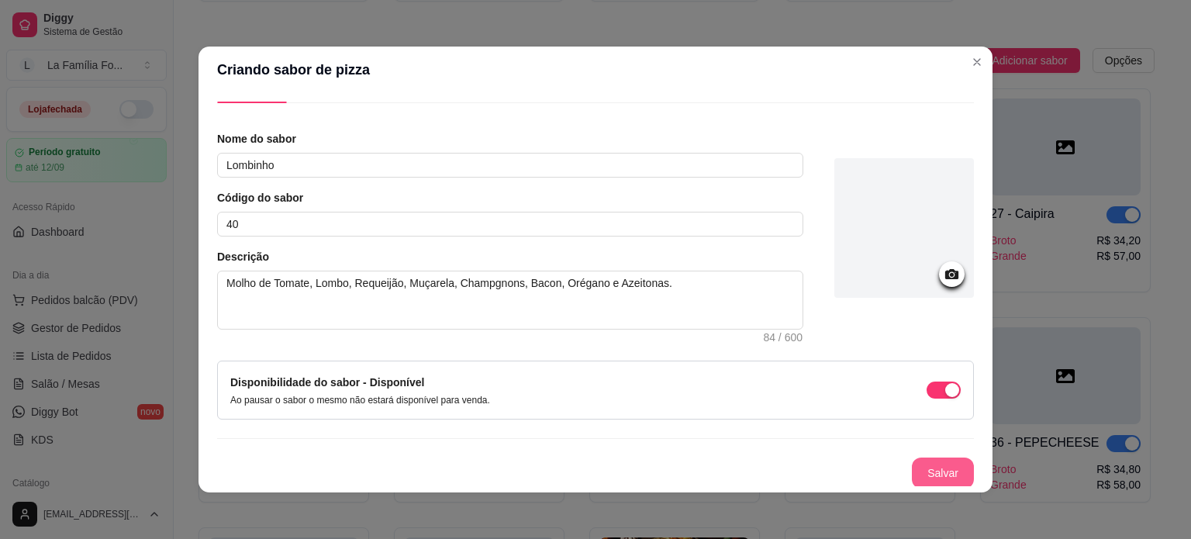
click at [927, 458] on button "Salvar" at bounding box center [943, 472] width 62 height 31
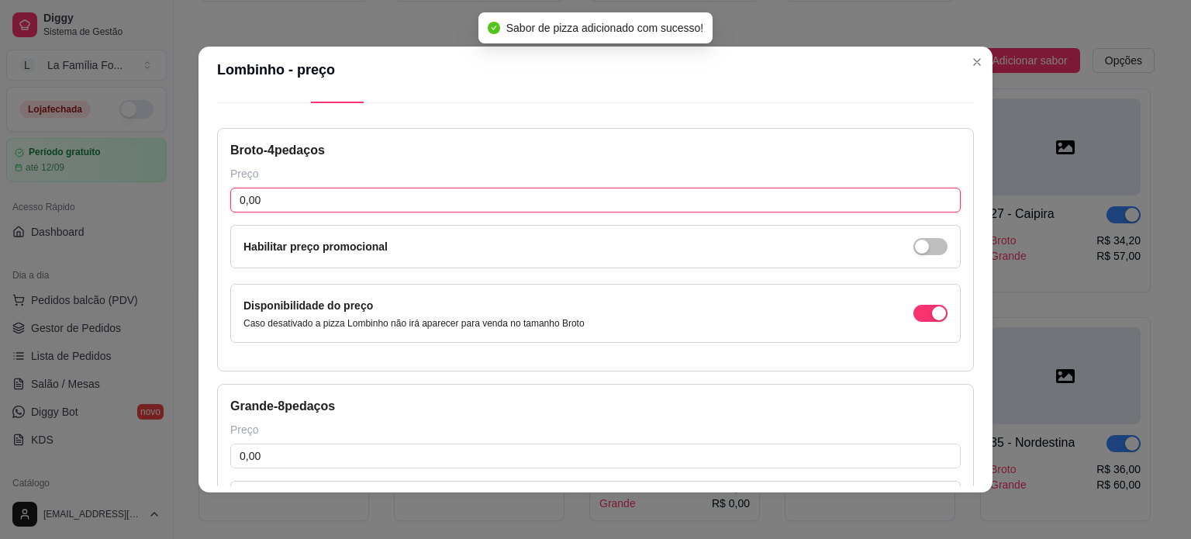
click at [469, 198] on input "0,00" at bounding box center [595, 200] width 730 height 25
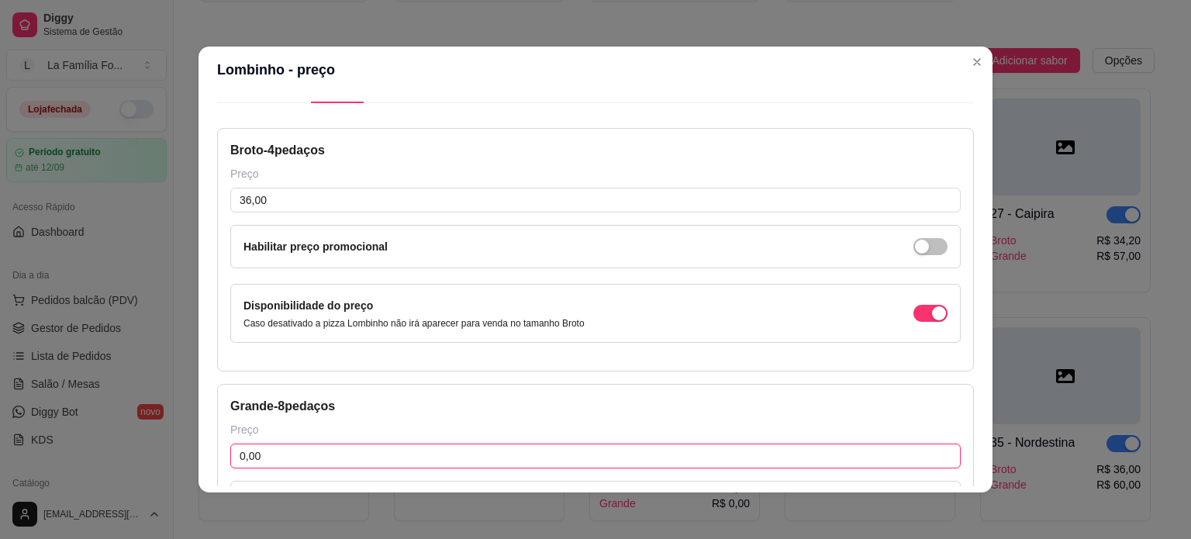
click at [381, 448] on input "0,00" at bounding box center [595, 455] width 730 height 25
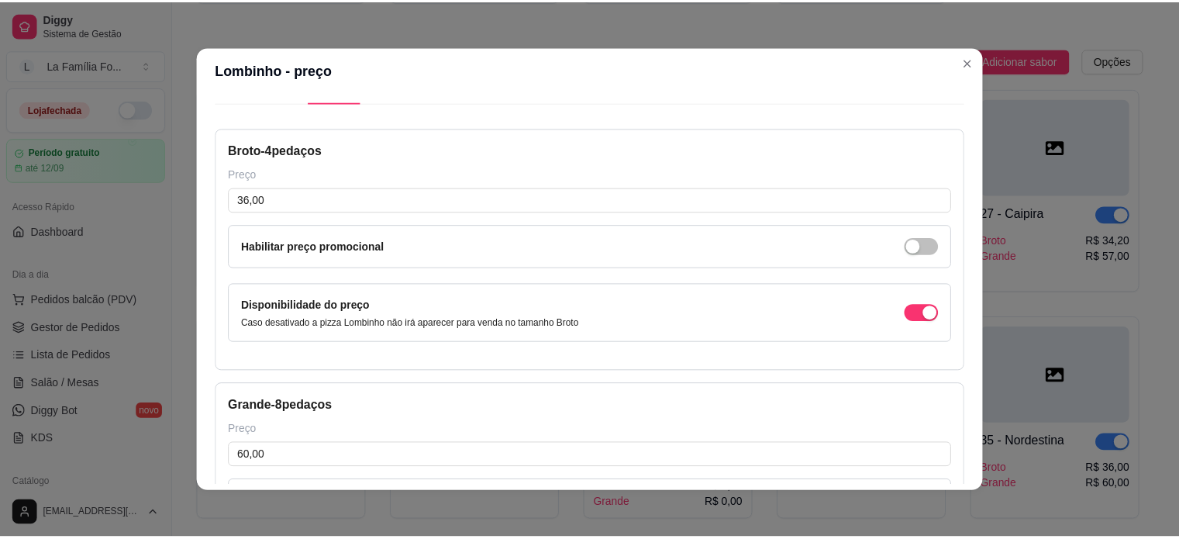
scroll to position [247, 0]
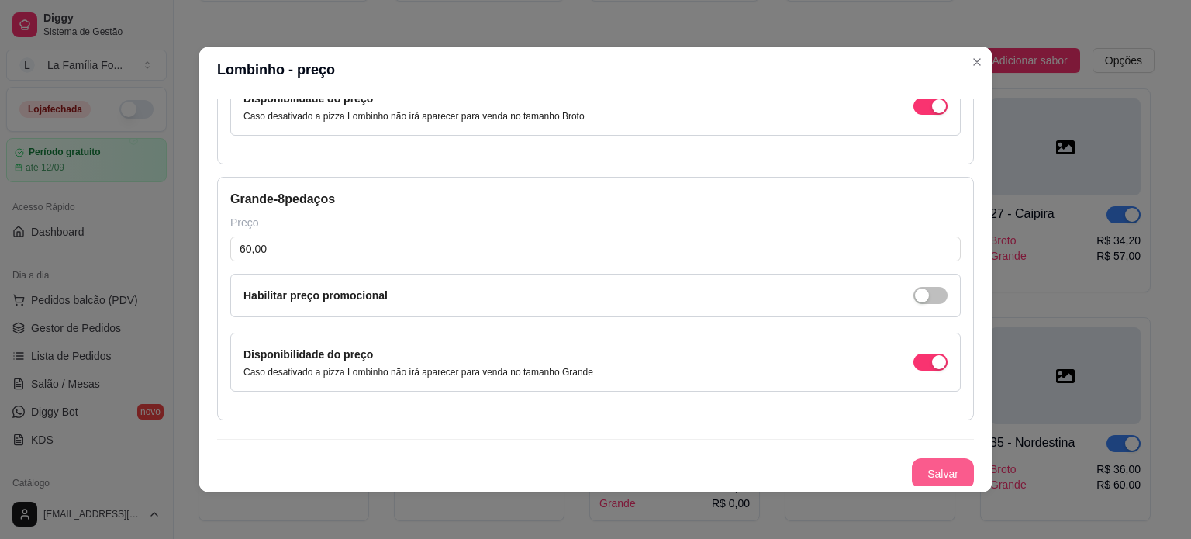
click at [942, 472] on button "Salvar" at bounding box center [943, 473] width 62 height 31
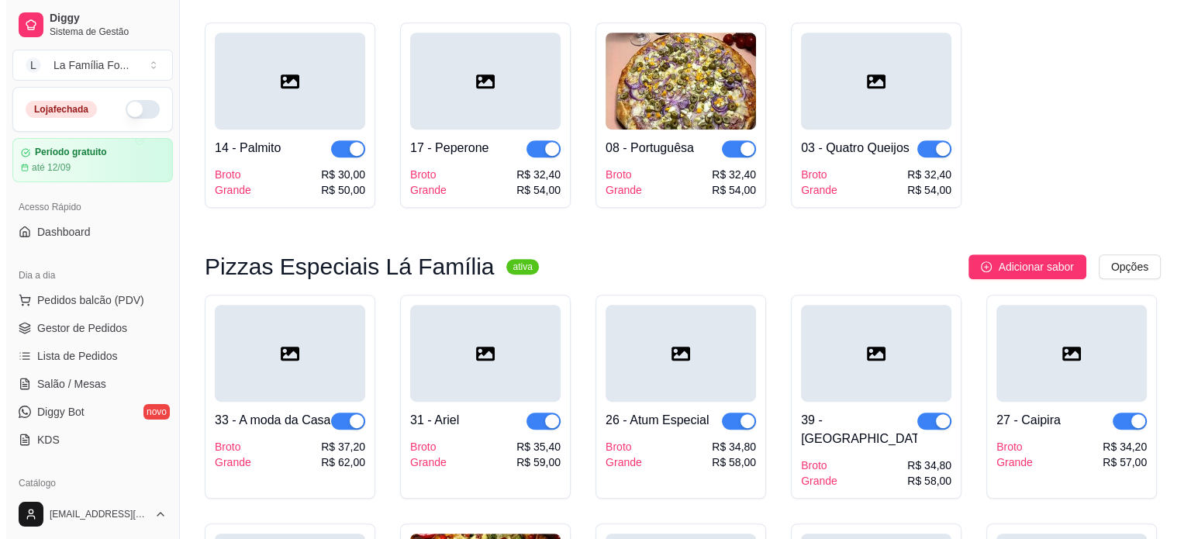
scroll to position [844, 0]
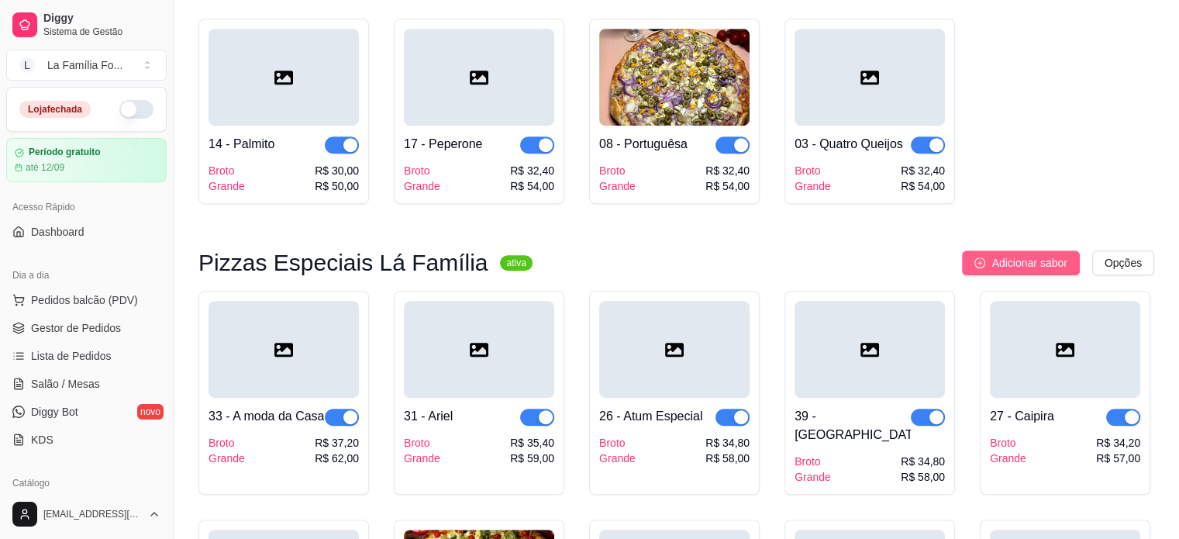
click at [985, 257] on icon "plus-circle" at bounding box center [979, 262] width 11 height 11
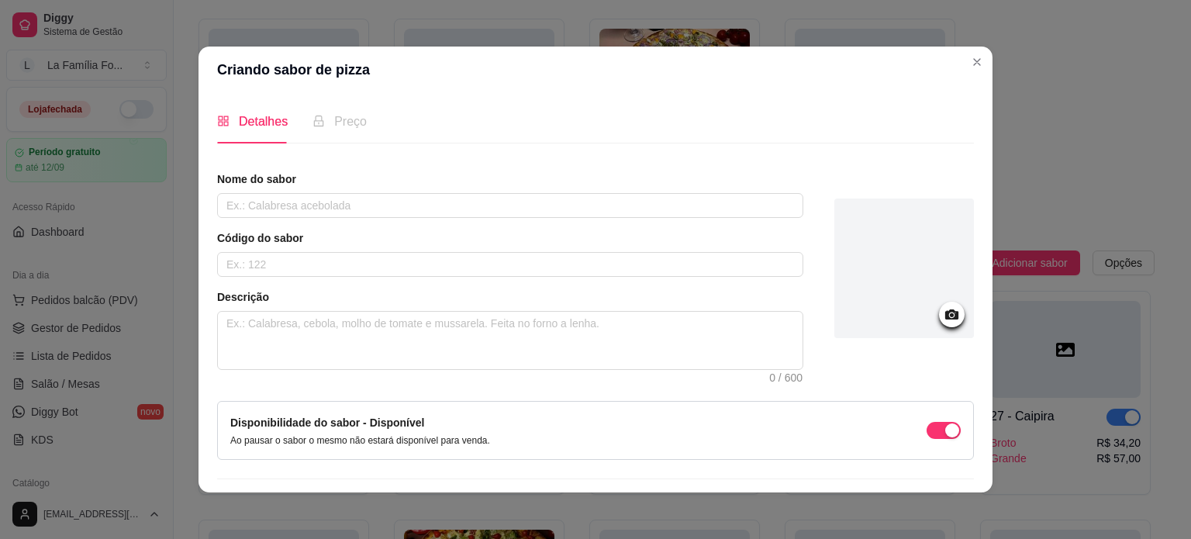
click at [288, 188] on div "Nome do sabor" at bounding box center [510, 194] width 586 height 47
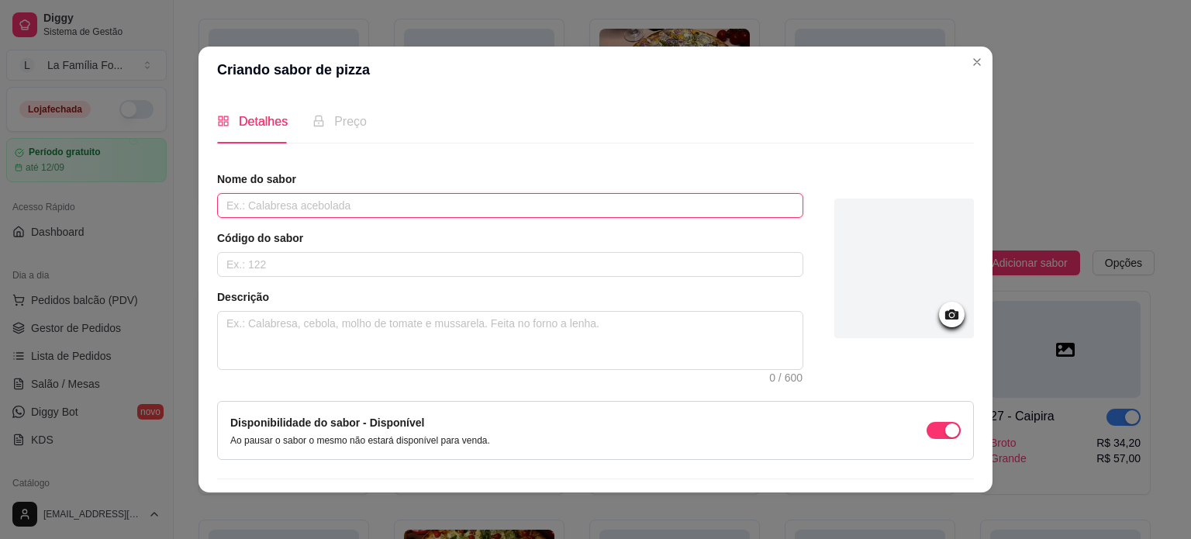
click at [291, 196] on input "text" at bounding box center [510, 205] width 586 height 25
click at [291, 196] on input "NAMO" at bounding box center [510, 205] width 586 height 25
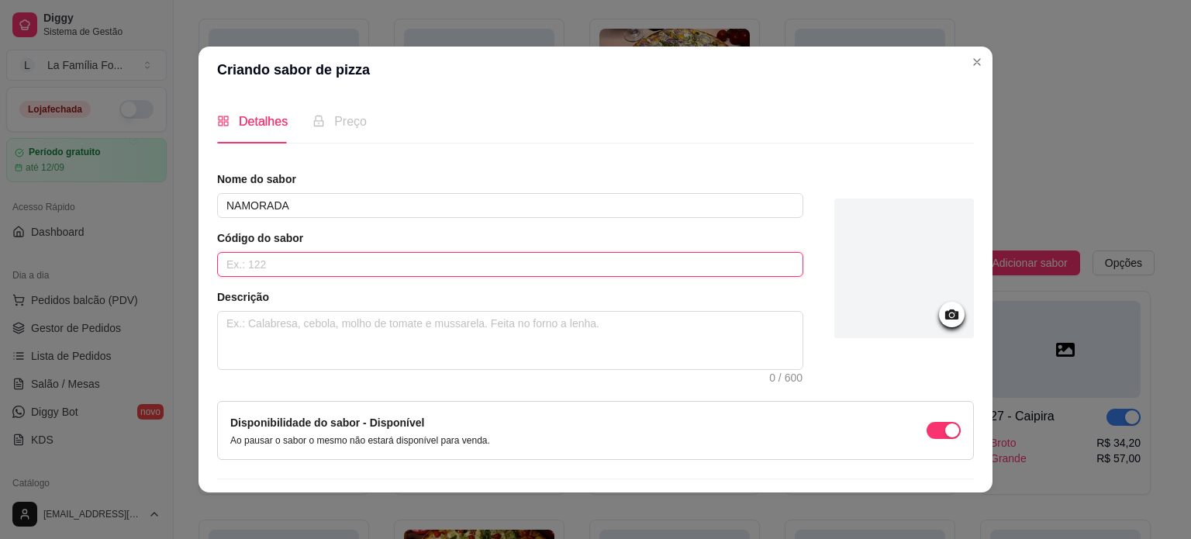
click at [292, 267] on input "text" at bounding box center [510, 264] width 586 height 25
click at [270, 336] on textarea at bounding box center [510, 340] width 584 height 57
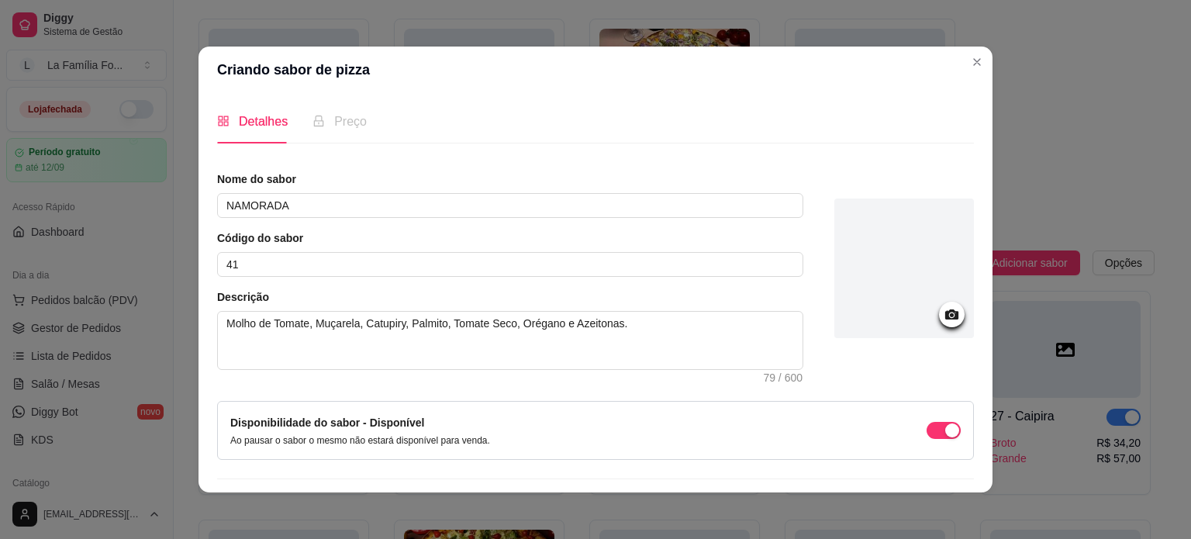
scroll to position [40, 0]
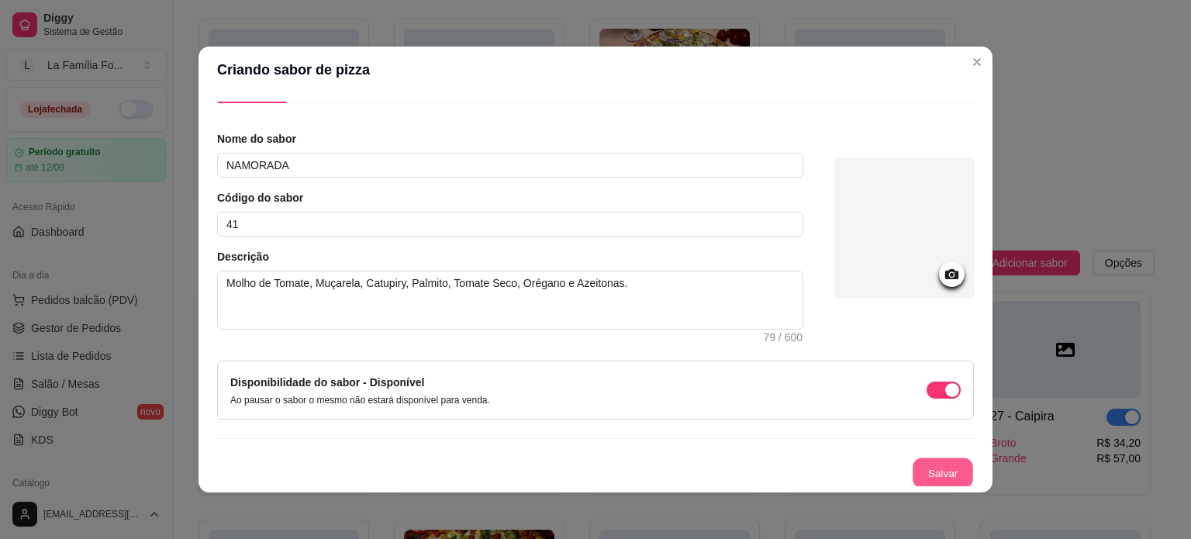
click at [921, 474] on button "Salvar" at bounding box center [942, 473] width 60 height 30
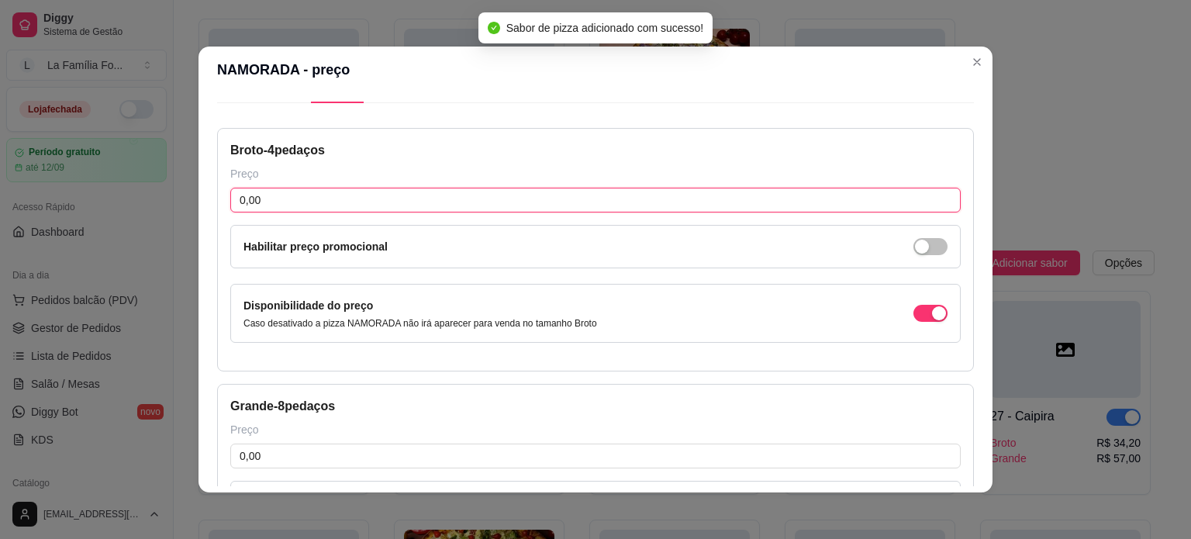
click at [380, 198] on input "0,00" at bounding box center [595, 200] width 730 height 25
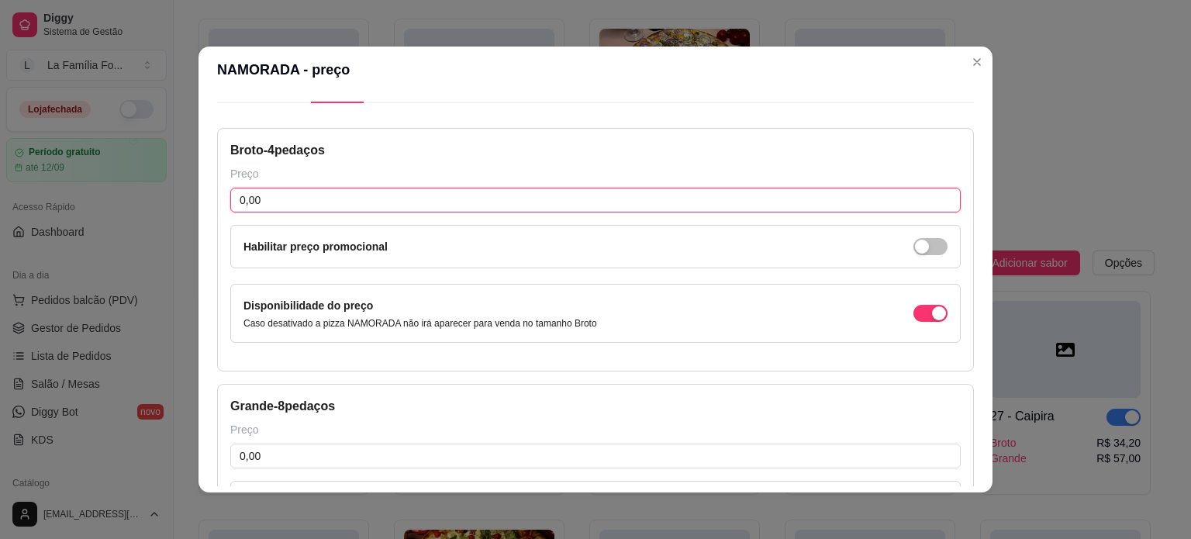
click at [380, 198] on input "0,00" at bounding box center [595, 200] width 730 height 25
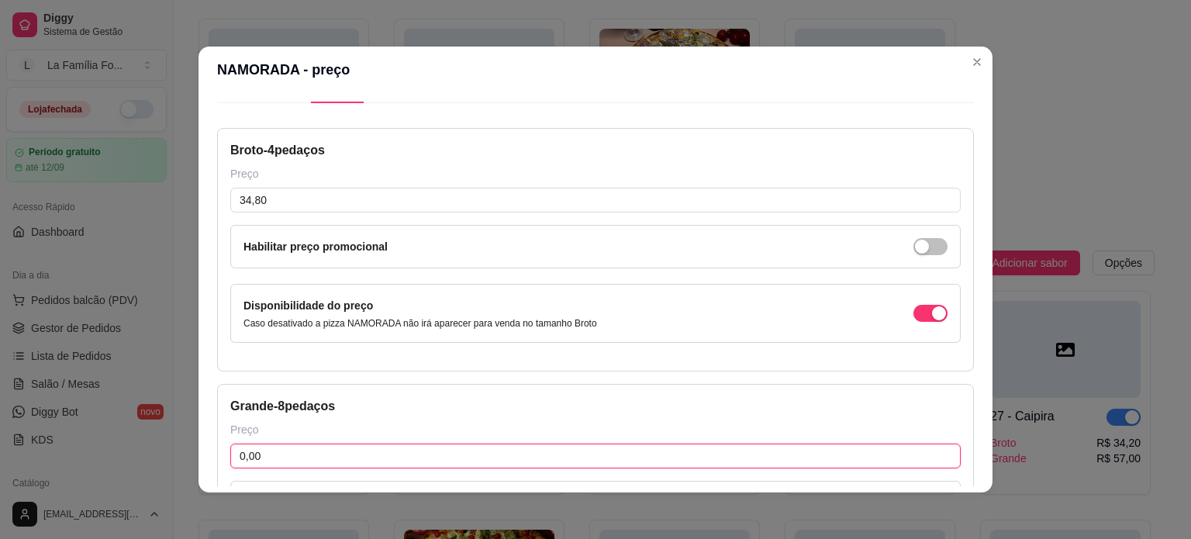
click at [277, 443] on input "0,00" at bounding box center [595, 455] width 730 height 25
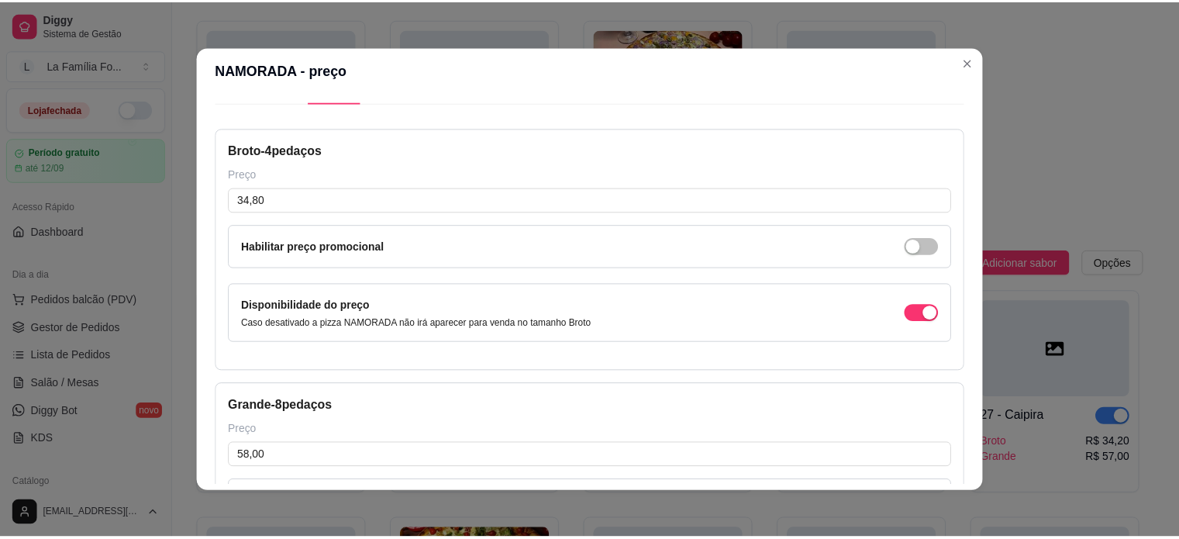
scroll to position [247, 0]
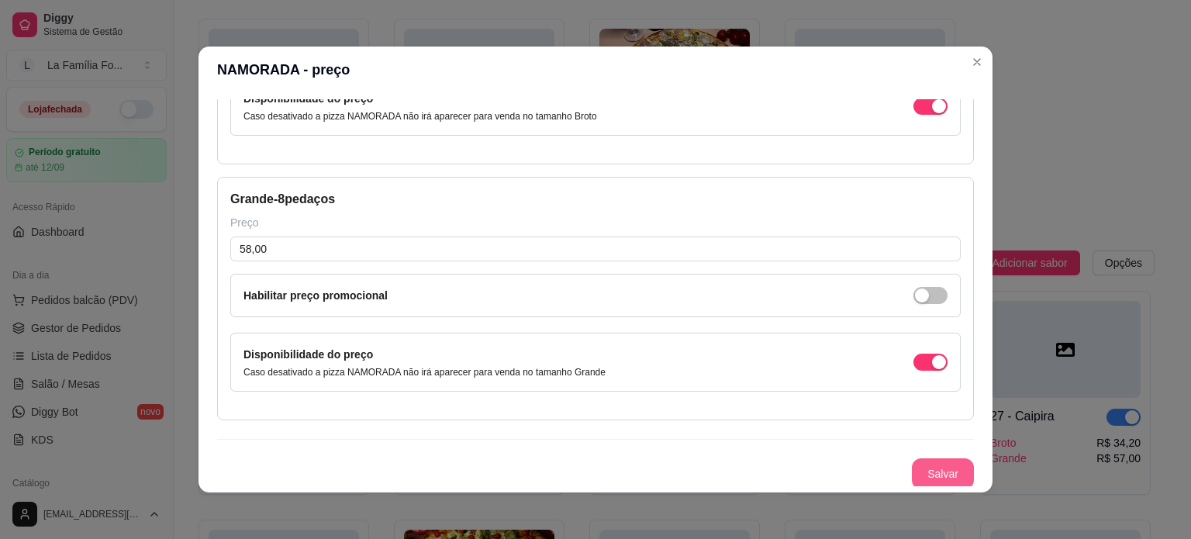
click at [927, 472] on button "Salvar" at bounding box center [943, 473] width 62 height 31
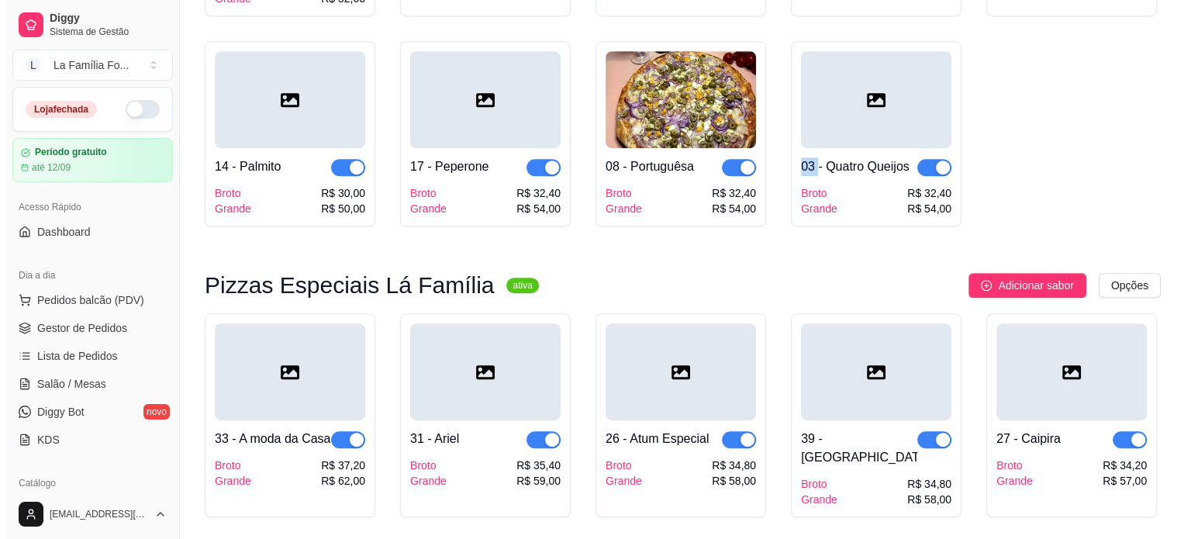
scroll to position [825, 0]
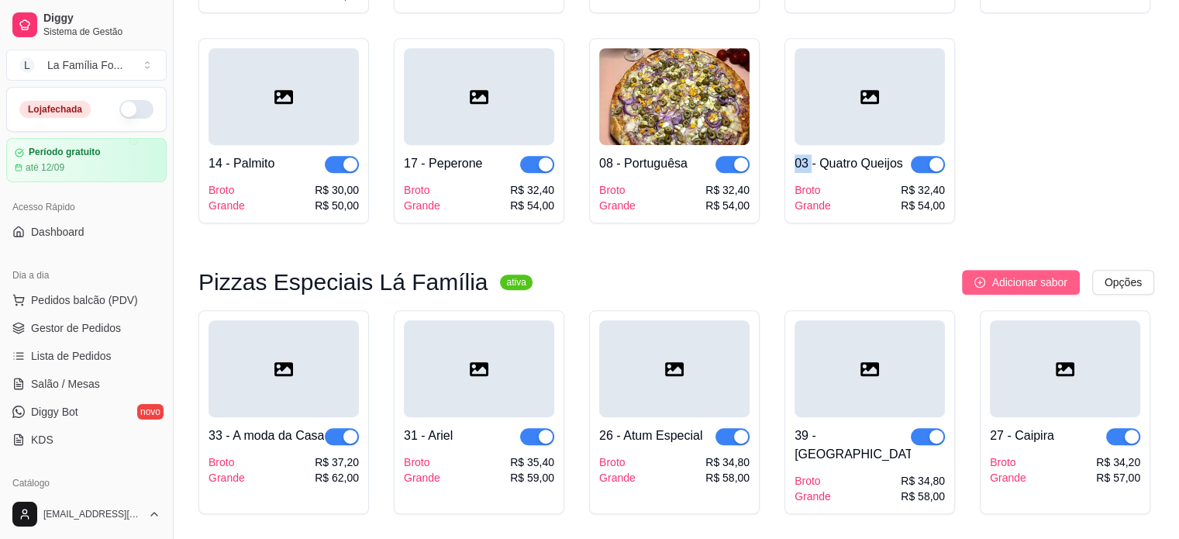
click at [1050, 274] on span "Adicionar sabor" at bounding box center [1028, 282] width 75 height 17
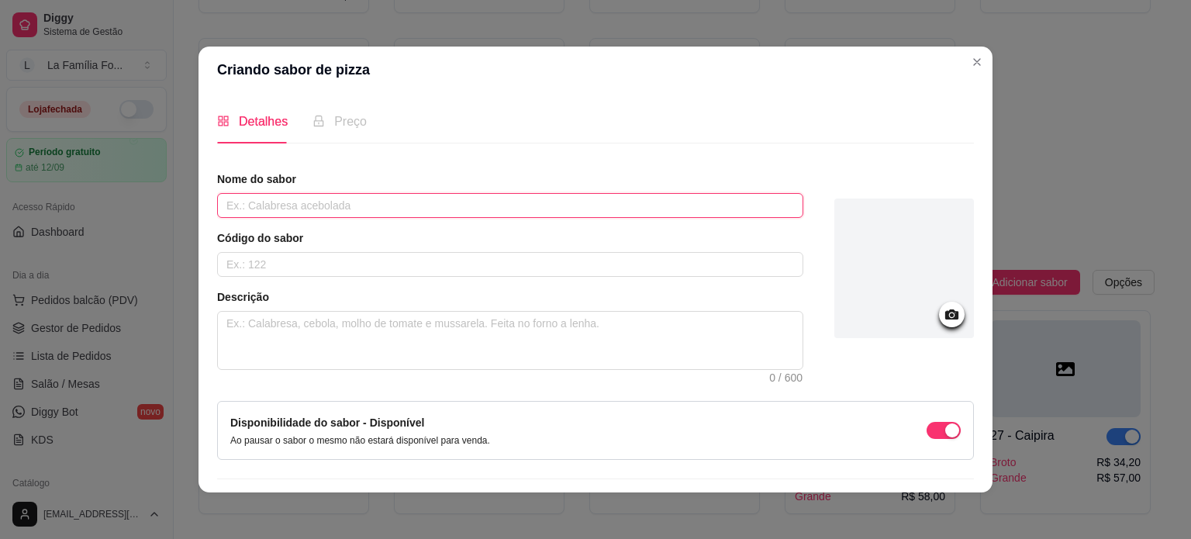
click at [399, 193] on input "text" at bounding box center [510, 205] width 586 height 25
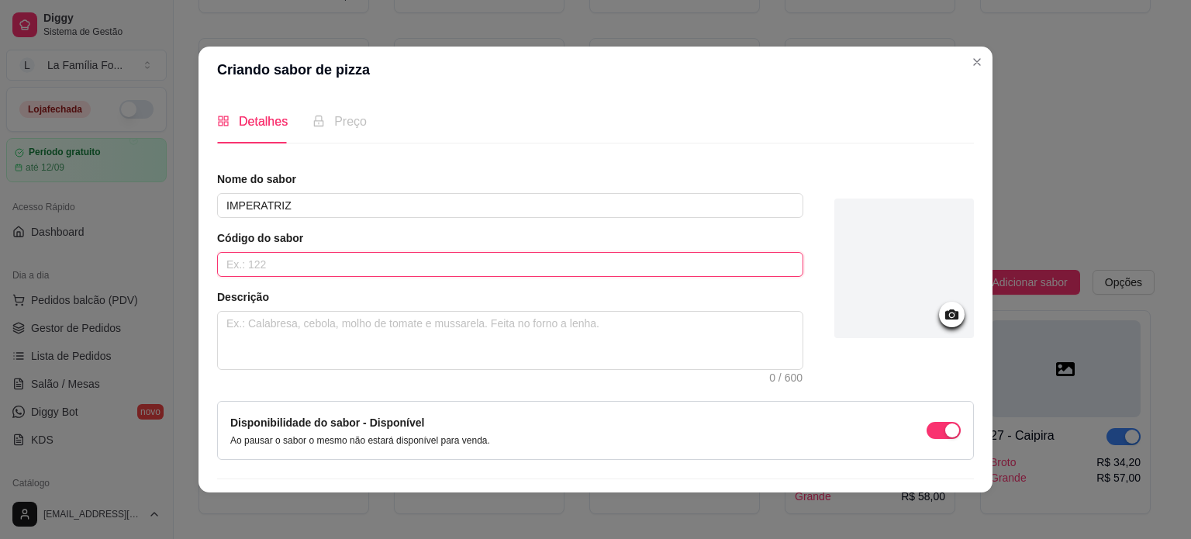
click at [384, 257] on input "text" at bounding box center [510, 264] width 586 height 25
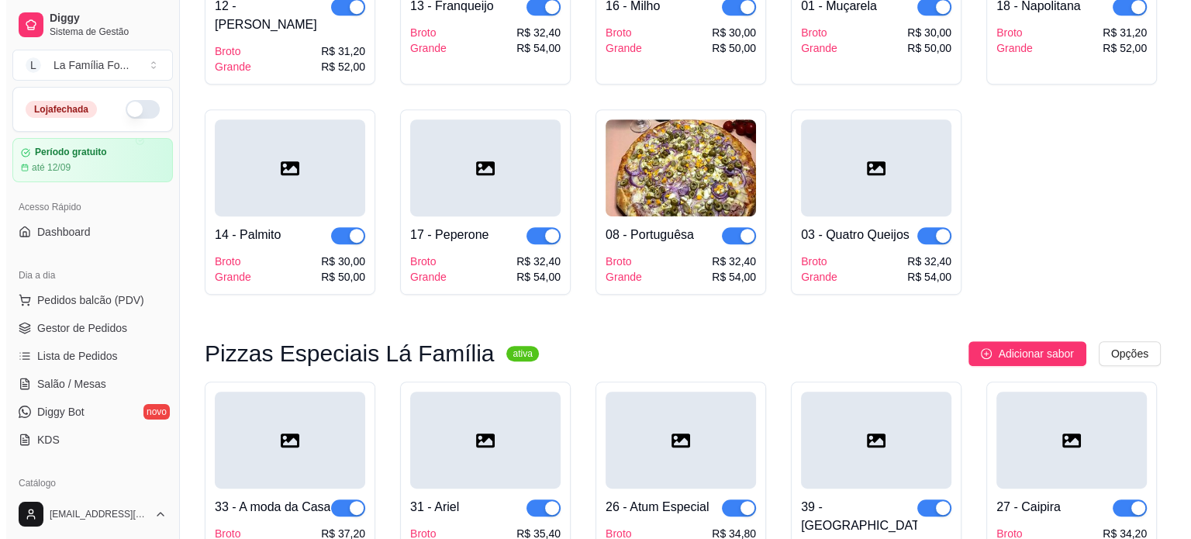
scroll to position [771, 0]
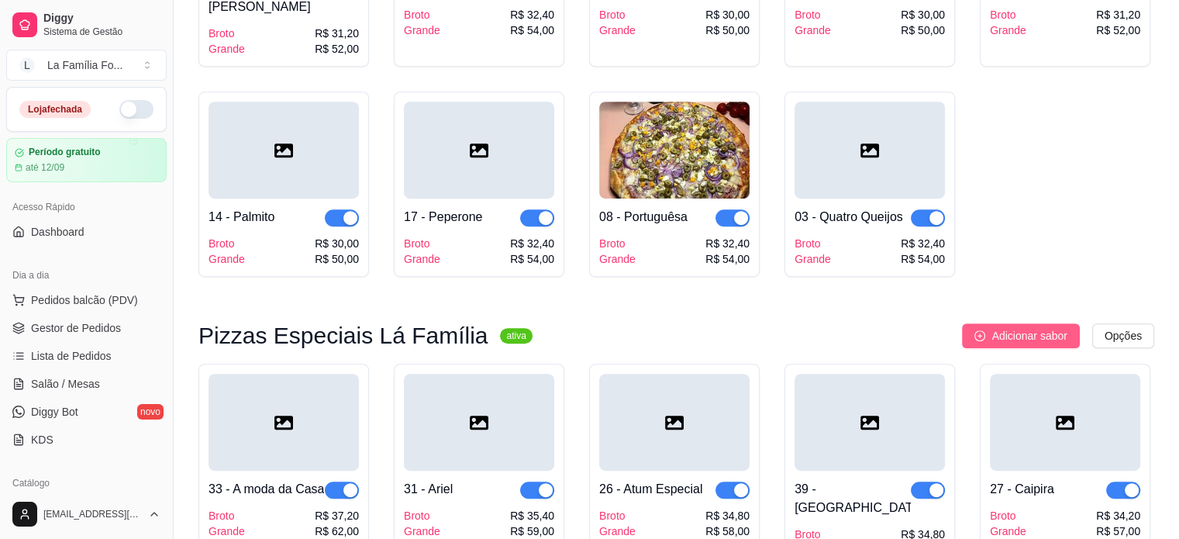
click at [1042, 323] on button "Adicionar sabor" at bounding box center [1020, 335] width 117 height 25
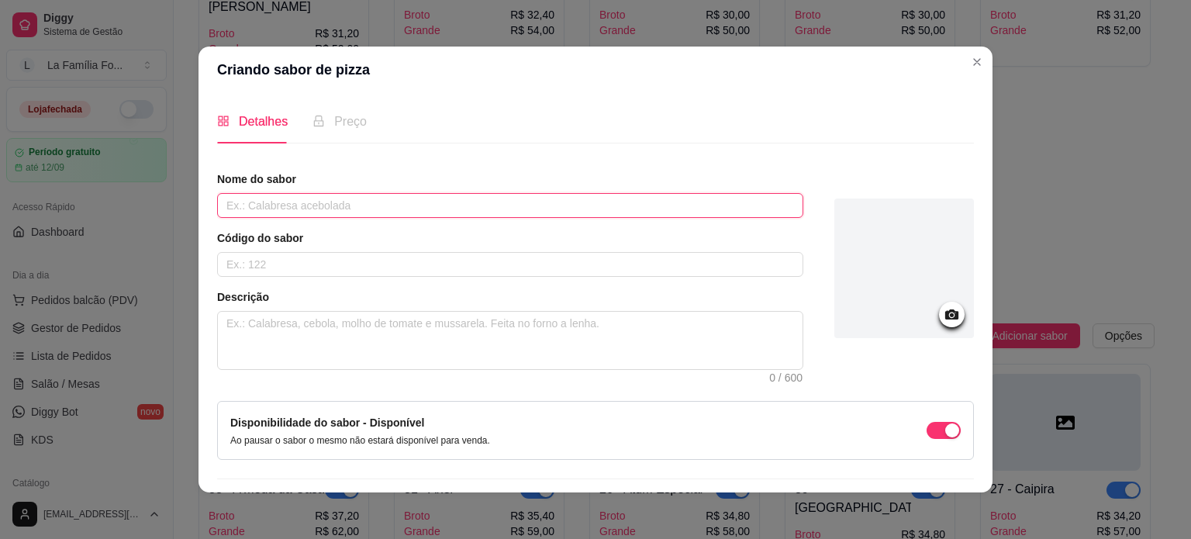
click at [481, 209] on input "text" at bounding box center [510, 205] width 586 height 25
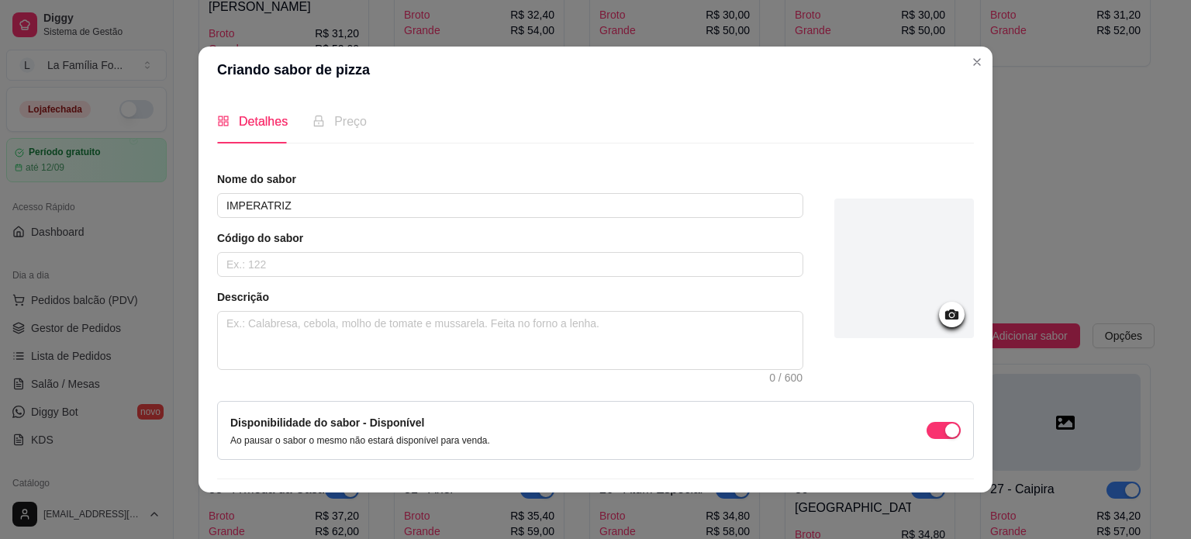
click at [453, 250] on div "Código do sabor" at bounding box center [510, 253] width 586 height 47
click at [454, 260] on input "text" at bounding box center [510, 264] width 586 height 25
click at [387, 353] on textarea at bounding box center [510, 340] width 584 height 57
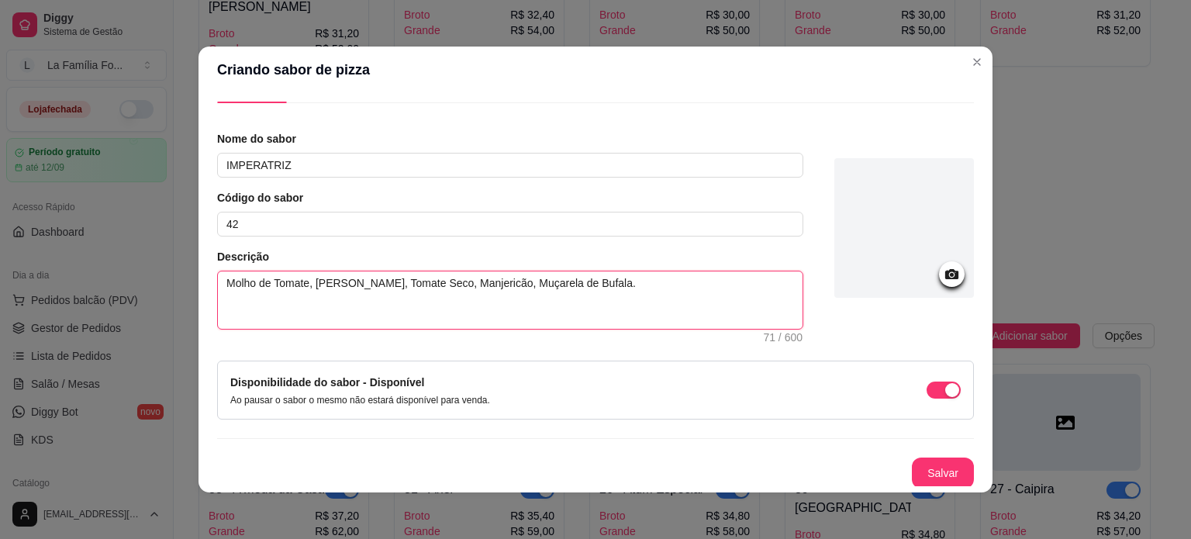
click at [589, 281] on textarea "Molho de Tomate, [PERSON_NAME], Tomate Seco, Manjericão, Muçarela de Bufala." at bounding box center [510, 299] width 584 height 57
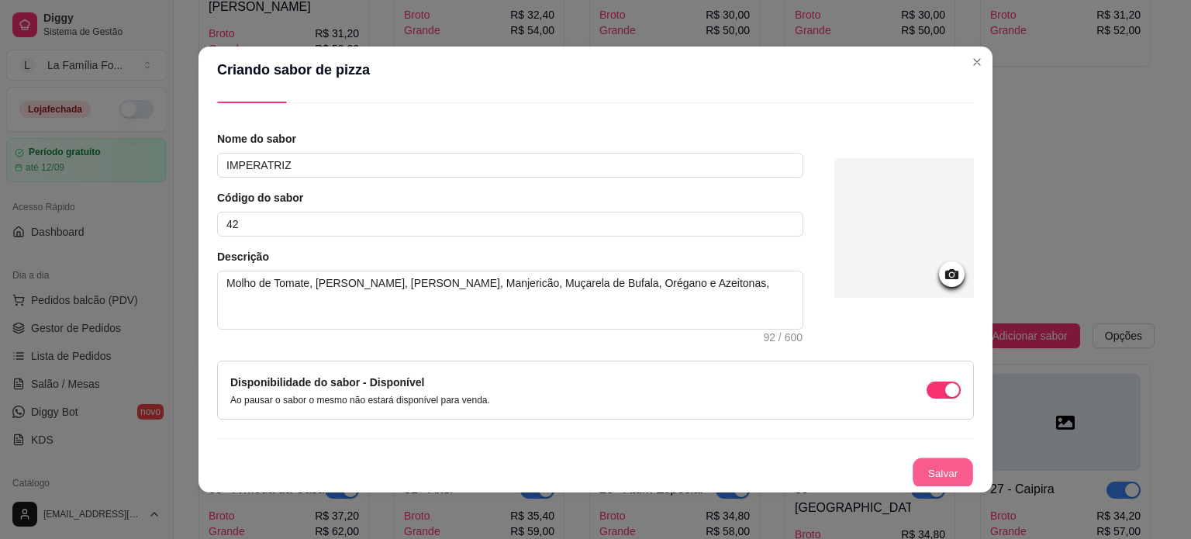
click at [915, 471] on button "Salvar" at bounding box center [942, 473] width 60 height 30
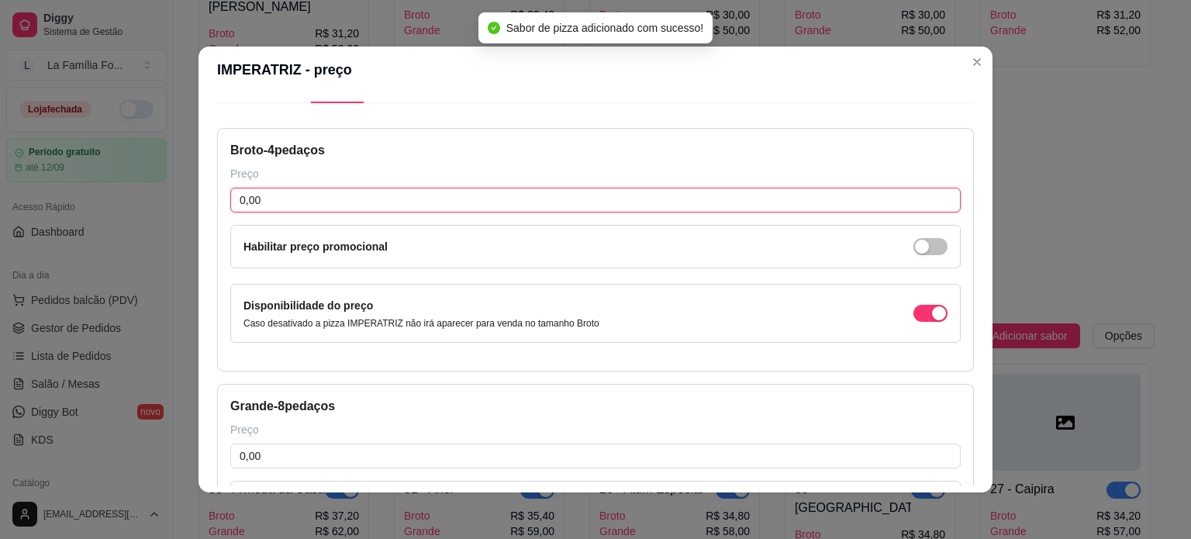
click at [451, 198] on input "0,00" at bounding box center [595, 200] width 730 height 25
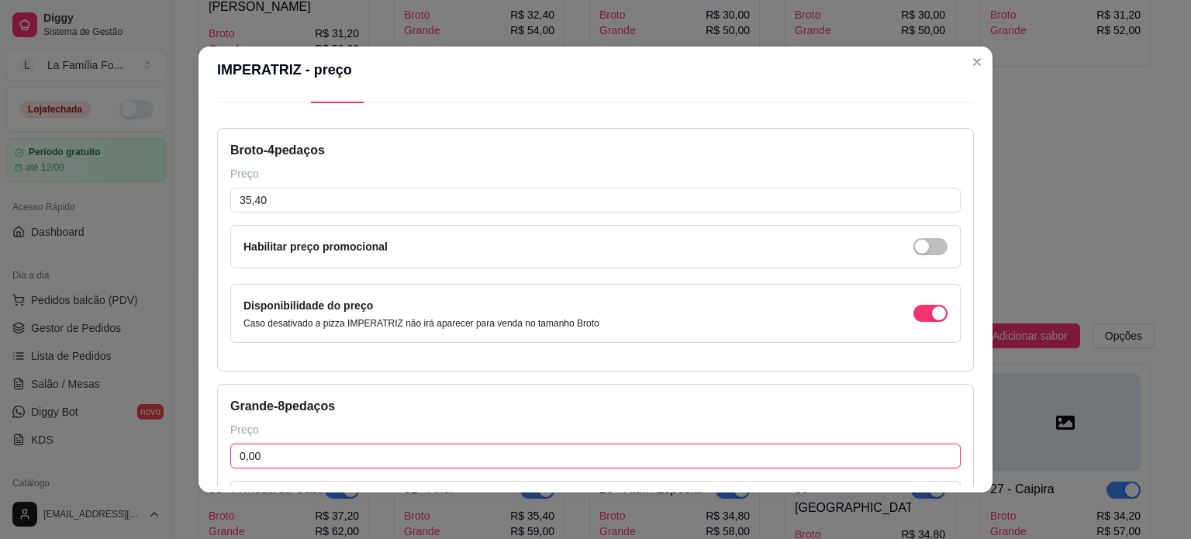
click at [291, 464] on input "0,00" at bounding box center [595, 455] width 730 height 25
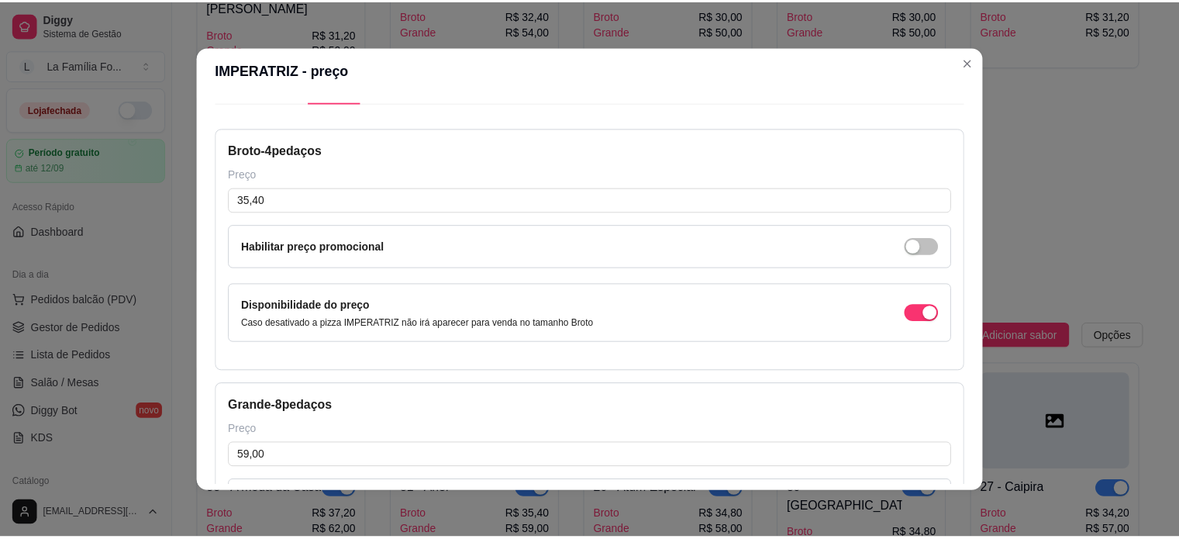
scroll to position [247, 0]
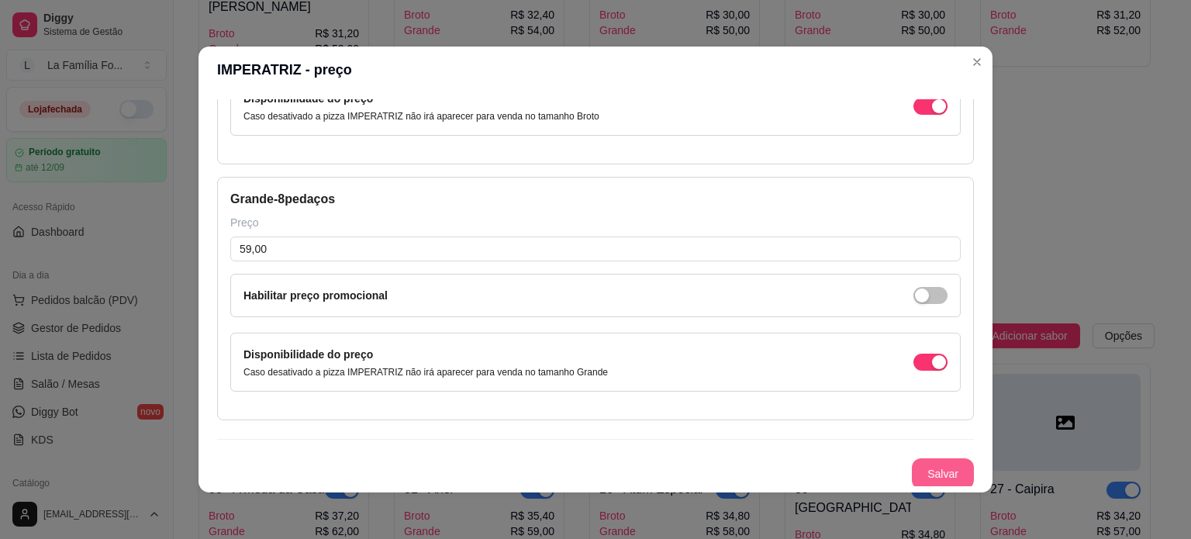
click at [912, 462] on button "Salvar" at bounding box center [943, 473] width 62 height 31
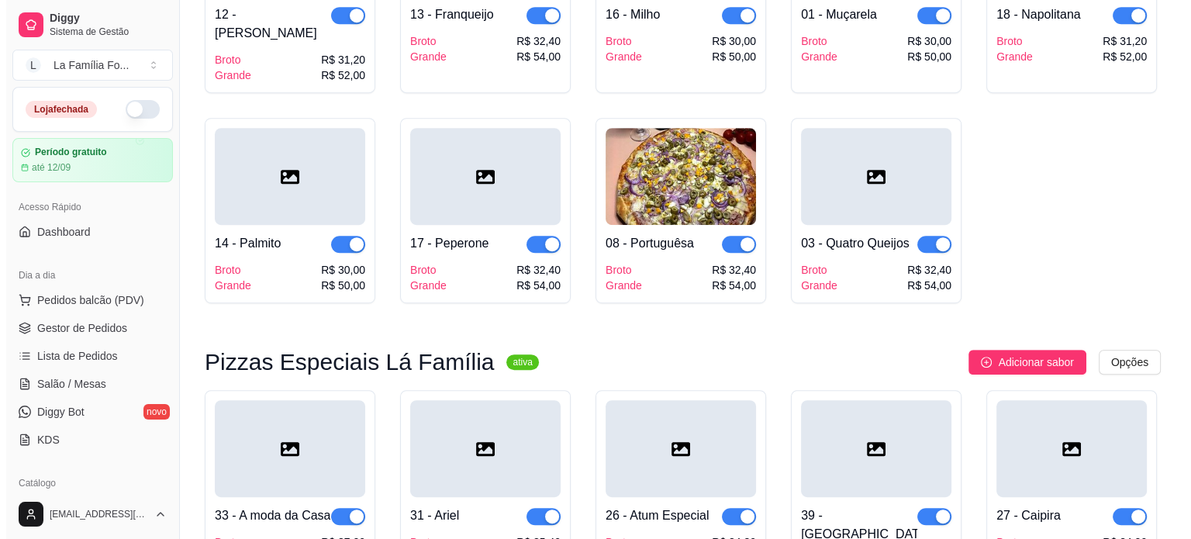
scroll to position [755, 0]
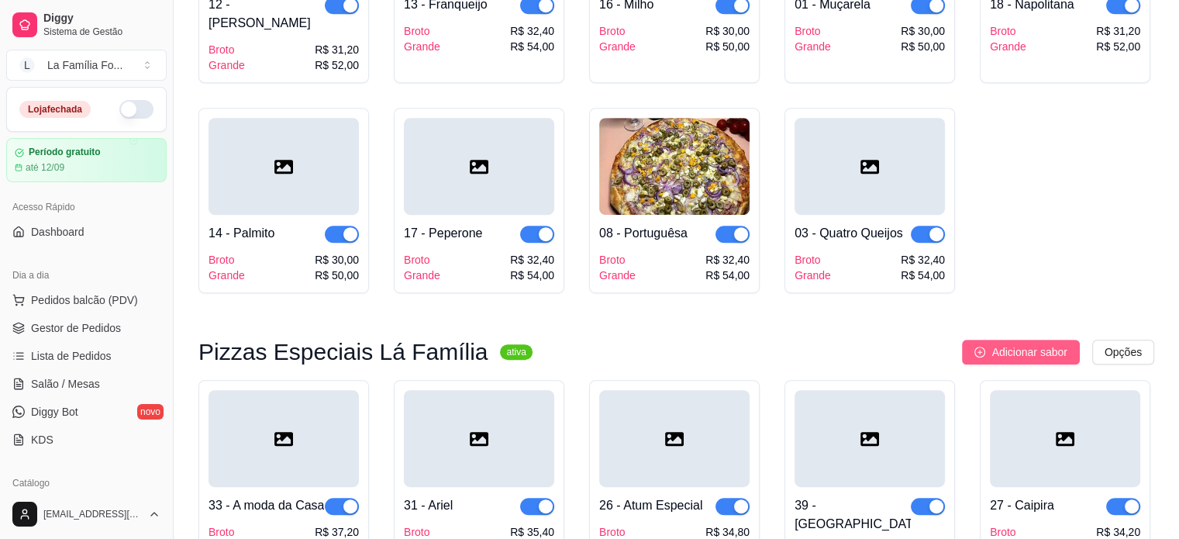
click at [995, 343] on span "Adicionar sabor" at bounding box center [1028, 351] width 75 height 17
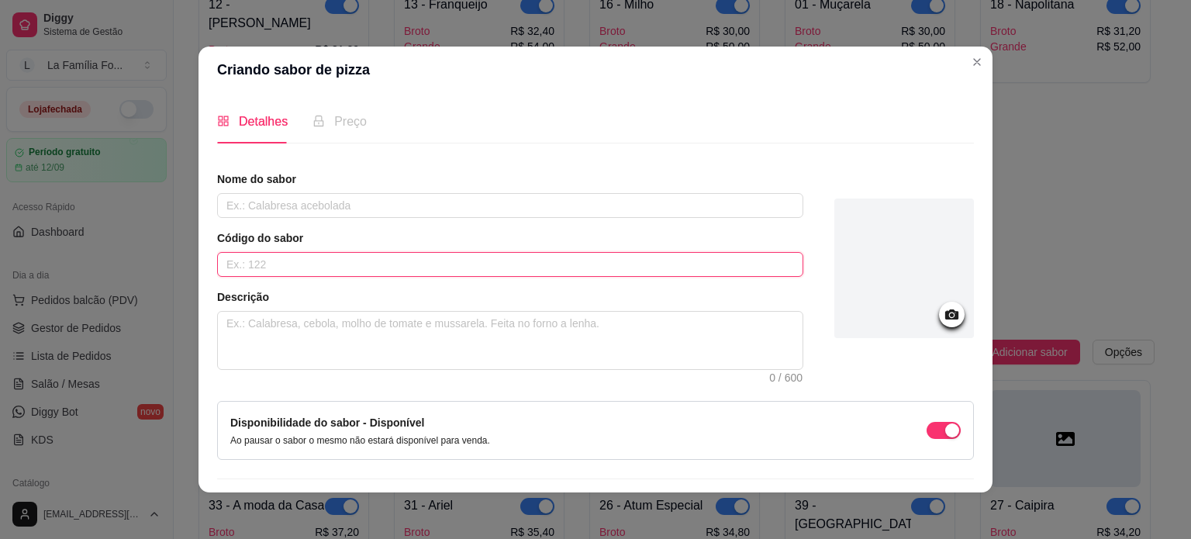
click at [417, 266] on input "text" at bounding box center [510, 264] width 586 height 25
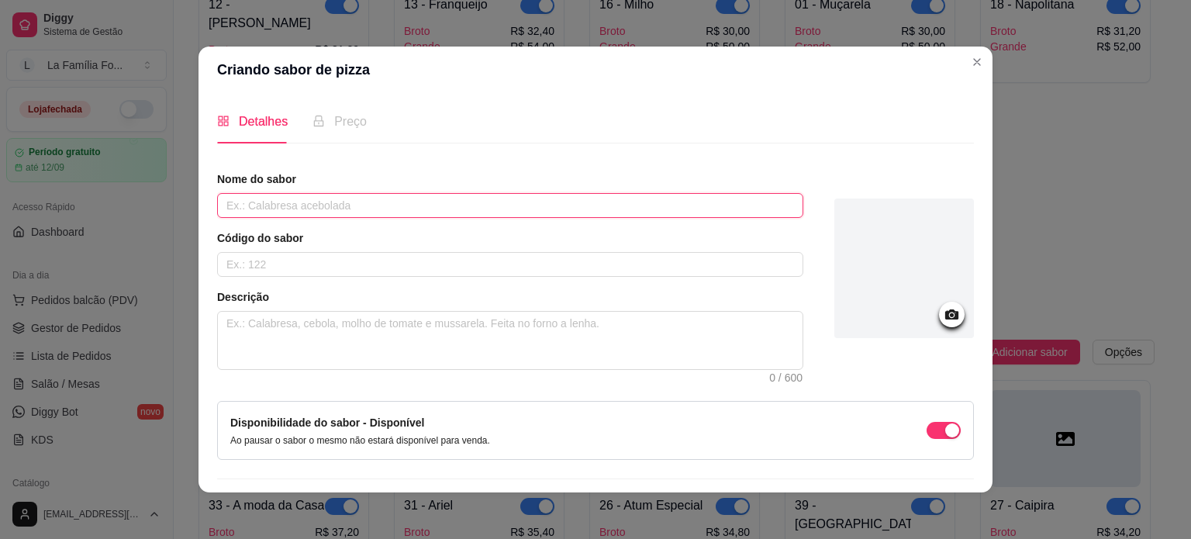
click at [384, 198] on input "text" at bounding box center [510, 205] width 586 height 25
click at [386, 211] on input "text" at bounding box center [510, 205] width 586 height 25
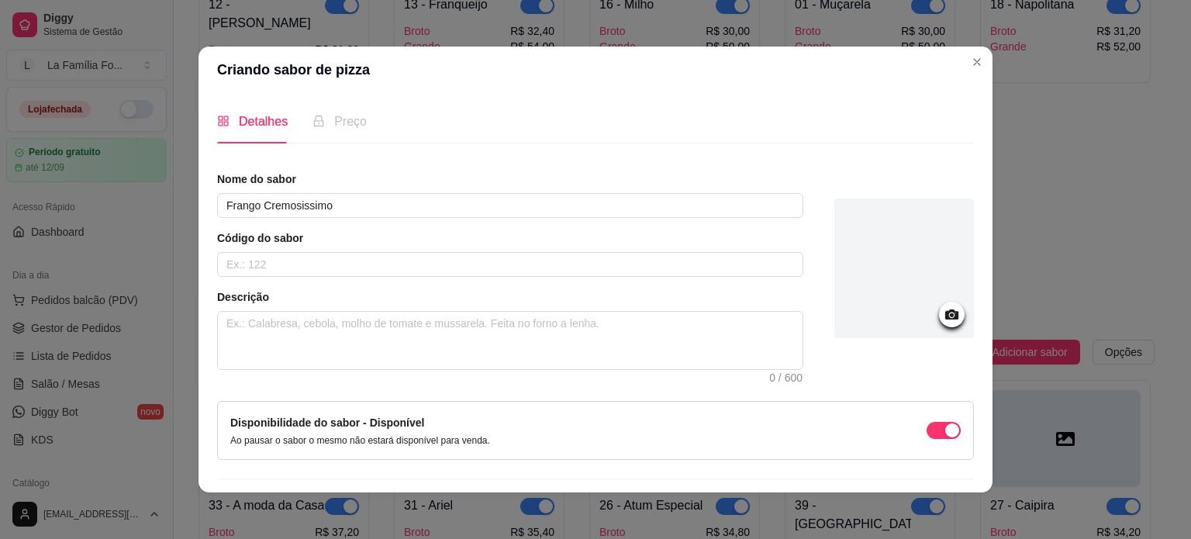
click at [366, 250] on div "Código do sabor" at bounding box center [510, 253] width 586 height 47
click at [360, 274] on input "text" at bounding box center [510, 264] width 586 height 25
click at [364, 340] on textarea at bounding box center [510, 340] width 584 height 57
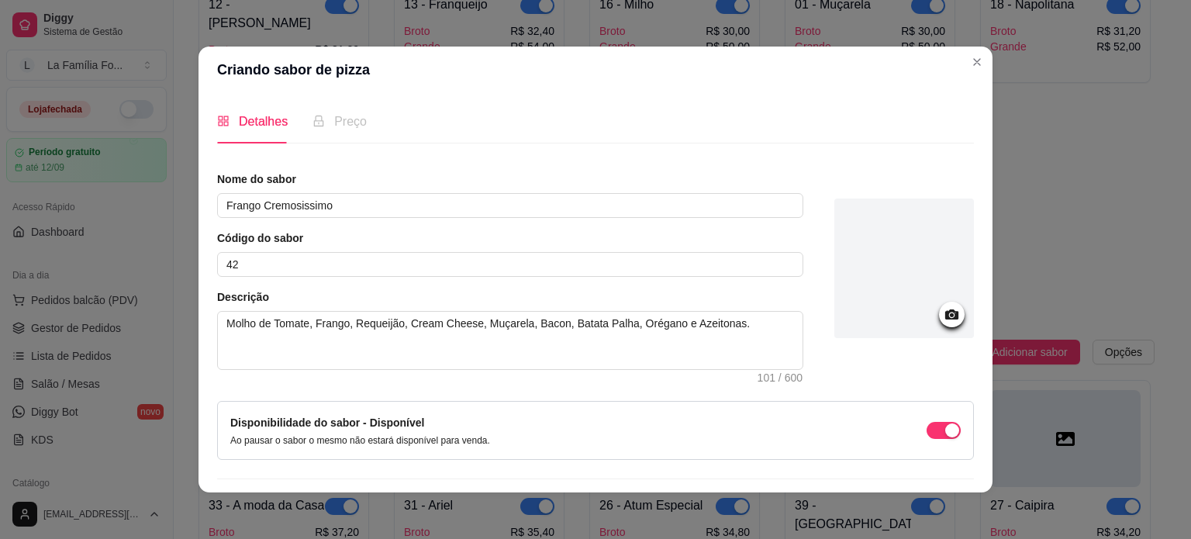
scroll to position [40, 0]
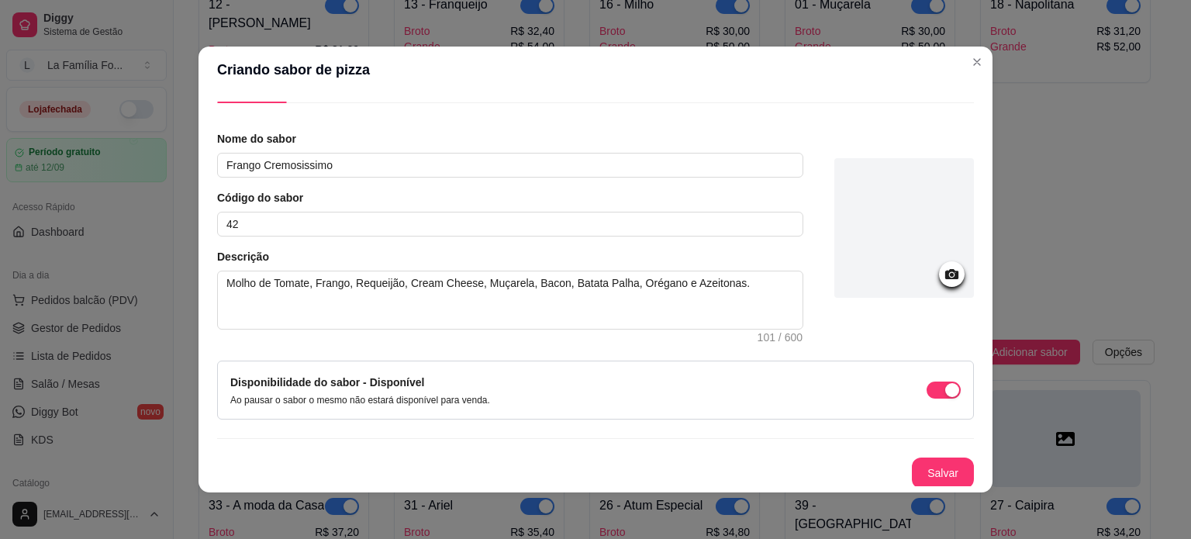
click at [928, 486] on div "Detalhes Preço Nome do sabor Frango Cremosissimo Código do sabor 42 Descrição M…" at bounding box center [595, 292] width 794 height 399
click at [927, 476] on button "Salvar" at bounding box center [942, 473] width 60 height 30
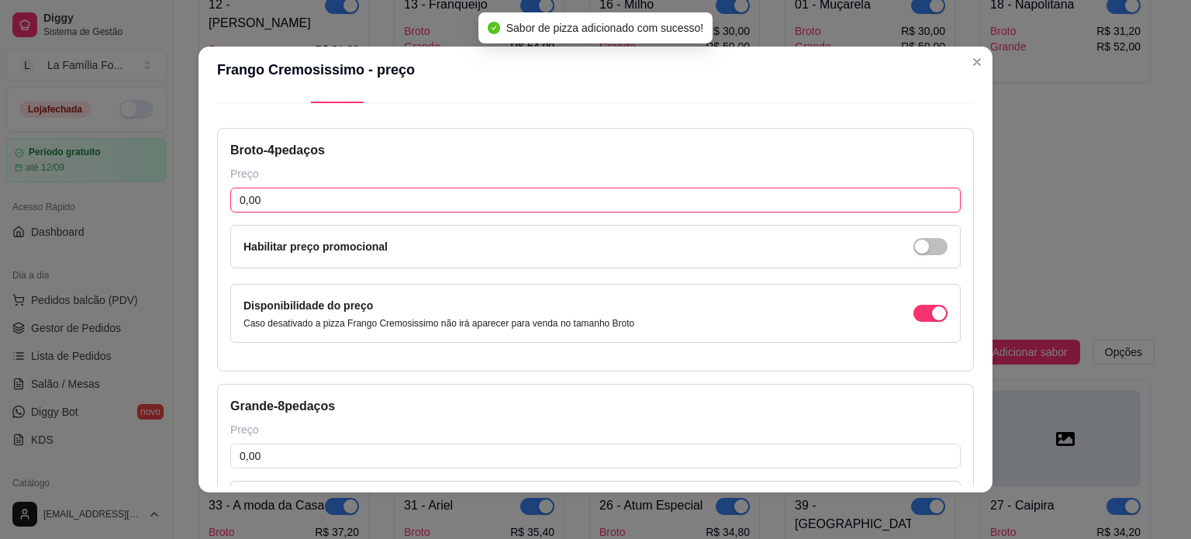
click at [488, 201] on input "0,00" at bounding box center [595, 200] width 730 height 25
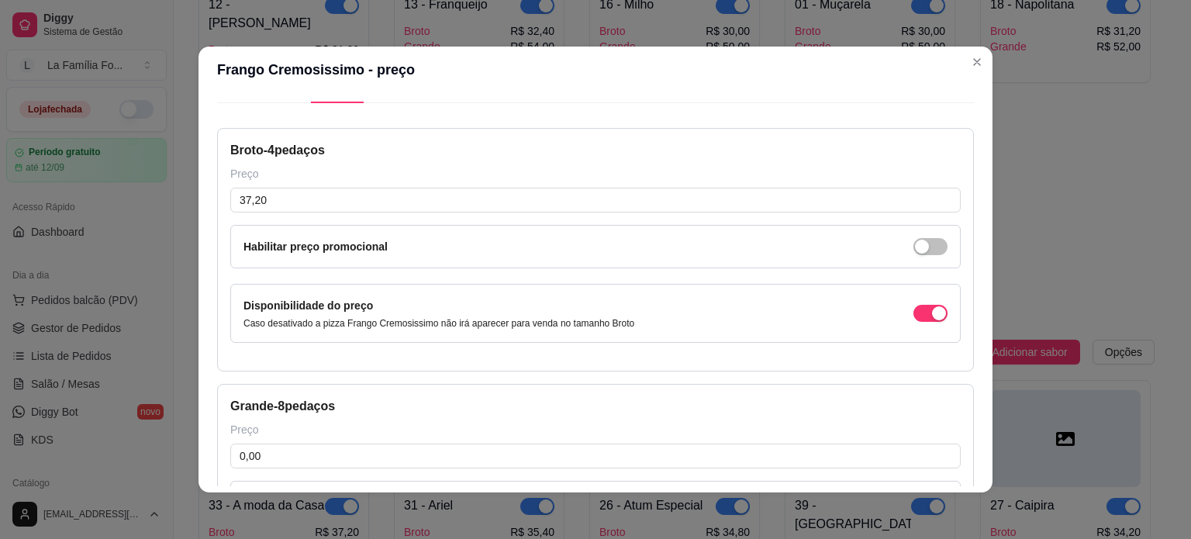
click at [372, 471] on div "Grande - 8 pedaços Preço 0,00 Habilitar preço promocional Disponibilidade do pr…" at bounding box center [595, 505] width 757 height 243
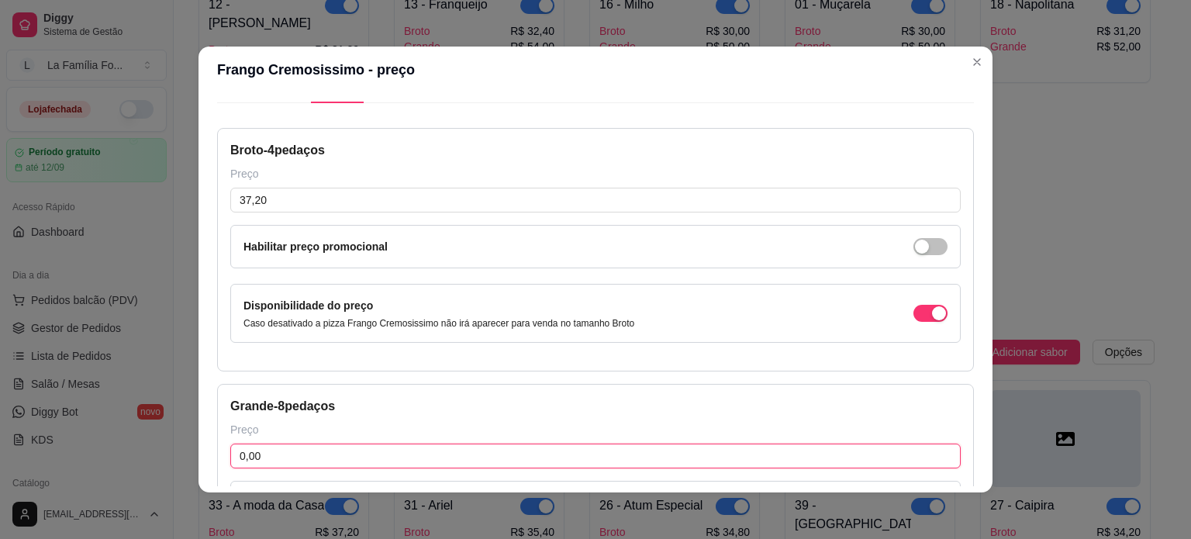
click at [367, 461] on input "0,00" at bounding box center [595, 455] width 730 height 25
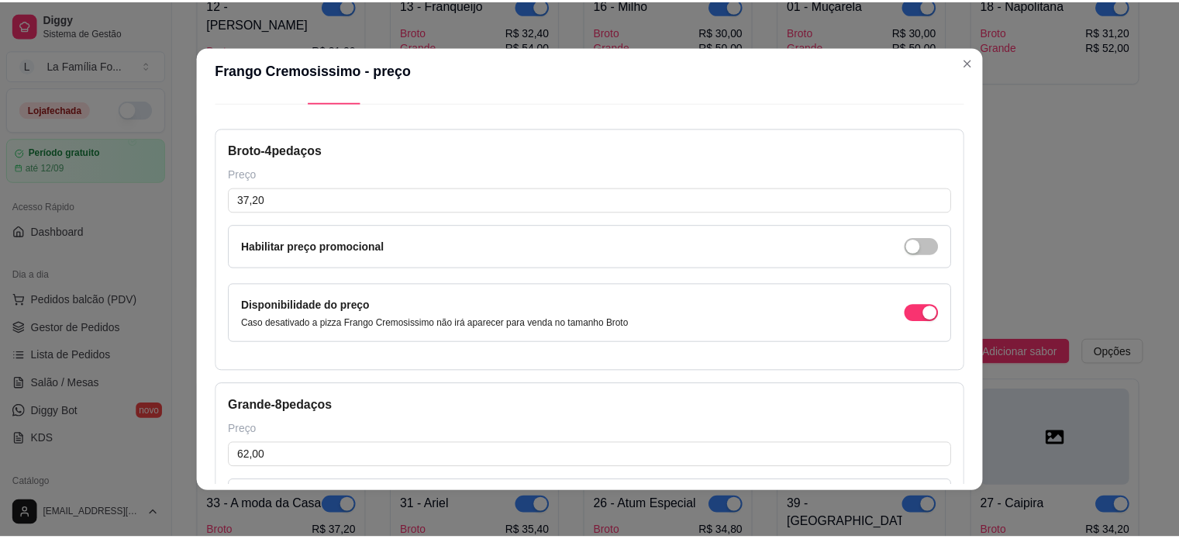
scroll to position [247, 0]
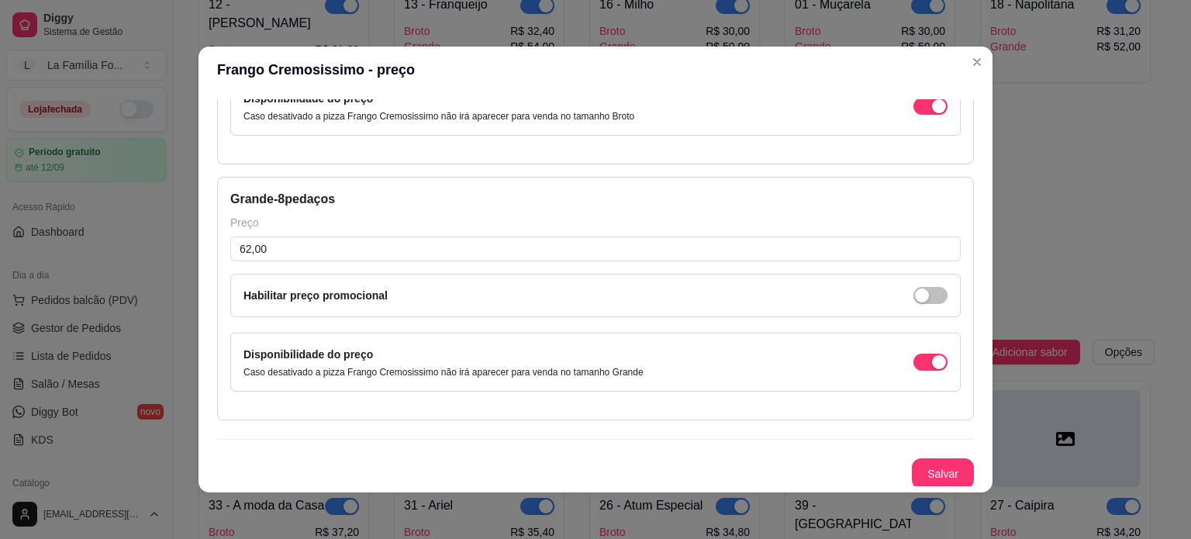
click at [933, 486] on div "Detalhes Preço Nome do sabor Frango Cremosissimo Código do sabor 42 Descrição M…" at bounding box center [595, 292] width 794 height 399
click at [931, 470] on button "Salvar" at bounding box center [943, 473] width 62 height 31
click at [931, 470] on button "Salvar" at bounding box center [942, 474] width 60 height 30
click at [936, 469] on button "Salvar" at bounding box center [943, 473] width 62 height 31
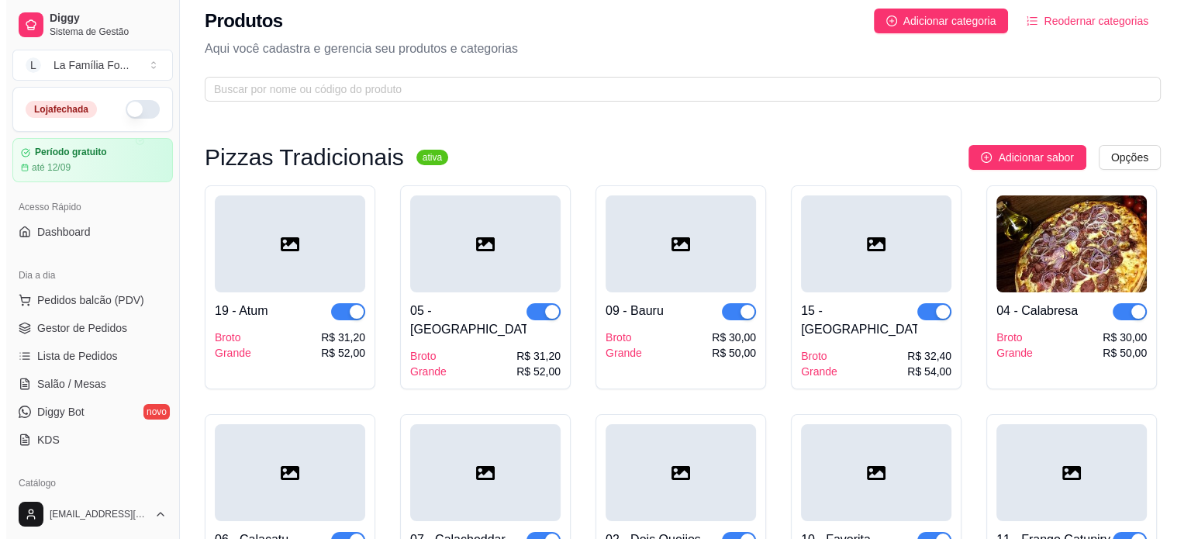
scroll to position [0, 0]
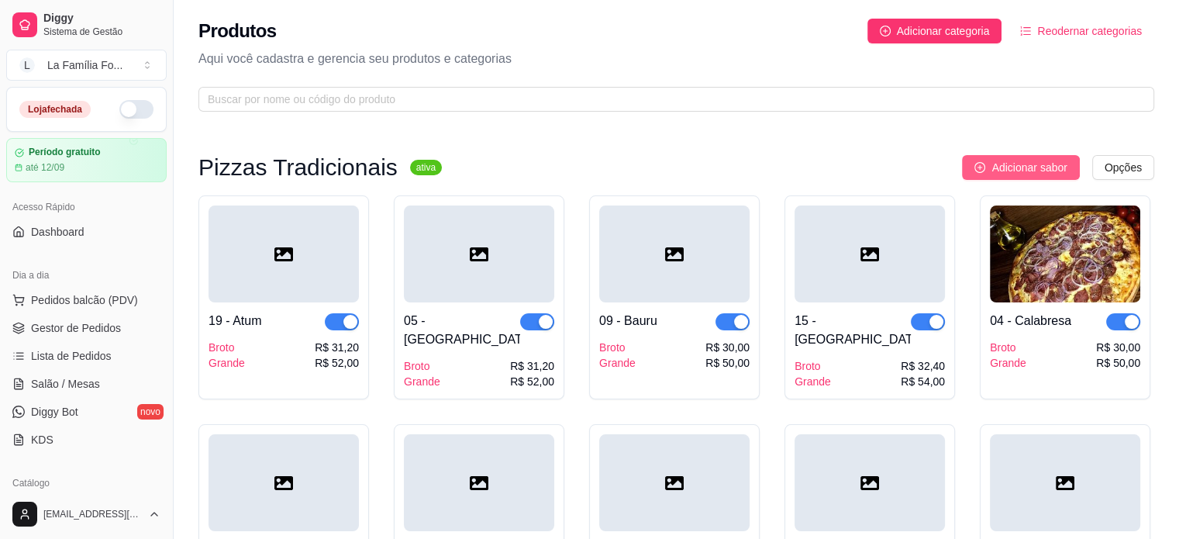
click at [985, 164] on icon "plus-circle" at bounding box center [979, 167] width 11 height 11
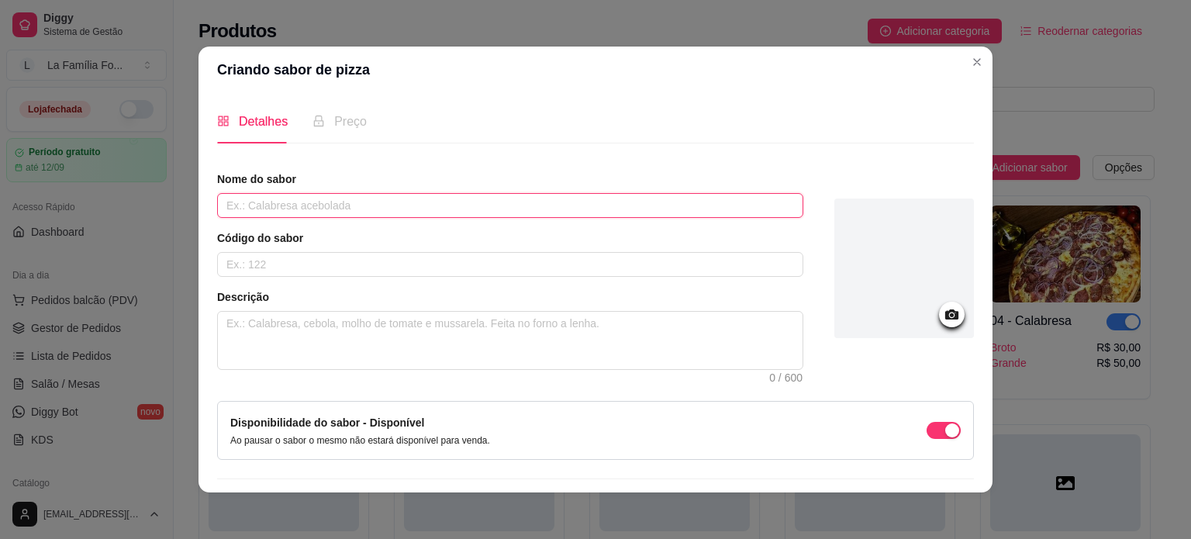
click at [412, 206] on input "text" at bounding box center [510, 205] width 586 height 25
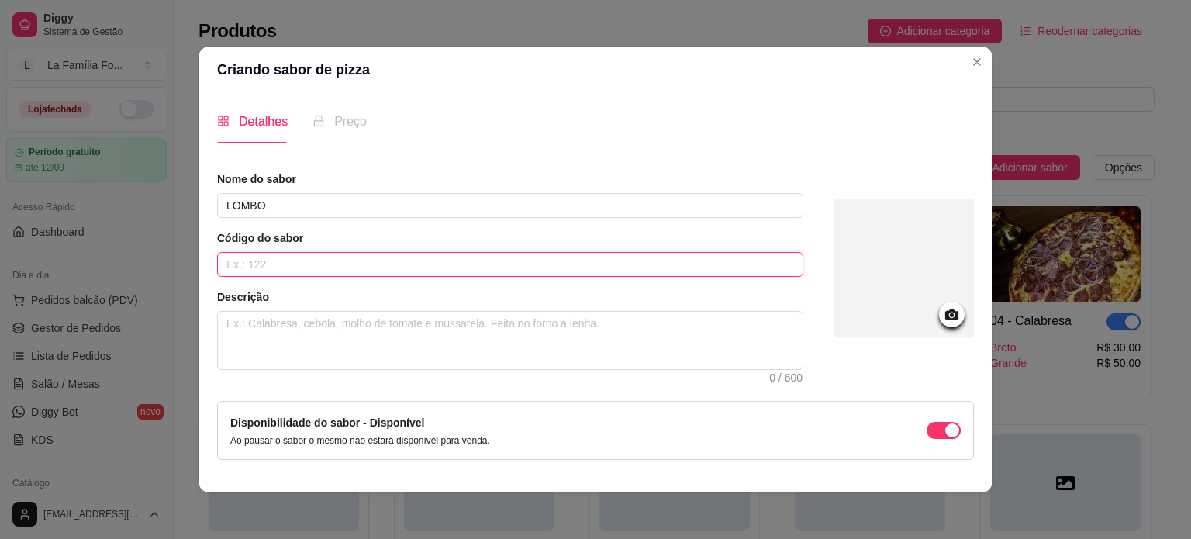
click at [384, 259] on input "text" at bounding box center [510, 264] width 586 height 25
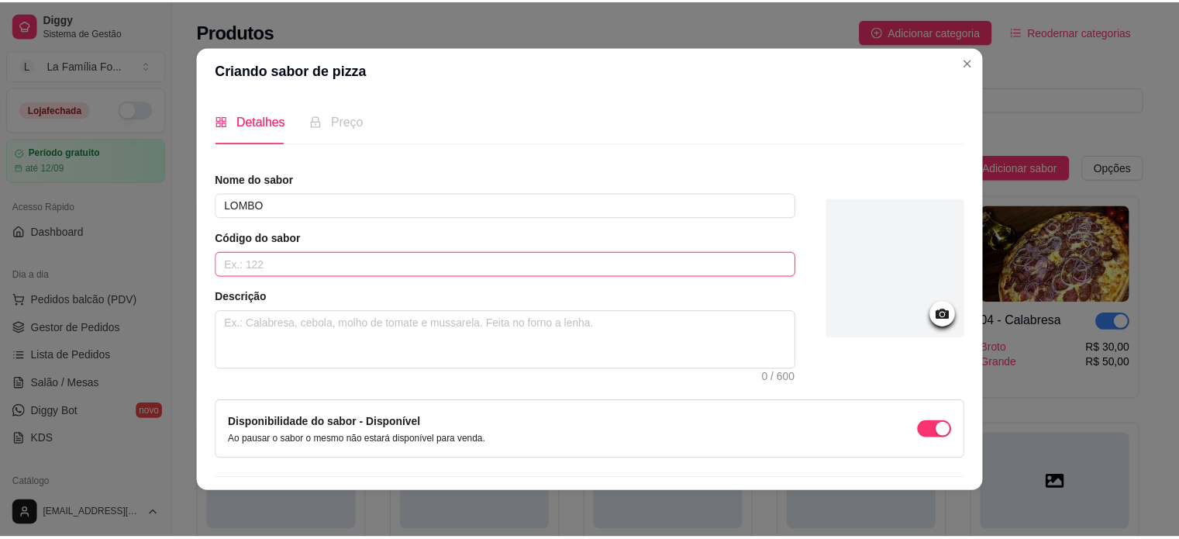
scroll to position [3, 0]
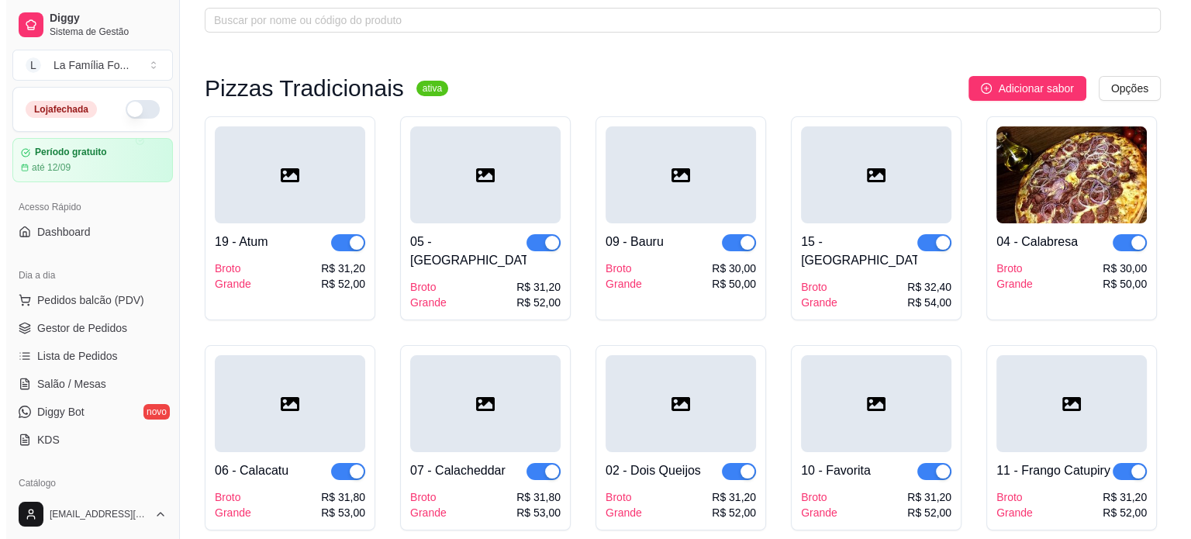
scroll to position [77, 0]
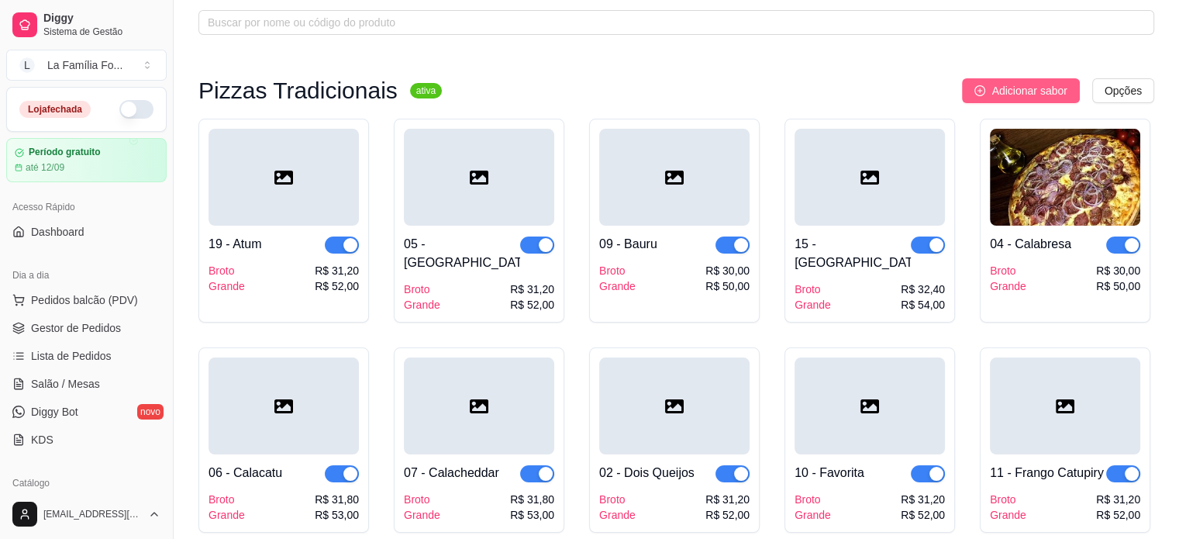
click at [1044, 92] on span "Adicionar sabor" at bounding box center [1028, 90] width 75 height 17
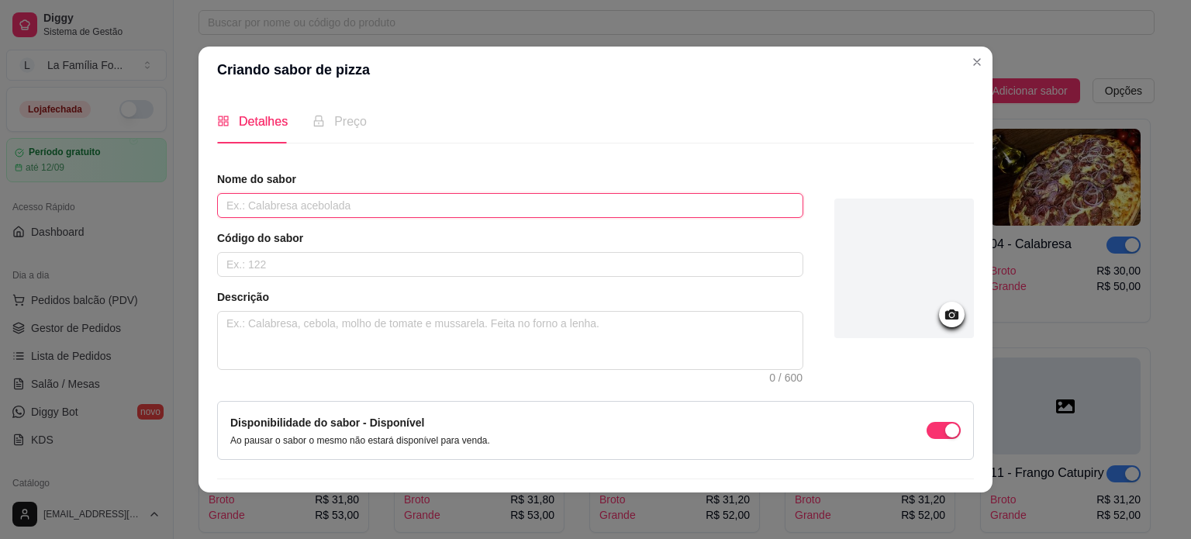
click at [450, 205] on input "text" at bounding box center [510, 205] width 586 height 25
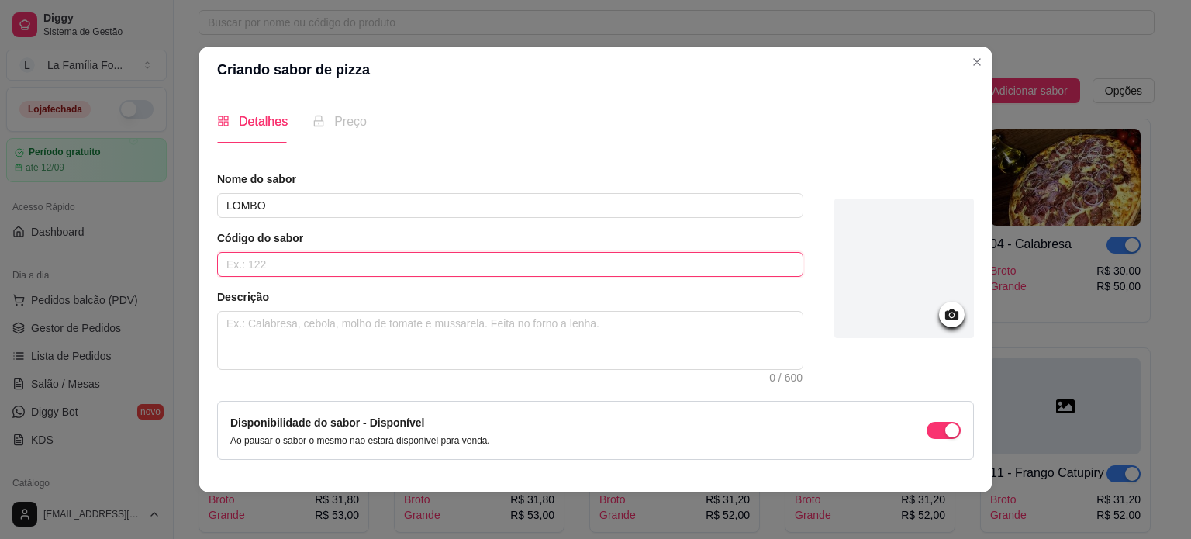
click at [428, 260] on input "text" at bounding box center [510, 264] width 586 height 25
click at [360, 336] on textarea at bounding box center [510, 340] width 584 height 57
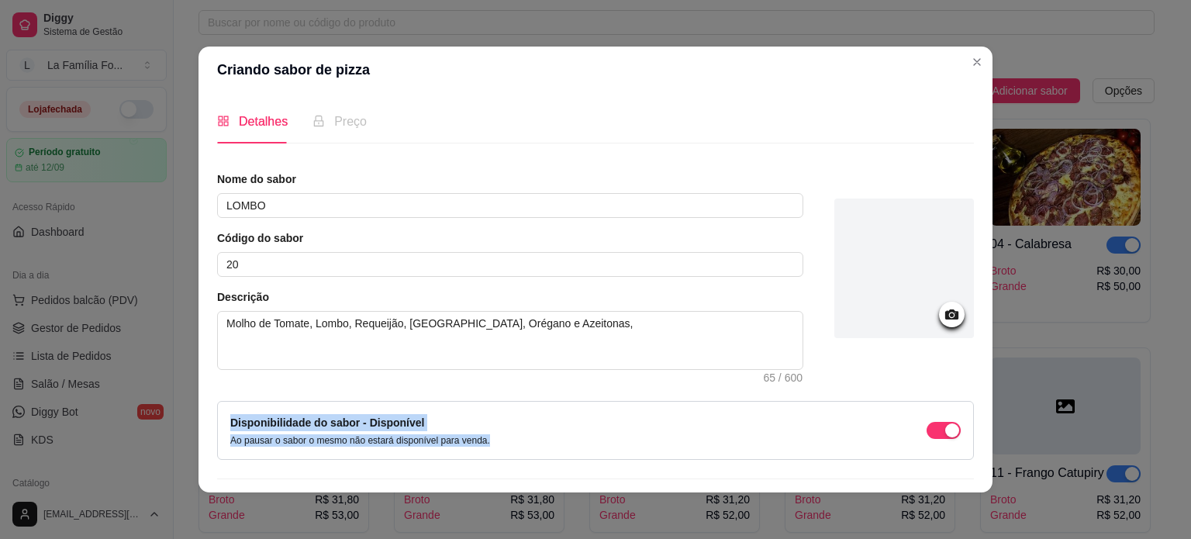
drag, startPoint x: 967, startPoint y: 350, endPoint x: 957, endPoint y: 381, distance: 32.6
click at [957, 381] on div "Detalhes Preço Nome do sabor LOMBO Código do sabor 20 Descrição Molho de Tomate…" at bounding box center [595, 292] width 757 height 387
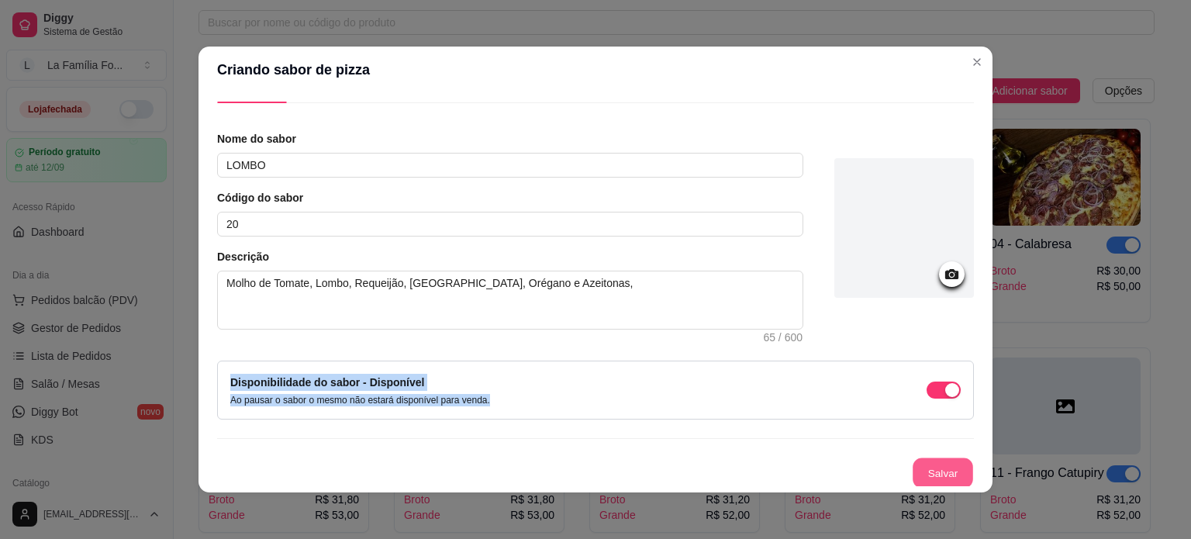
click at [944, 475] on button "Salvar" at bounding box center [942, 473] width 60 height 30
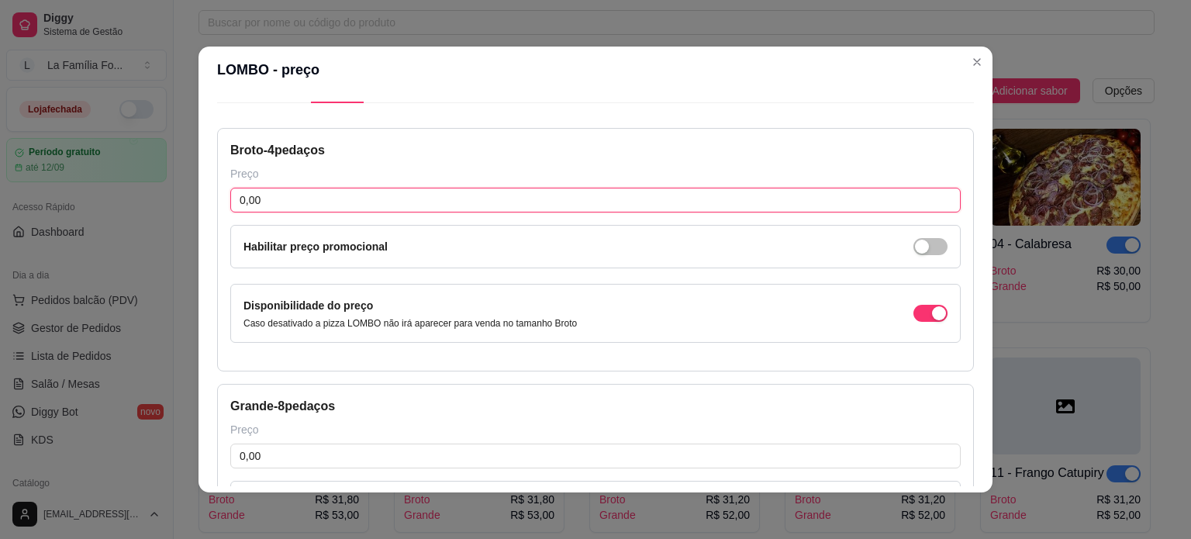
click at [498, 191] on input "0,00" at bounding box center [595, 200] width 730 height 25
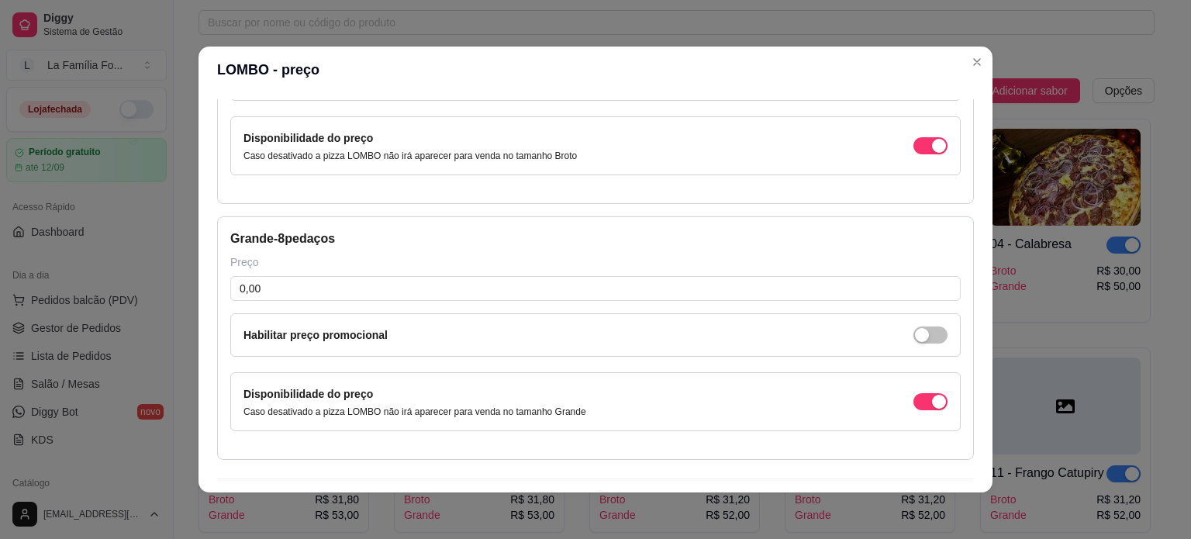
scroll to position [215, 0]
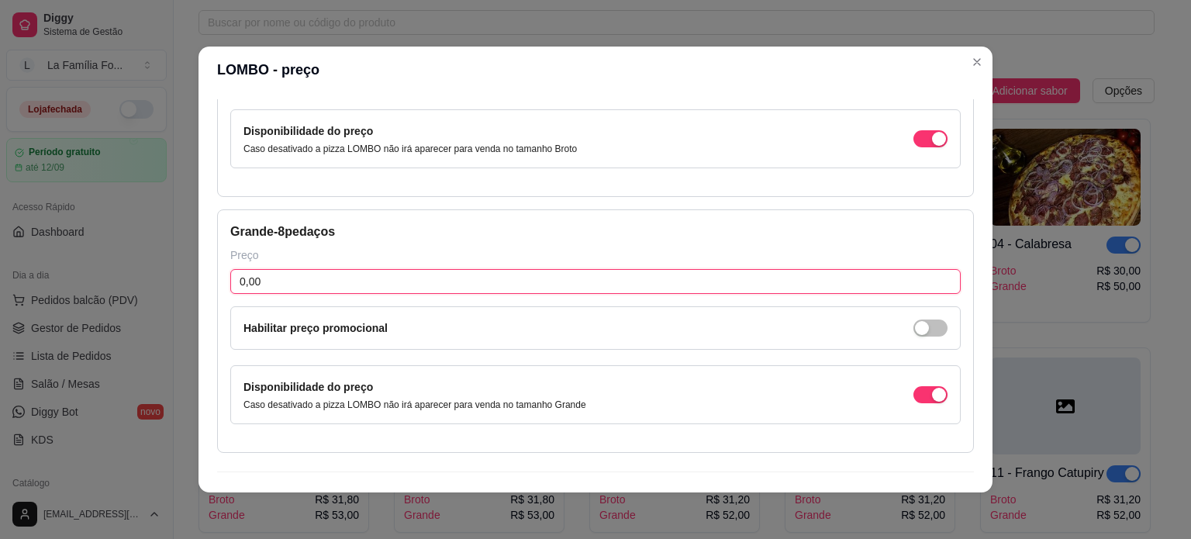
click at [669, 285] on input "0,00" at bounding box center [595, 281] width 730 height 25
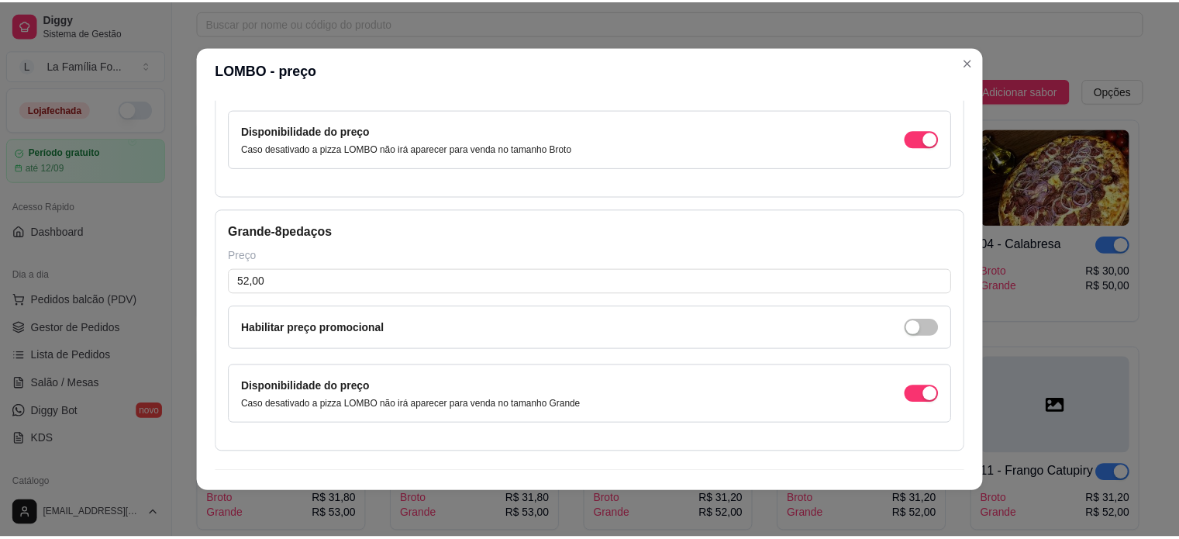
scroll to position [247, 0]
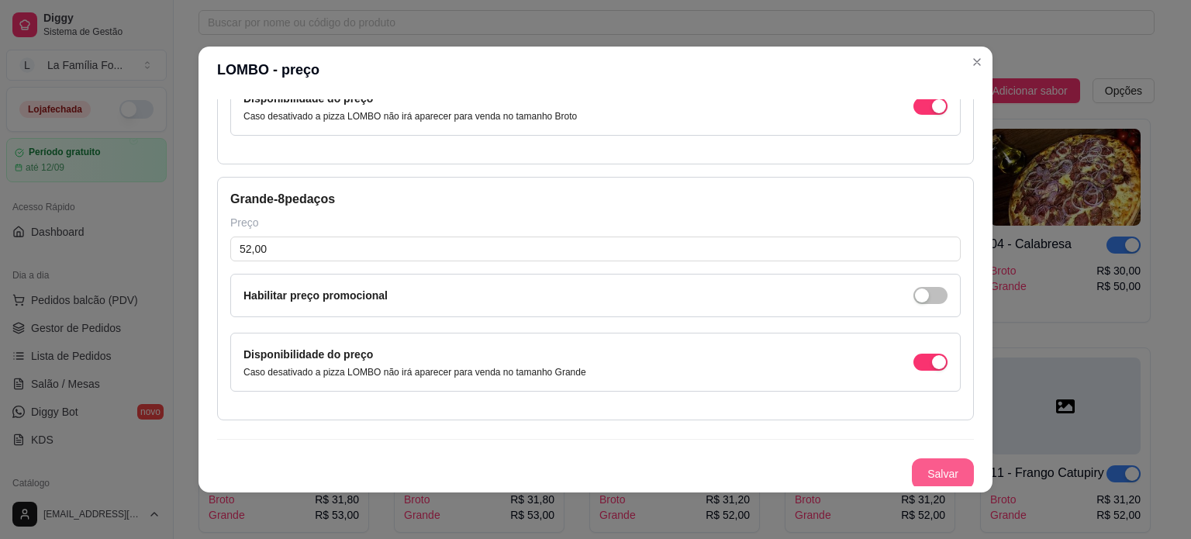
click at [946, 471] on button "Salvar" at bounding box center [943, 473] width 62 height 31
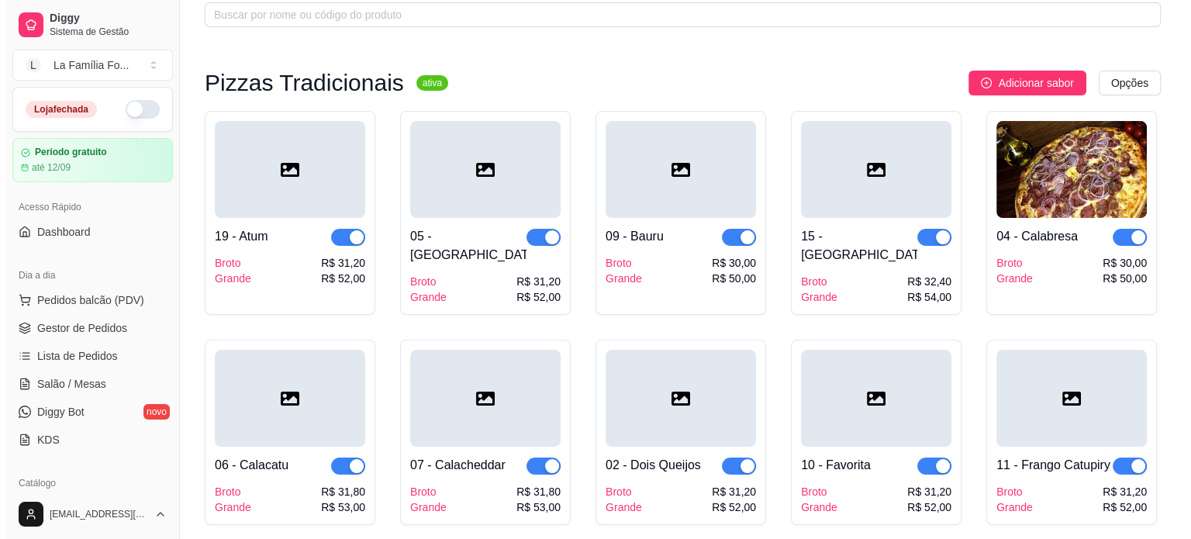
scroll to position [95, 0]
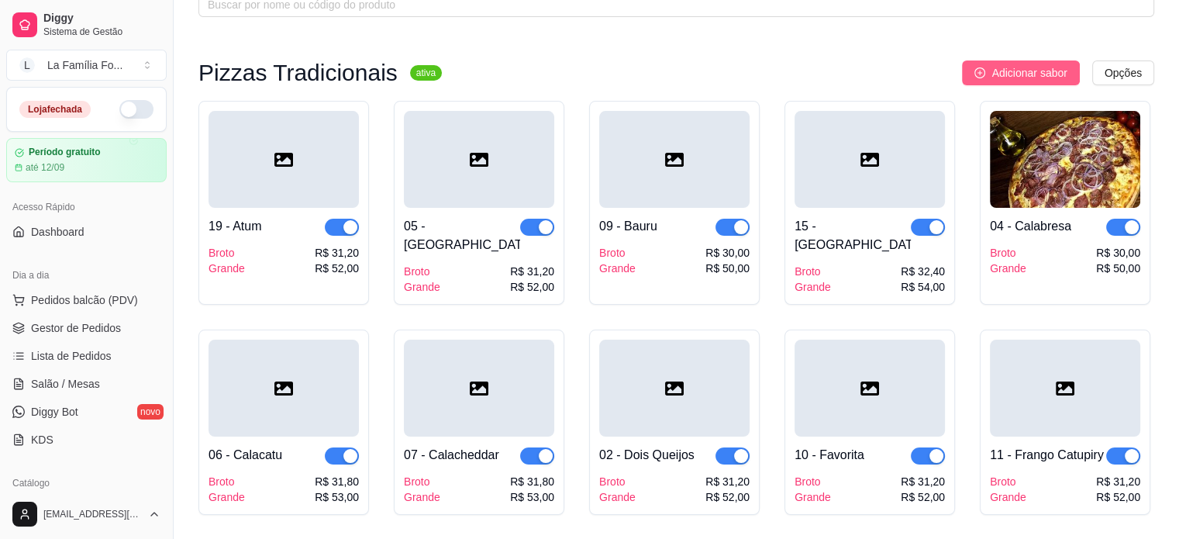
click at [1000, 74] on span "Adicionar sabor" at bounding box center [1028, 72] width 75 height 17
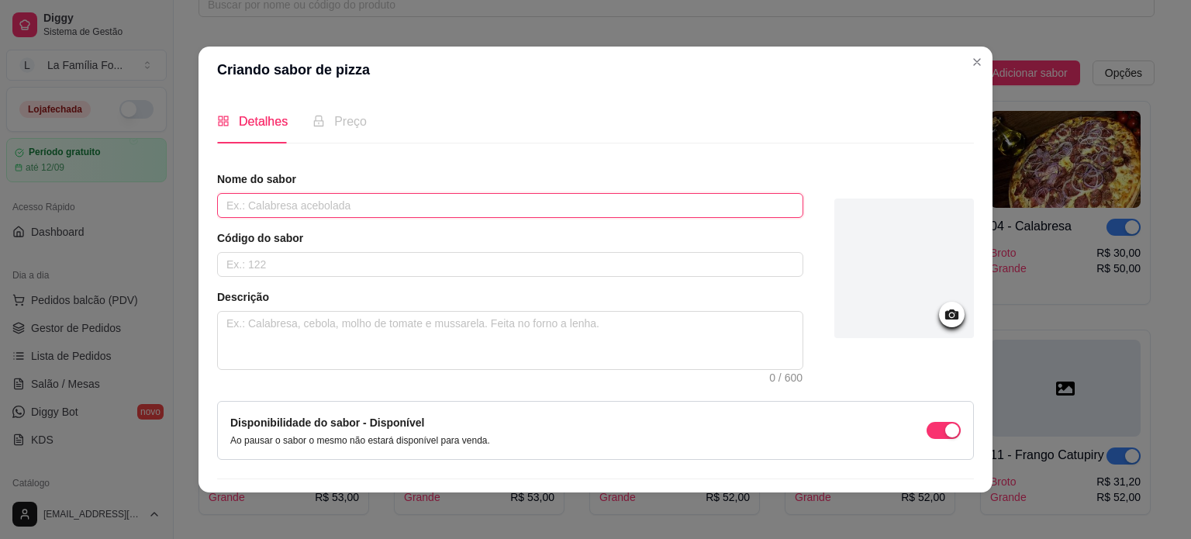
click at [501, 213] on input "text" at bounding box center [510, 205] width 586 height 25
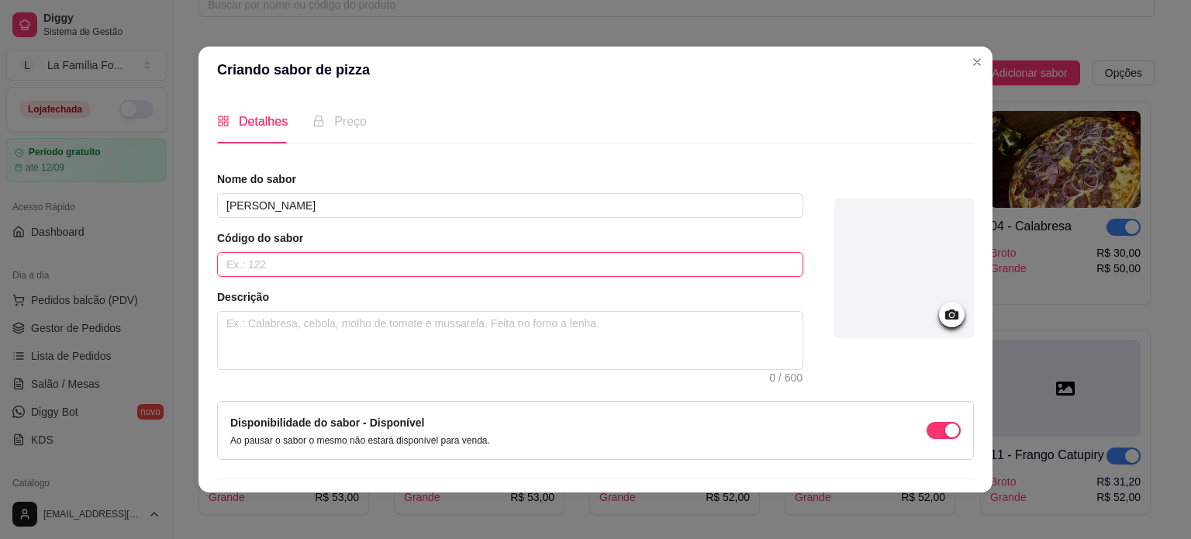
click at [419, 267] on input "text" at bounding box center [510, 264] width 586 height 25
click at [374, 331] on textarea at bounding box center [510, 340] width 584 height 57
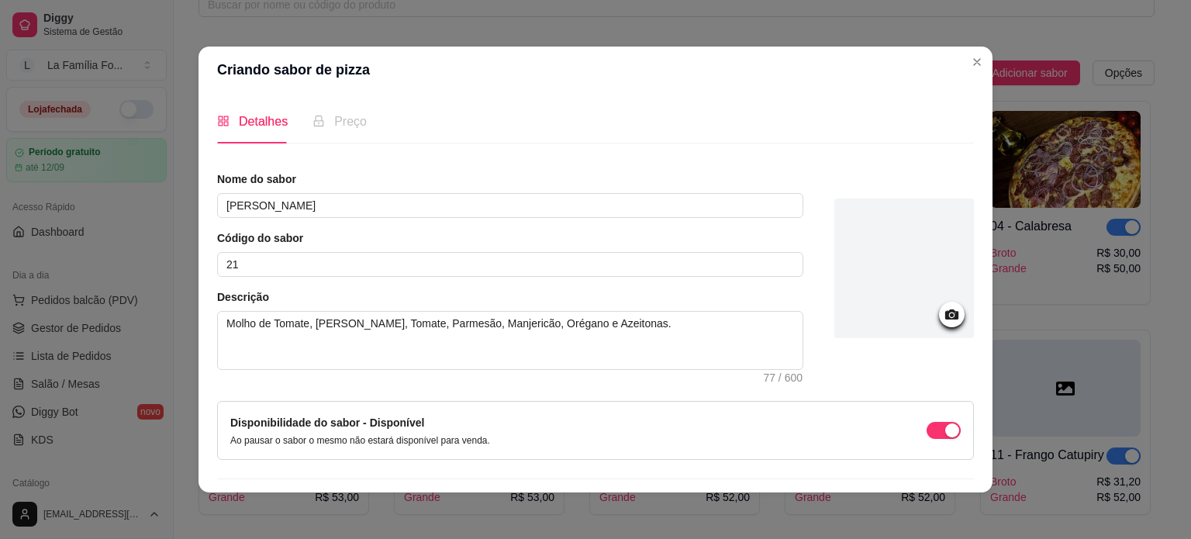
scroll to position [40, 0]
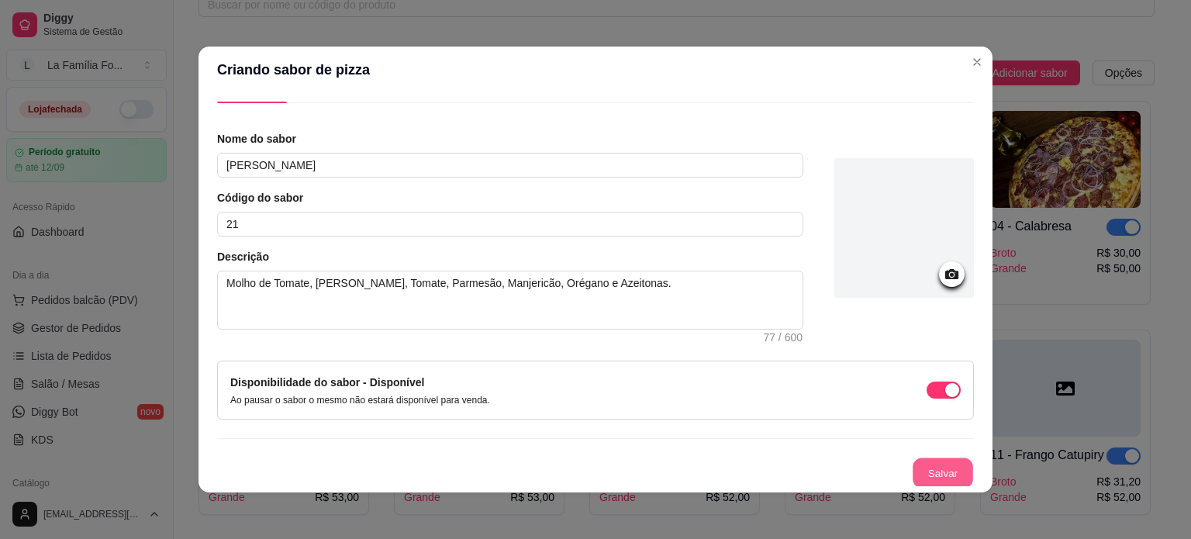
click at [915, 460] on button "Salvar" at bounding box center [942, 473] width 60 height 30
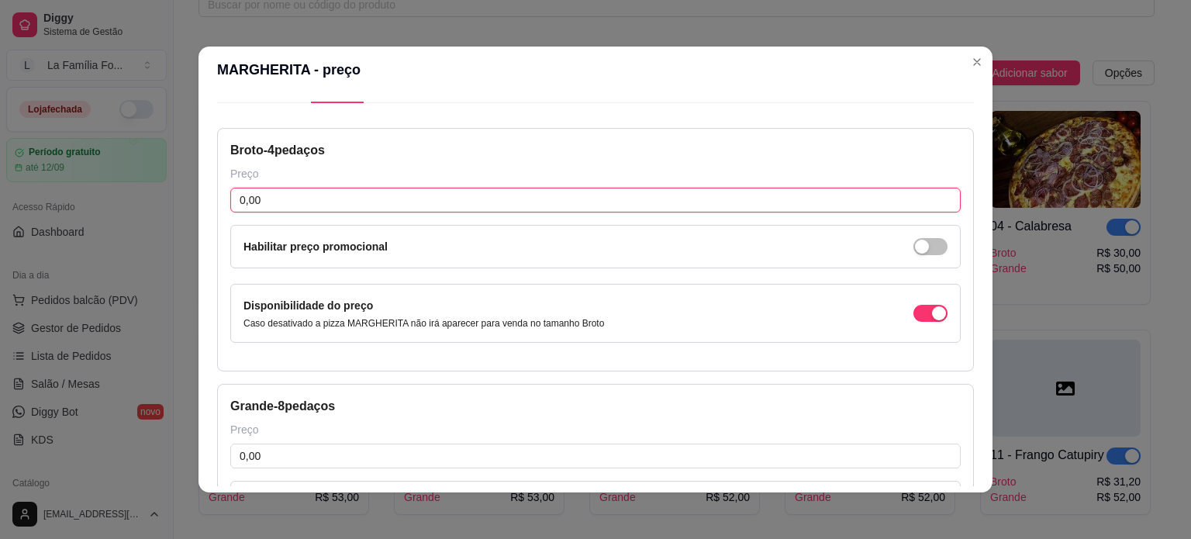
click at [259, 197] on input "0,00" at bounding box center [595, 200] width 730 height 25
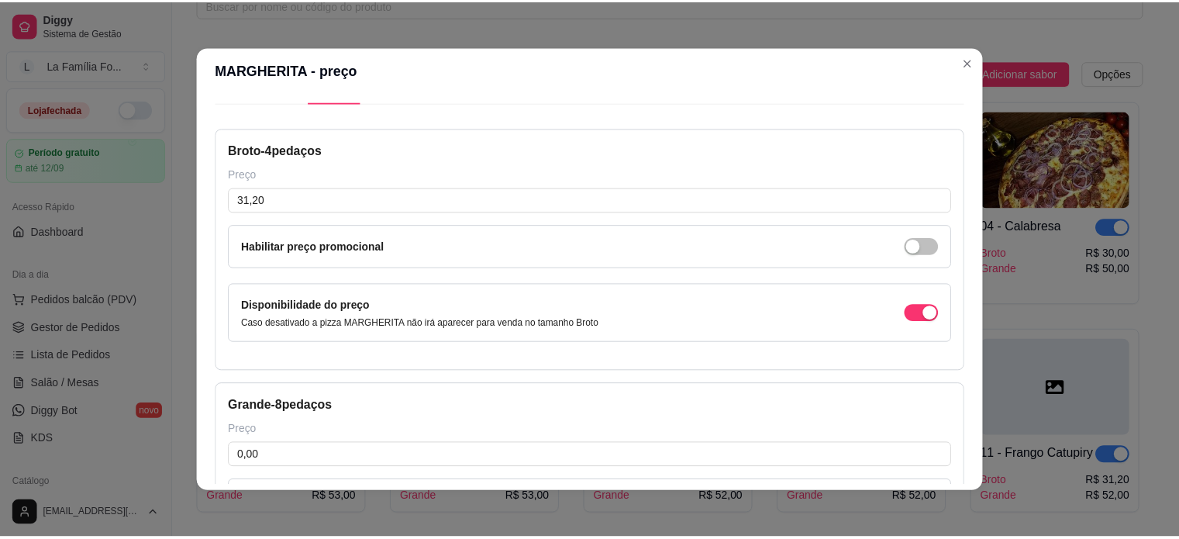
scroll to position [247, 0]
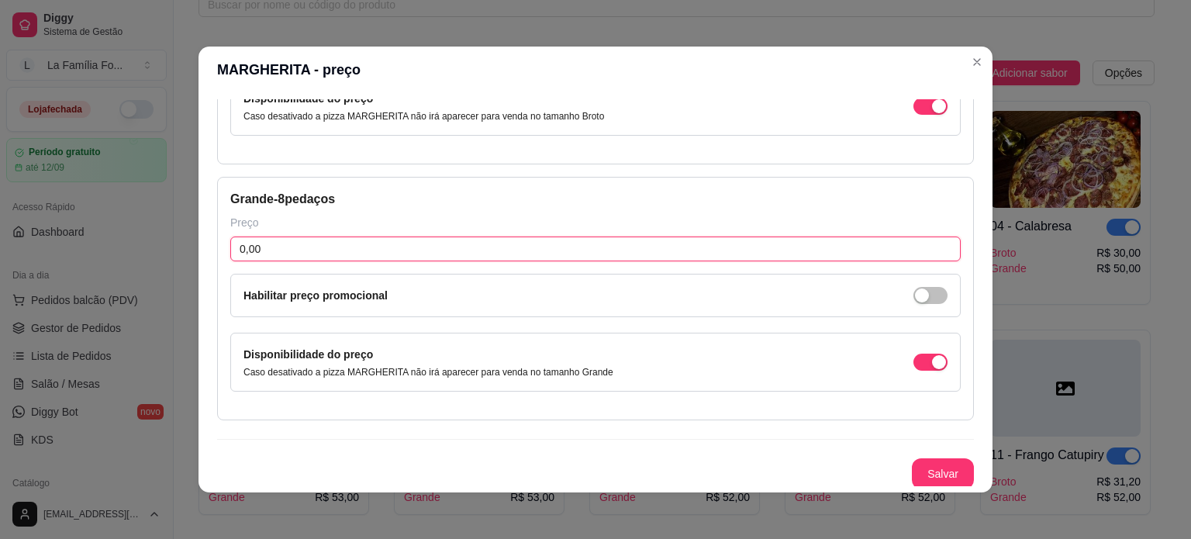
click at [567, 241] on input "0,00" at bounding box center [595, 248] width 730 height 25
click at [925, 476] on button "Salvar" at bounding box center [943, 473] width 62 height 31
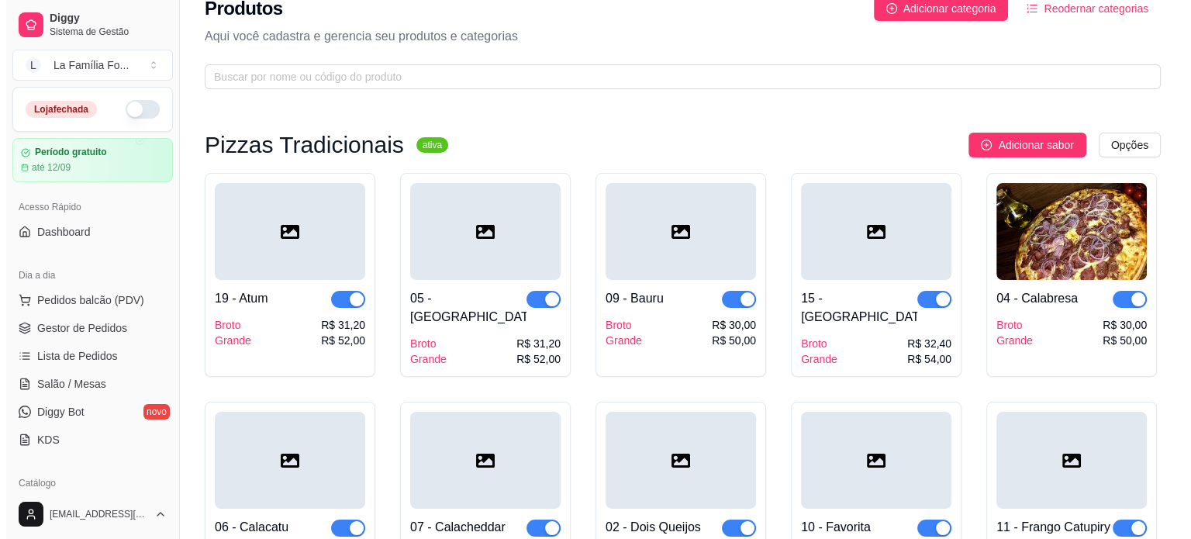
scroll to position [0, 0]
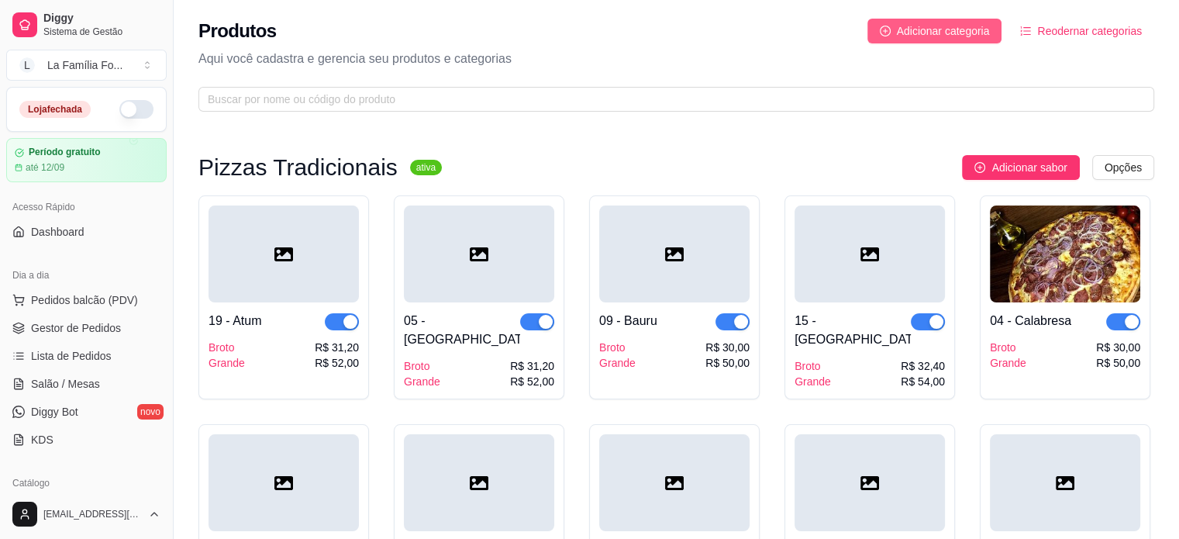
click at [954, 30] on span "Adicionar categoria" at bounding box center [943, 30] width 93 height 17
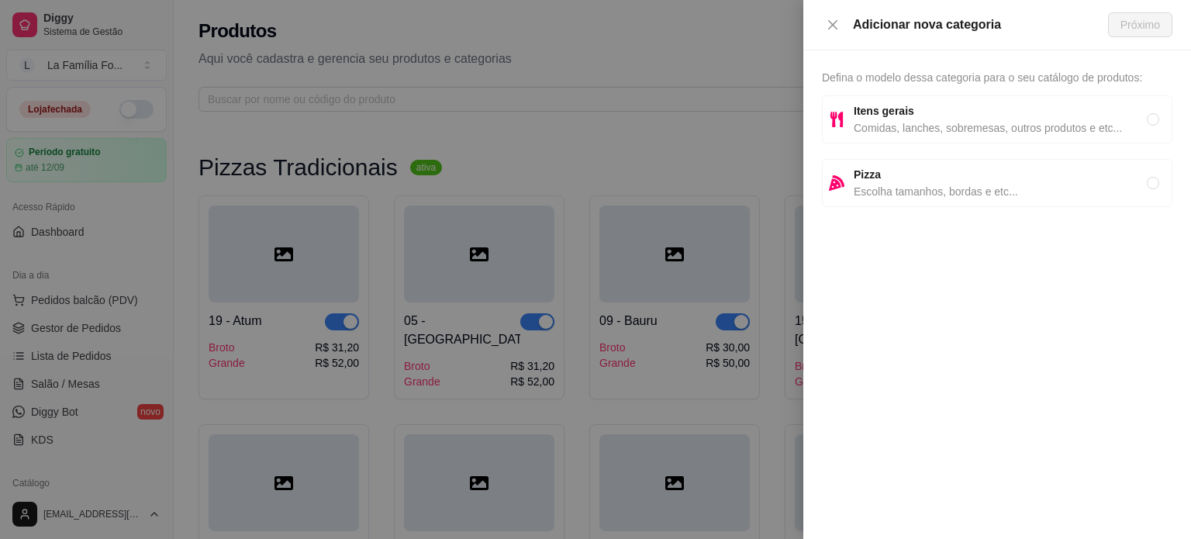
click at [959, 118] on span "Itens gerais" at bounding box center [999, 110] width 293 height 17
click at [1140, 25] on span "Próximo" at bounding box center [1140, 24] width 40 height 17
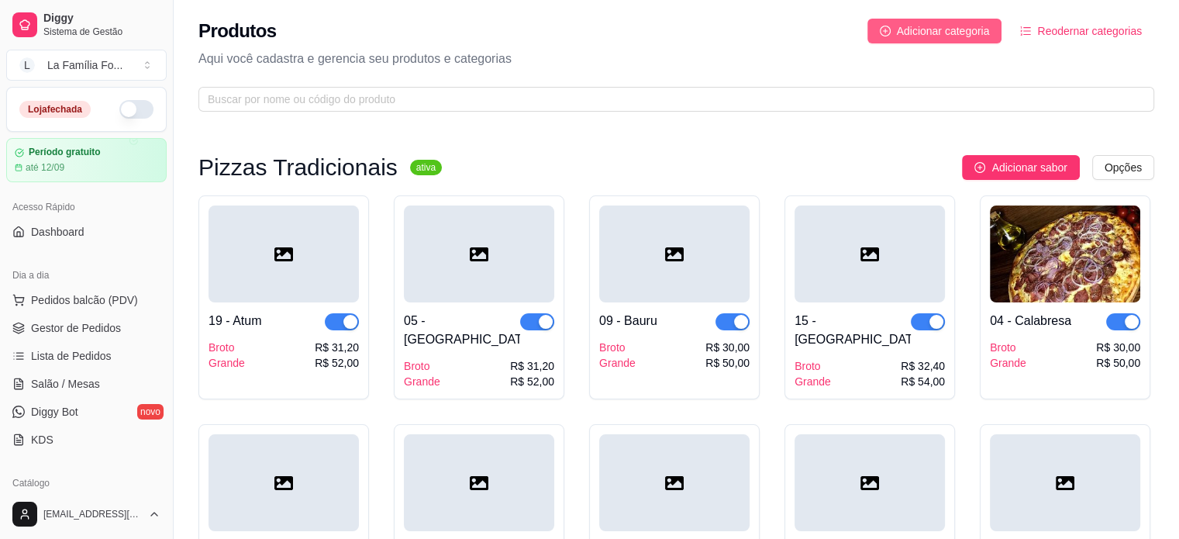
click at [892, 21] on button "Adicionar categoria" at bounding box center [934, 31] width 135 height 25
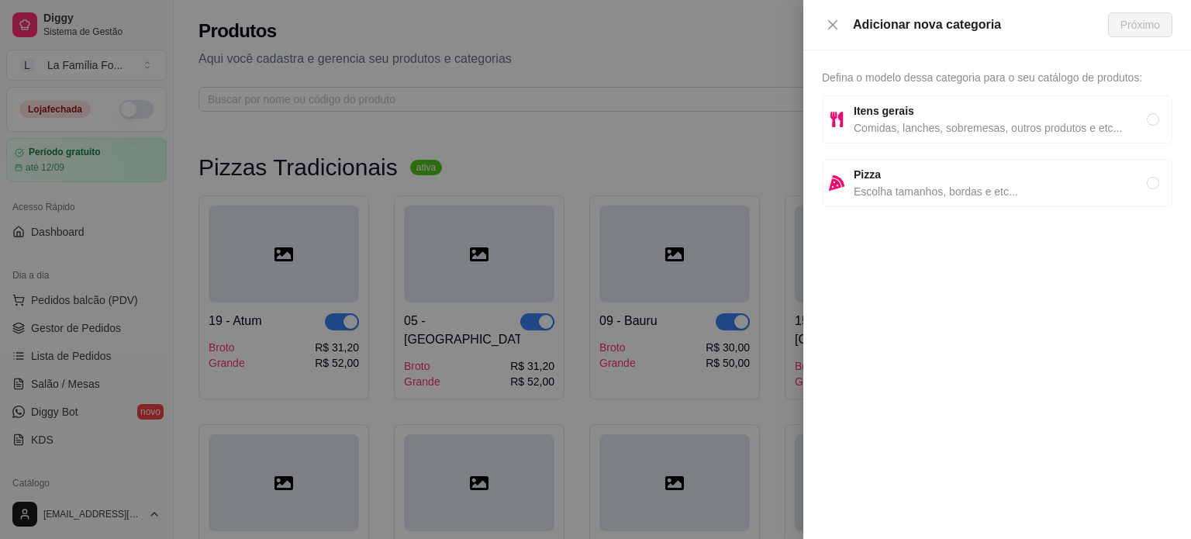
click at [890, 161] on div "Pizza Escolha tamanhos, bordas e etc..." at bounding box center [997, 183] width 350 height 48
click at [1134, 29] on span "Próximo" at bounding box center [1140, 24] width 40 height 17
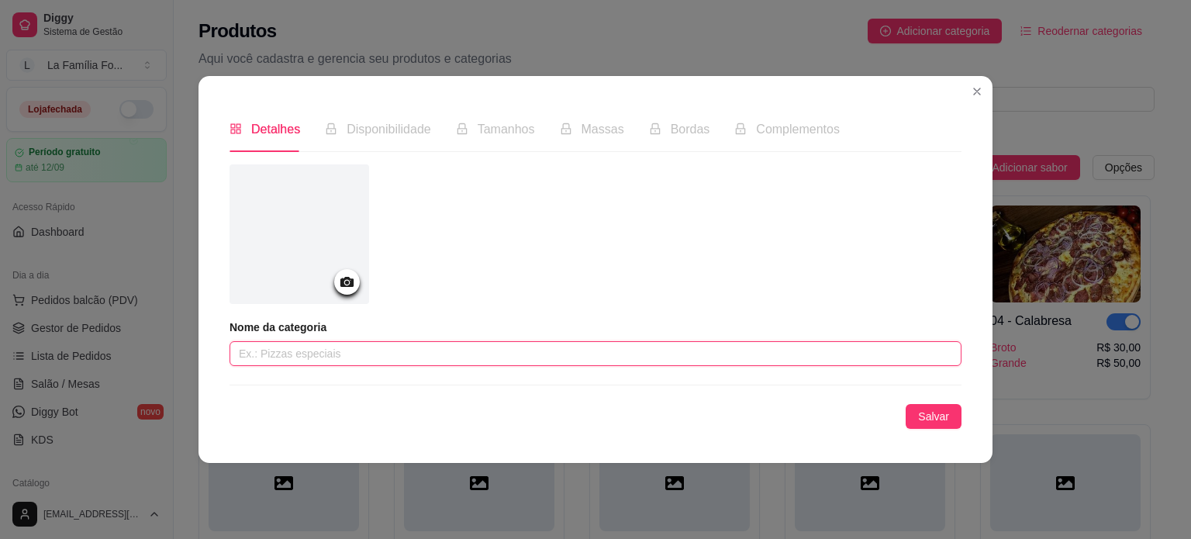
click at [489, 357] on input "text" at bounding box center [595, 353] width 732 height 25
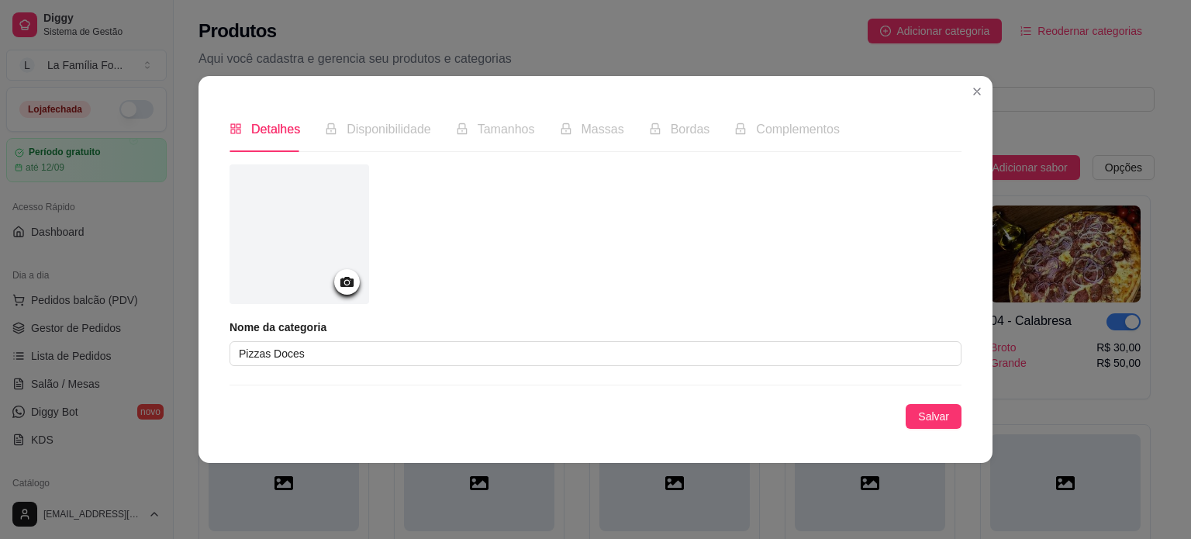
click at [345, 284] on icon at bounding box center [346, 282] width 13 height 10
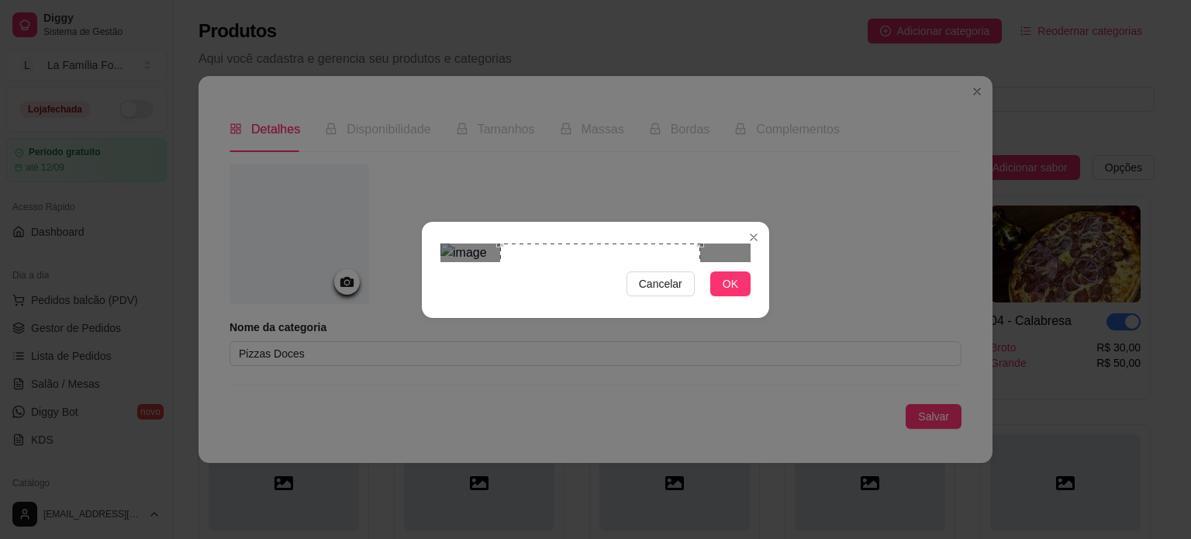
click at [648, 246] on div "Use the arrow keys to move the crop selection area" at bounding box center [600, 343] width 200 height 200
click at [728, 296] on button "OK" at bounding box center [730, 283] width 40 height 25
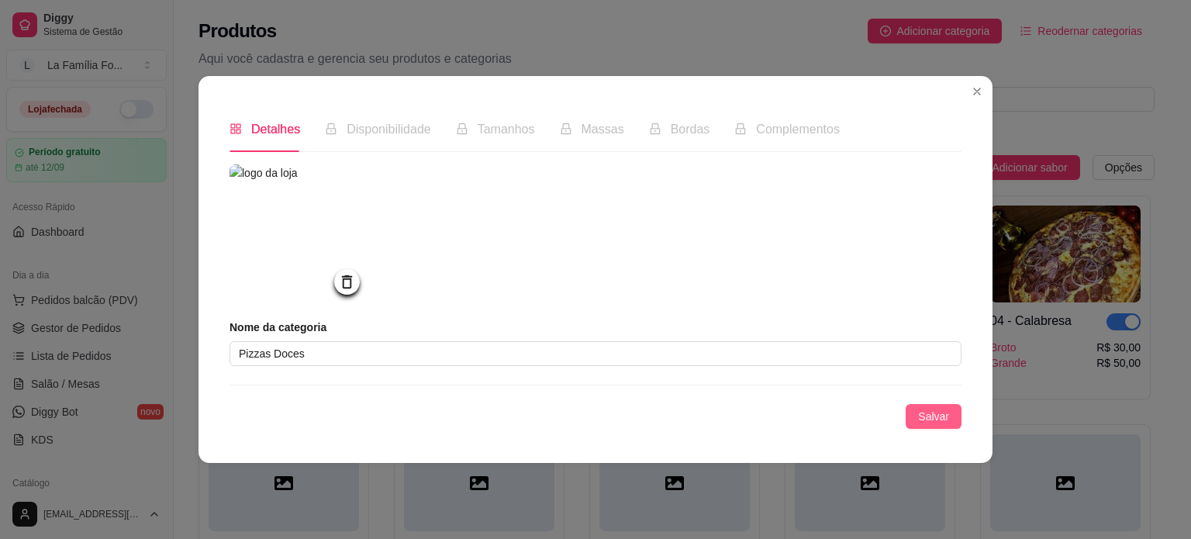
click at [951, 427] on button "Salvar" at bounding box center [933, 416] width 56 height 25
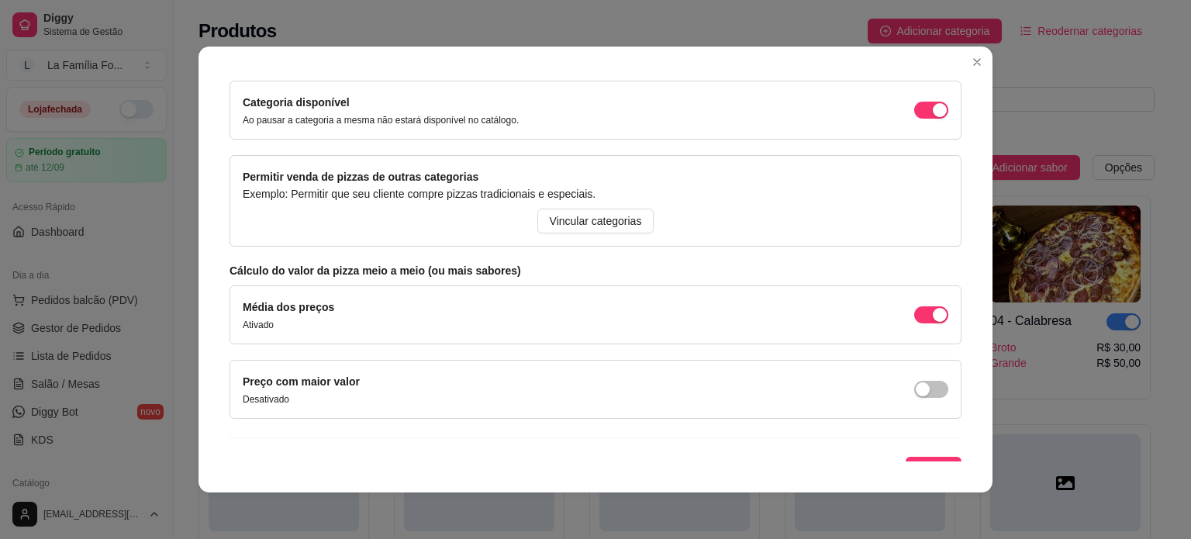
scroll to position [152, 0]
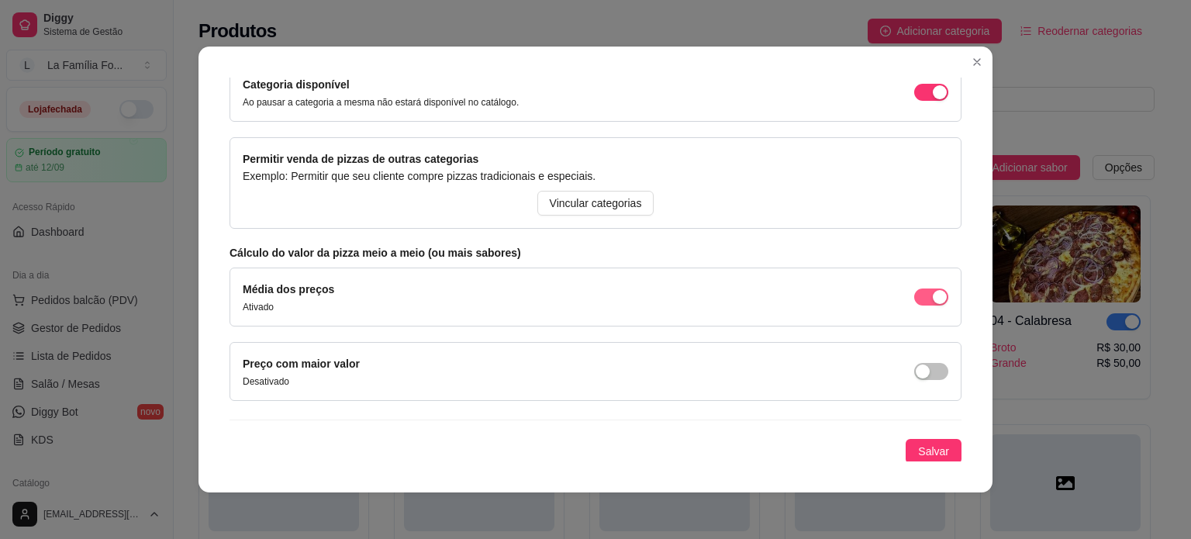
click at [914, 297] on span "button" at bounding box center [931, 296] width 34 height 17
click at [930, 446] on span "Salvar" at bounding box center [933, 451] width 31 height 17
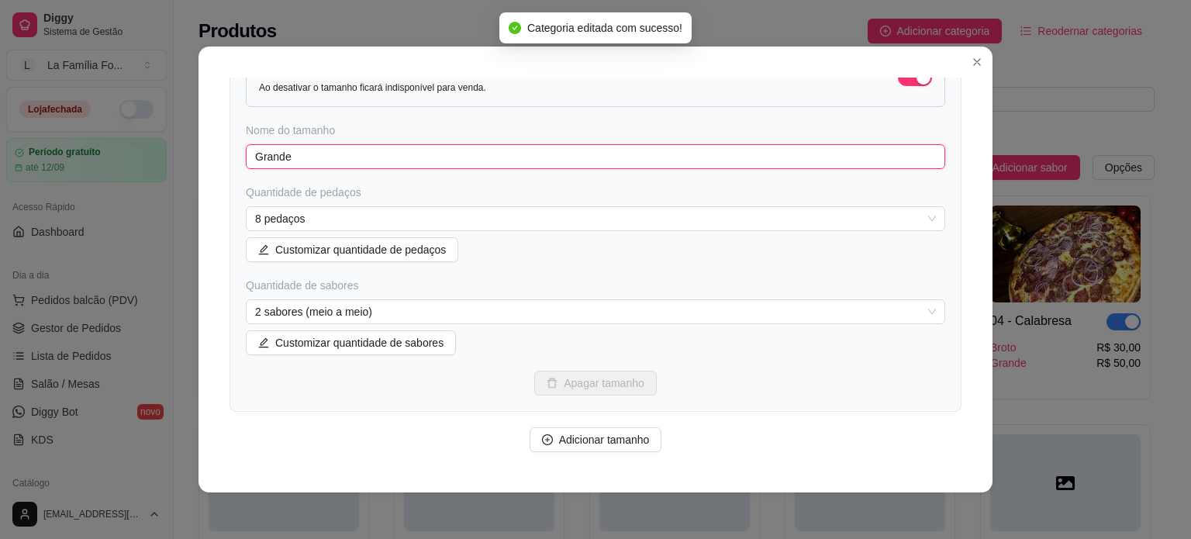
click at [829, 155] on input "Grande" at bounding box center [595, 156] width 699 height 25
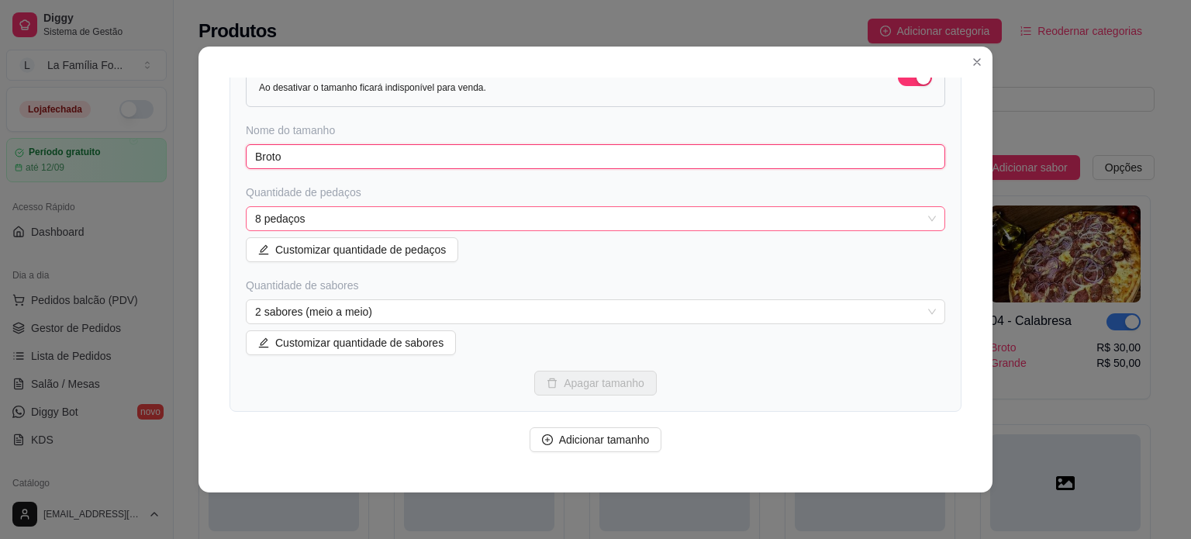
click at [773, 219] on span "8 pedaços" at bounding box center [595, 218] width 681 height 23
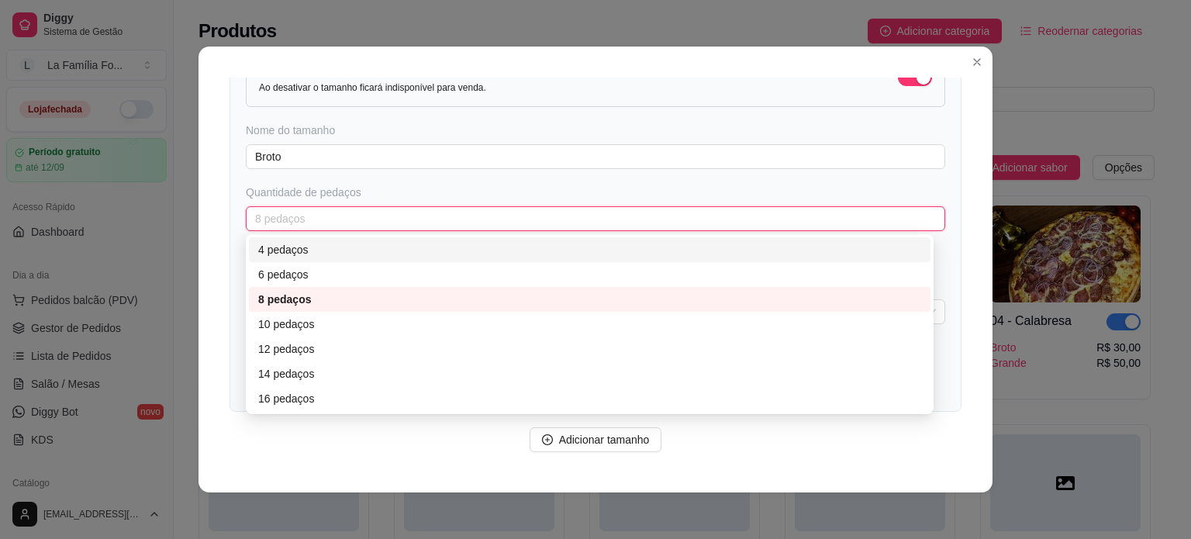
click at [698, 244] on div "4 pedaços" at bounding box center [589, 249] width 663 height 17
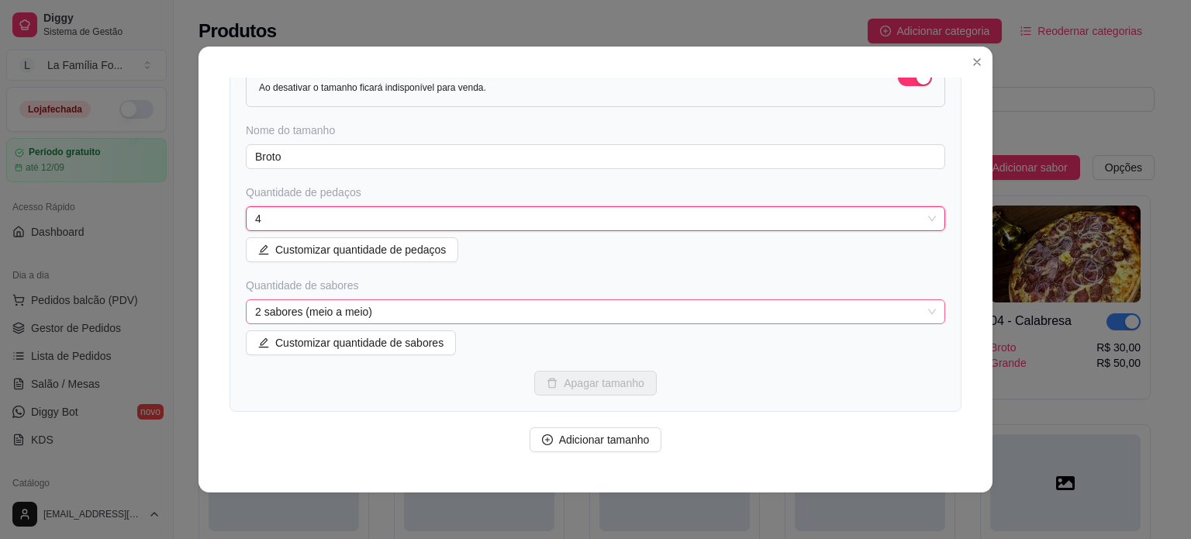
click at [439, 310] on span "2 sabores (meio a meio)" at bounding box center [595, 311] width 681 height 23
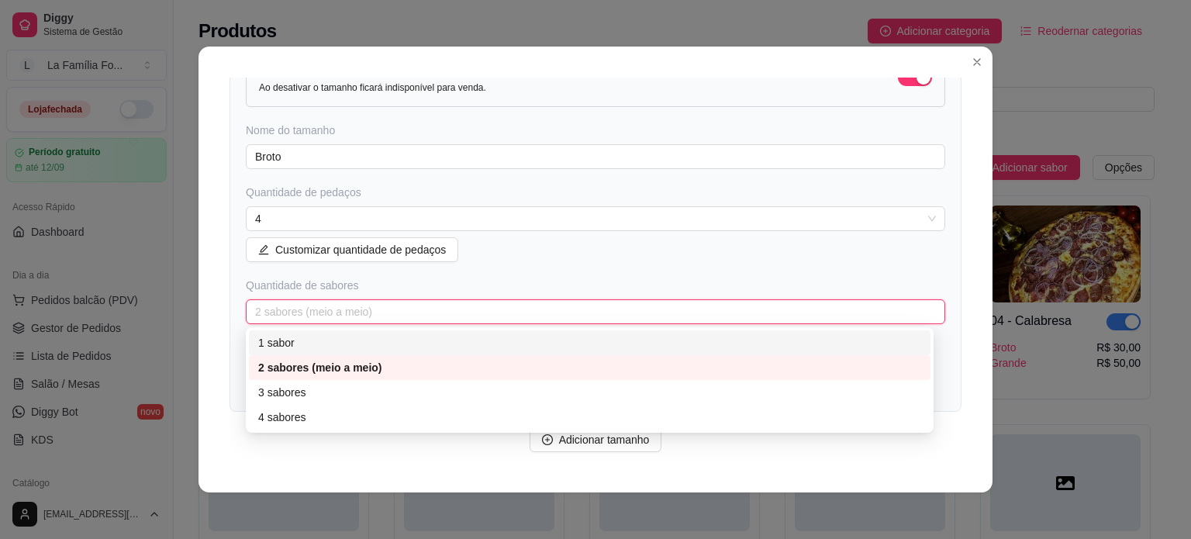
click at [407, 340] on div "1 sabor" at bounding box center [589, 342] width 663 height 17
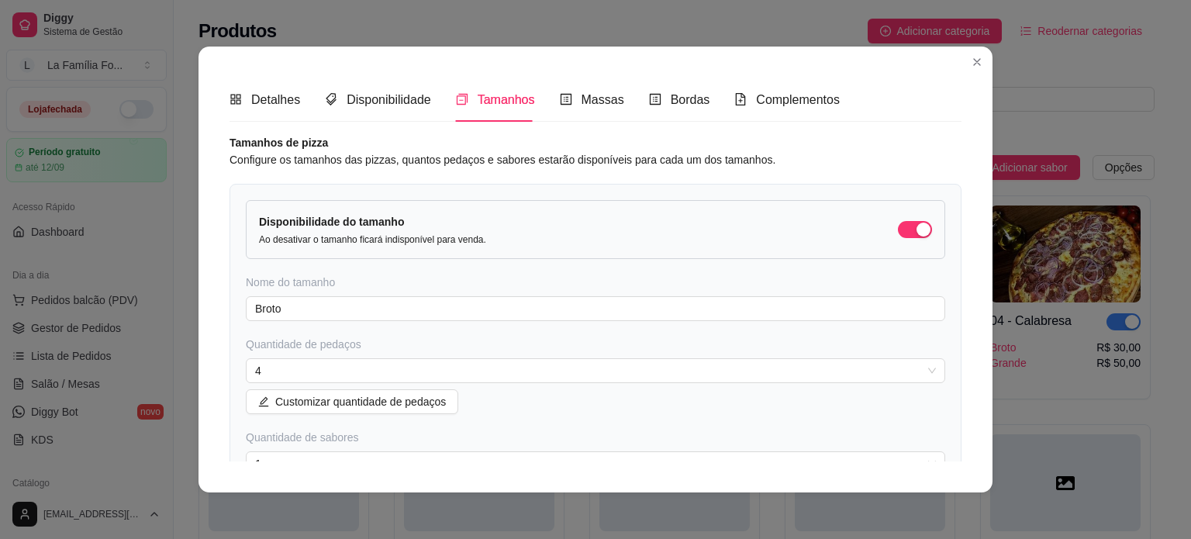
scroll to position [204, 0]
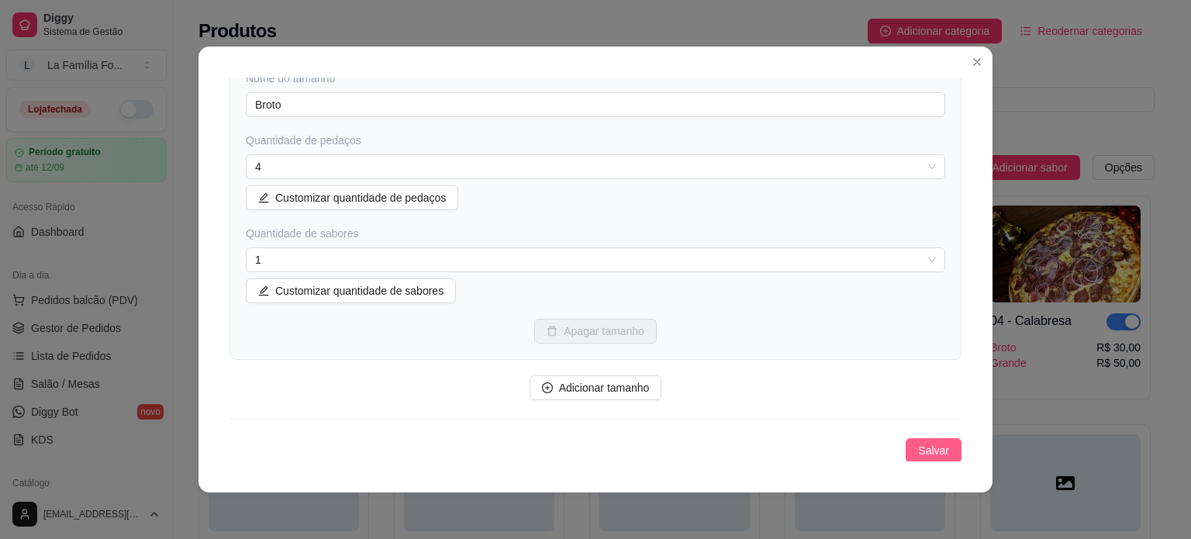
click at [918, 455] on span "Salvar" at bounding box center [933, 450] width 31 height 17
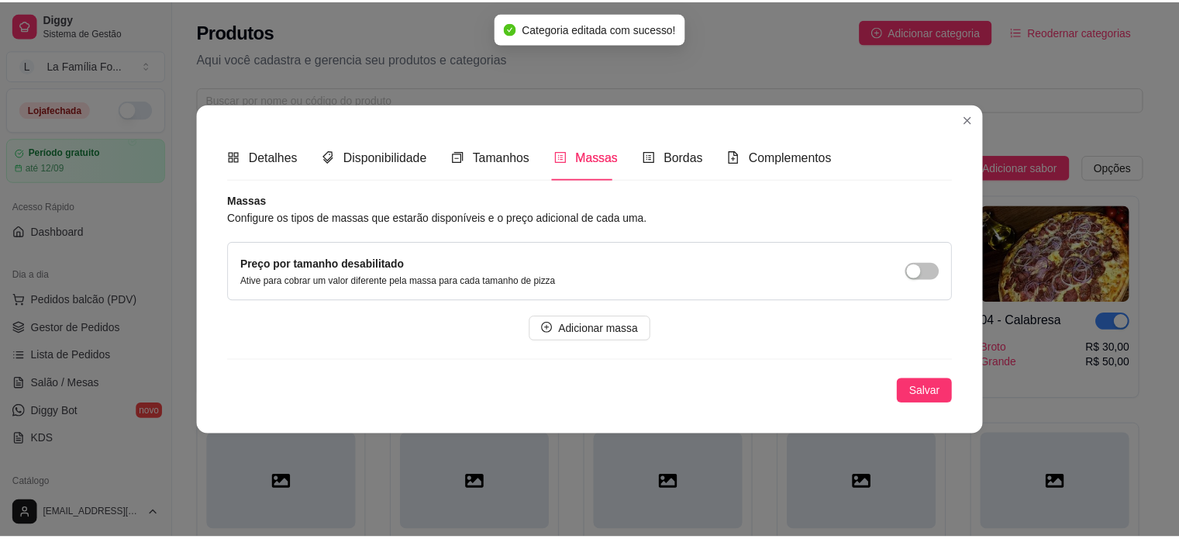
scroll to position [0, 0]
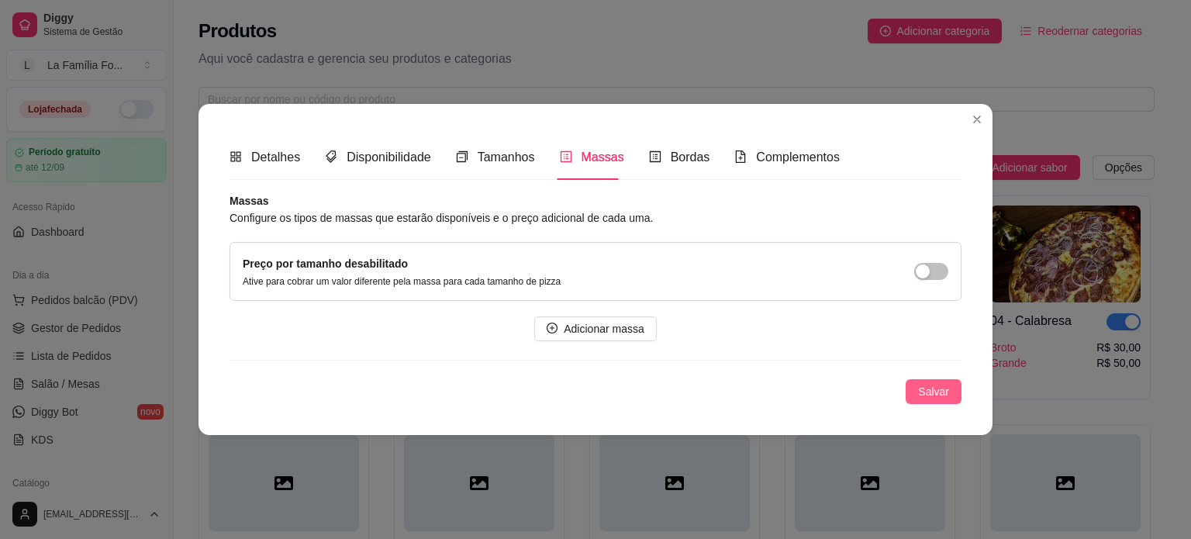
click at [930, 388] on span "Salvar" at bounding box center [933, 391] width 31 height 17
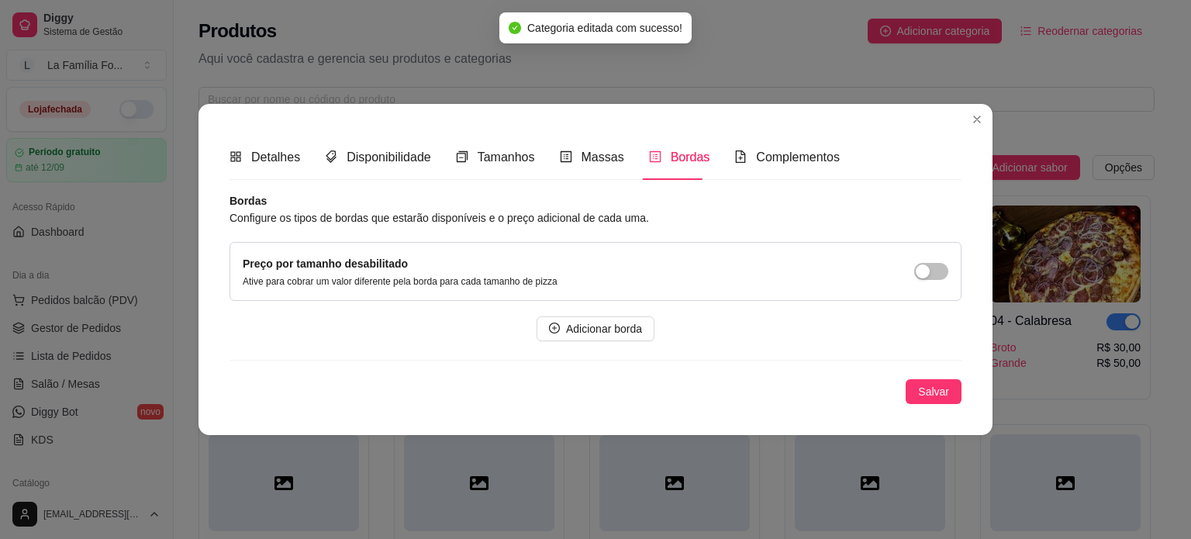
click at [930, 388] on span "Salvar" at bounding box center [933, 391] width 31 height 17
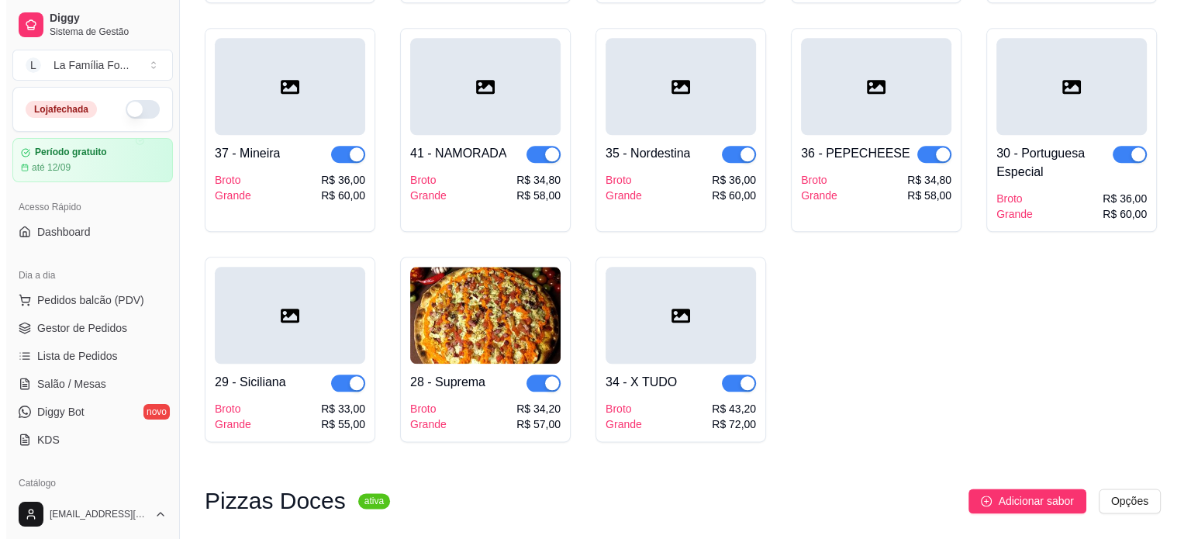
scroll to position [1791, 0]
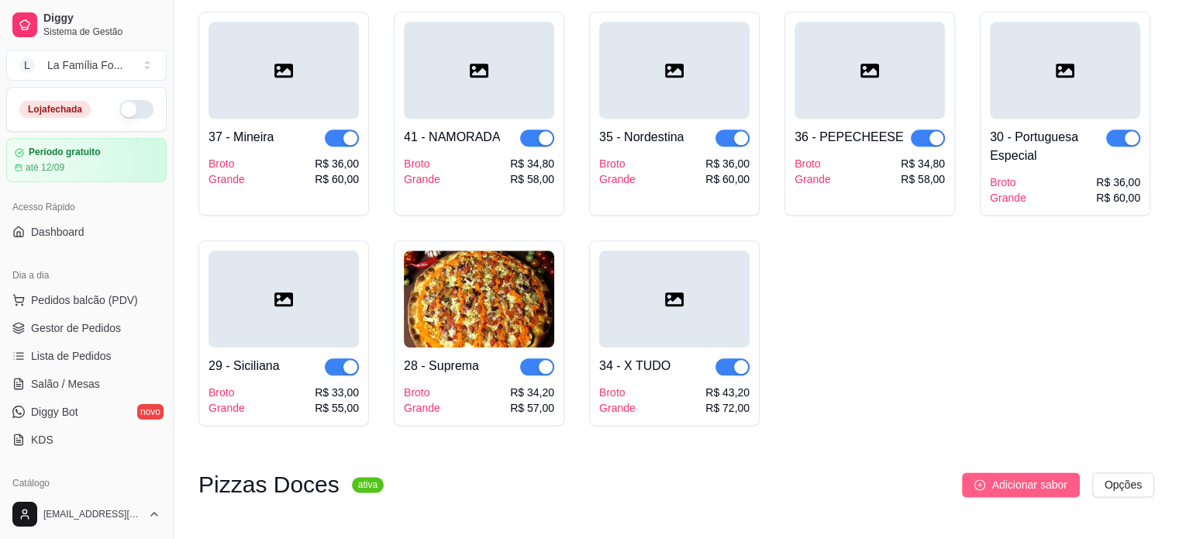
click at [1007, 476] on span "Adicionar sabor" at bounding box center [1028, 484] width 75 height 17
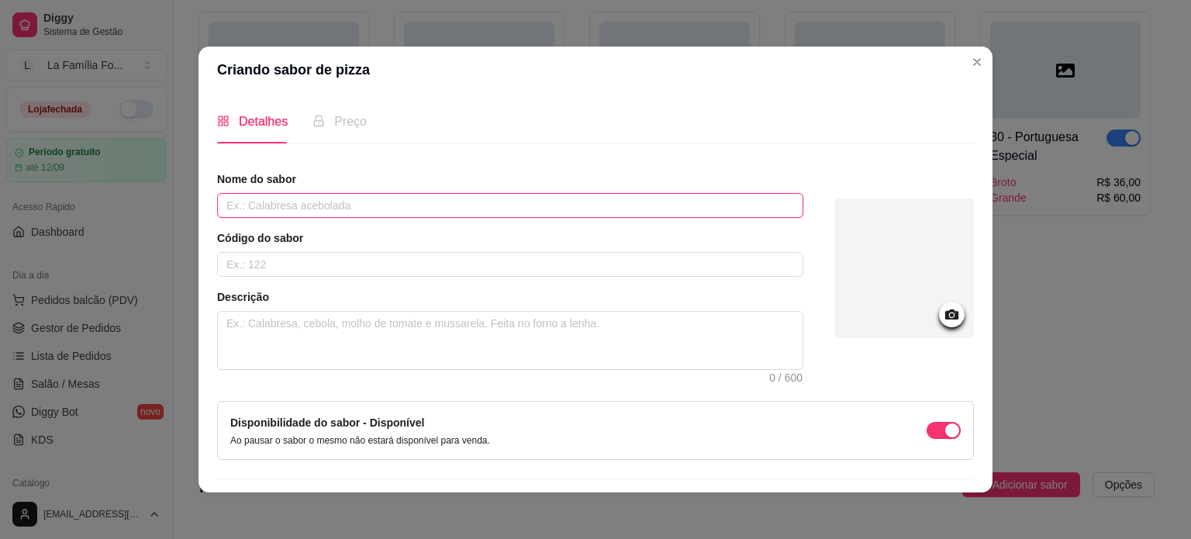
click at [365, 204] on input "text" at bounding box center [510, 205] width 586 height 25
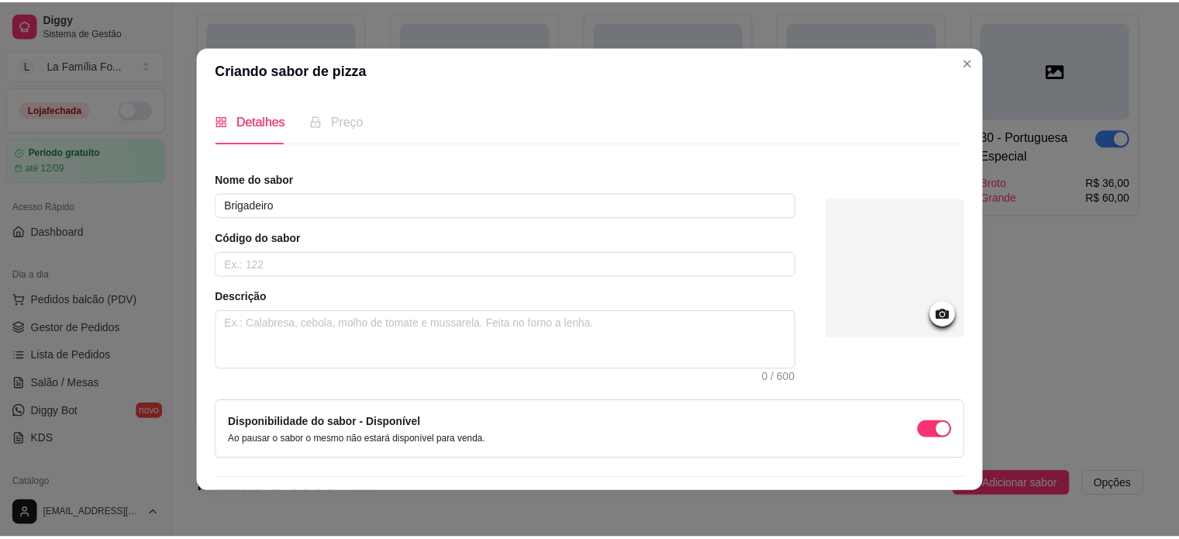
scroll to position [16, 0]
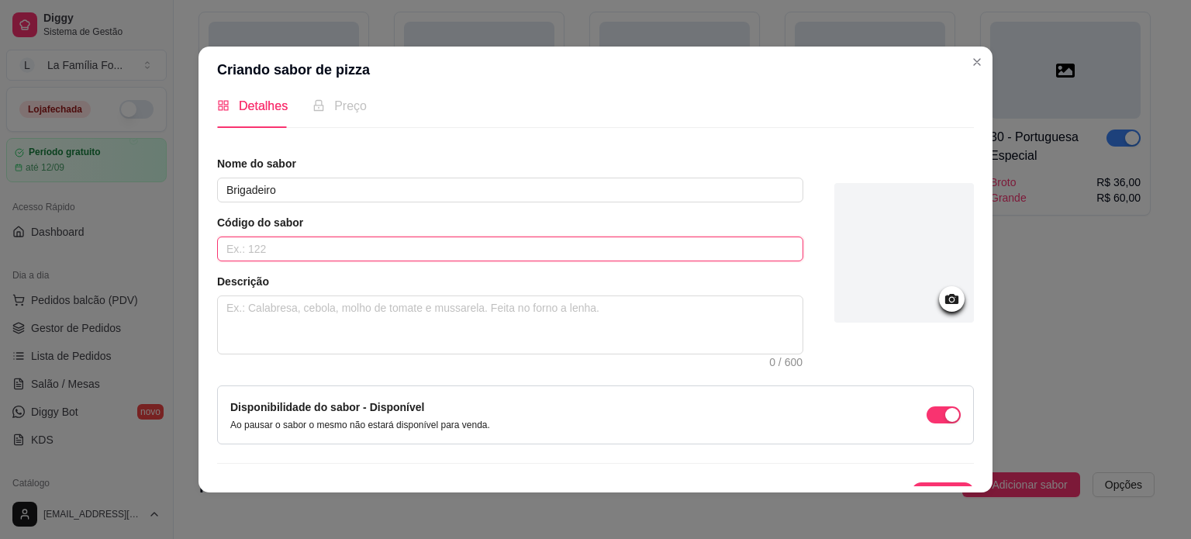
click at [367, 250] on input "text" at bounding box center [510, 248] width 586 height 25
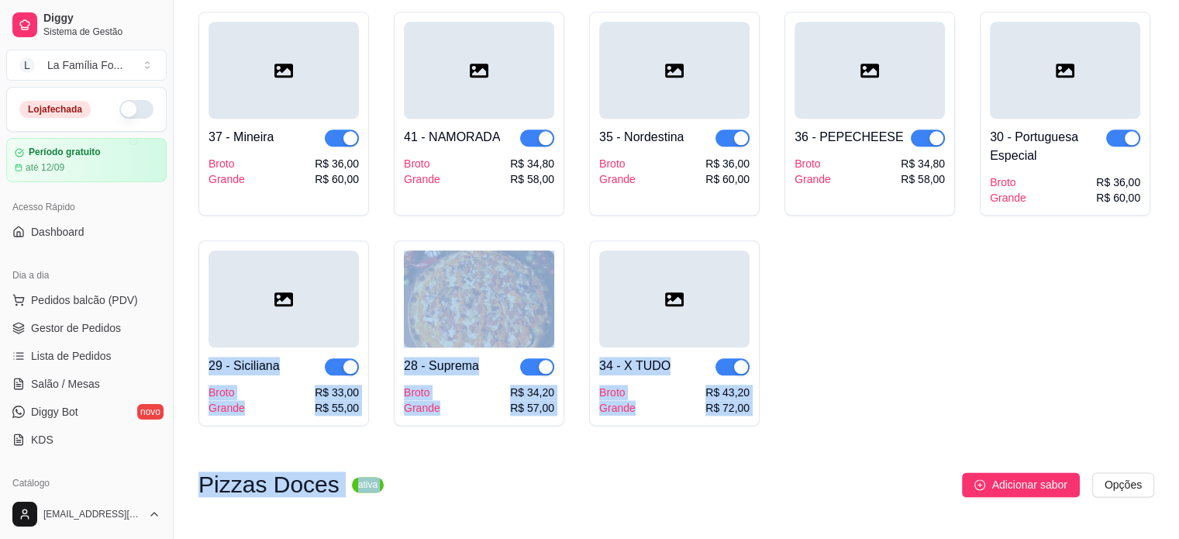
drag, startPoint x: 1172, startPoint y: 474, endPoint x: 1180, endPoint y: 371, distance: 102.6
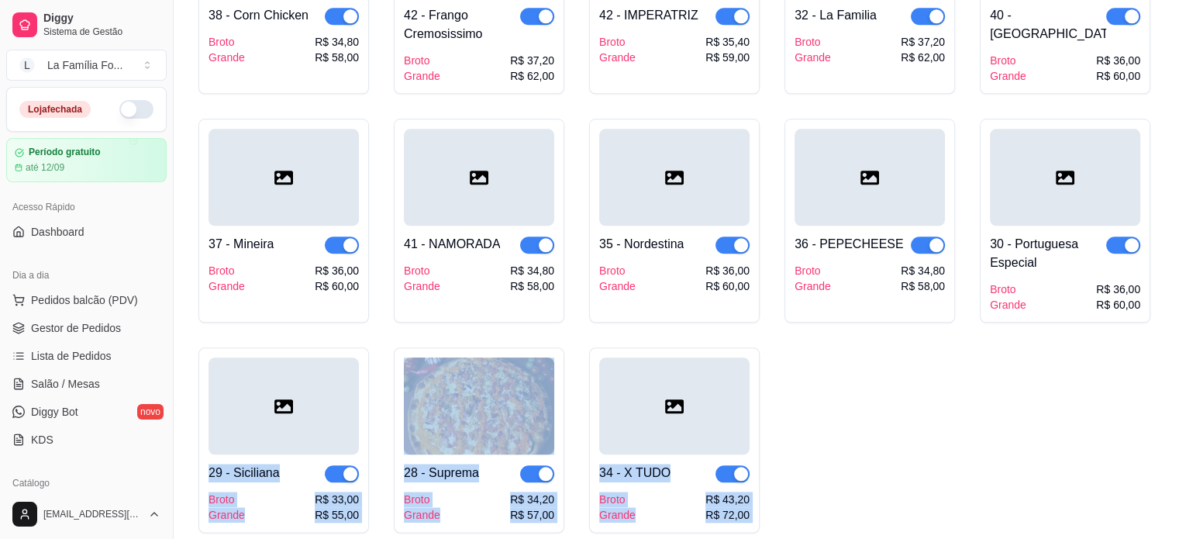
scroll to position [1633, 0]
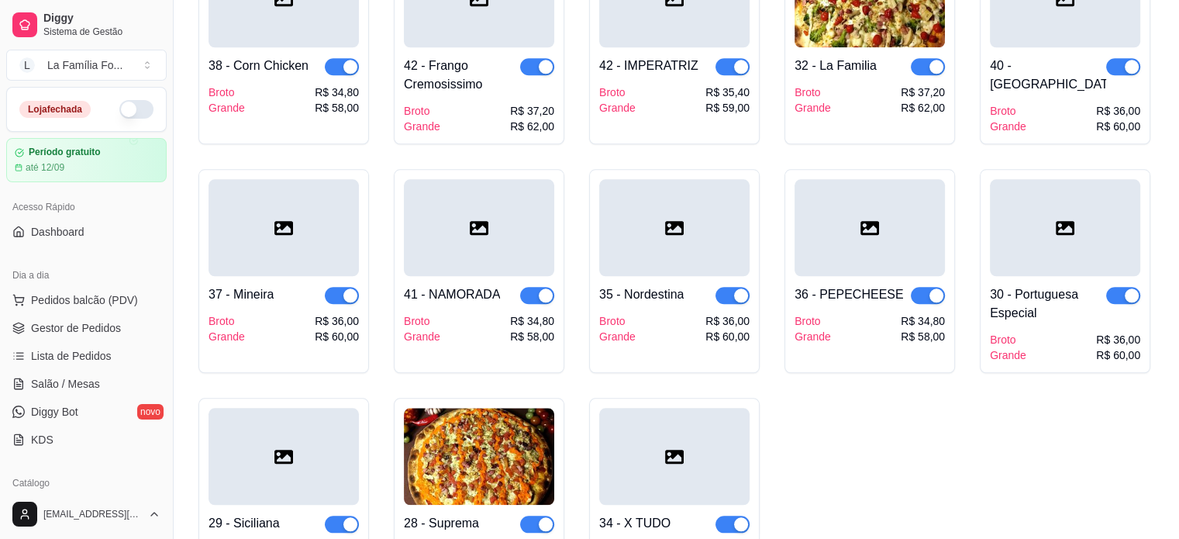
click at [1122, 440] on div "33 - A moda da Casa Broto Grande R$ 37,20 R$ 62,00 31 - [PERSON_NAME] Grande R$…" at bounding box center [676, 147] width 956 height 871
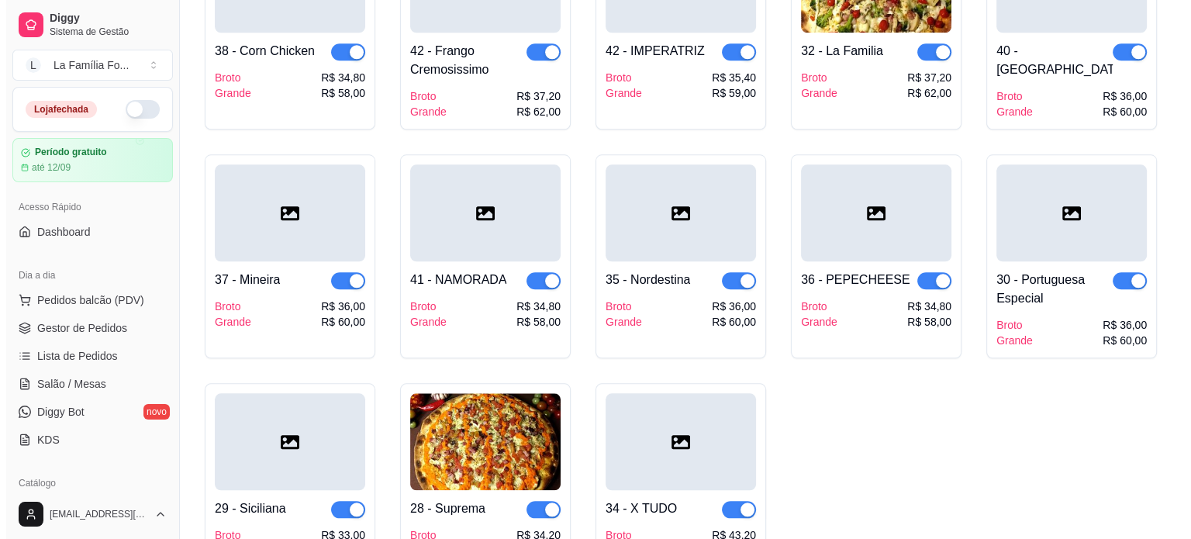
scroll to position [1791, 0]
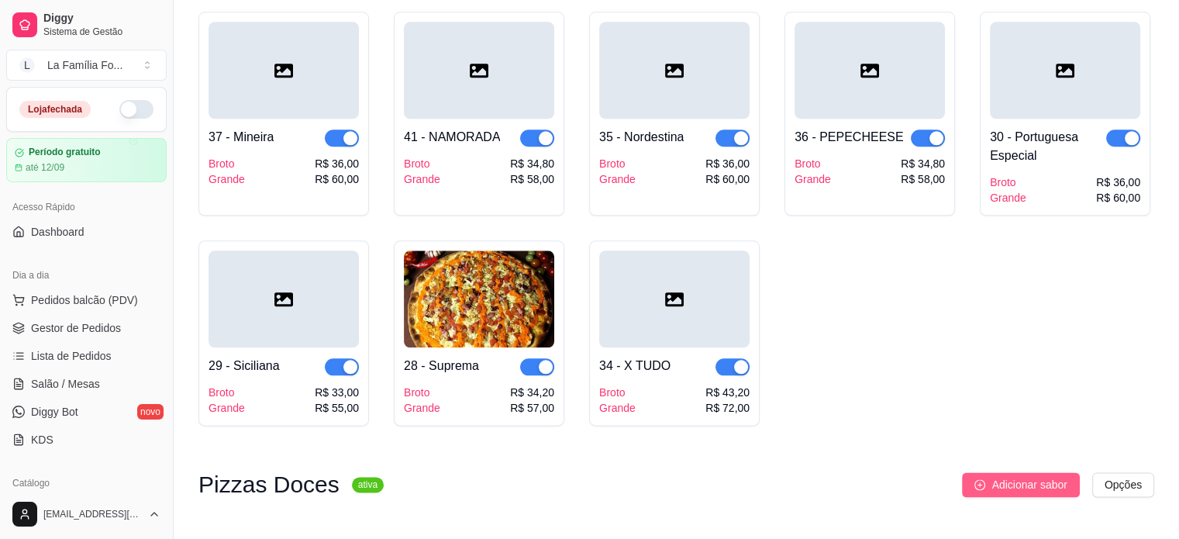
click at [987, 472] on button "Adicionar sabor" at bounding box center [1020, 484] width 117 height 25
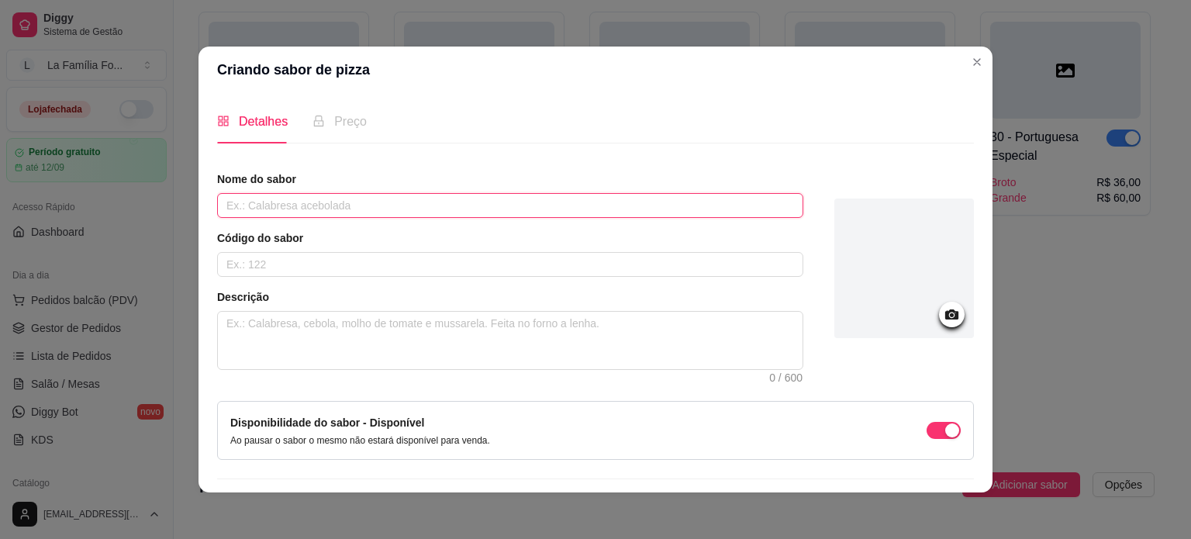
click at [380, 199] on input "text" at bounding box center [510, 205] width 586 height 25
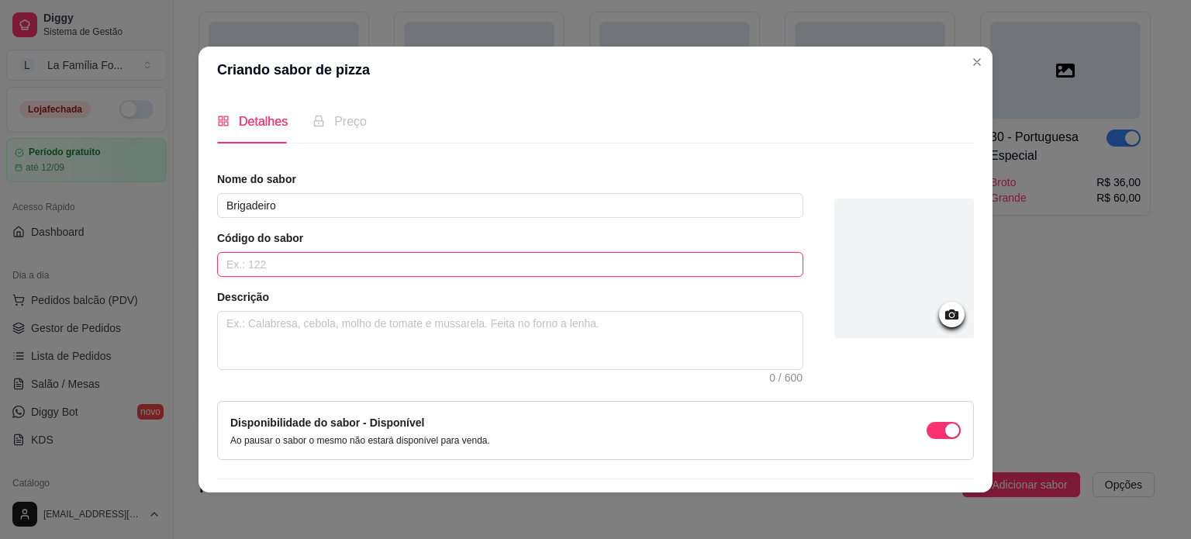
click at [238, 263] on input "text" at bounding box center [510, 264] width 586 height 25
click at [223, 345] on textarea at bounding box center [510, 340] width 584 height 57
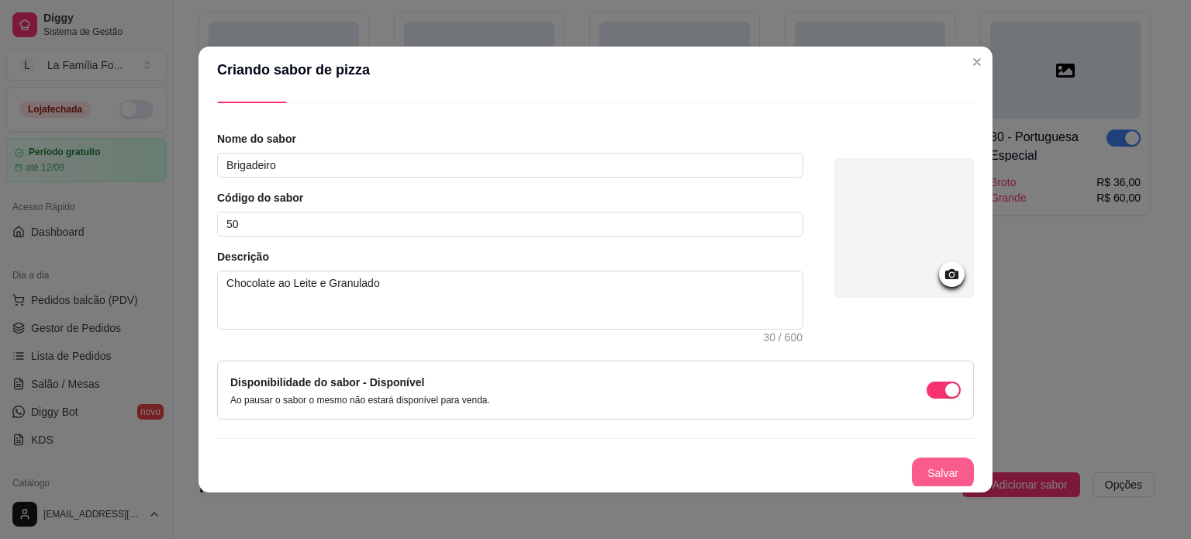
click at [936, 474] on button "Salvar" at bounding box center [943, 472] width 62 height 31
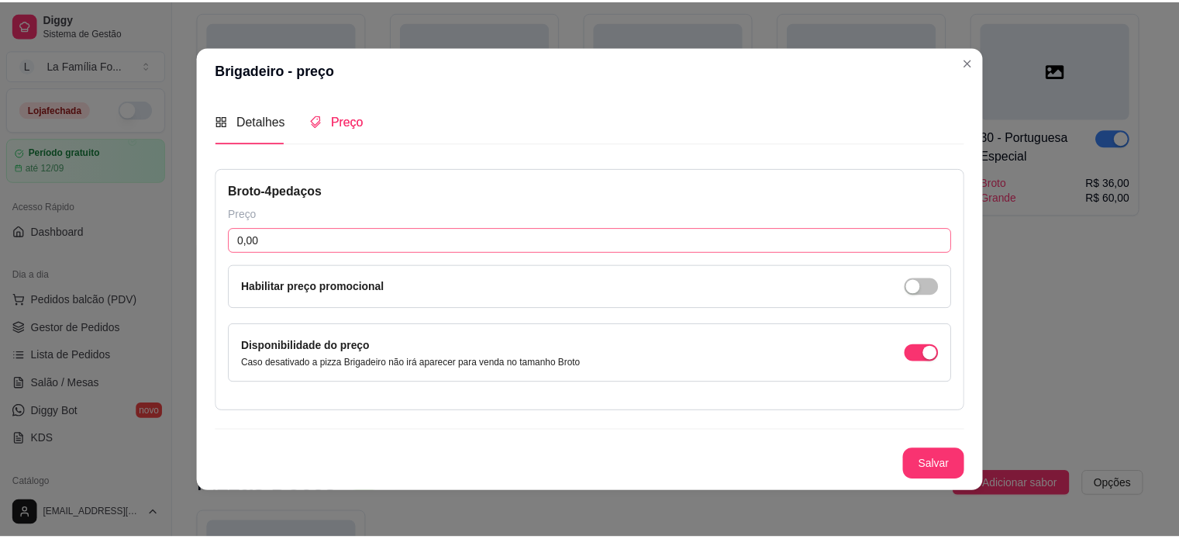
scroll to position [0, 0]
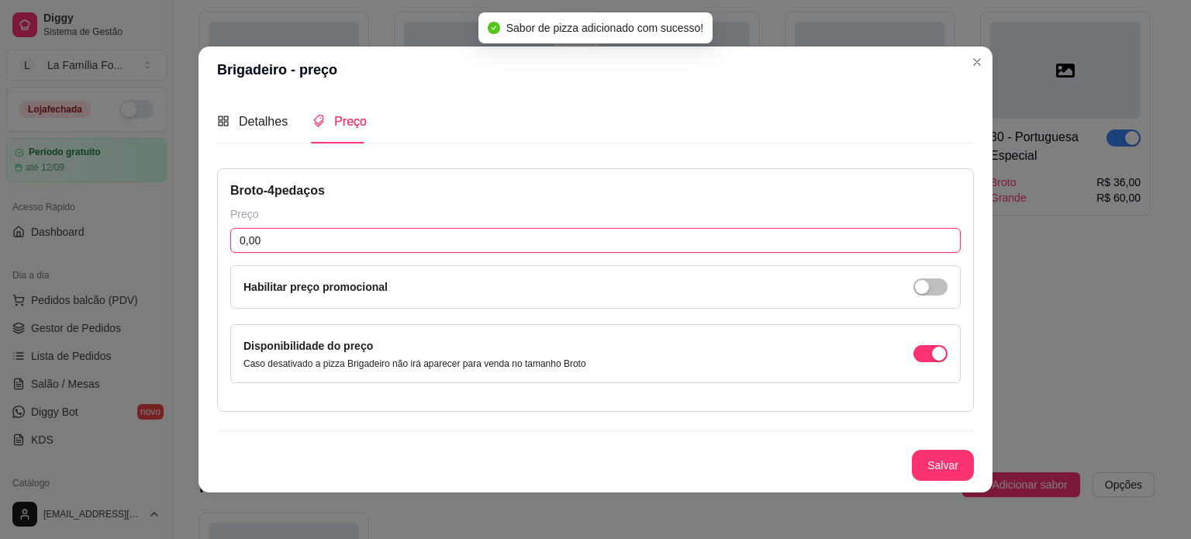
click at [389, 243] on input "0,00" at bounding box center [595, 240] width 730 height 25
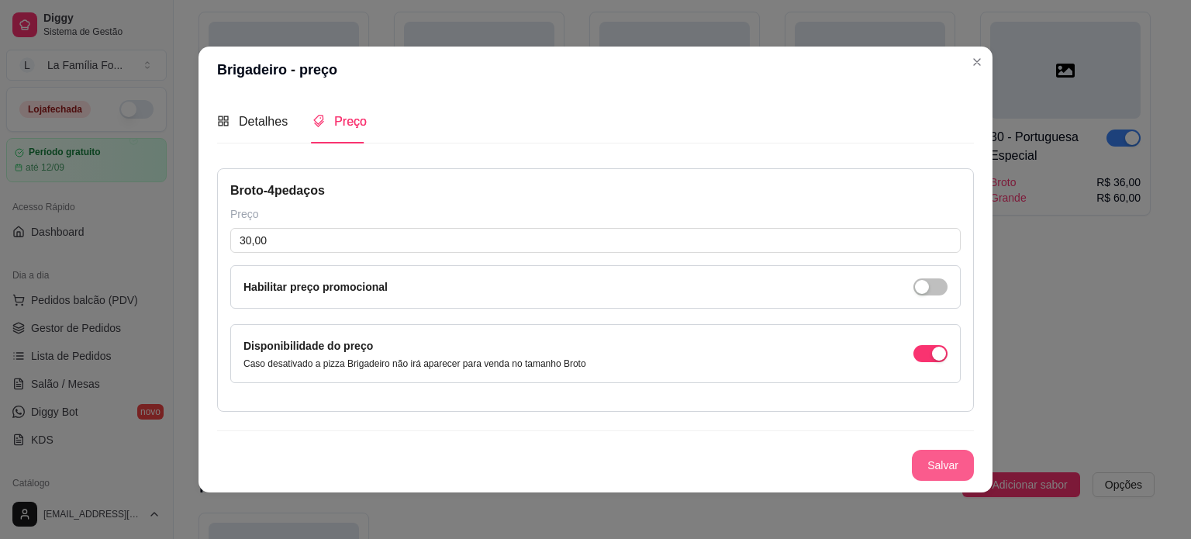
click at [912, 463] on button "Salvar" at bounding box center [943, 465] width 62 height 31
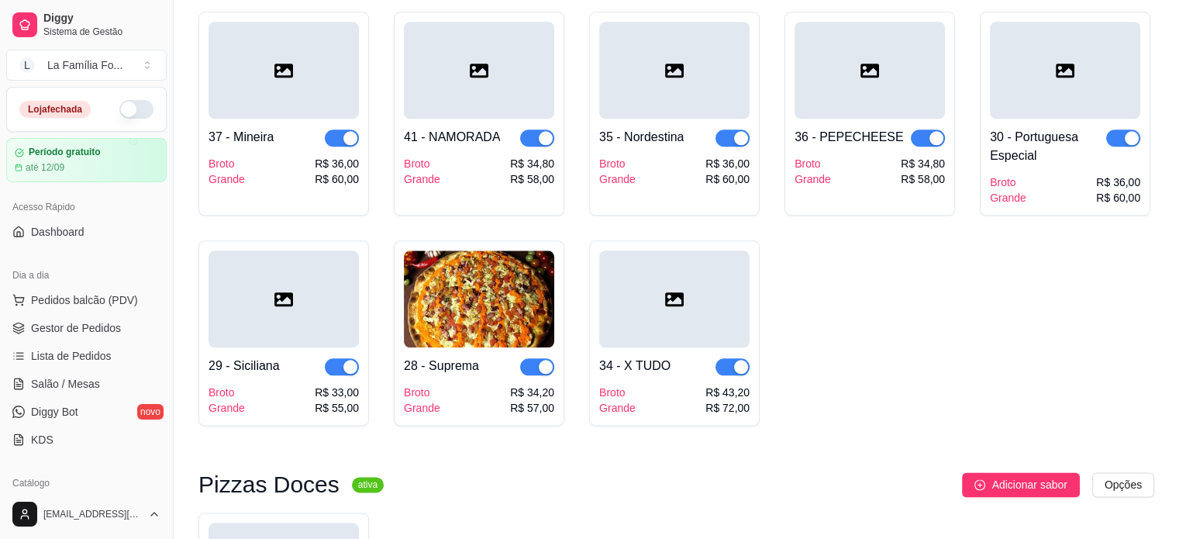
drag, startPoint x: 1174, startPoint y: 453, endPoint x: 1166, endPoint y: 516, distance: 64.0
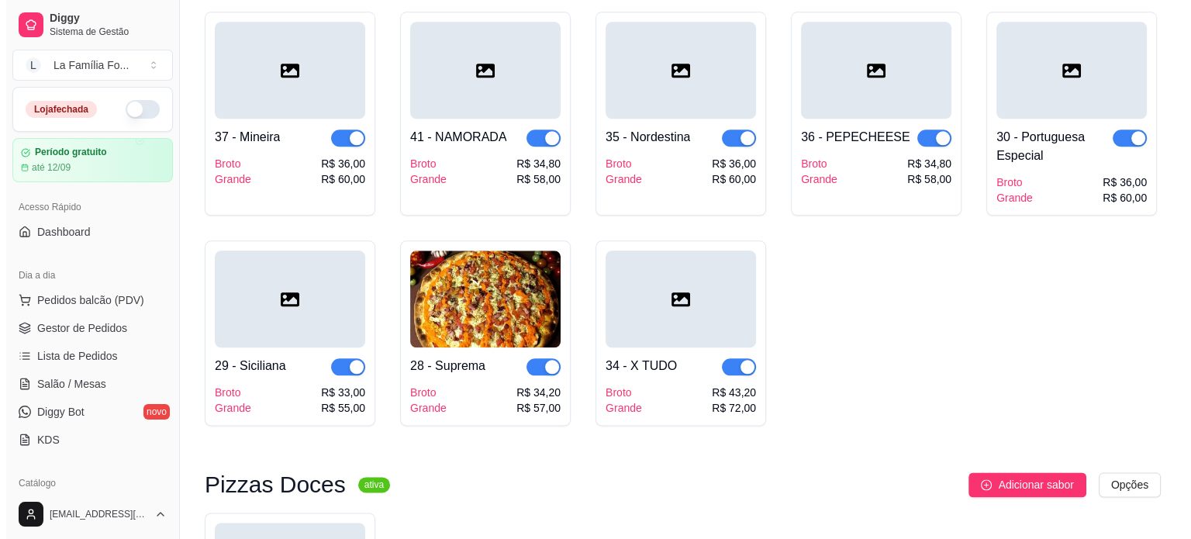
scroll to position [1961, 0]
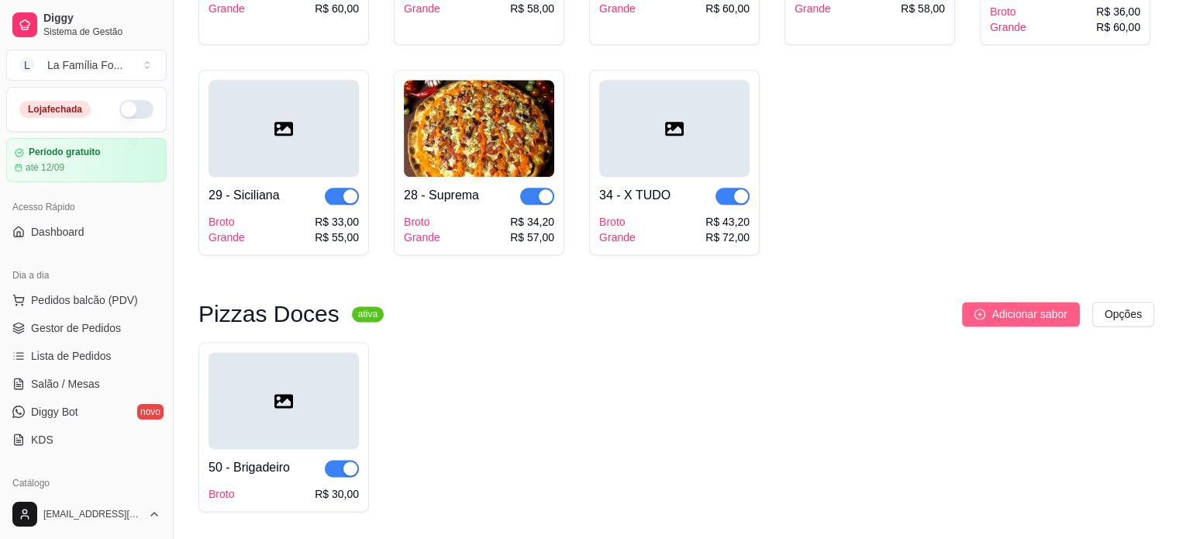
click at [991, 302] on button "Adicionar sabor" at bounding box center [1020, 314] width 117 height 25
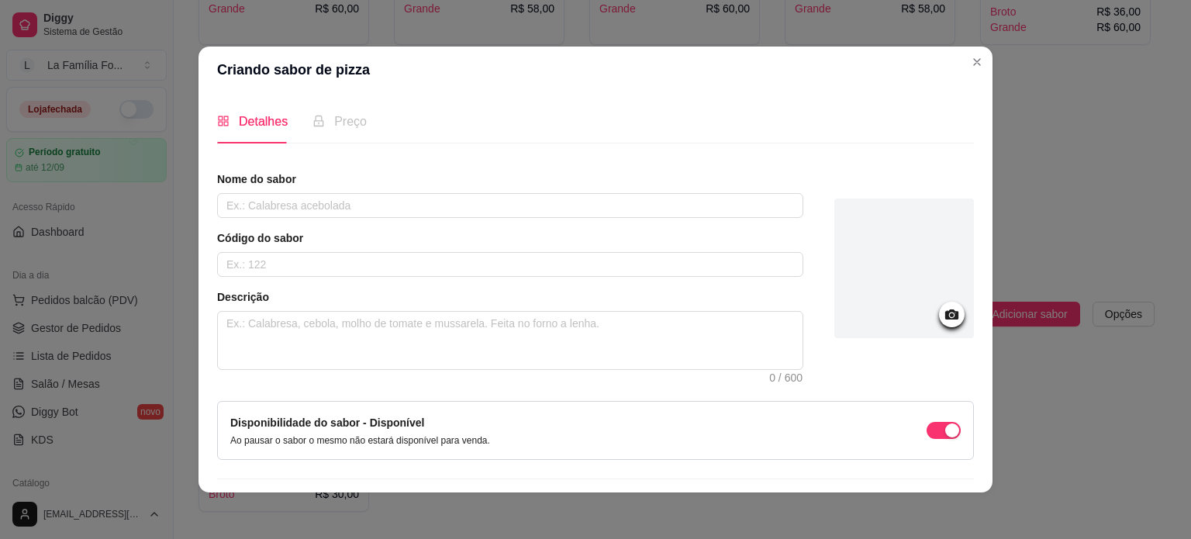
click at [436, 223] on div "Nome do sabor Código do sabor Descrição 0 / 600" at bounding box center [510, 270] width 586 height 198
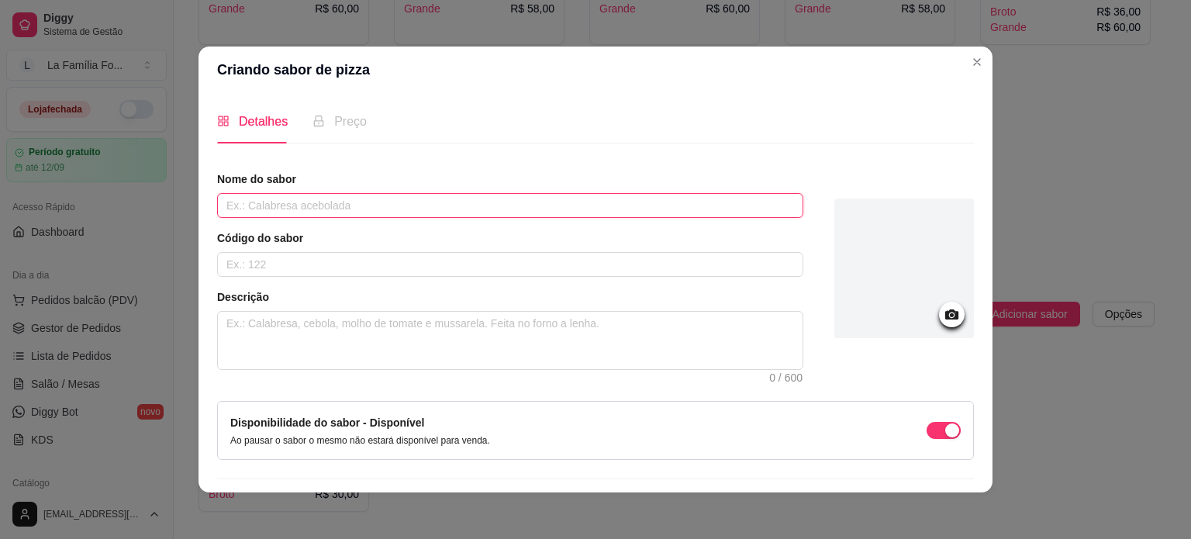
click at [416, 202] on input "text" at bounding box center [510, 205] width 586 height 25
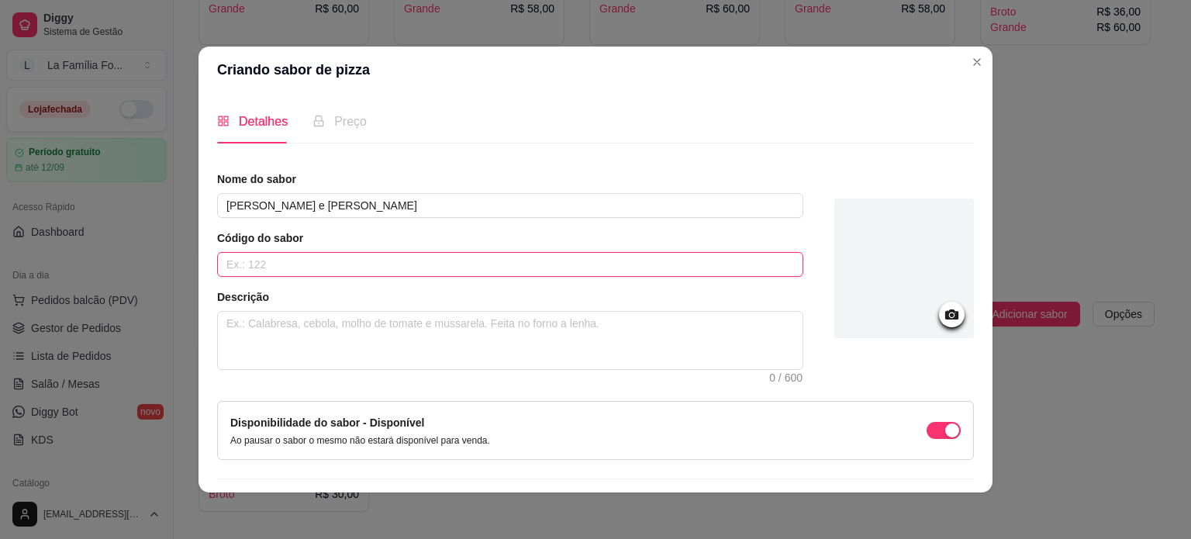
click at [381, 258] on input "text" at bounding box center [510, 264] width 586 height 25
click at [335, 340] on textarea at bounding box center [510, 340] width 584 height 57
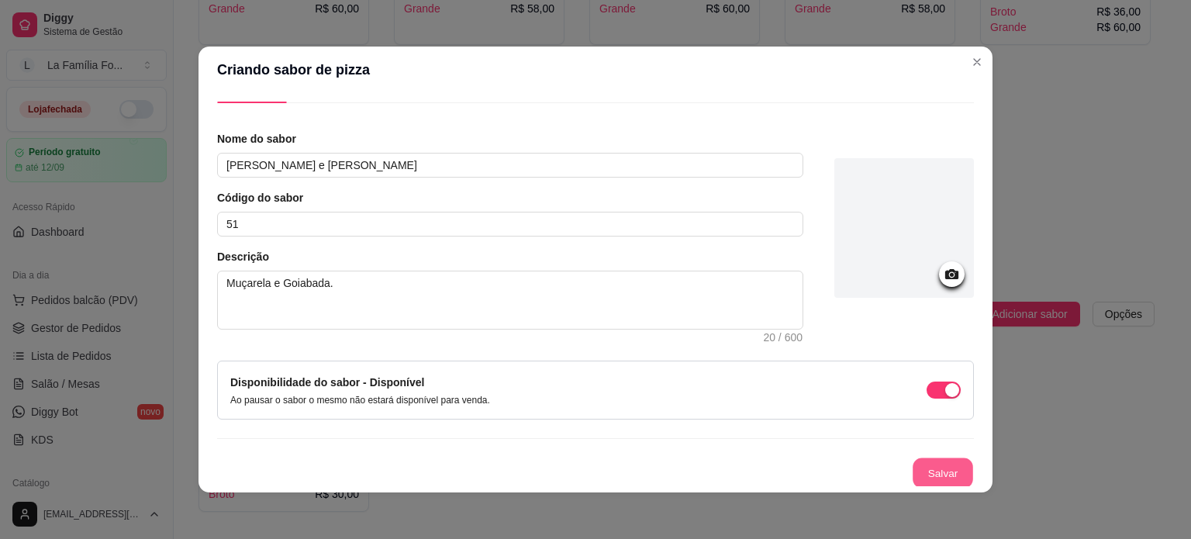
click at [943, 462] on button "Salvar" at bounding box center [942, 473] width 60 height 30
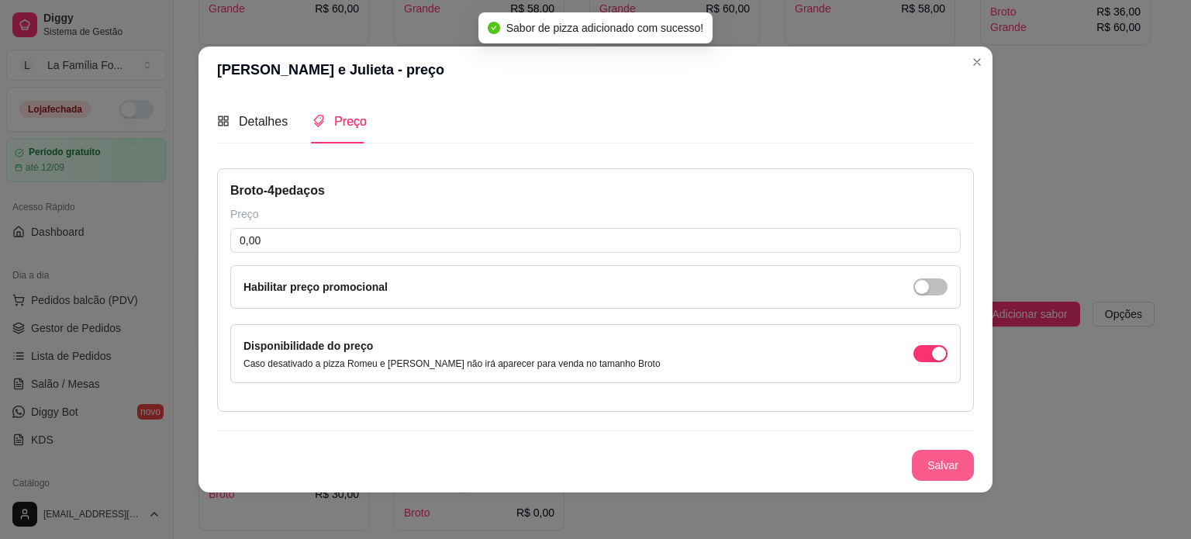
scroll to position [0, 0]
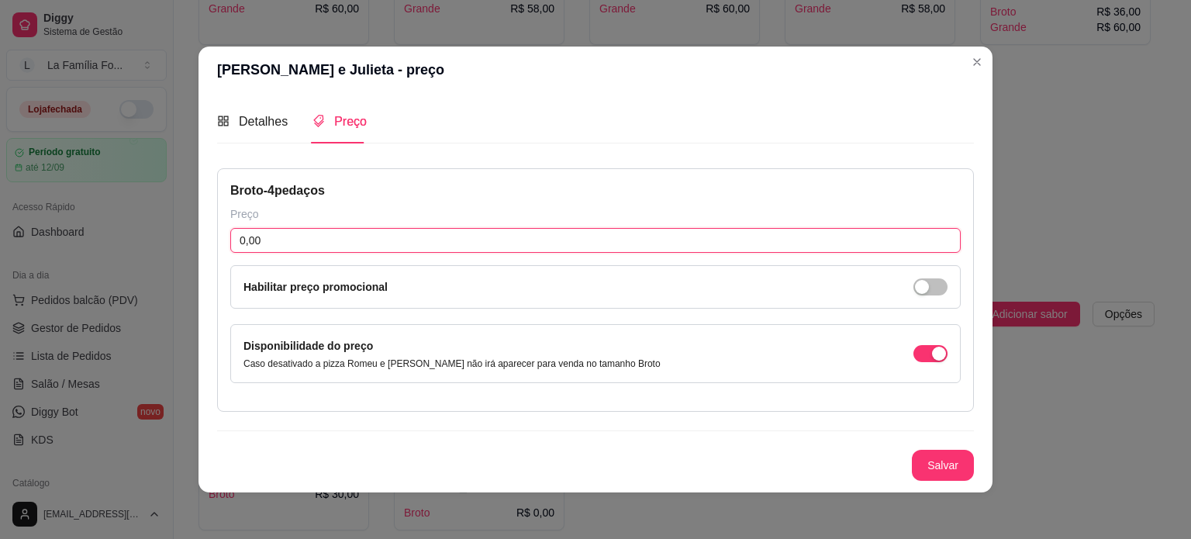
click at [347, 247] on input "0,00" at bounding box center [595, 240] width 730 height 25
click at [956, 473] on button "Salvar" at bounding box center [943, 465] width 62 height 31
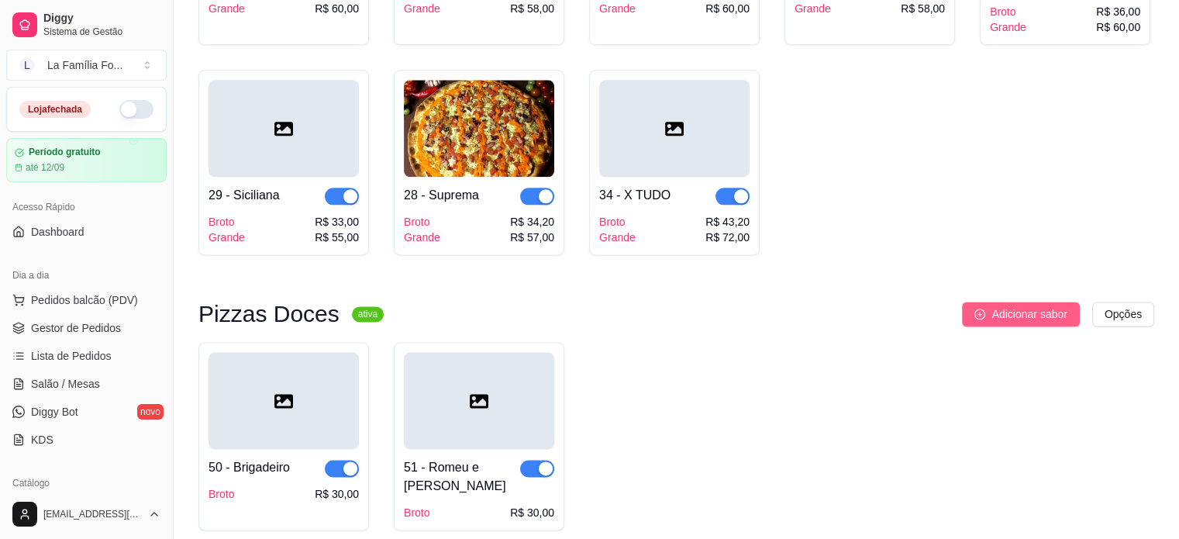
click at [984, 309] on icon "plus-circle" at bounding box center [979, 314] width 11 height 11
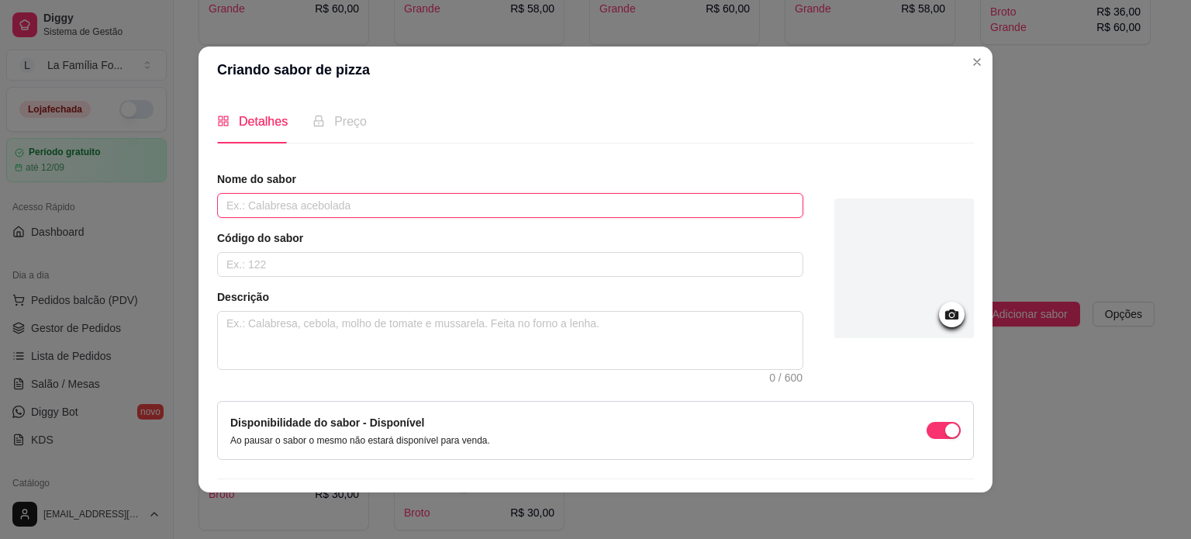
click at [473, 201] on input "text" at bounding box center [510, 205] width 586 height 25
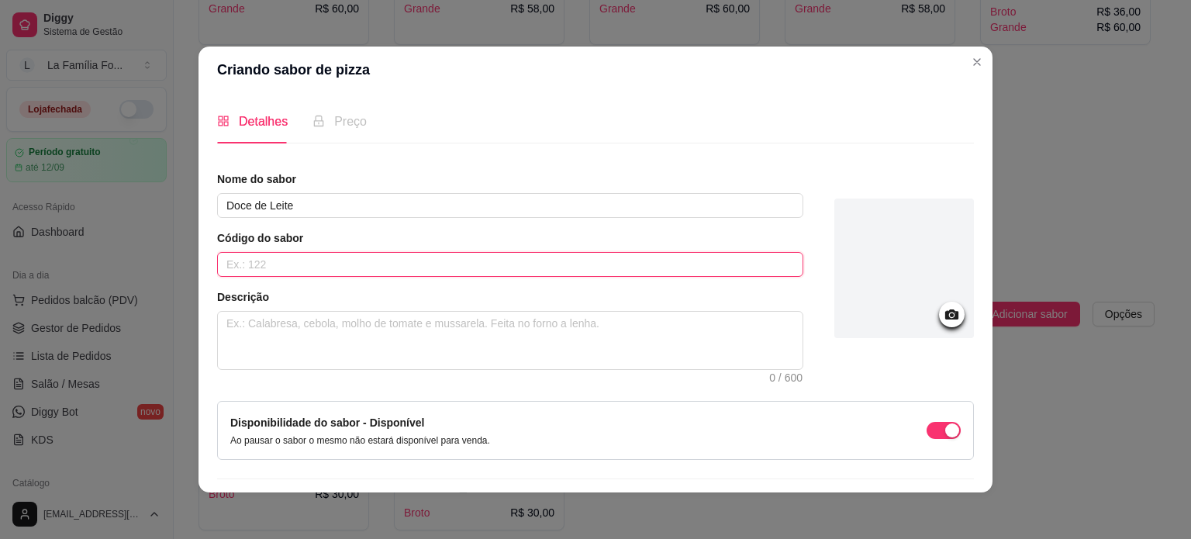
click at [405, 253] on input "text" at bounding box center [510, 264] width 586 height 25
click at [344, 345] on textarea at bounding box center [510, 340] width 584 height 57
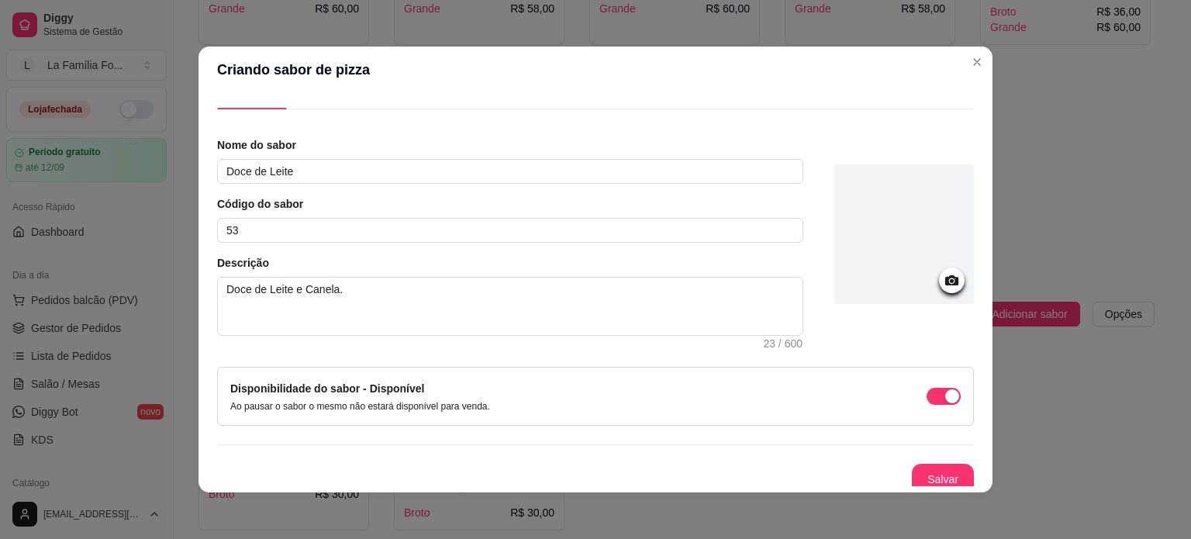
scroll to position [40, 0]
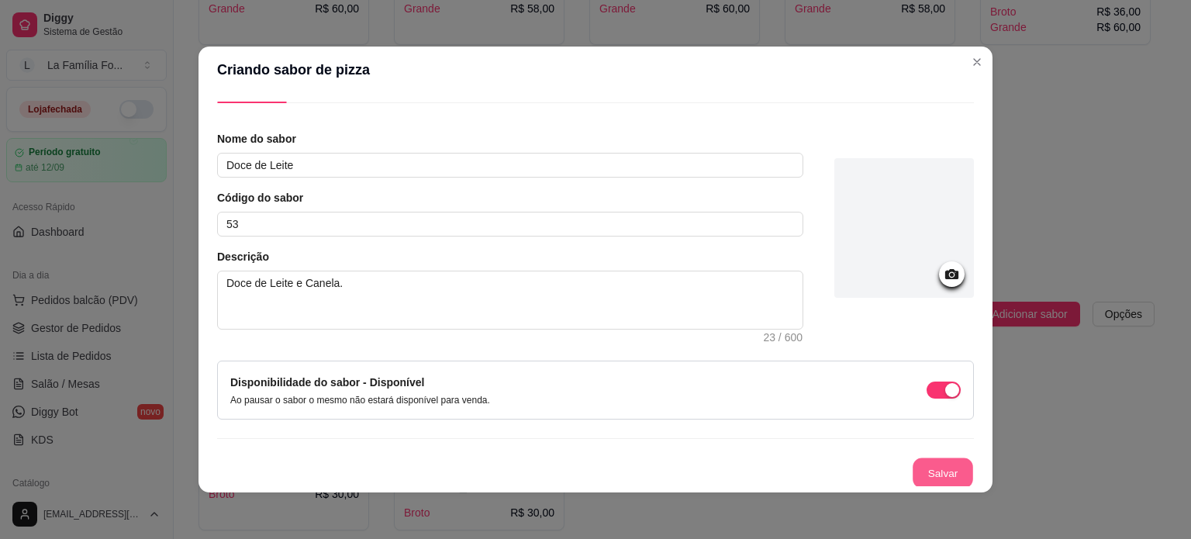
click at [929, 474] on button "Salvar" at bounding box center [942, 473] width 60 height 30
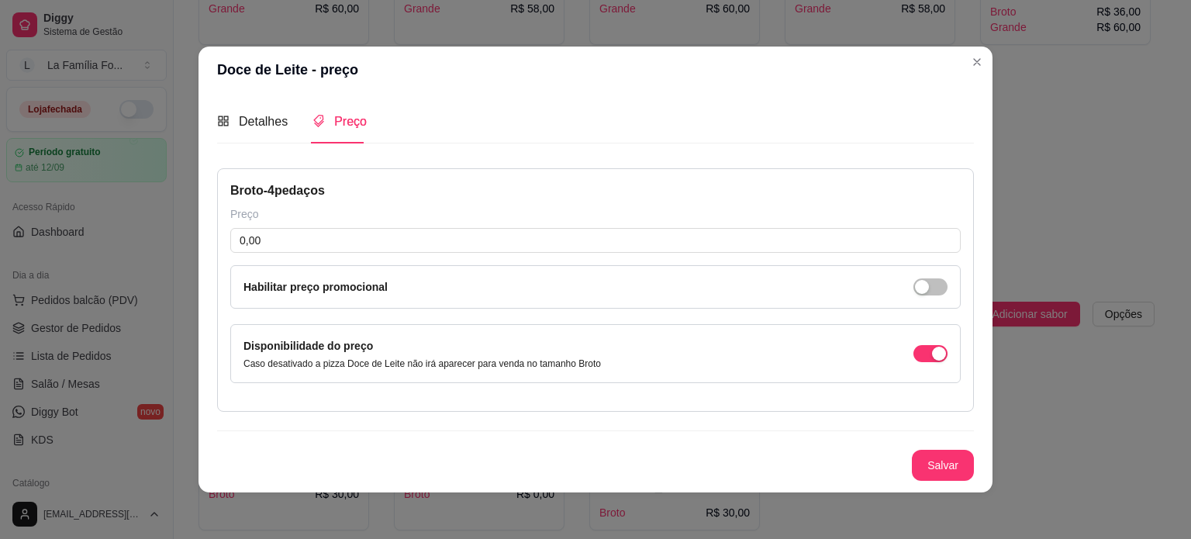
scroll to position [0, 0]
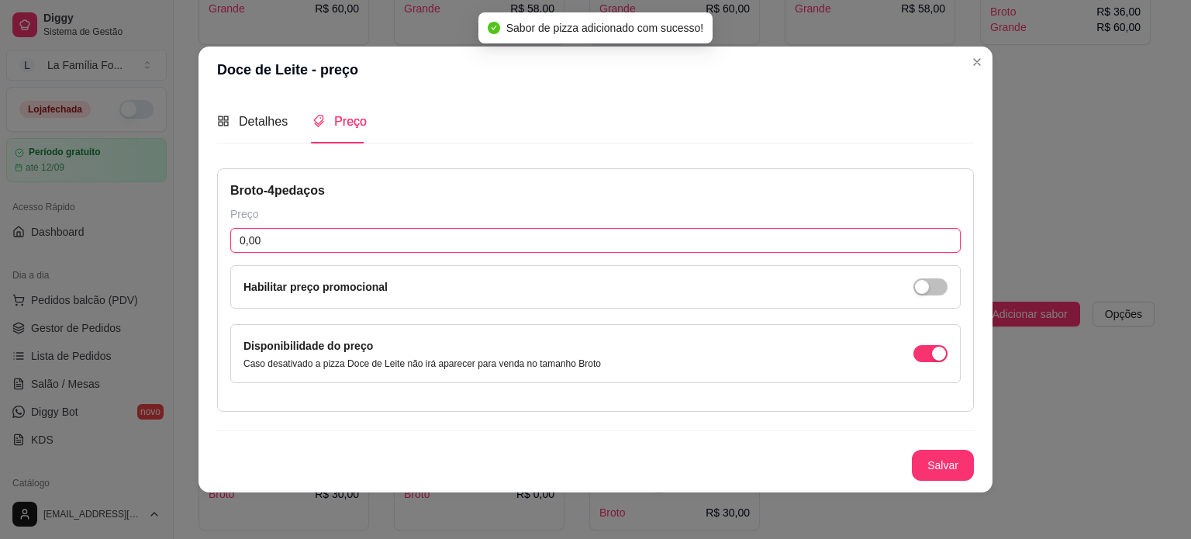
click at [295, 245] on input "0,00" at bounding box center [595, 240] width 730 height 25
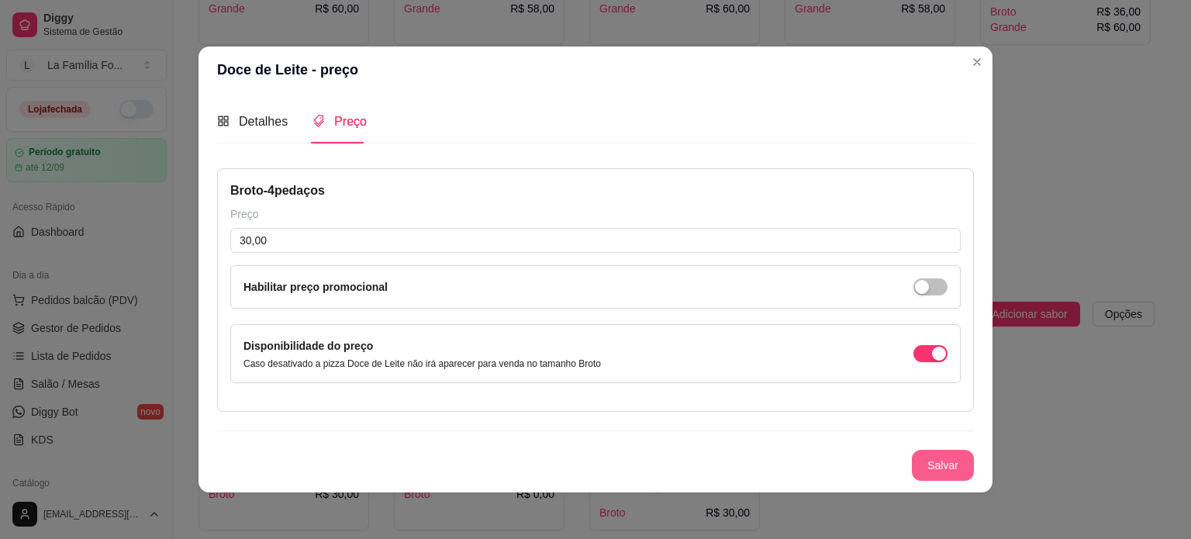
click at [912, 464] on button "Salvar" at bounding box center [943, 465] width 62 height 31
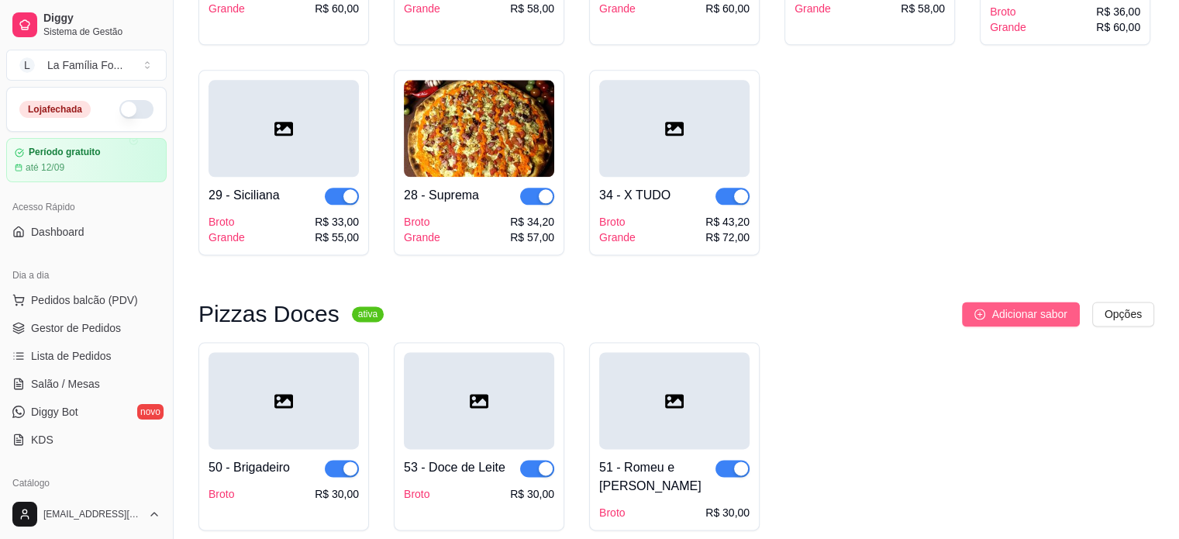
click at [1015, 305] on span "Adicionar sabor" at bounding box center [1028, 313] width 75 height 17
click at [995, 305] on span "Adicionar sabor" at bounding box center [1028, 313] width 75 height 17
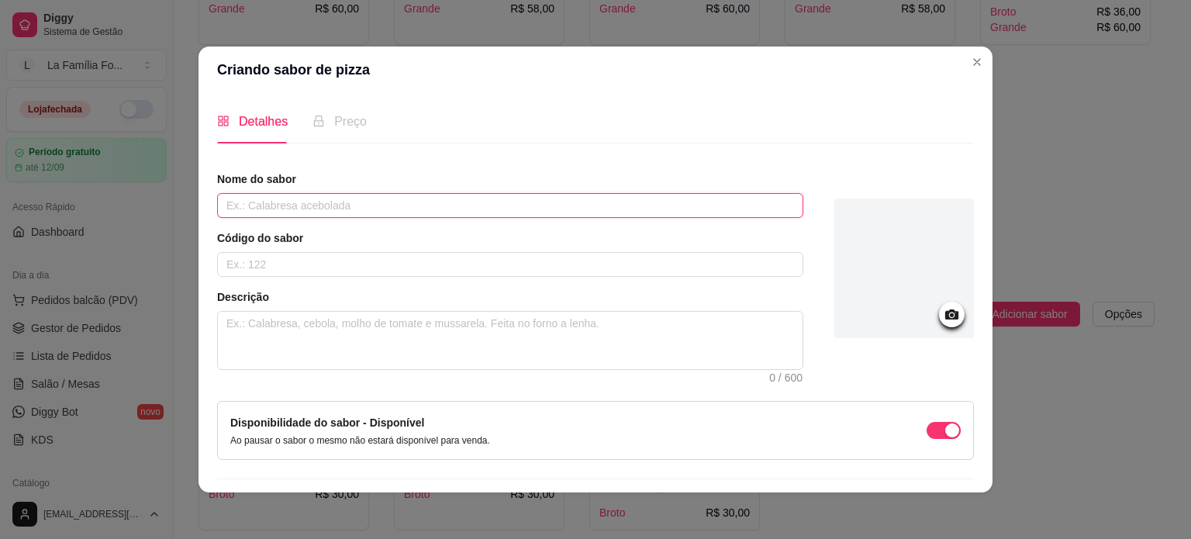
click at [394, 207] on input "text" at bounding box center [510, 205] width 586 height 25
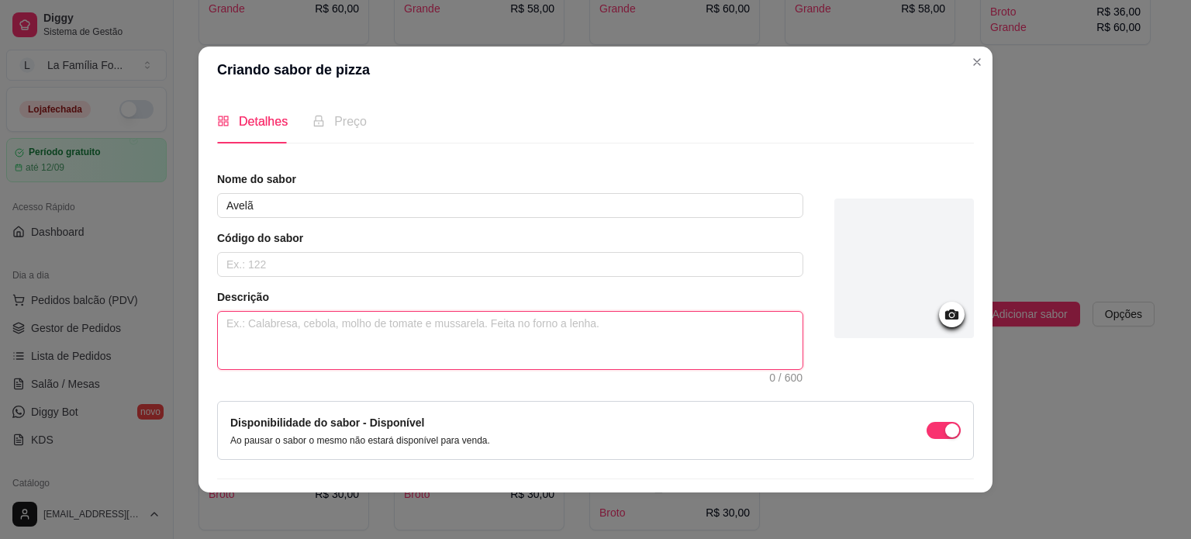
click at [337, 335] on textarea at bounding box center [510, 340] width 584 height 57
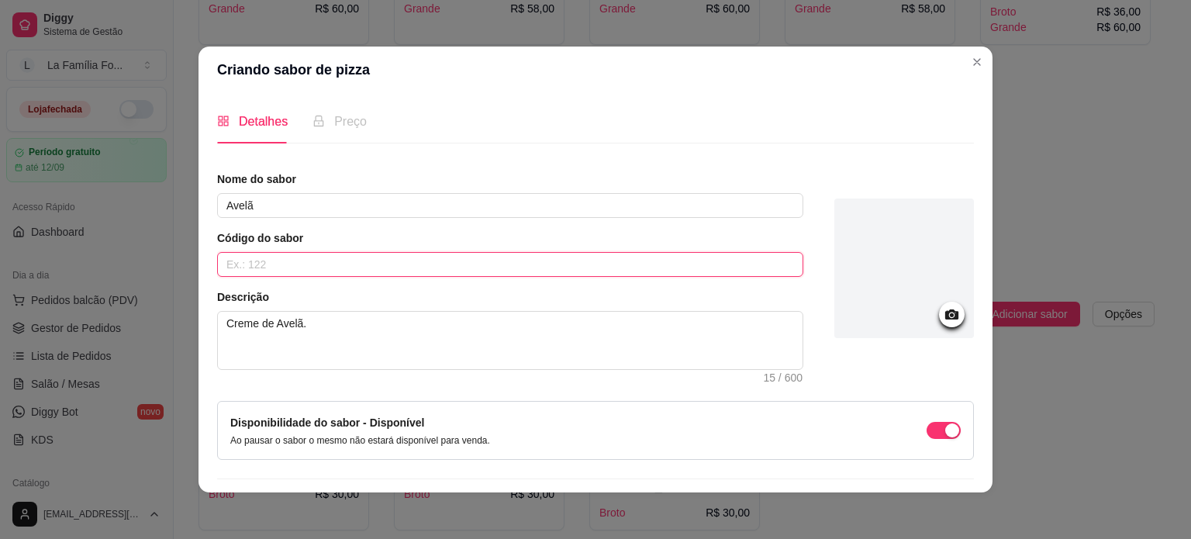
click at [485, 263] on input "text" at bounding box center [510, 264] width 586 height 25
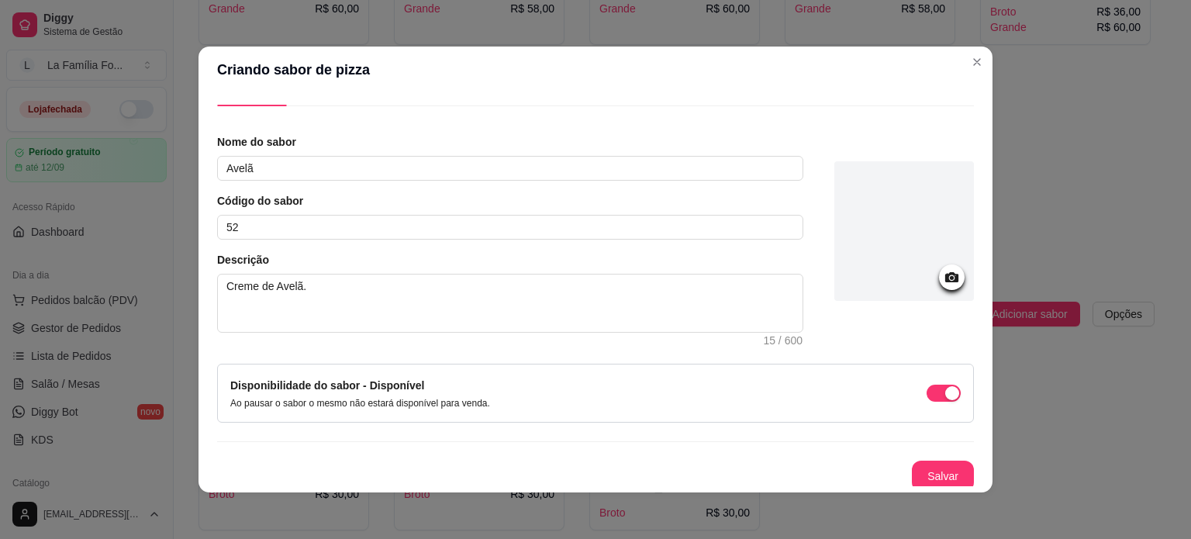
scroll to position [40, 0]
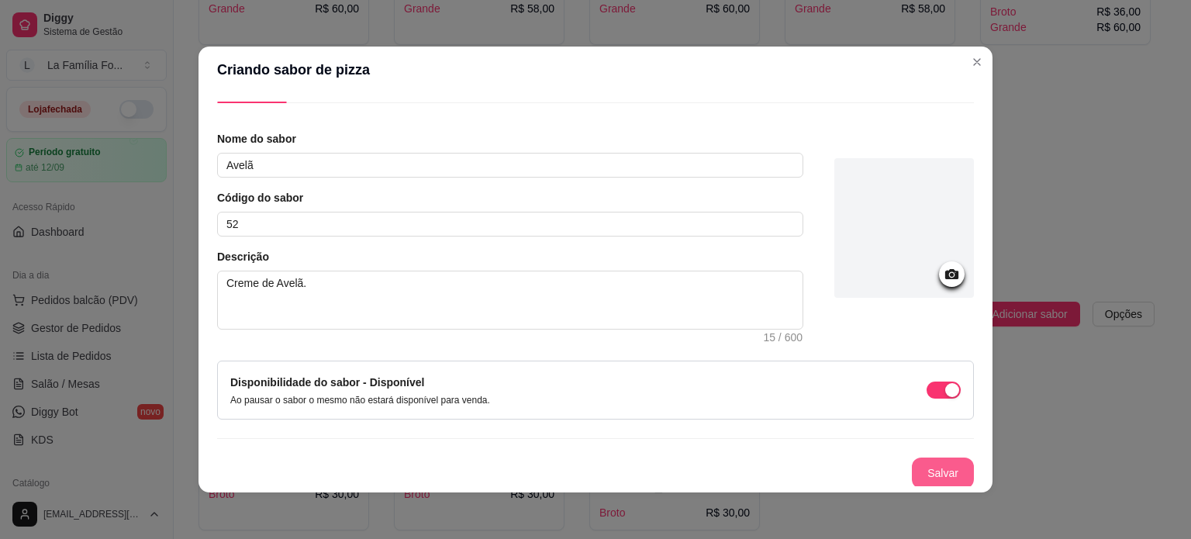
click at [929, 474] on button "Salvar" at bounding box center [943, 472] width 62 height 31
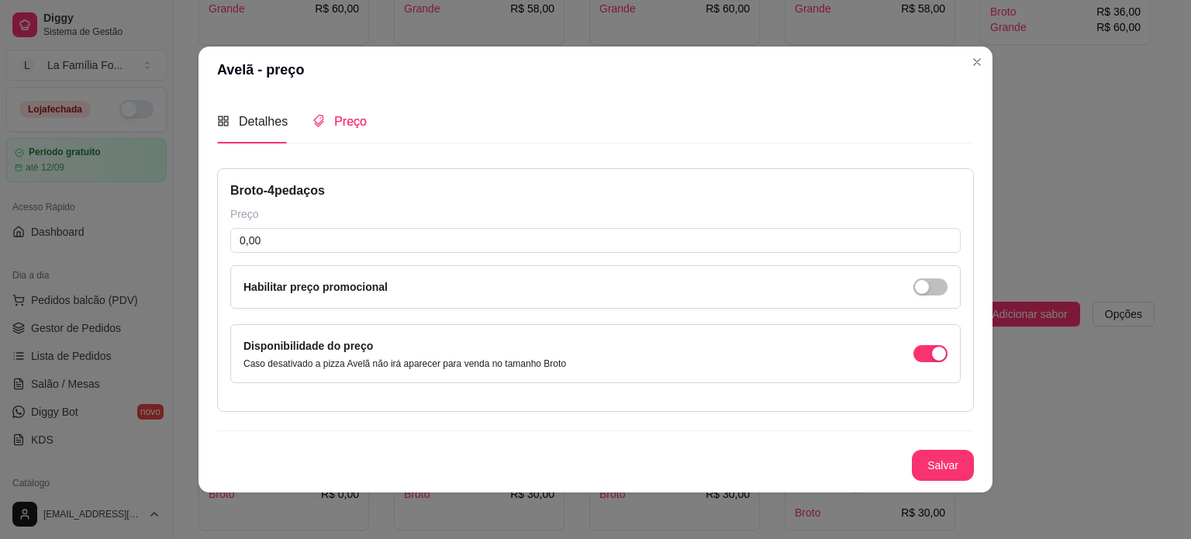
scroll to position [0, 0]
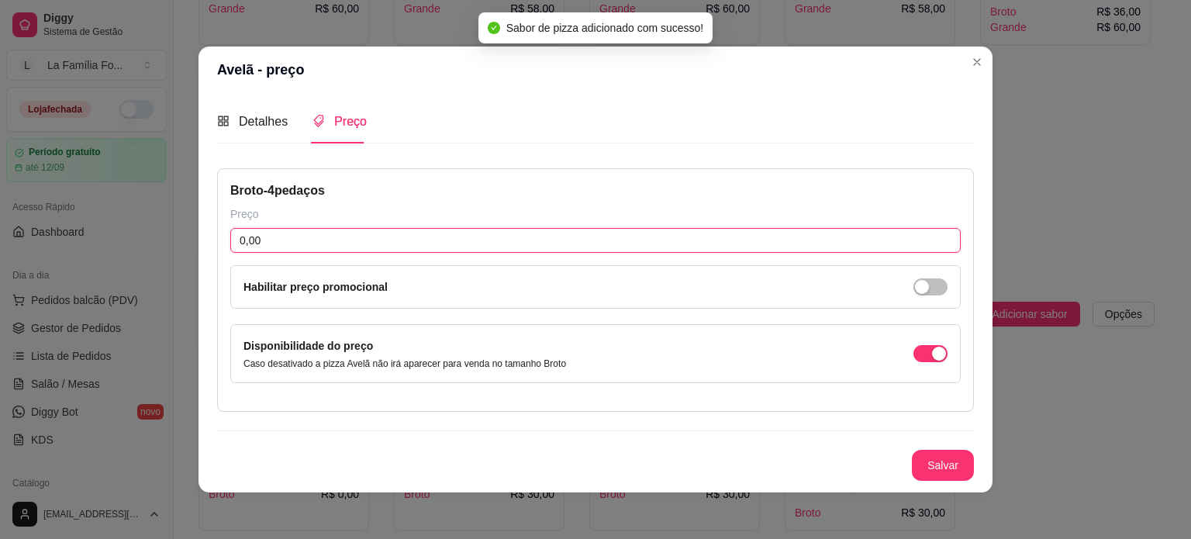
click at [453, 240] on input "0,00" at bounding box center [595, 240] width 730 height 25
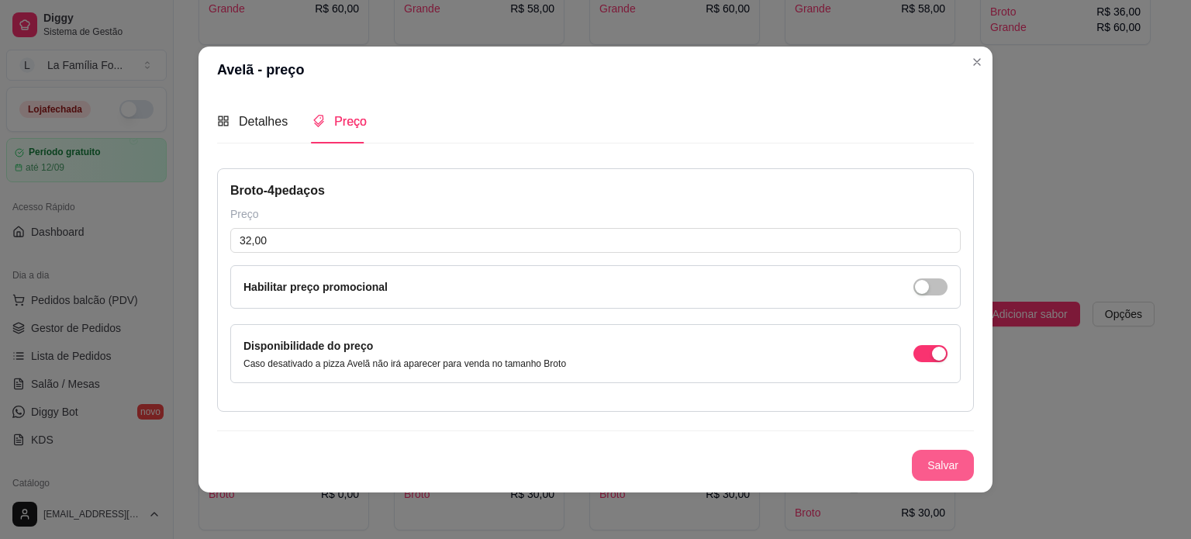
click at [965, 462] on button "Salvar" at bounding box center [943, 465] width 62 height 31
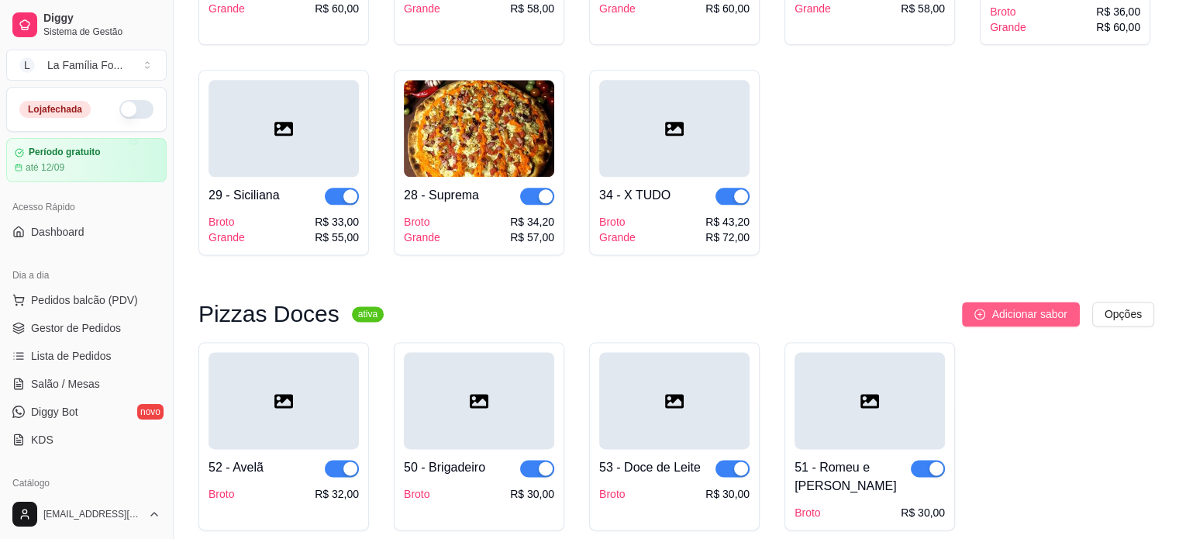
click at [968, 302] on button "Adicionar sabor" at bounding box center [1020, 314] width 117 height 25
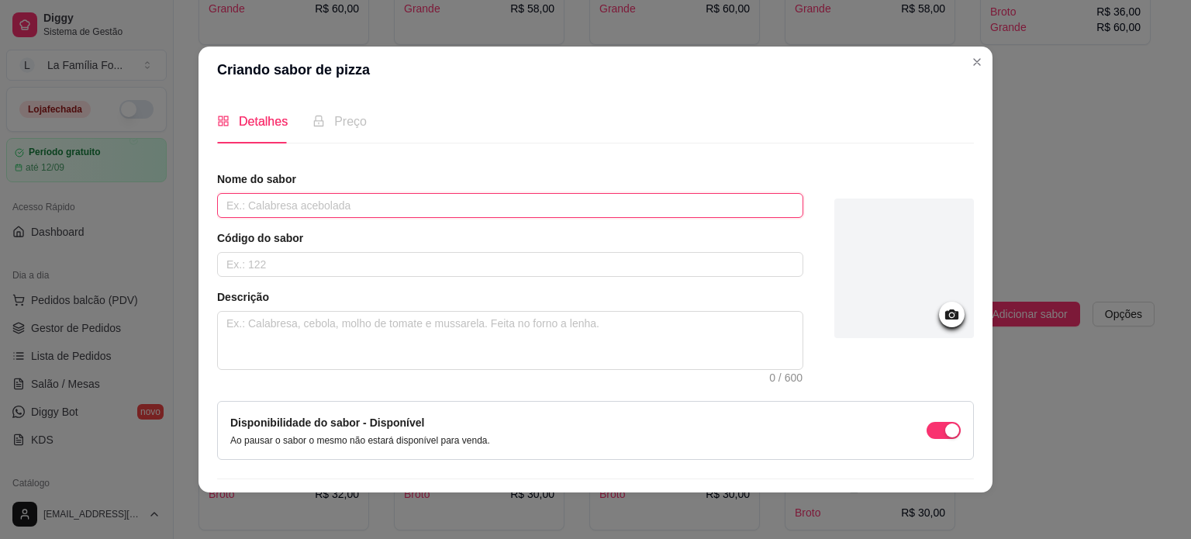
click at [343, 209] on input "text" at bounding box center [510, 205] width 586 height 25
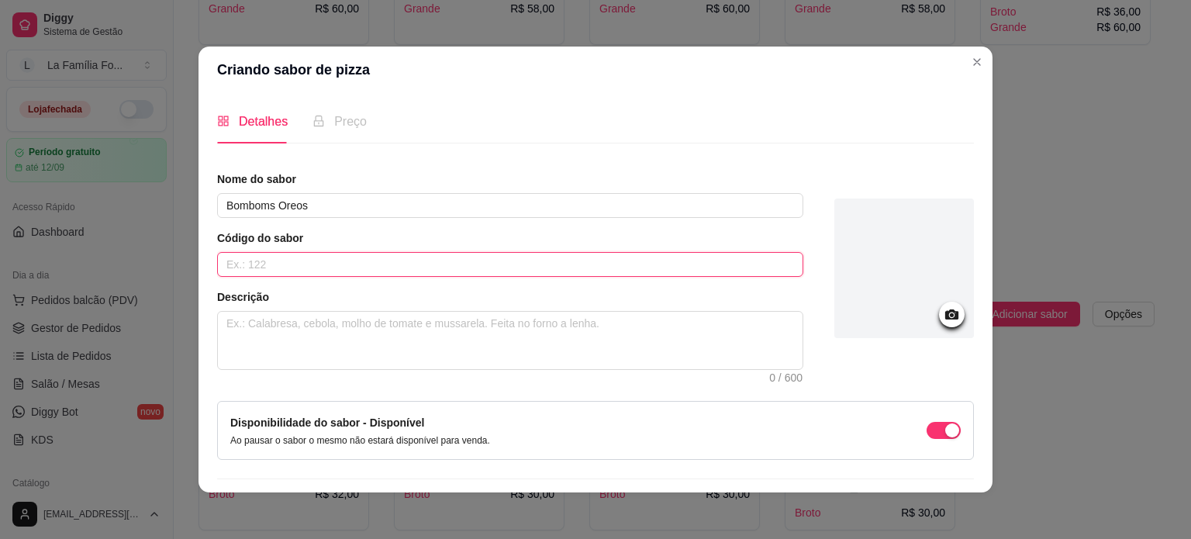
click at [298, 255] on input "text" at bounding box center [510, 264] width 586 height 25
click at [303, 340] on textarea at bounding box center [510, 340] width 584 height 57
click at [943, 309] on icon at bounding box center [952, 314] width 18 height 18
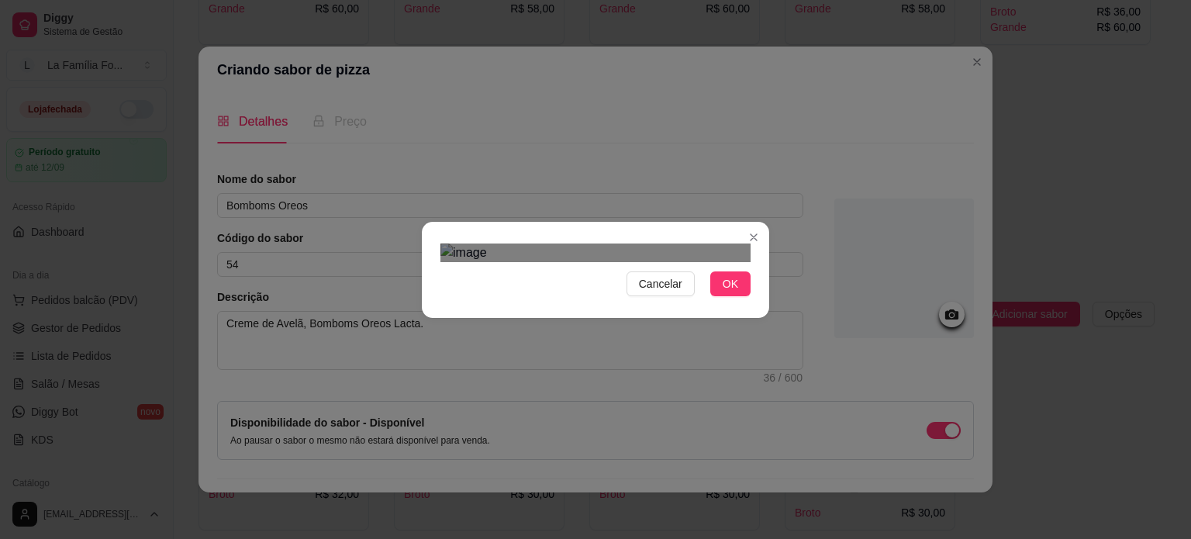
click at [629, 381] on div "Use the arrow keys to move the crop selection area" at bounding box center [605, 437] width 279 height 279
click at [731, 318] on section "Cancelar OK" at bounding box center [595, 270] width 347 height 96
click at [729, 292] on span "OK" at bounding box center [730, 283] width 16 height 17
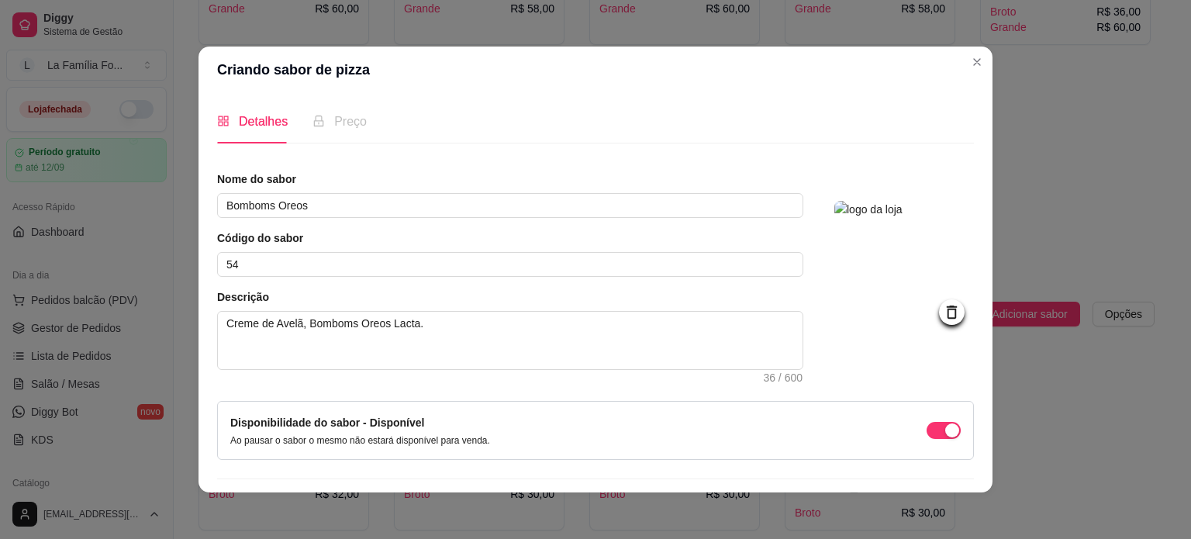
scroll to position [40, 0]
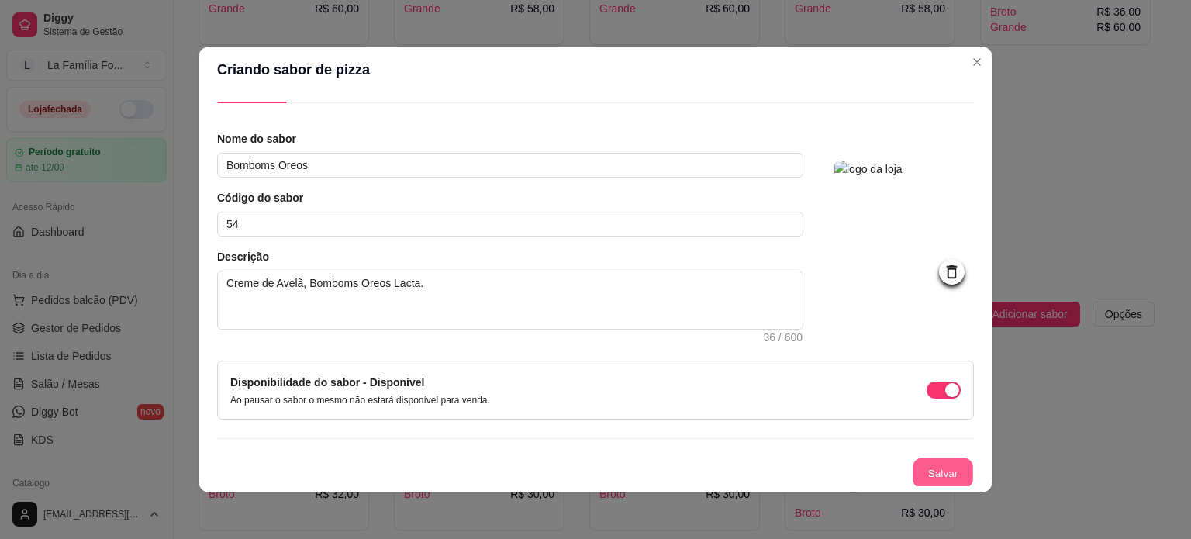
click at [933, 483] on button "Salvar" at bounding box center [942, 473] width 60 height 30
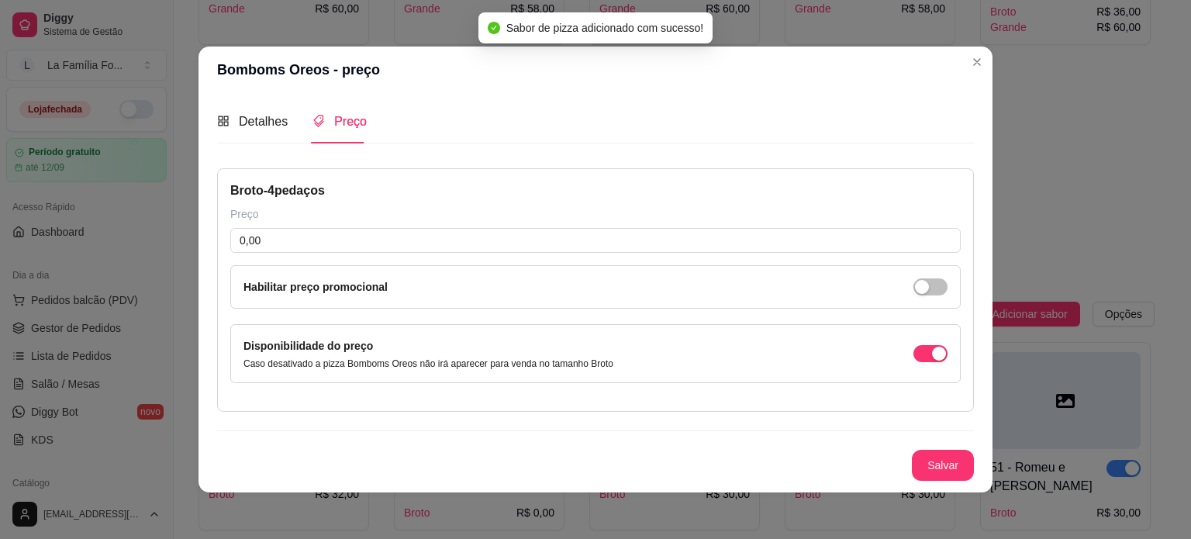
scroll to position [0, 0]
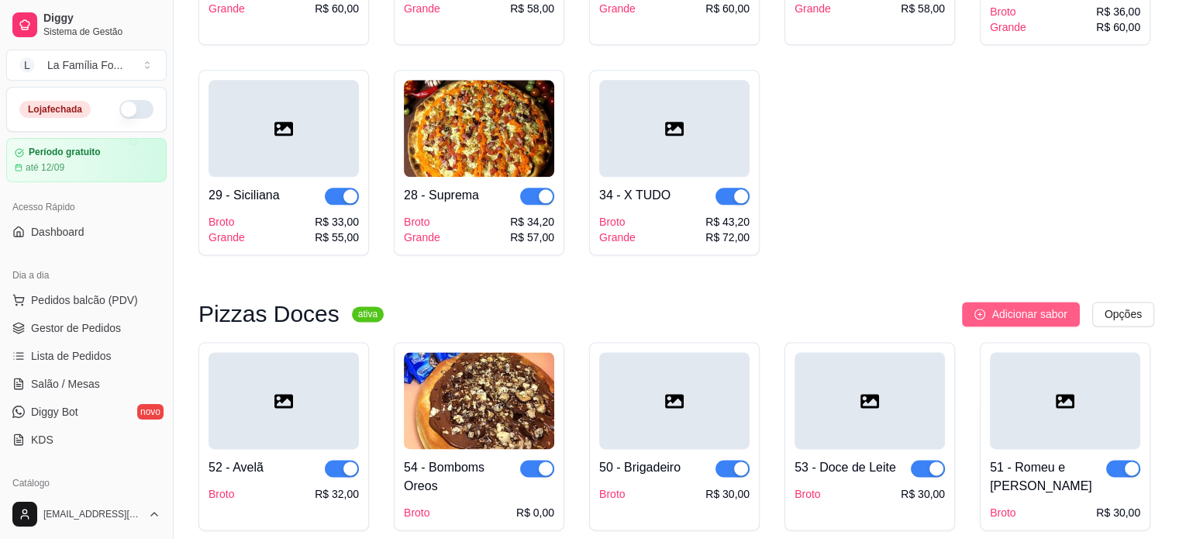
click at [1017, 305] on span "Adicionar sabor" at bounding box center [1028, 313] width 75 height 17
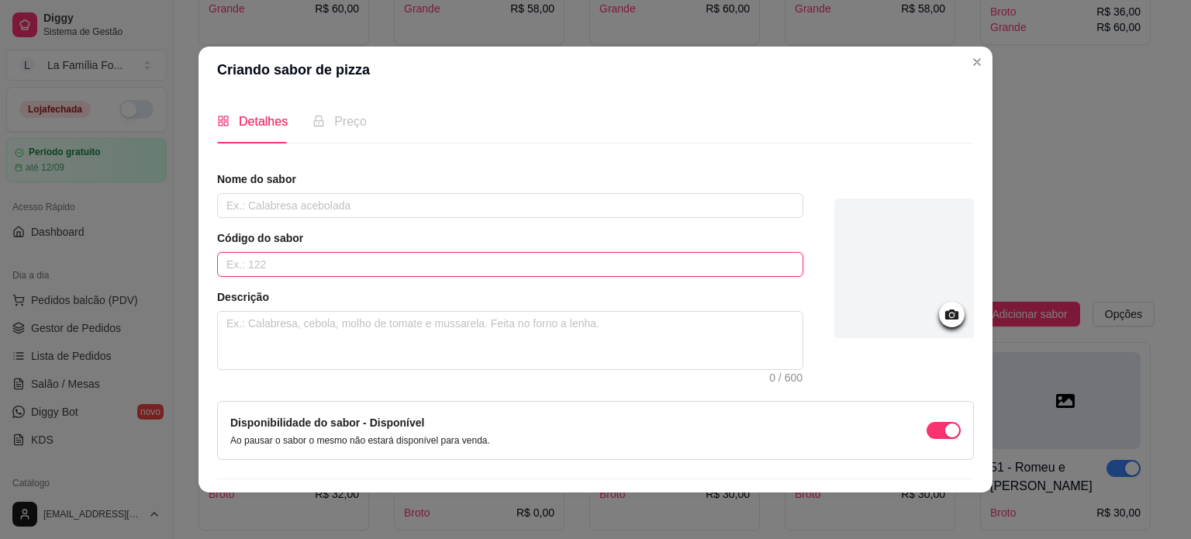
click at [496, 260] on input "text" at bounding box center [510, 264] width 586 height 25
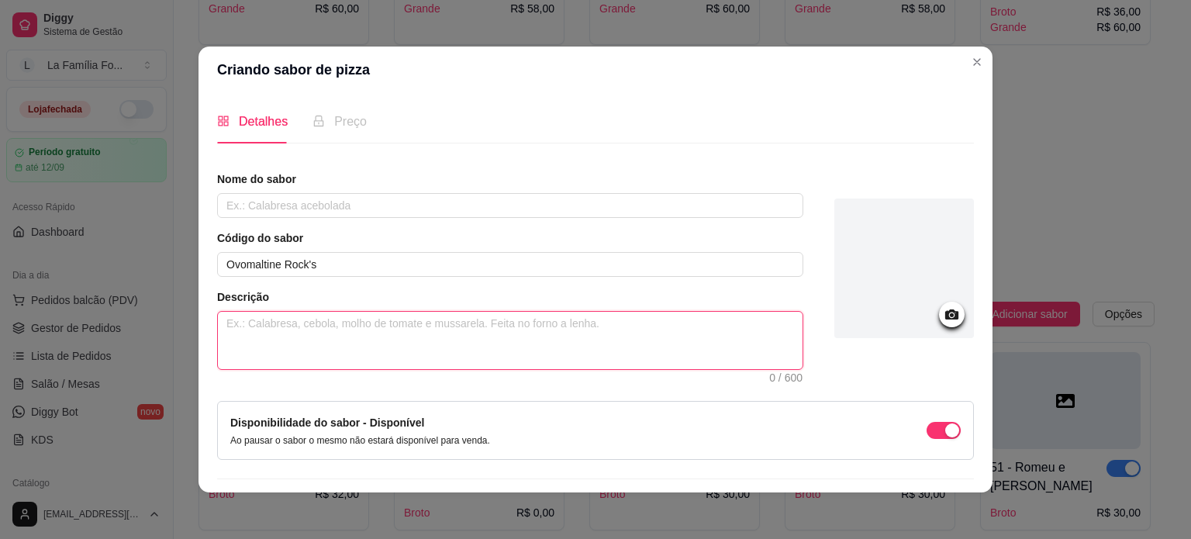
click at [447, 329] on textarea at bounding box center [510, 340] width 584 height 57
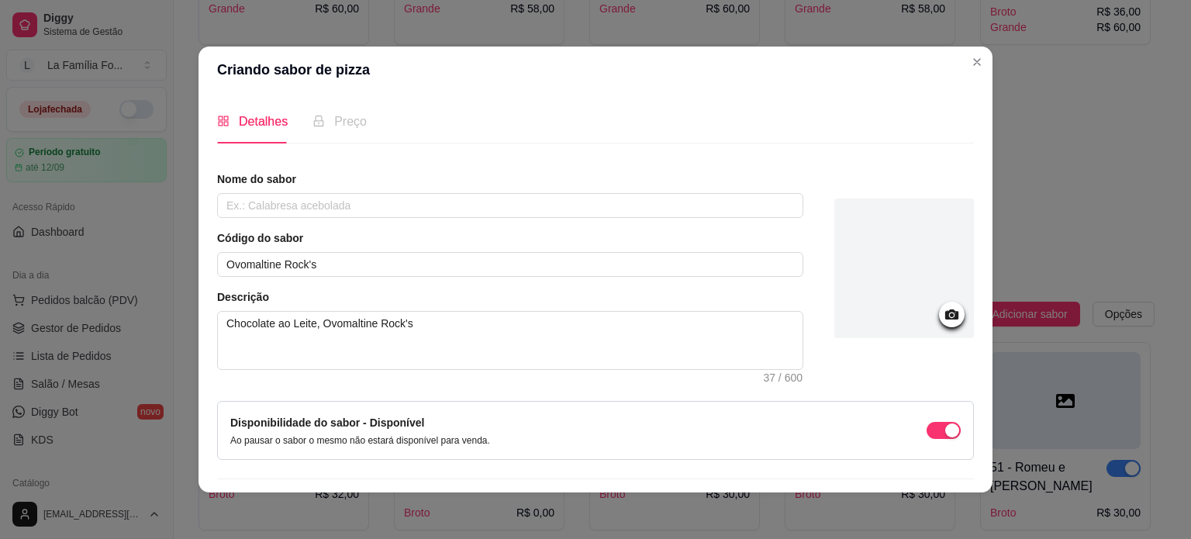
click at [950, 315] on circle at bounding box center [952, 315] width 4 height 4
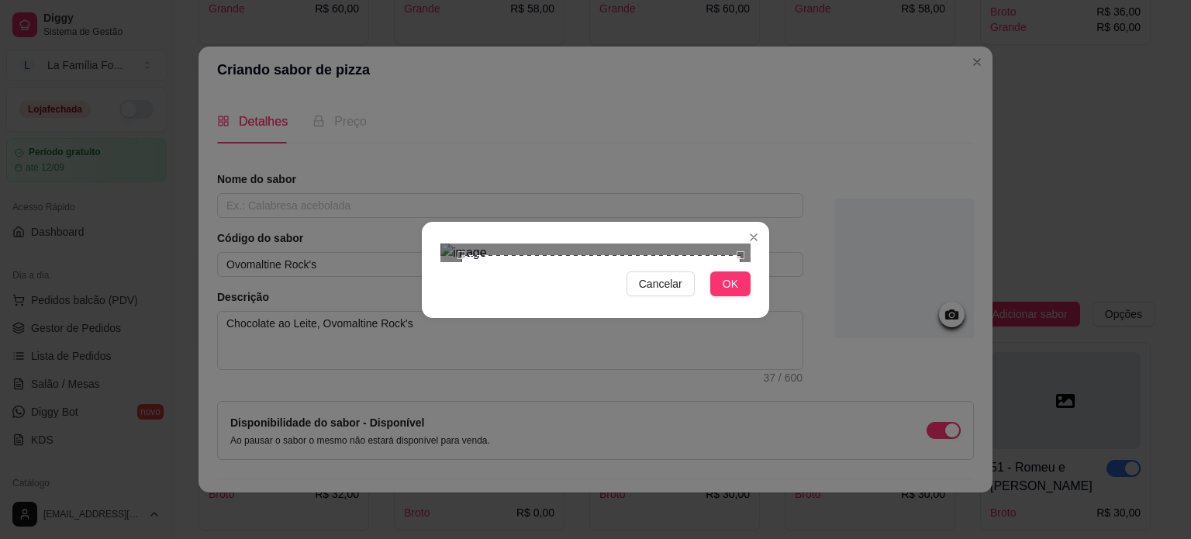
click at [624, 255] on div "Use the arrow keys to move the crop selection area" at bounding box center [600, 394] width 279 height 279
click at [727, 292] on span "OK" at bounding box center [730, 283] width 16 height 17
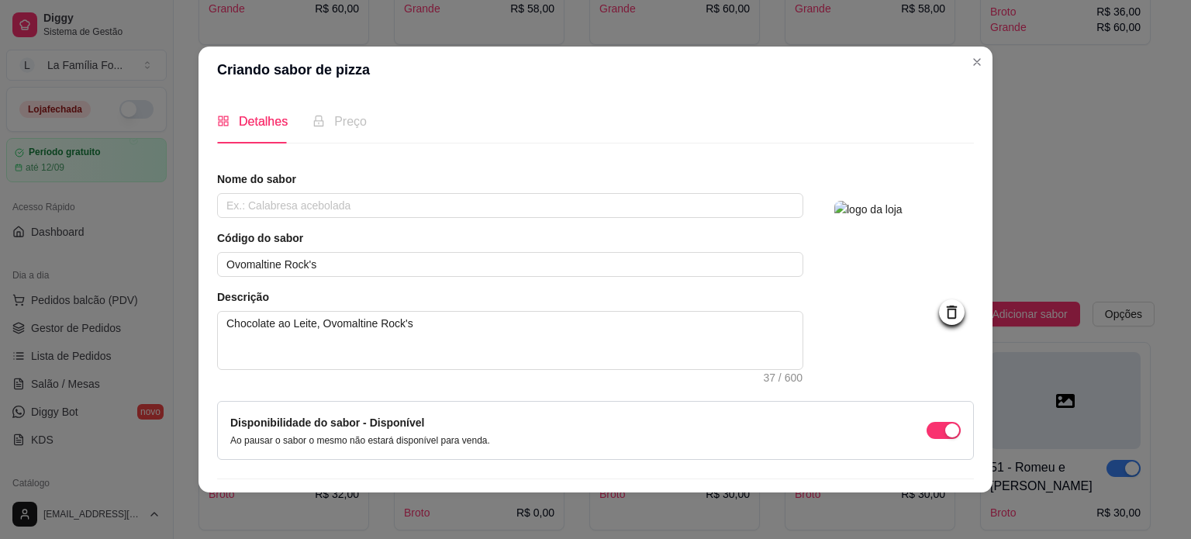
scroll to position [40, 0]
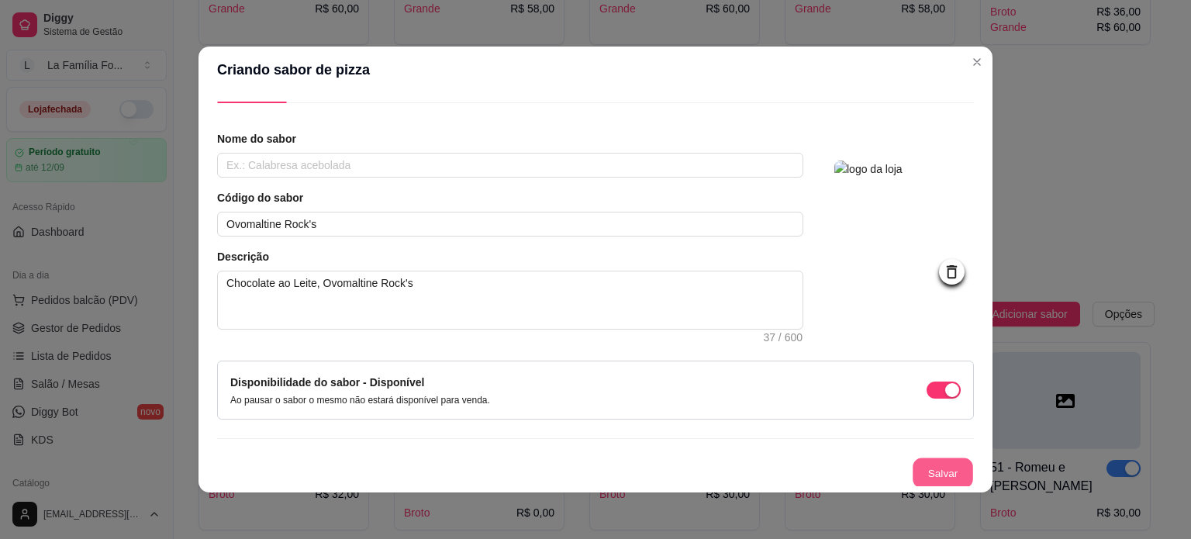
click at [946, 474] on button "Salvar" at bounding box center [942, 473] width 60 height 30
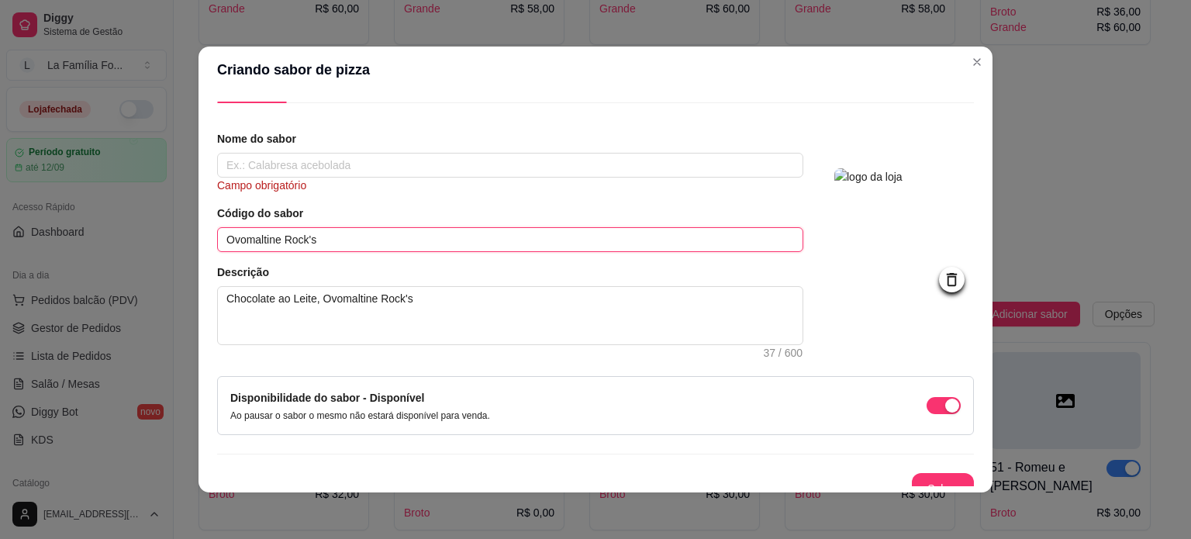
click at [363, 241] on input "Ovomaltine Rock's" at bounding box center [510, 239] width 586 height 25
click at [317, 170] on input "text" at bounding box center [510, 165] width 586 height 25
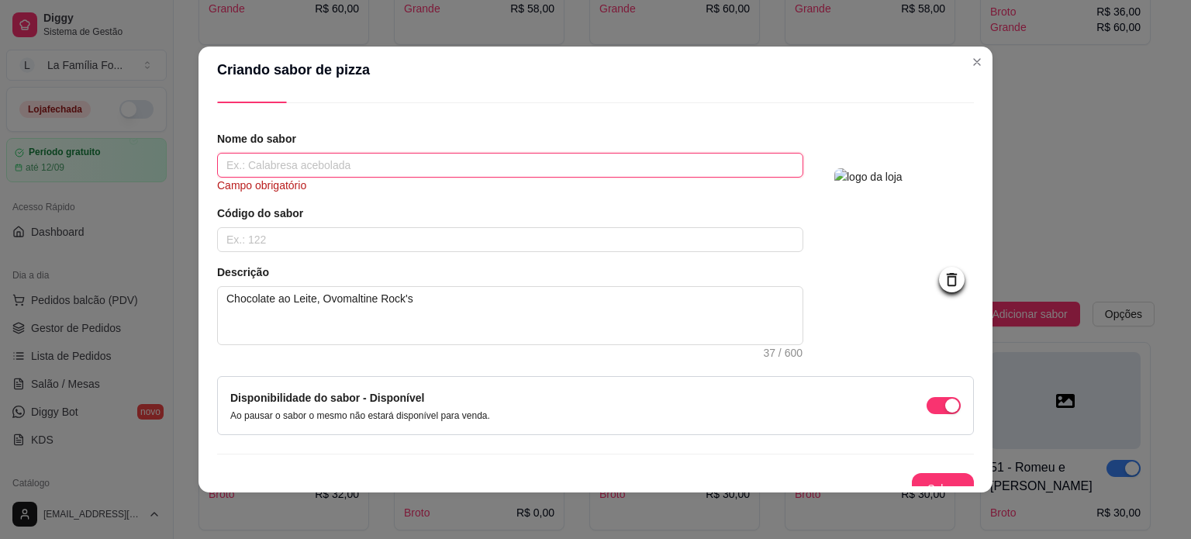
paste input "Ovomaltine Rock's"
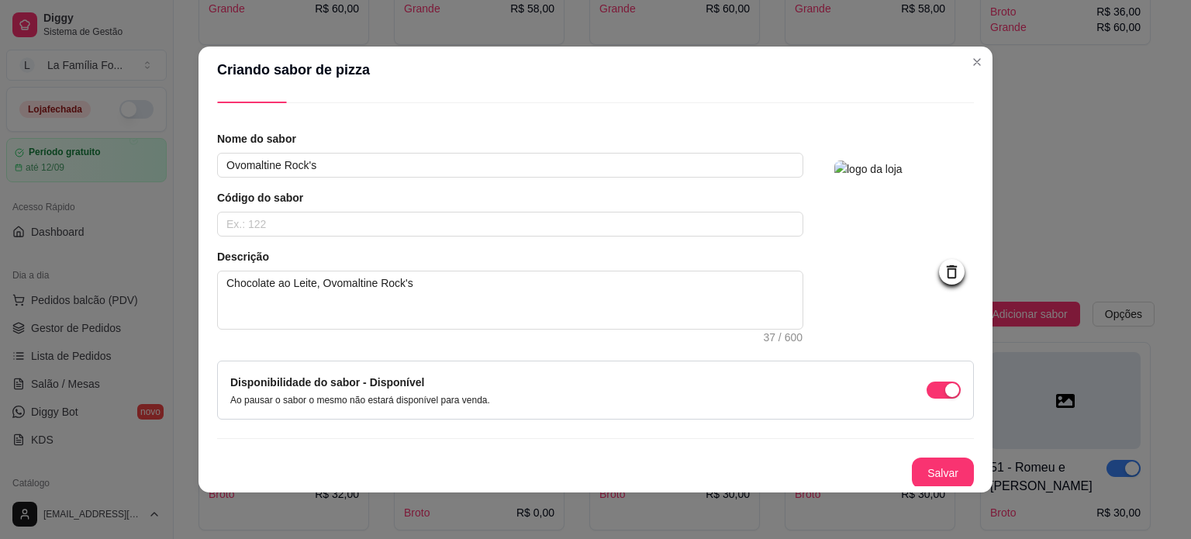
click at [336, 249] on article "Descrição" at bounding box center [510, 257] width 586 height 16
click at [335, 238] on div "Nome do sabor Ovomaltine Rock's Código do sabor Descrição Chocolate ao Leite, O…" at bounding box center [510, 230] width 586 height 198
click at [335, 233] on input "text" at bounding box center [510, 224] width 586 height 25
click at [926, 471] on button "Salvar" at bounding box center [943, 472] width 62 height 31
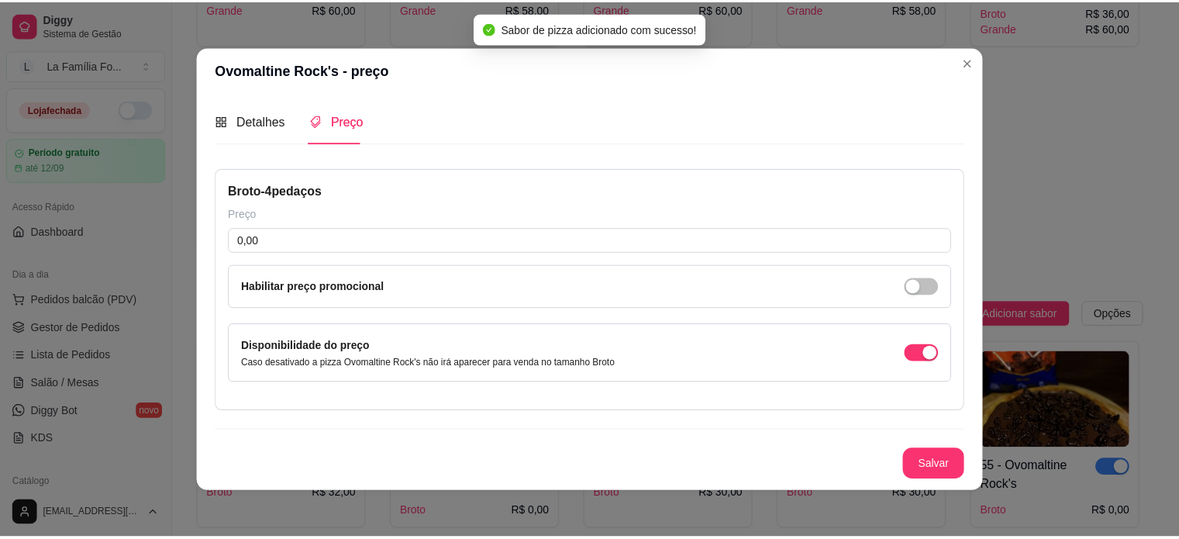
scroll to position [0, 0]
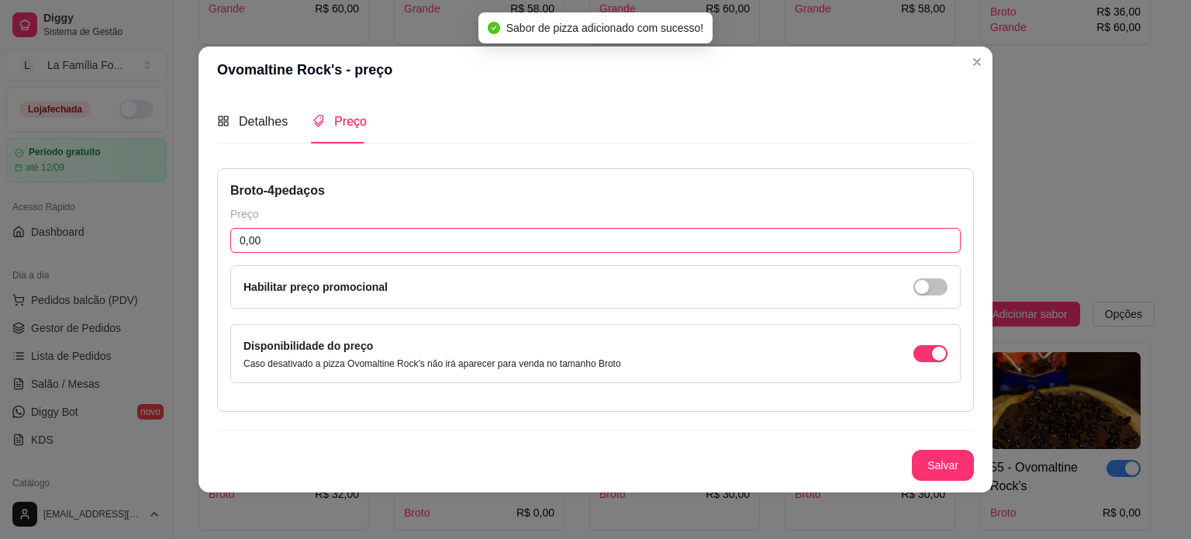
click at [378, 236] on input "0,00" at bounding box center [595, 240] width 730 height 25
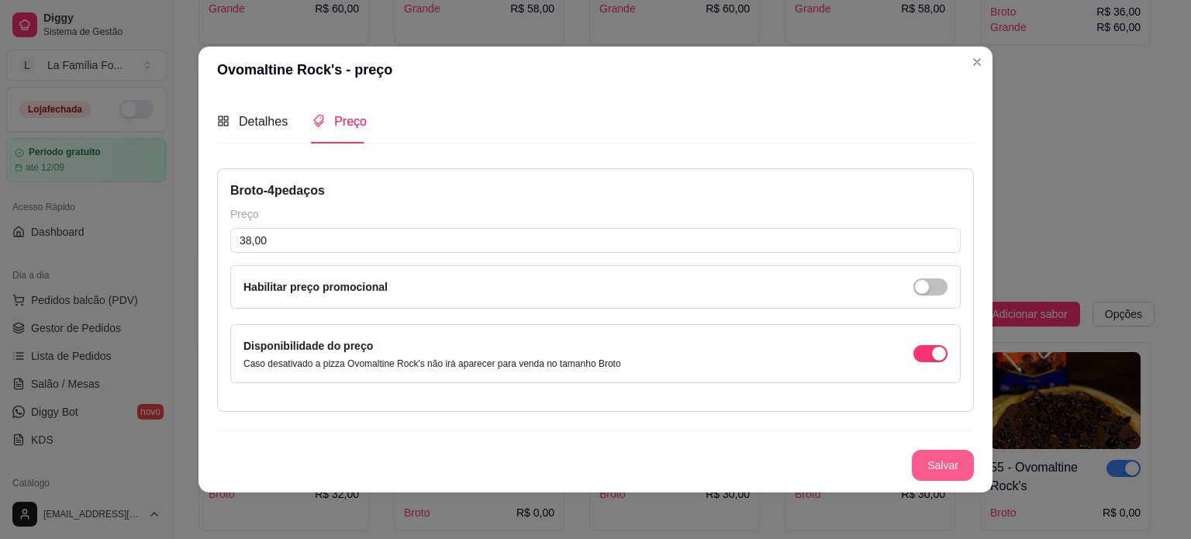
click at [916, 469] on button "Salvar" at bounding box center [943, 465] width 62 height 31
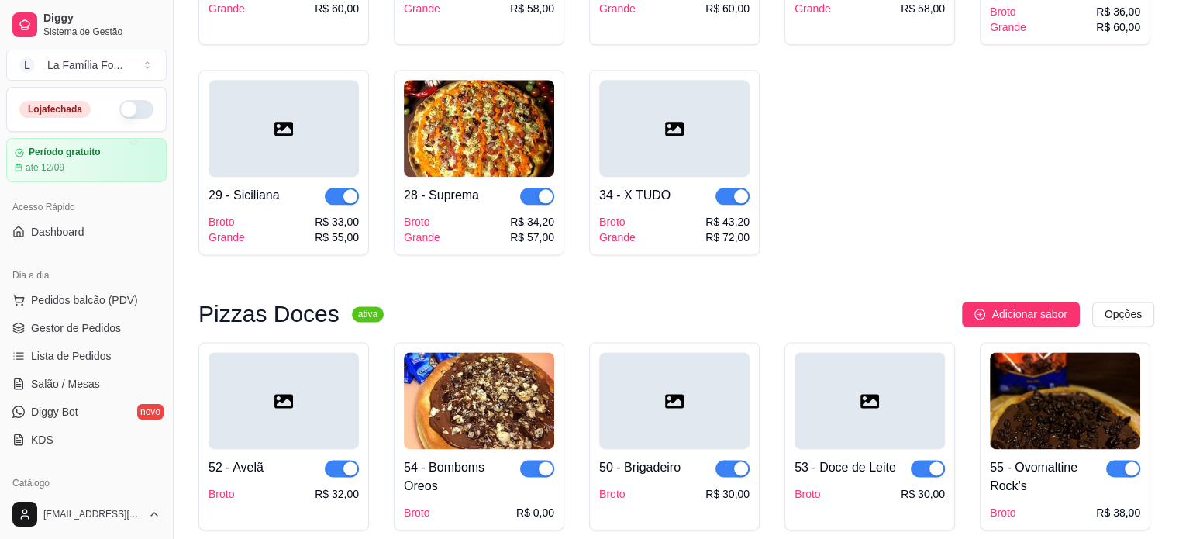
click at [481, 505] on div "Broto R$ 0,00" at bounding box center [479, 513] width 150 height 16
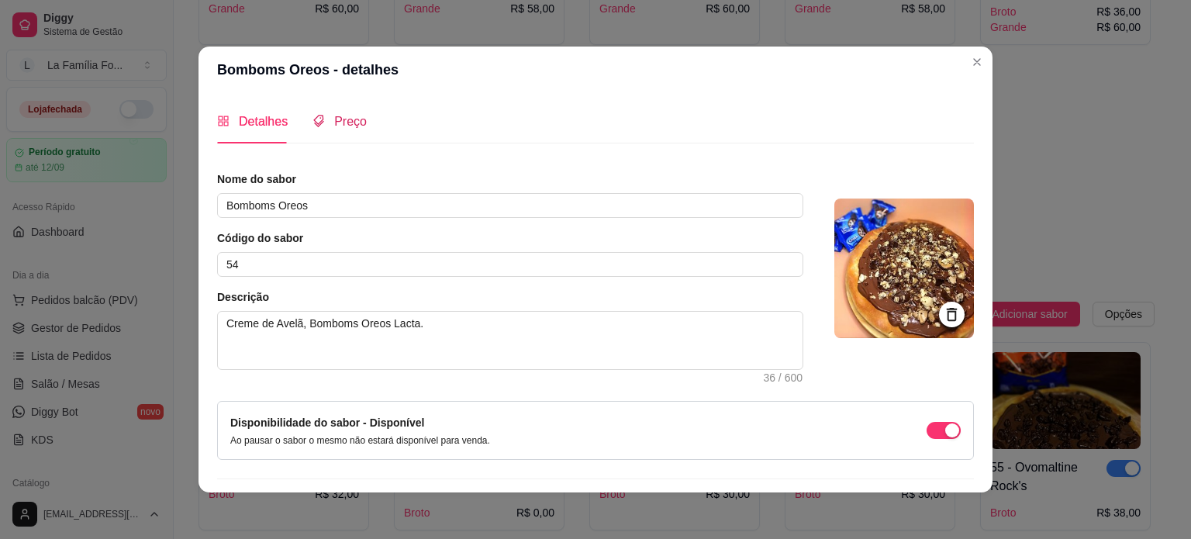
click at [334, 121] on span "Preço" at bounding box center [350, 121] width 33 height 13
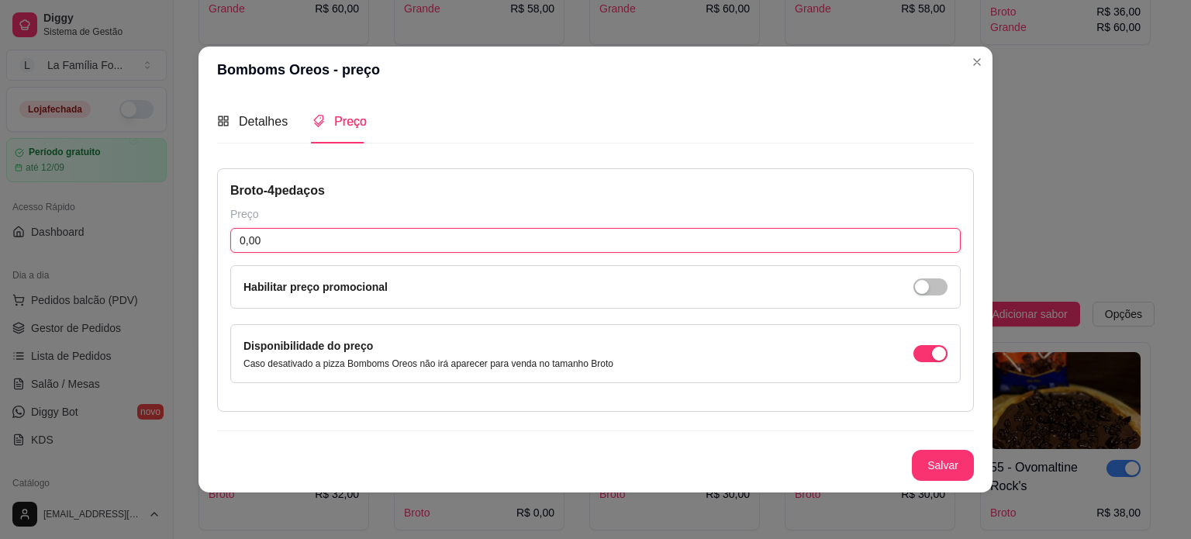
click at [280, 244] on input "0,00" at bounding box center [595, 240] width 730 height 25
click at [946, 475] on button "Salvar" at bounding box center [942, 465] width 60 height 30
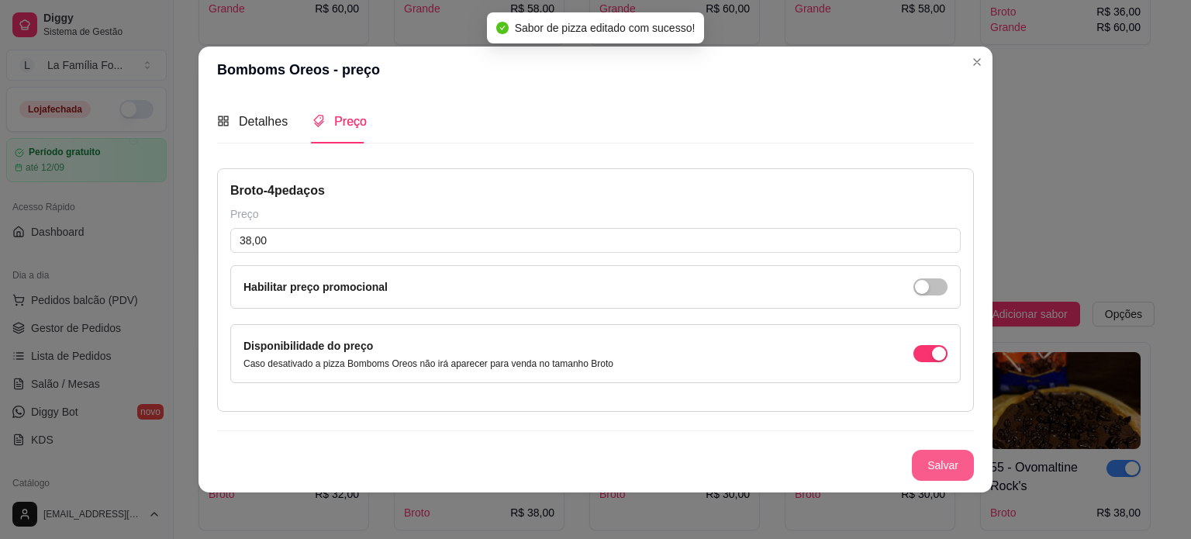
click at [948, 474] on button "Salvar" at bounding box center [943, 465] width 62 height 31
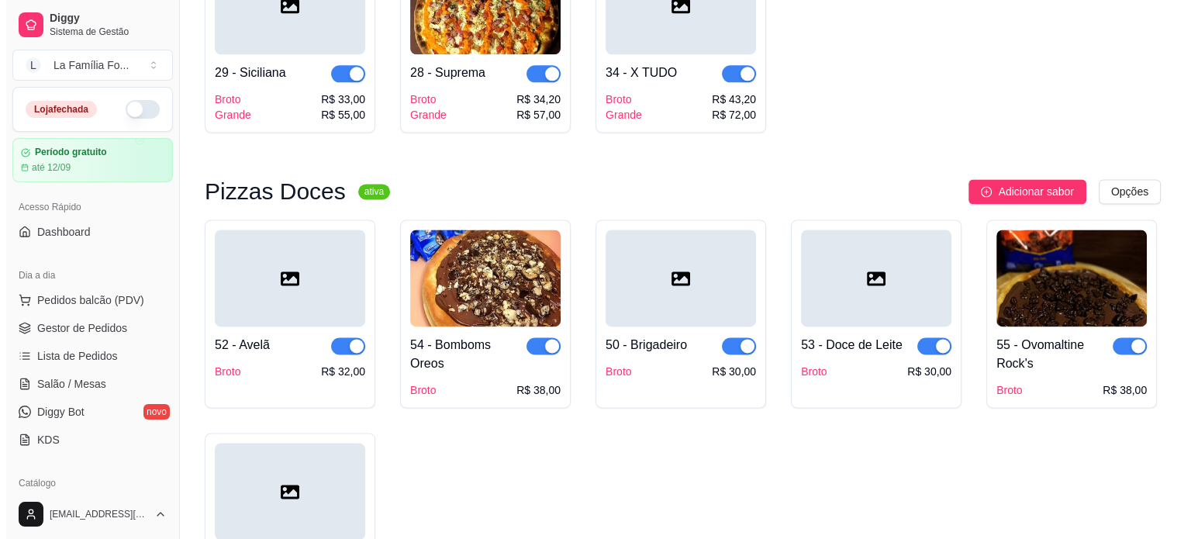
scroll to position [2174, 0]
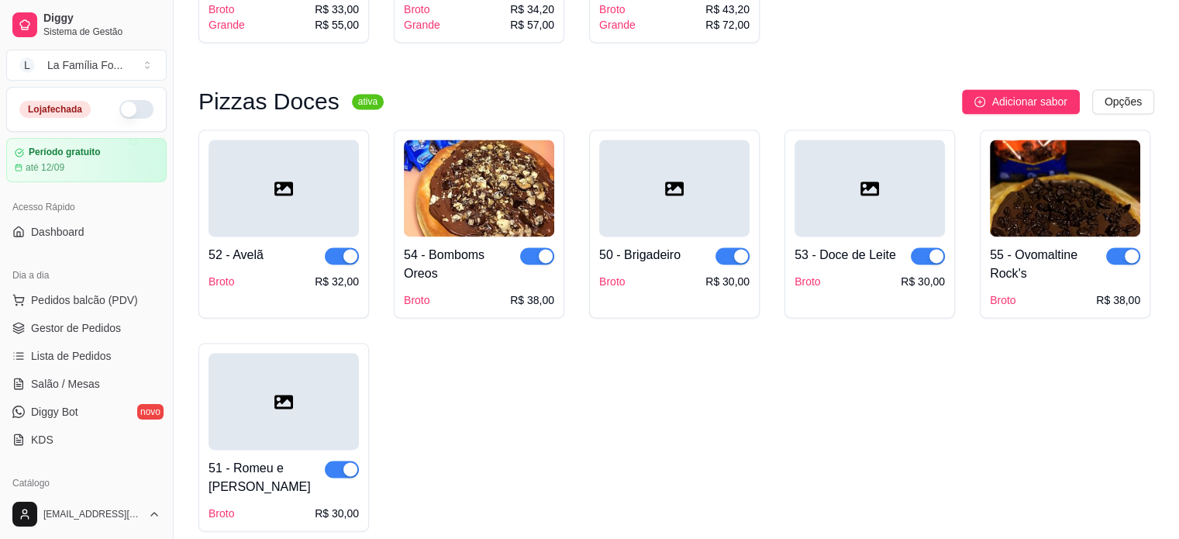
click at [1015, 152] on img at bounding box center [1065, 188] width 150 height 97
click at [1029, 93] on span "Adicionar sabor" at bounding box center [1028, 101] width 75 height 17
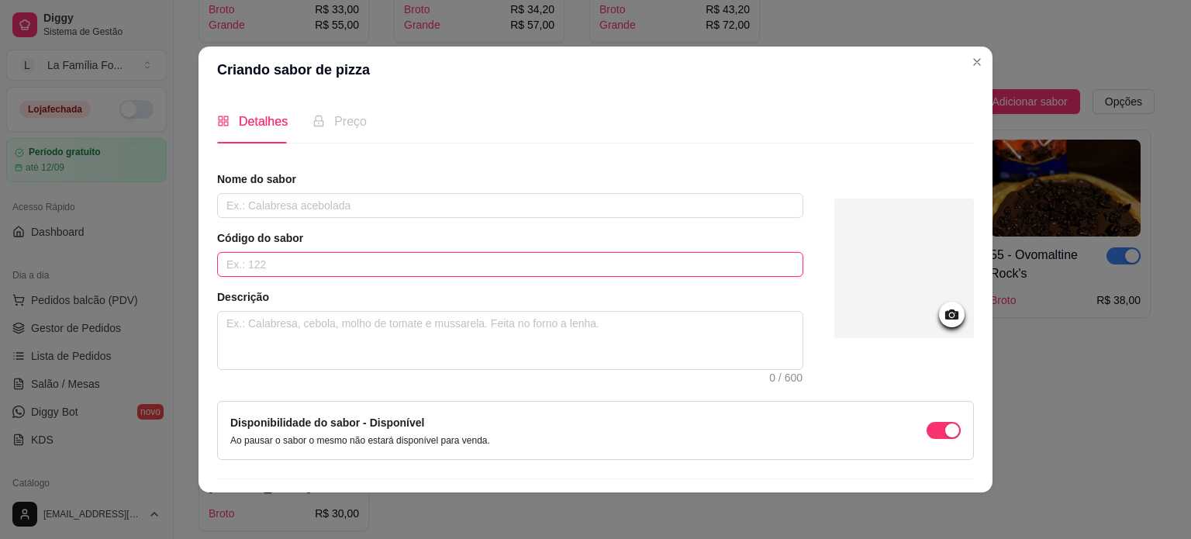
click at [341, 264] on input "text" at bounding box center [510, 264] width 586 height 25
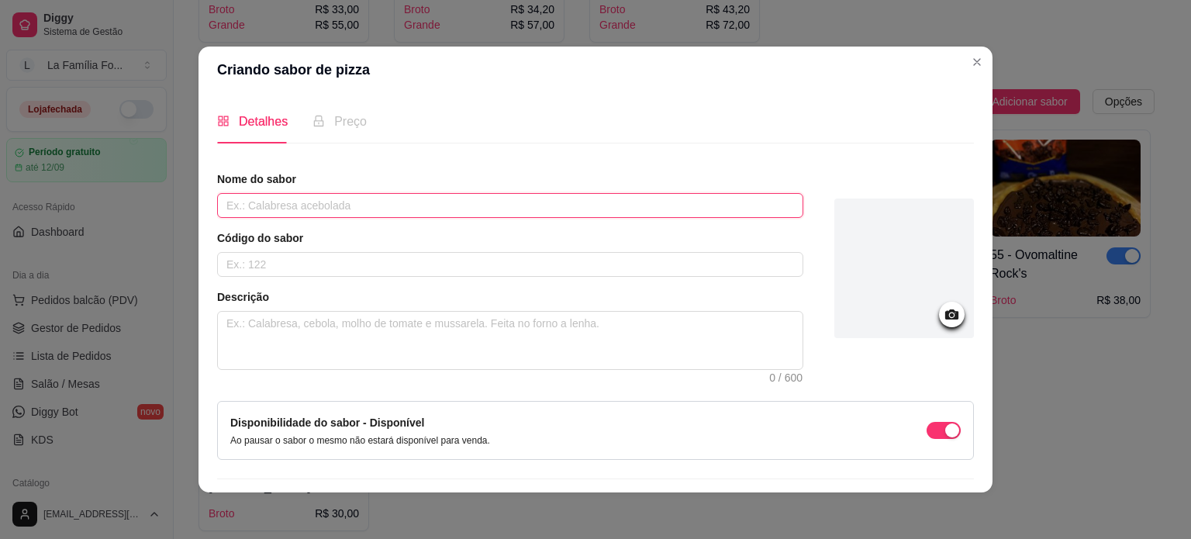
click at [316, 206] on input "text" at bounding box center [510, 205] width 586 height 25
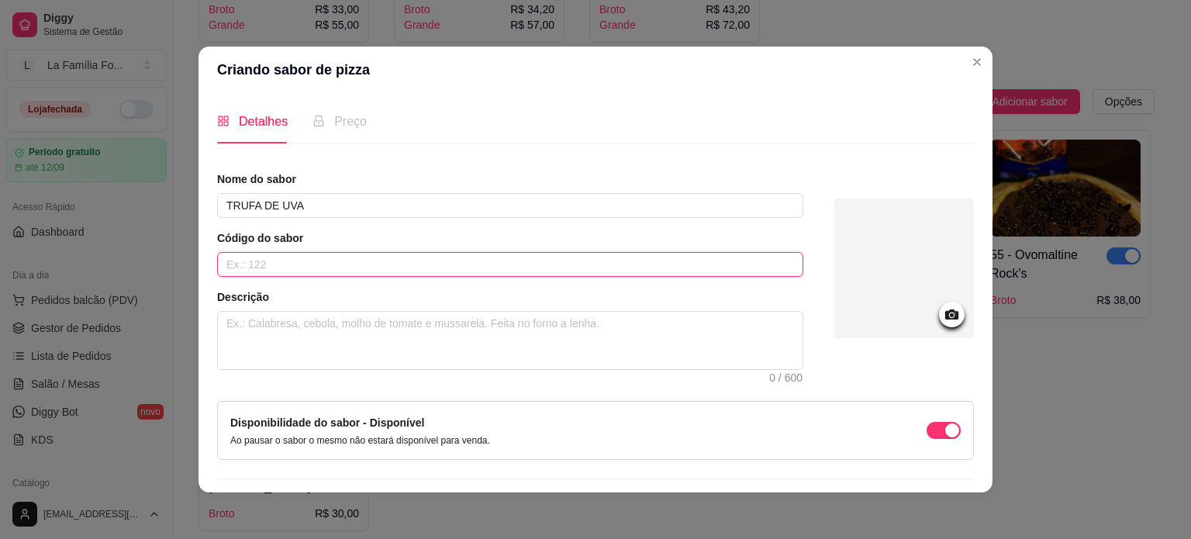
click at [290, 272] on input "text" at bounding box center [510, 264] width 586 height 25
click at [290, 328] on textarea at bounding box center [510, 340] width 584 height 57
click at [943, 305] on icon at bounding box center [952, 314] width 18 height 18
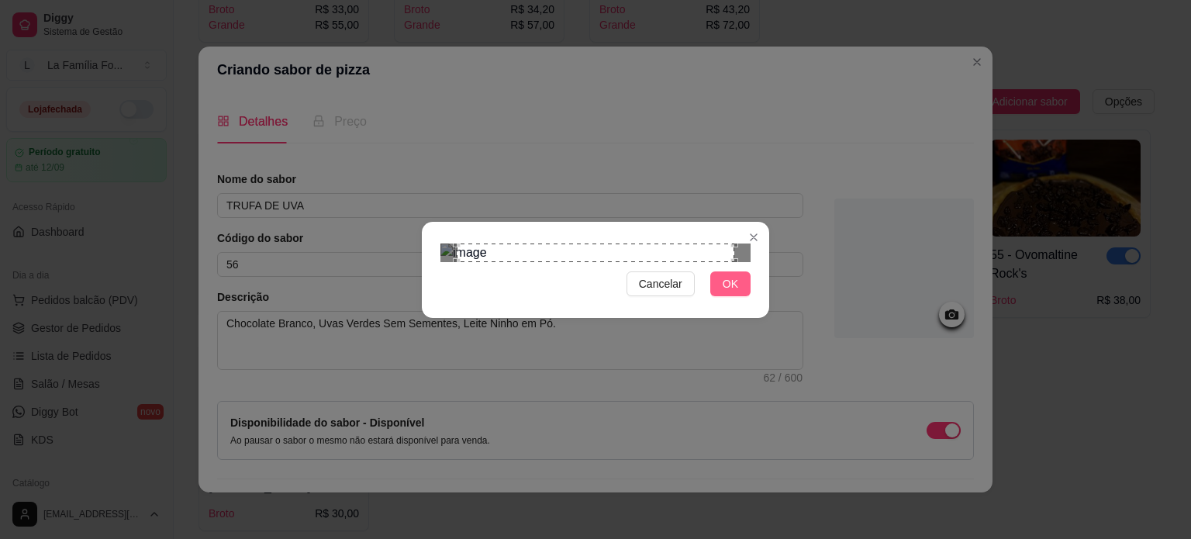
click at [726, 292] on span "OK" at bounding box center [730, 283] width 16 height 17
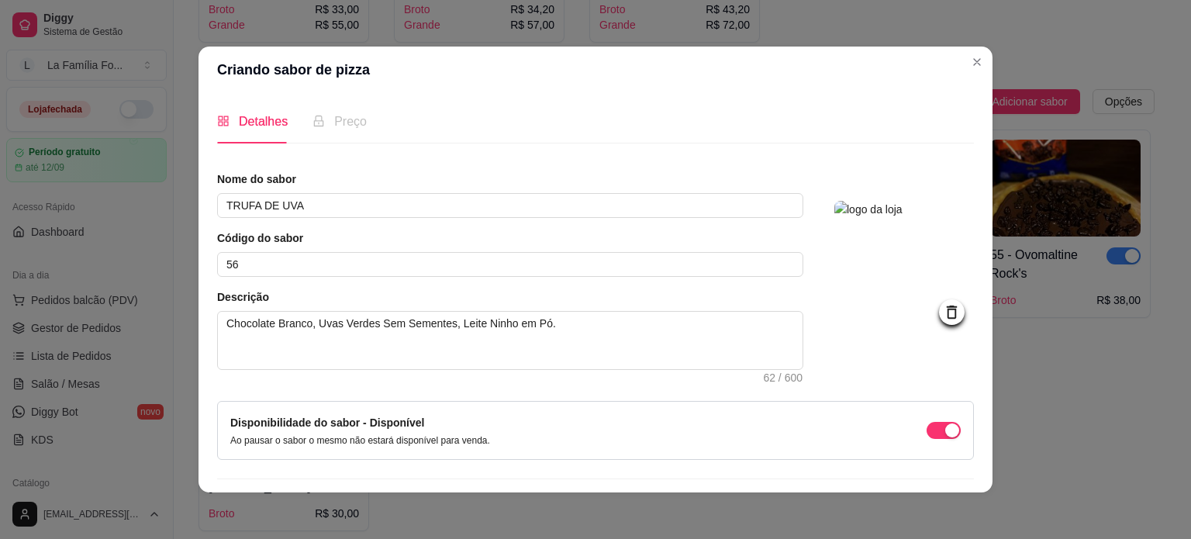
scroll to position [40, 0]
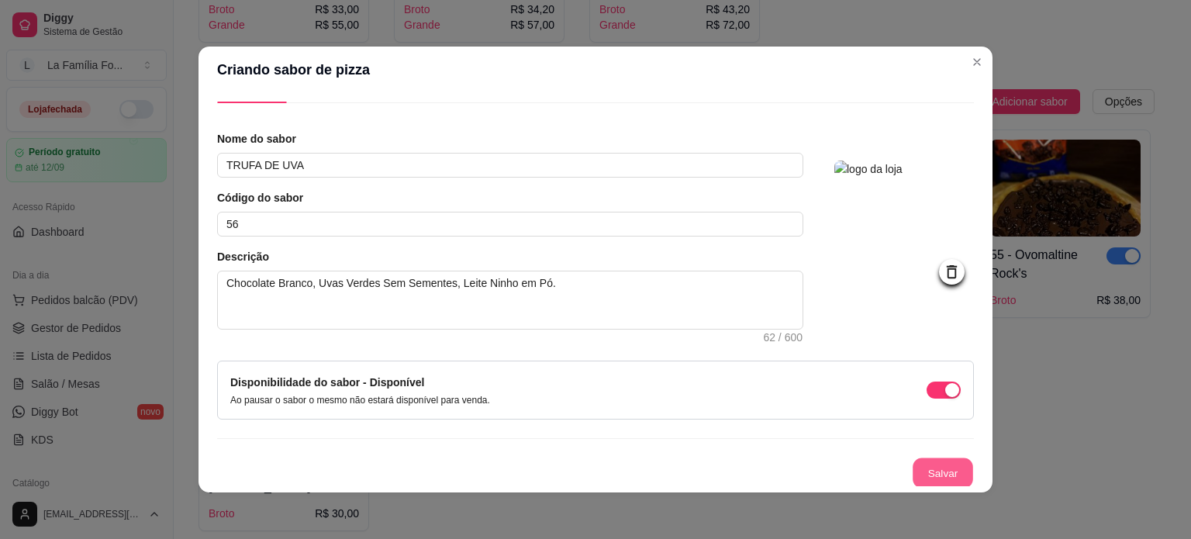
click at [936, 461] on button "Salvar" at bounding box center [942, 473] width 60 height 30
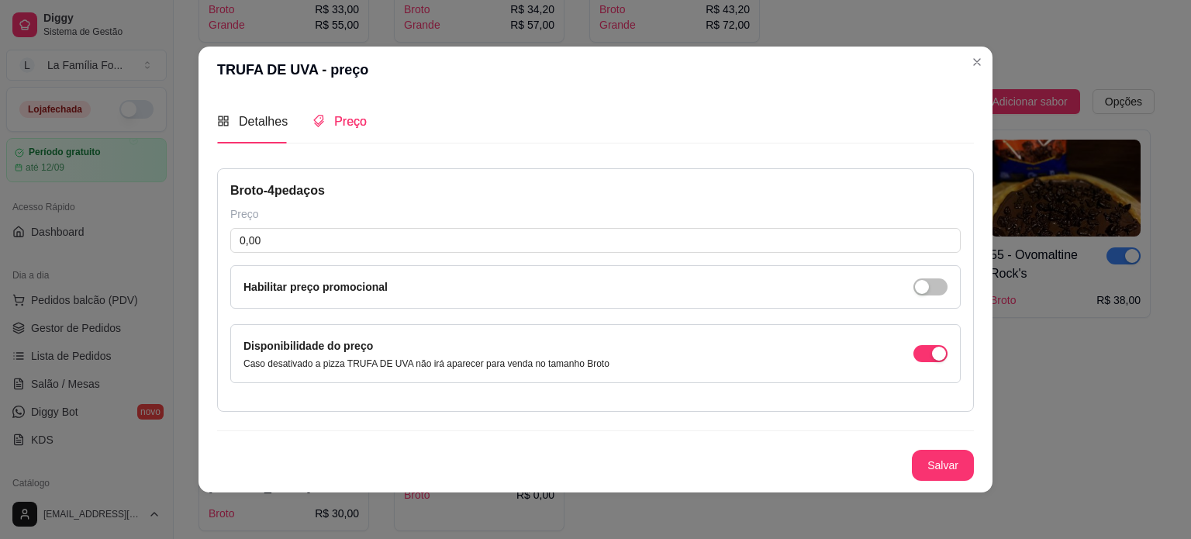
scroll to position [0, 0]
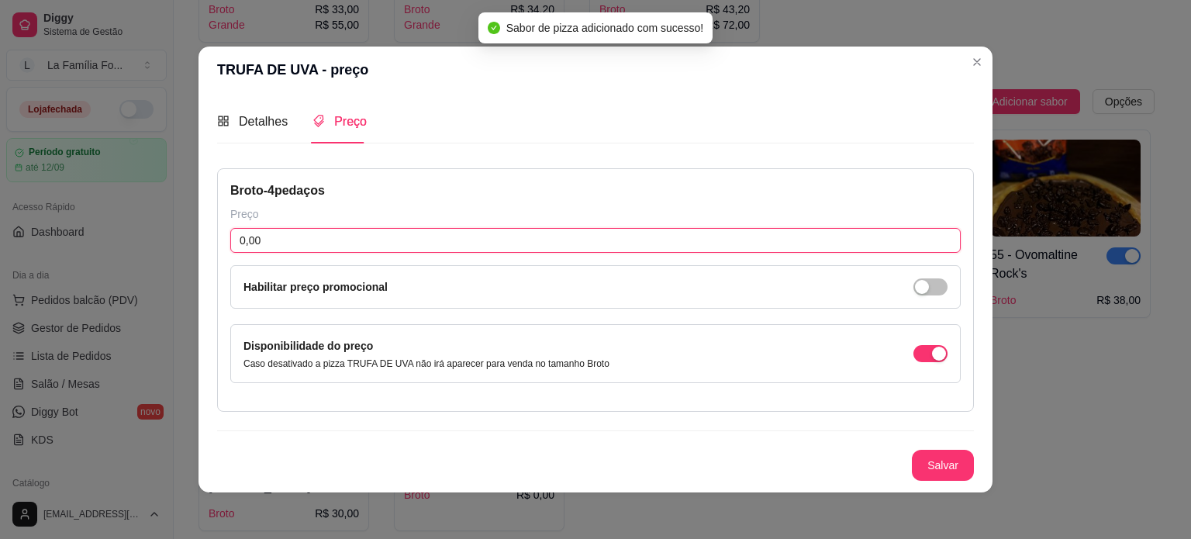
click at [325, 250] on input "0,00" at bounding box center [595, 240] width 730 height 25
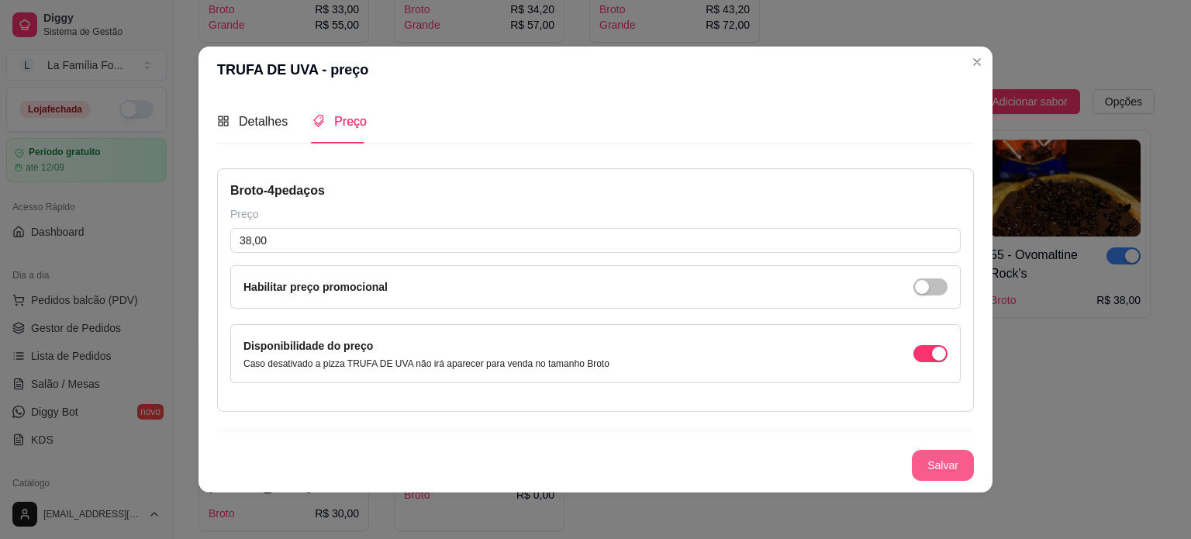
click at [922, 468] on button "Salvar" at bounding box center [943, 465] width 62 height 31
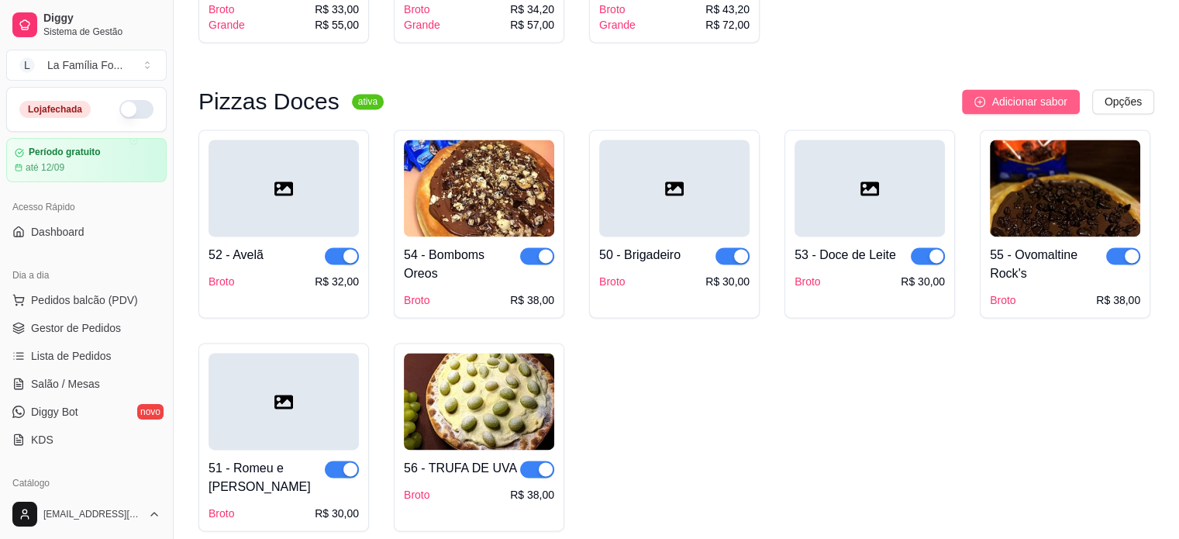
click at [1052, 89] on button "Adicionar sabor" at bounding box center [1020, 101] width 117 height 25
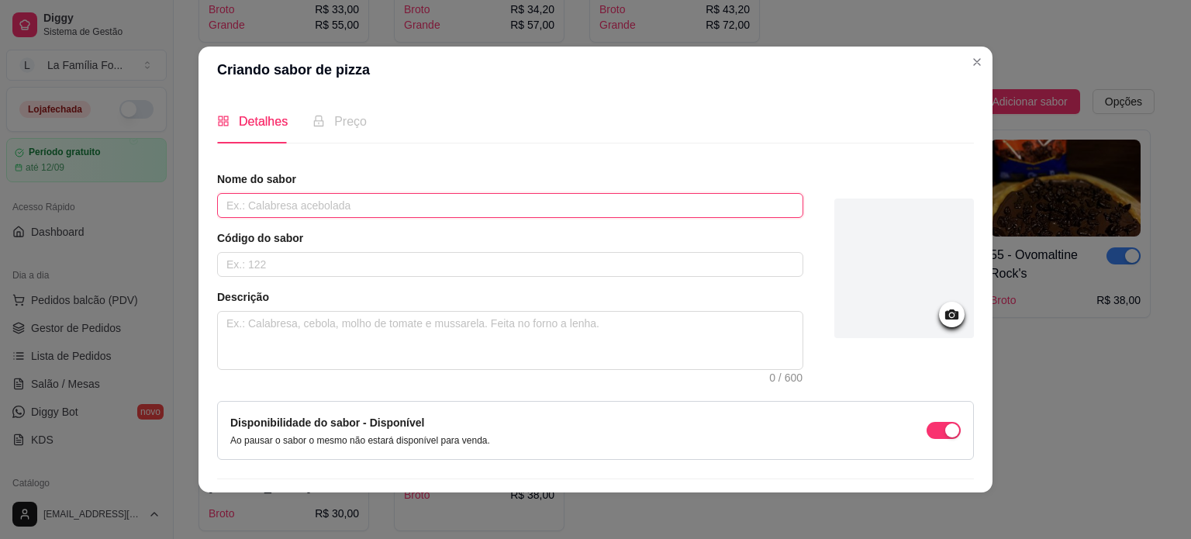
click at [467, 194] on input "text" at bounding box center [510, 205] width 586 height 25
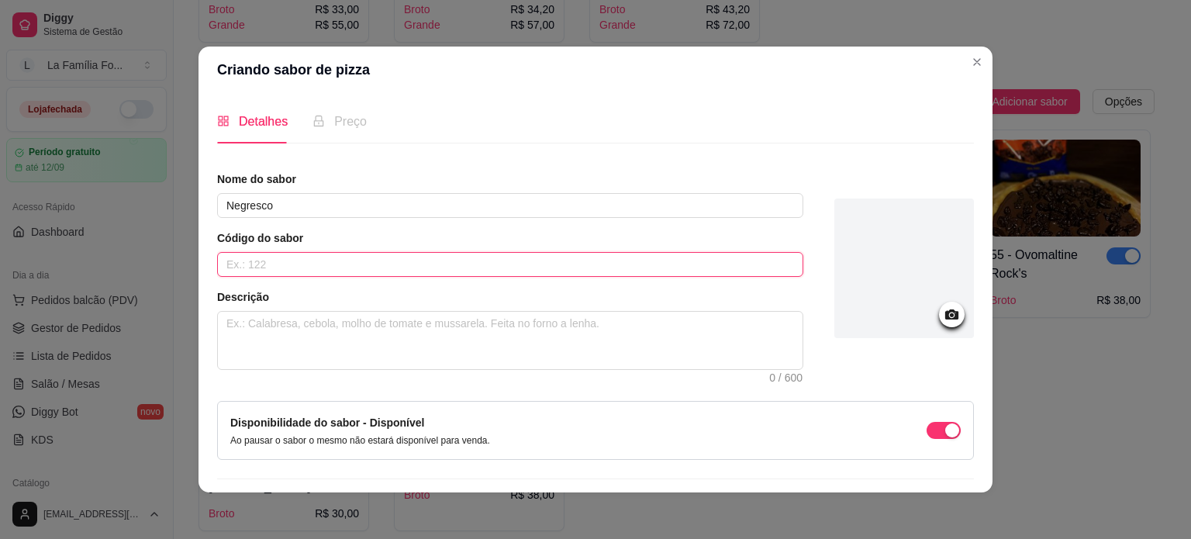
click at [415, 260] on input "text" at bounding box center [510, 264] width 586 height 25
click at [343, 337] on textarea at bounding box center [510, 340] width 584 height 57
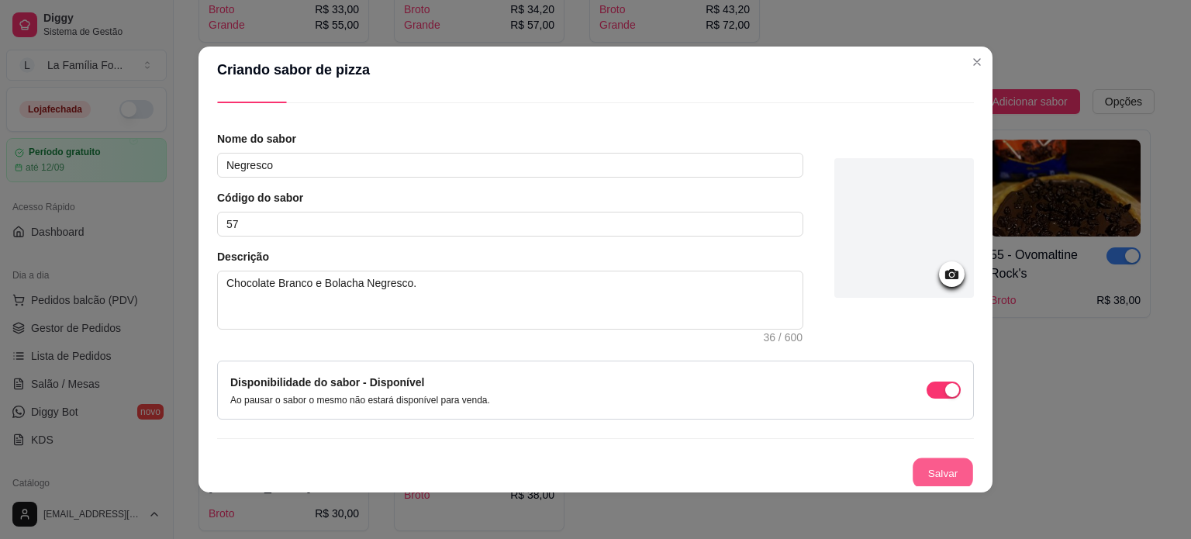
click at [930, 484] on button "Salvar" at bounding box center [942, 473] width 60 height 30
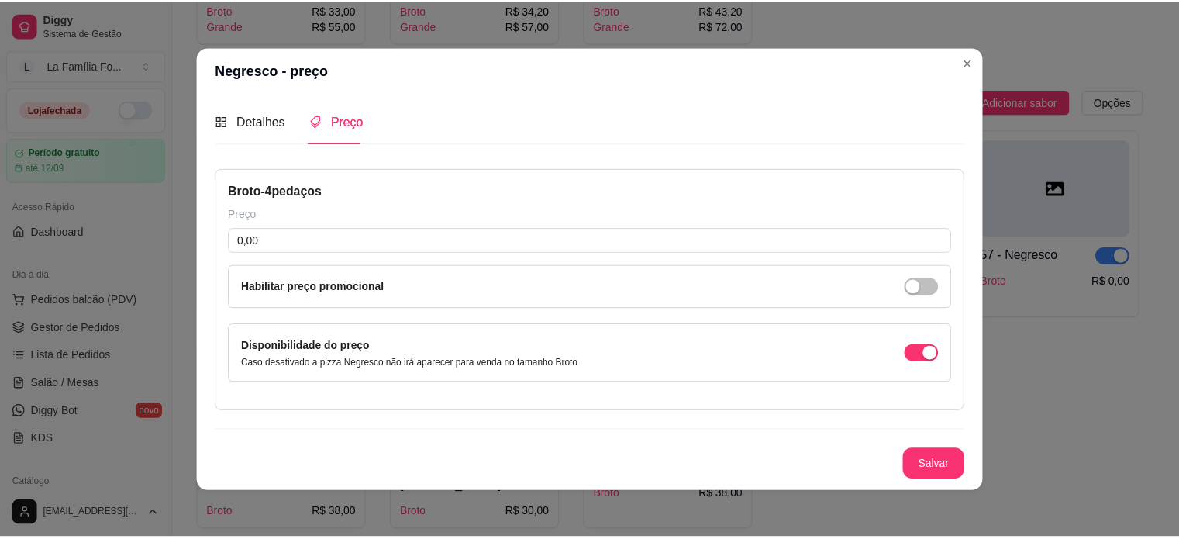
scroll to position [0, 0]
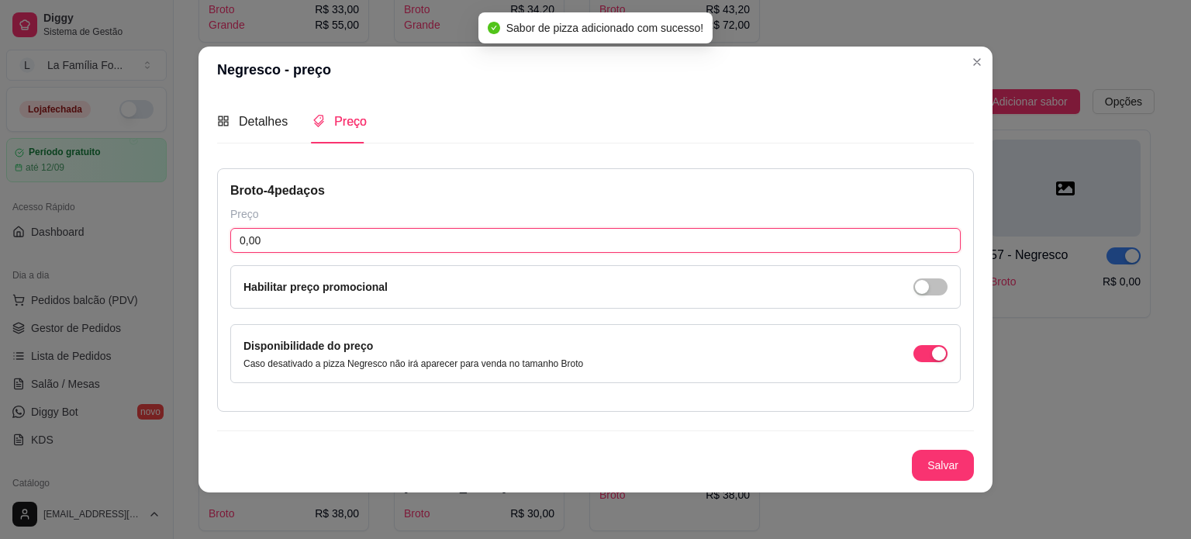
click at [388, 245] on input "0,00" at bounding box center [595, 240] width 730 height 25
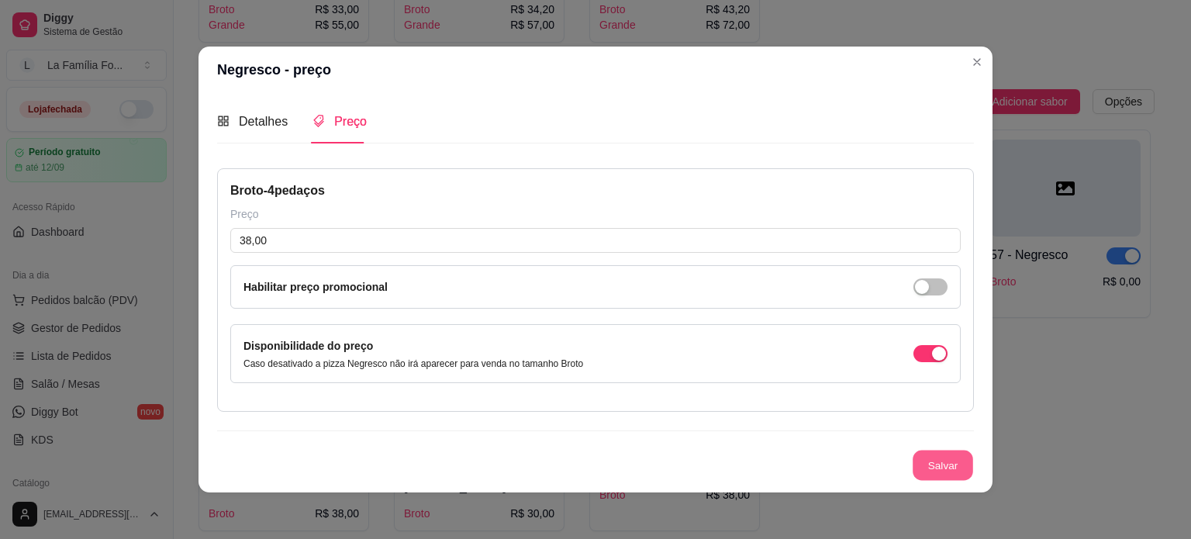
click at [933, 461] on button "Salvar" at bounding box center [942, 465] width 60 height 30
click at [933, 461] on button "Salvar" at bounding box center [943, 465] width 62 height 31
